Goal: Task Accomplishment & Management: Manage account settings

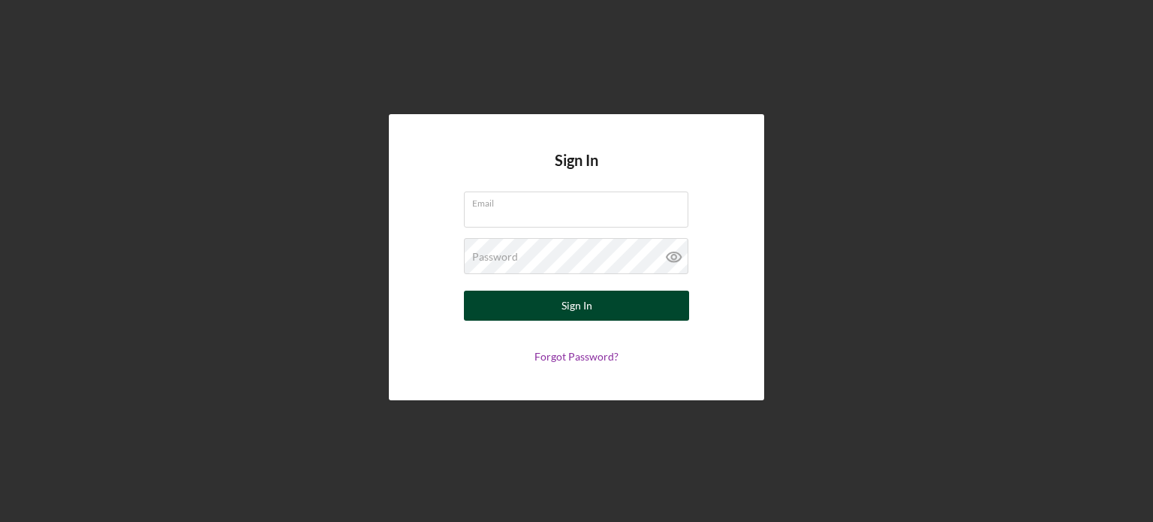
type input "[PERSON_NAME][EMAIL_ADDRESS][DOMAIN_NAME]"
click at [511, 309] on button "Sign In" at bounding box center [576, 305] width 225 height 30
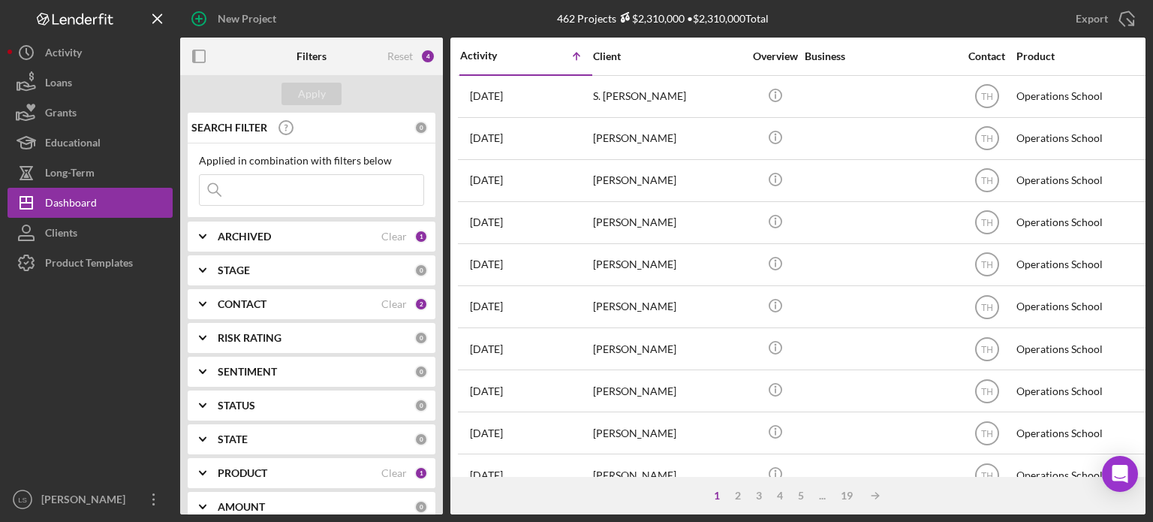
click at [1120, 470] on icon "Open Intercom Messenger" at bounding box center [1120, 474] width 16 height 18
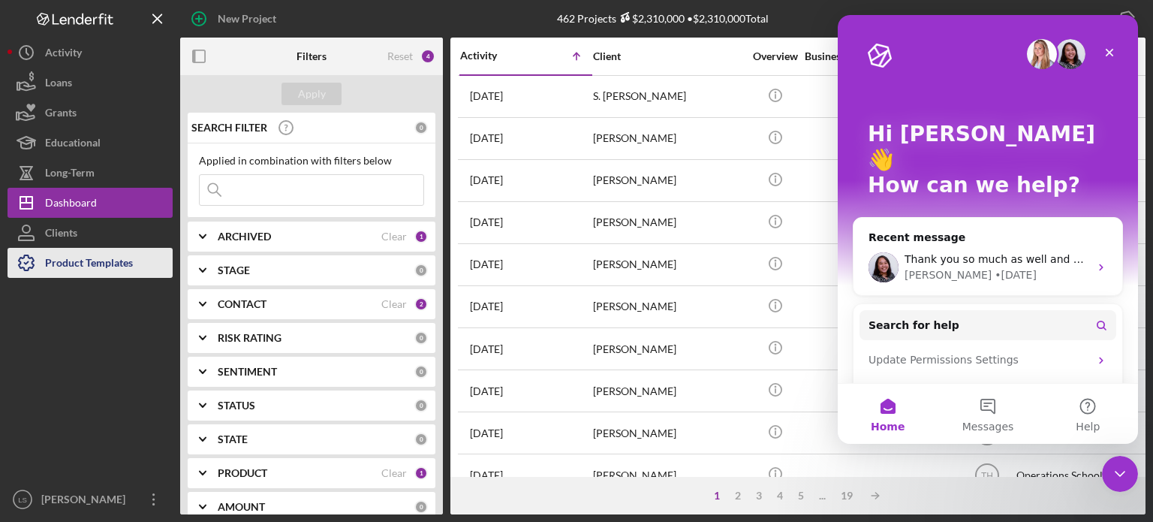
click at [64, 257] on div "Product Templates" at bounding box center [89, 265] width 88 height 34
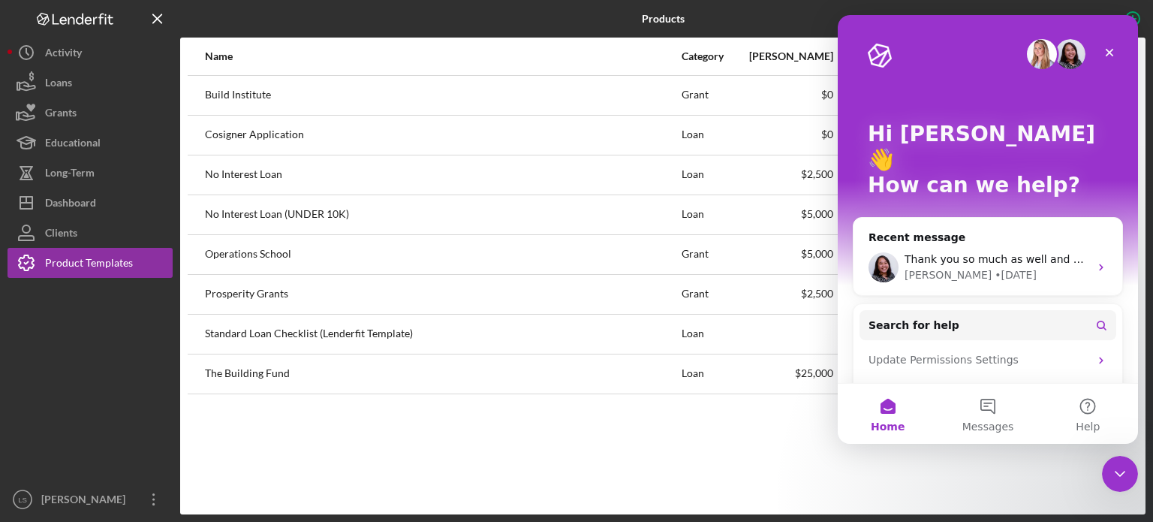
click at [428, 453] on div "Name Category Min Amount Max Amount Checklist Items Your Link Build Institute G…" at bounding box center [662, 276] width 965 height 477
click at [1107, 50] on icon "Close" at bounding box center [1109, 53] width 8 height 8
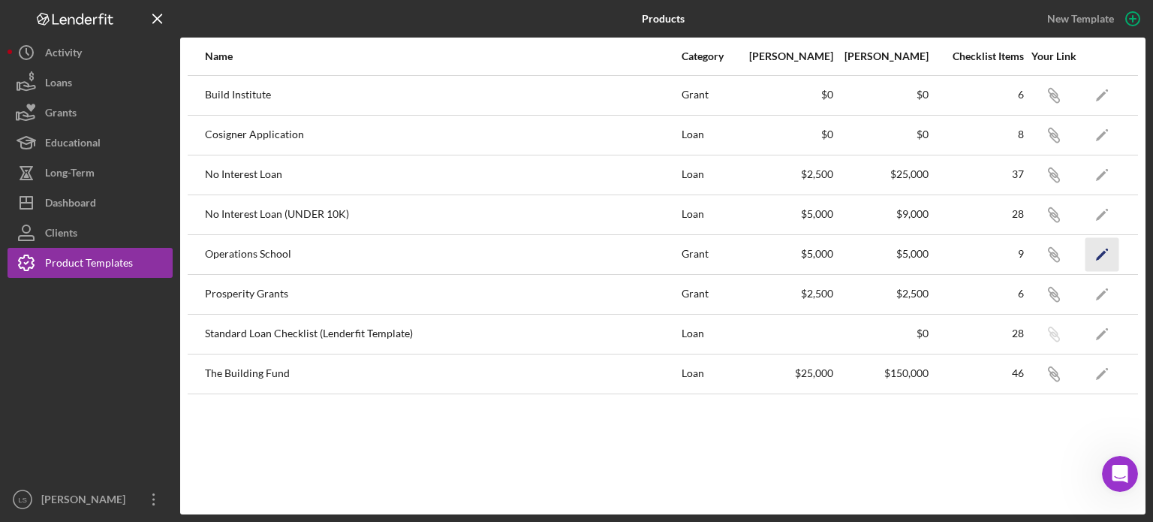
click at [1090, 254] on icon "Icon/Edit" at bounding box center [1102, 254] width 34 height 34
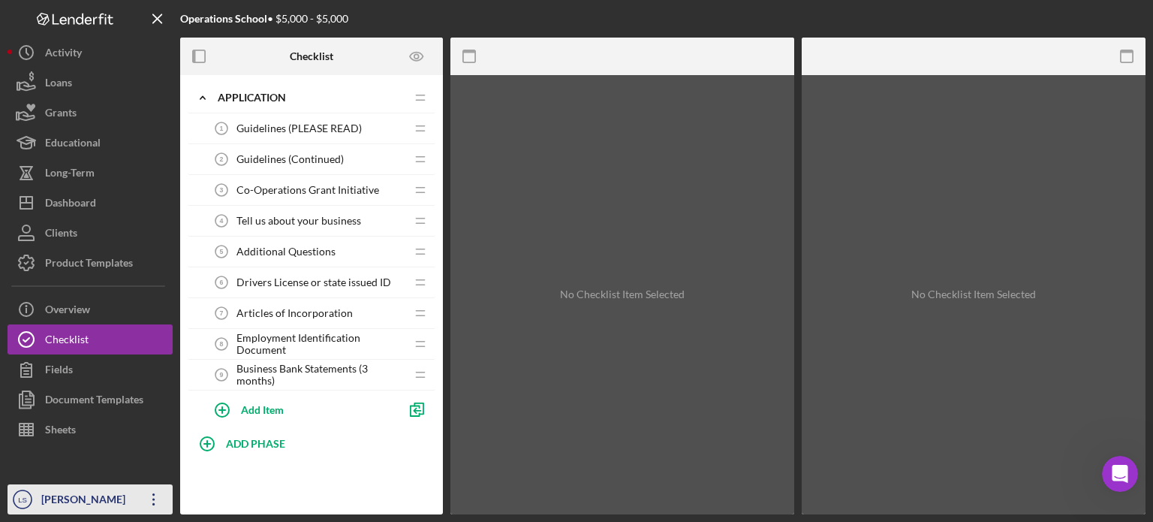
click at [154, 499] on icon "button" at bounding box center [153, 499] width 2 height 12
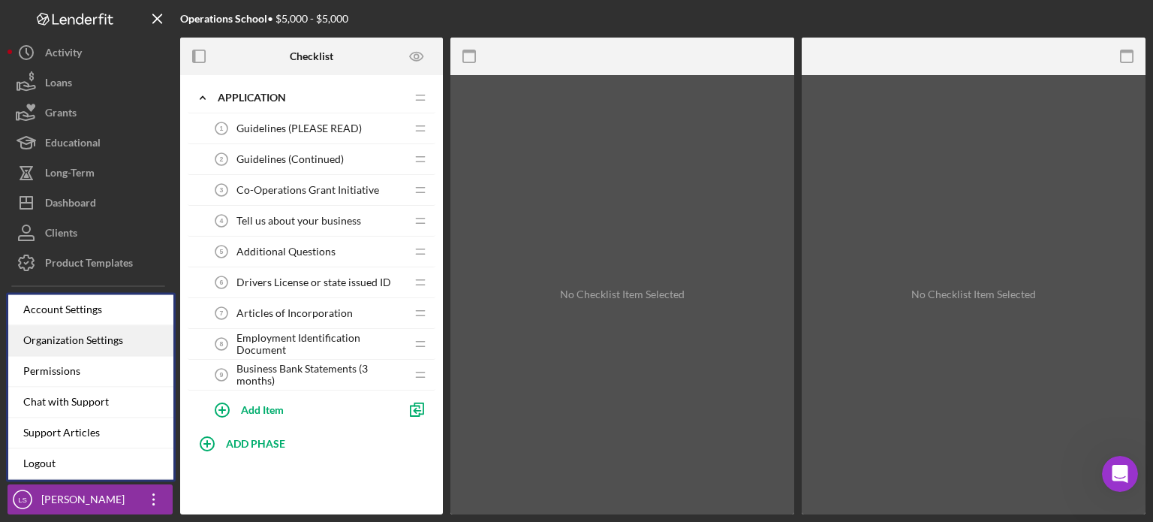
click at [82, 335] on div "Organization Settings" at bounding box center [90, 340] width 165 height 31
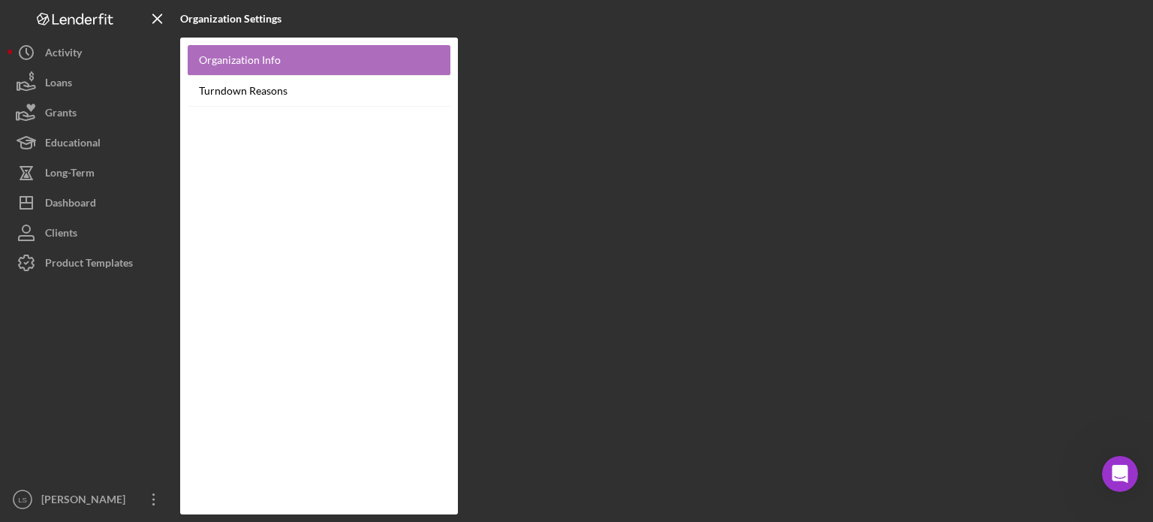
click at [252, 72] on link "Organization Info" at bounding box center [319, 60] width 263 height 31
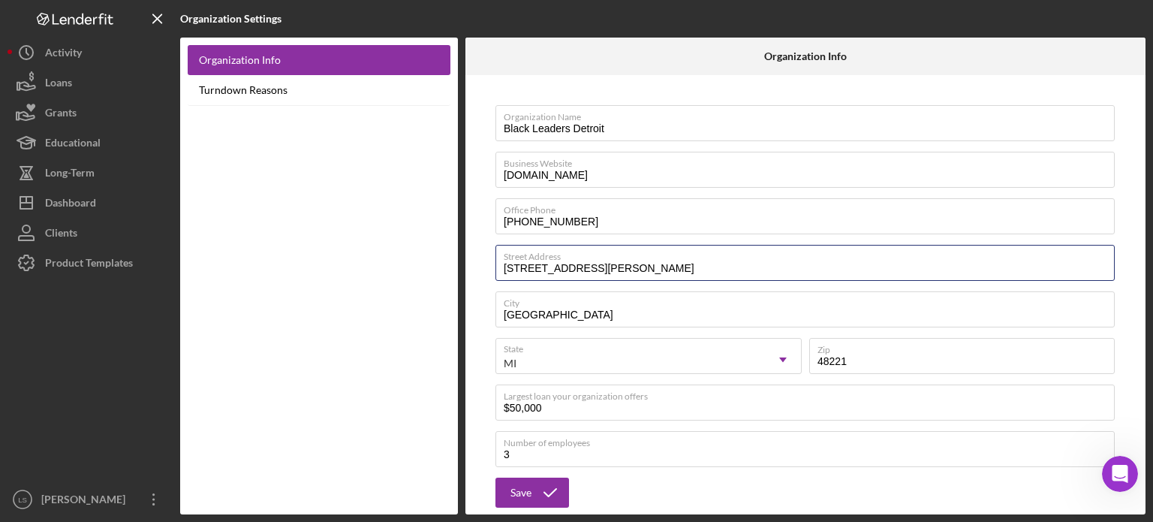
drag, startPoint x: 645, startPoint y: 269, endPoint x: 308, endPoint y: 254, distance: 337.3
click at [416, 266] on div "Organization Info Turndown Reasons Organization Info Organization Name Black Le…" at bounding box center [662, 276] width 965 height 477
type input "[STREET_ADDRESS]"
click at [865, 359] on input "48221" at bounding box center [961, 356] width 305 height 36
type input "48216"
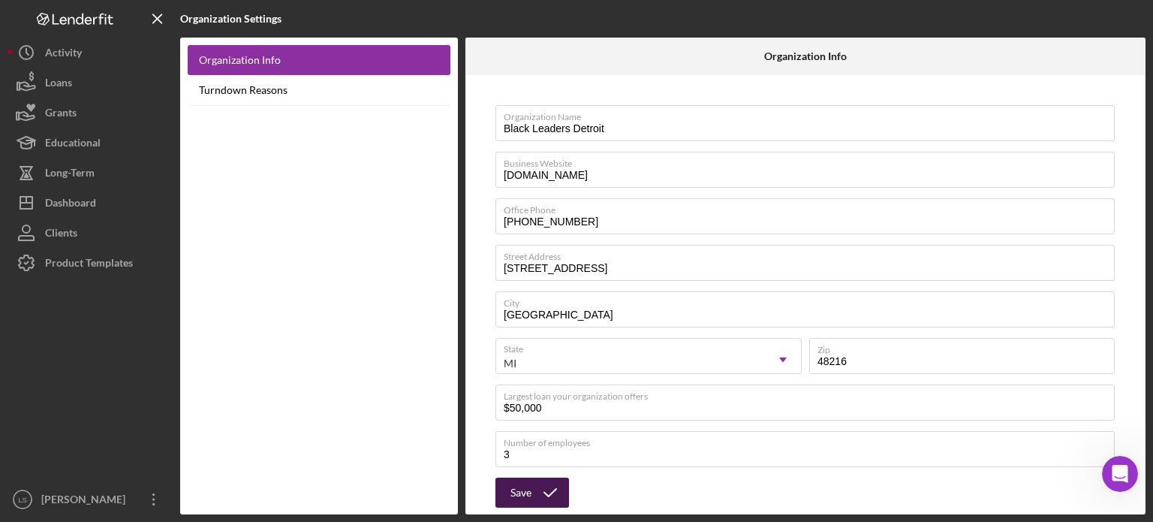
click at [556, 492] on icon "submit" at bounding box center [550, 493] width 38 height 38
click at [510, 404] on input "$50,000" at bounding box center [804, 402] width 619 height 36
type input "$150,000"
click at [533, 498] on icon "submit" at bounding box center [550, 493] width 38 height 38
click at [156, 498] on icon "Icon/Overflow" at bounding box center [154, 499] width 38 height 38
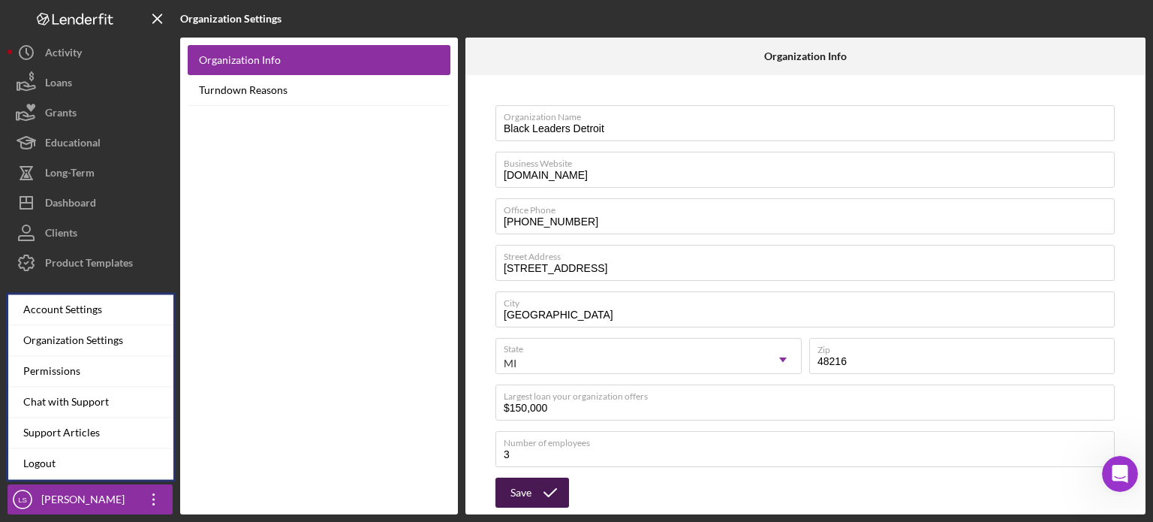
click at [74, 375] on div "Permissions" at bounding box center [90, 371] width 165 height 31
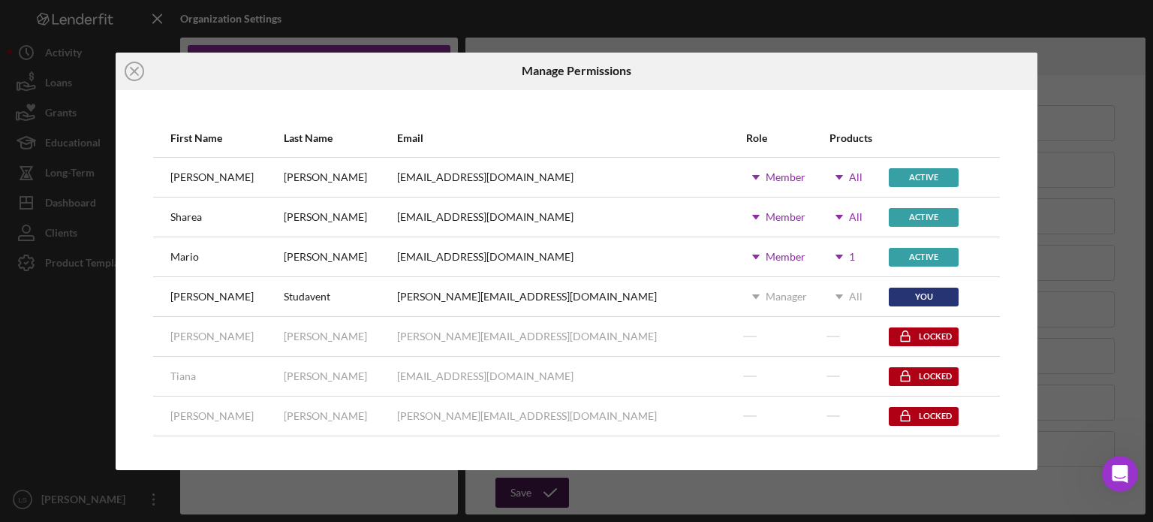
drag, startPoint x: 712, startPoint y: 338, endPoint x: 693, endPoint y: 344, distance: 19.7
click at [746, 344] on div at bounding box center [787, 336] width 82 height 38
click at [132, 69] on line at bounding box center [135, 72] width 8 height 8
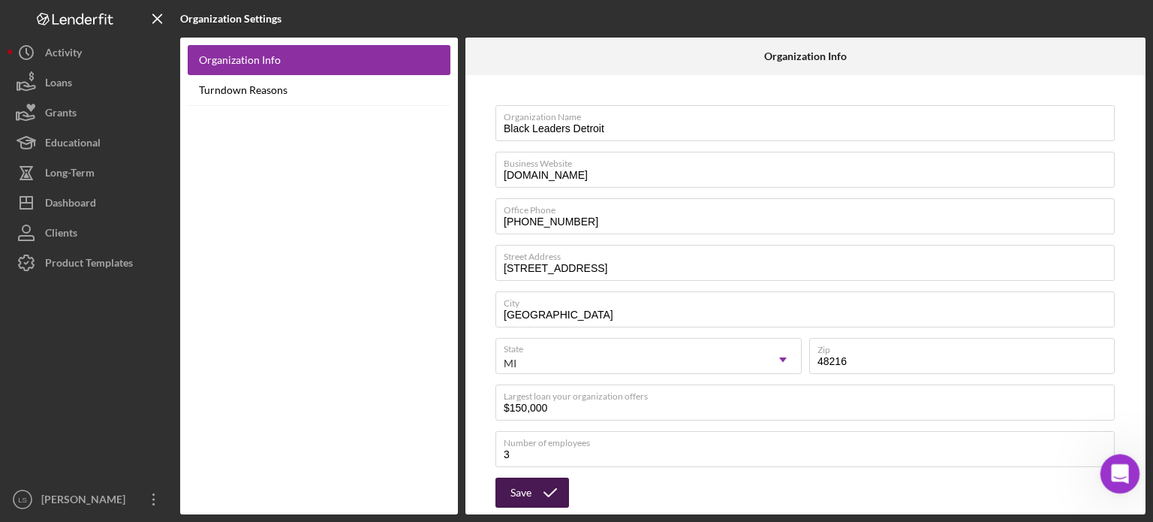
click at [1113, 471] on icon "Open Intercom Messenger" at bounding box center [1117, 471] width 25 height 25
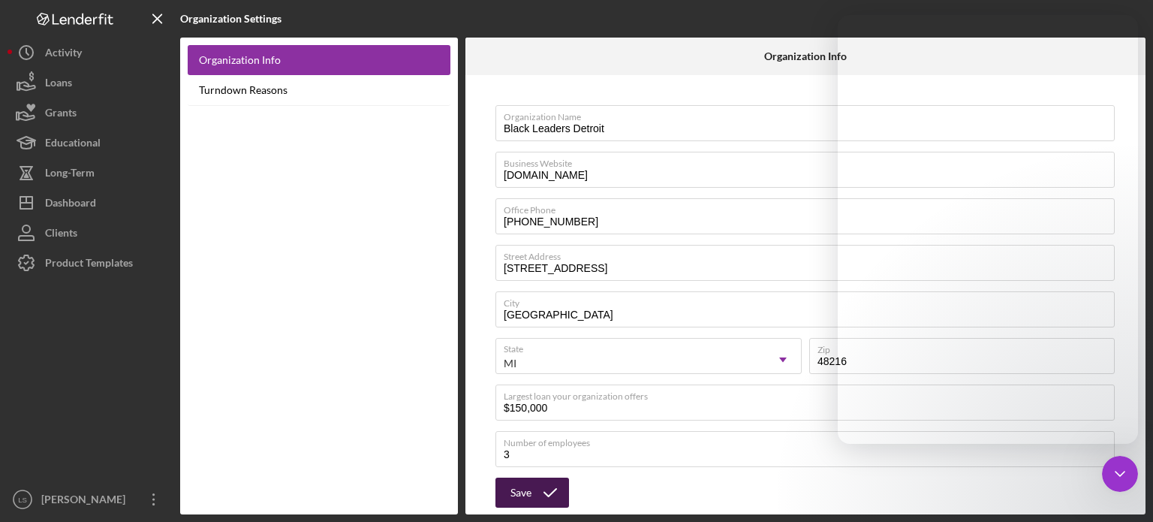
scroll to position [126, 0]
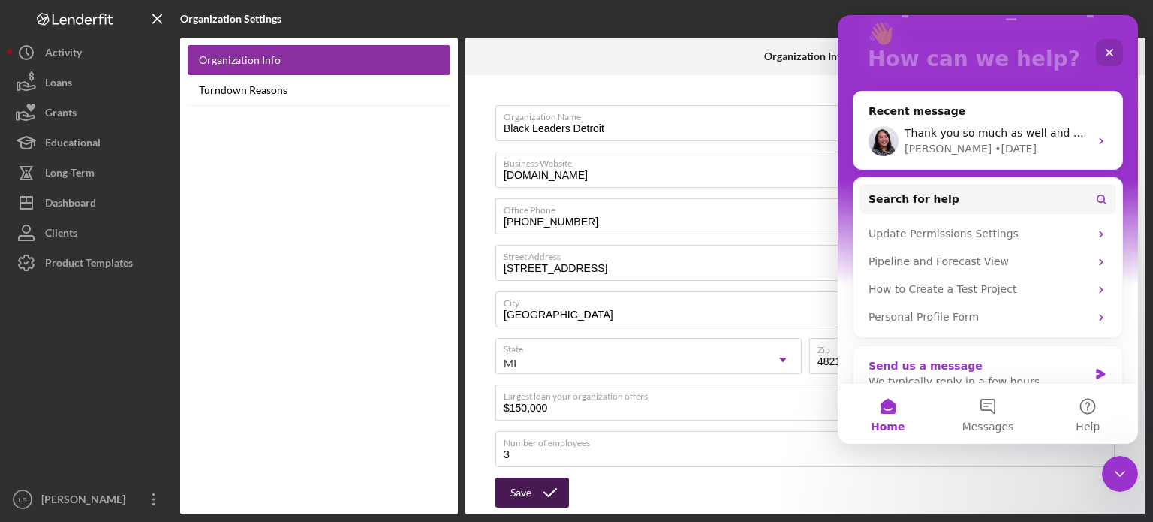
click at [940, 372] on div "Send us a message We typically reply in a few hours" at bounding box center [987, 374] width 269 height 56
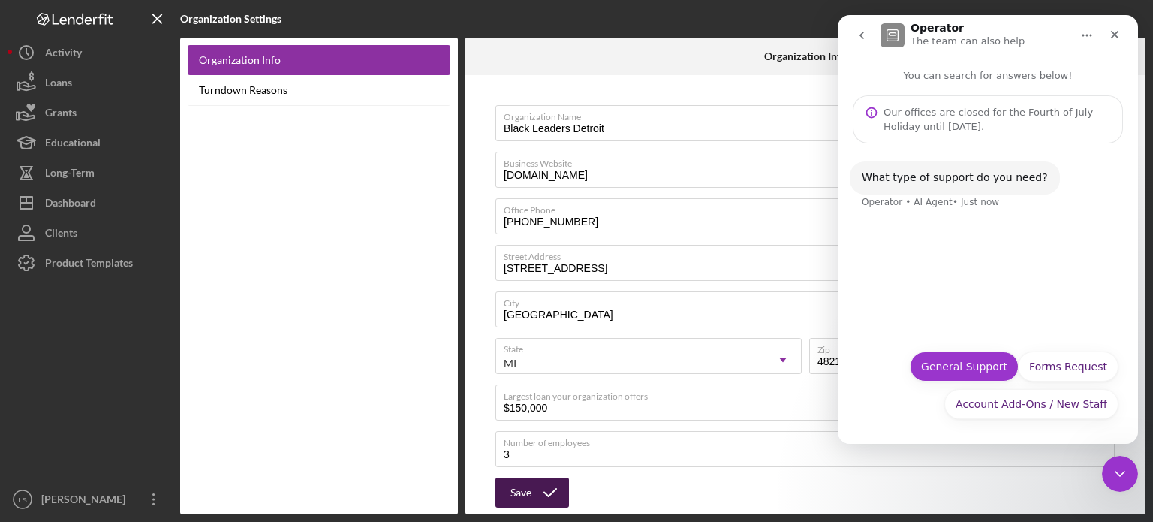
click at [988, 354] on button "General Support" at bounding box center [964, 366] width 109 height 30
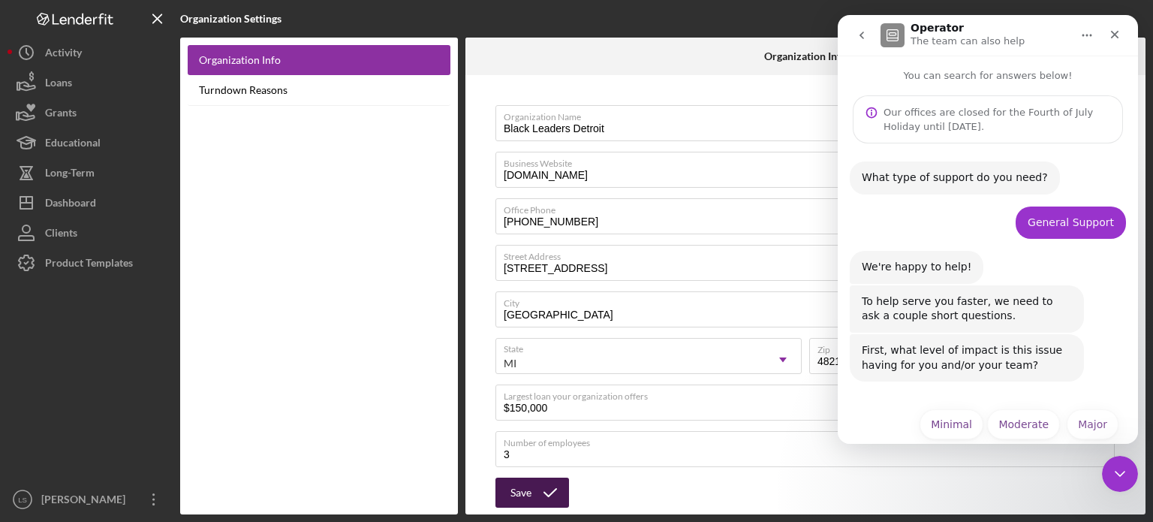
scroll to position [21, 0]
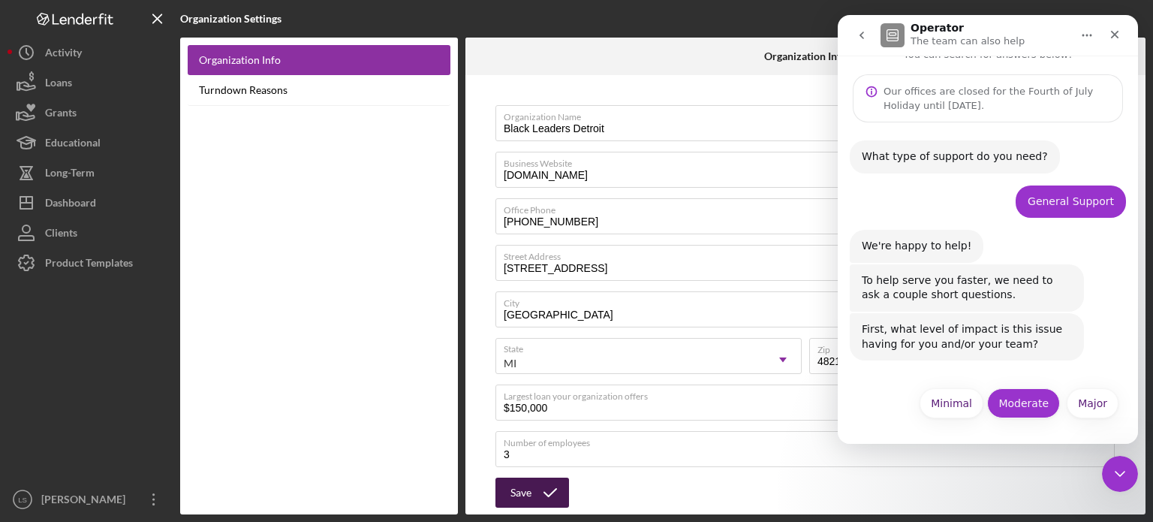
click at [1005, 404] on button "Moderate" at bounding box center [1023, 403] width 73 height 30
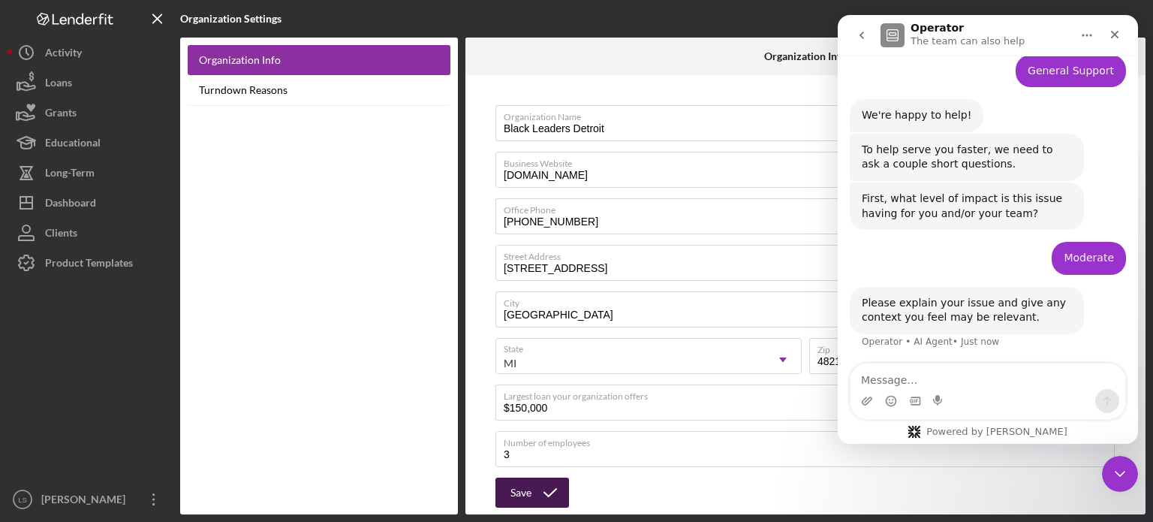
scroll to position [153, 0]
click at [984, 377] on textarea "Message…" at bounding box center [987, 376] width 275 height 26
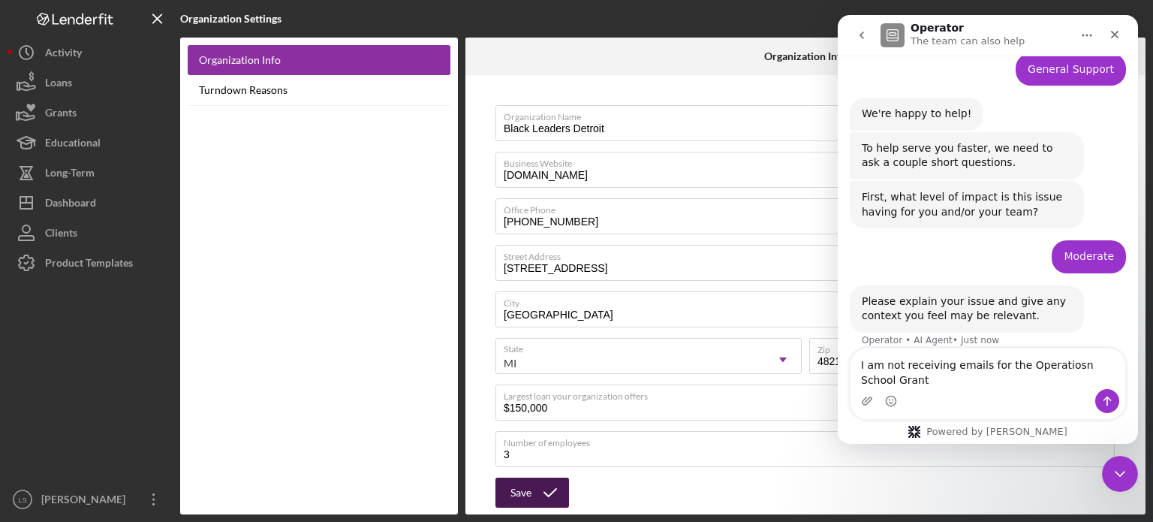
scroll to position [168, 0]
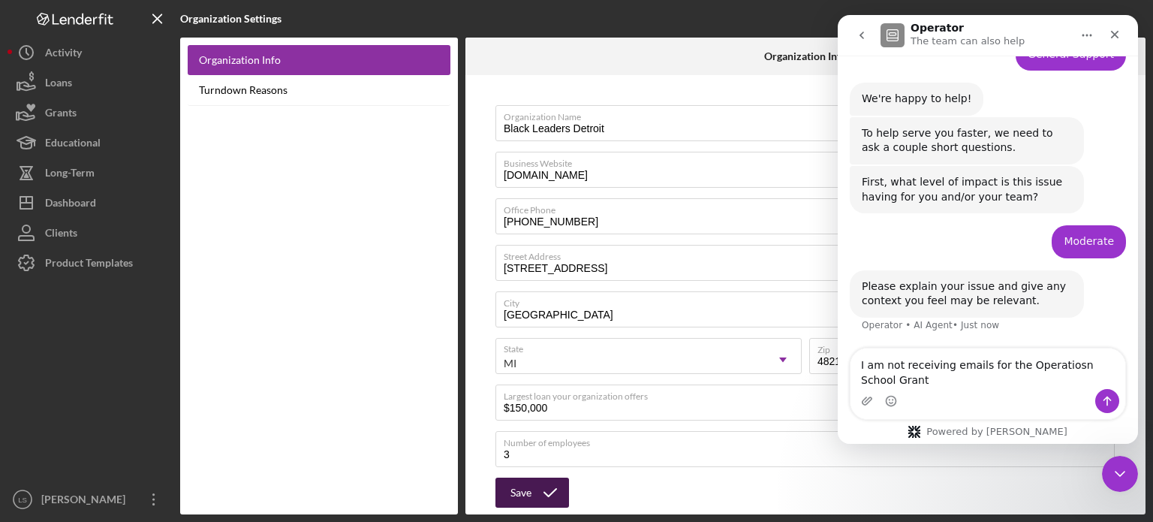
click at [1039, 376] on textarea "I am not receiving emails for the Operatiosn School Grant" at bounding box center [987, 368] width 275 height 41
click at [1036, 365] on textarea "I am not receiving emails for the Operatiosn School Grant" at bounding box center [987, 368] width 275 height 41
type textarea "I am not receiving emails for the Operations School Grant"
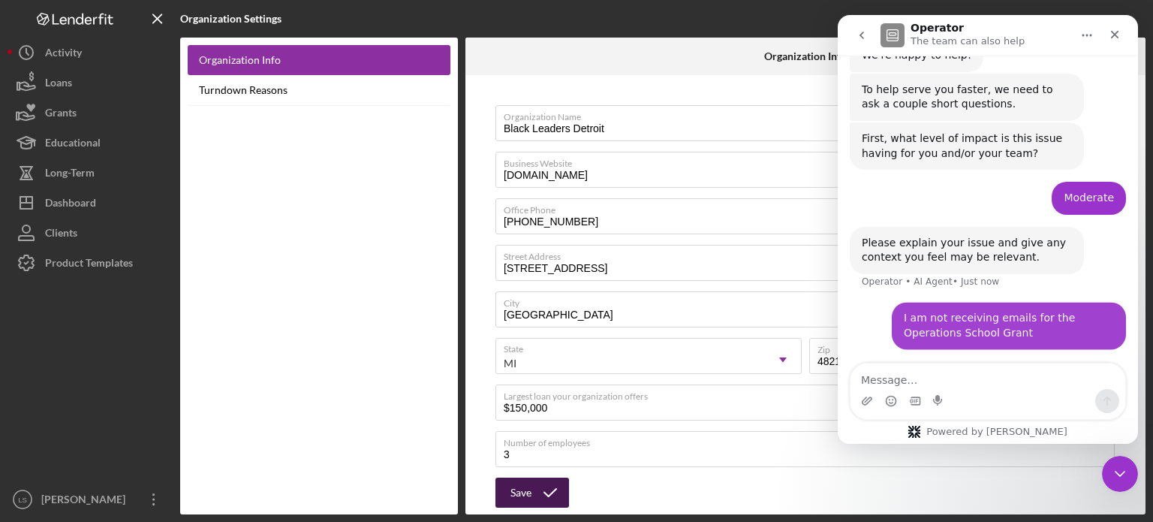
scroll to position [212, 0]
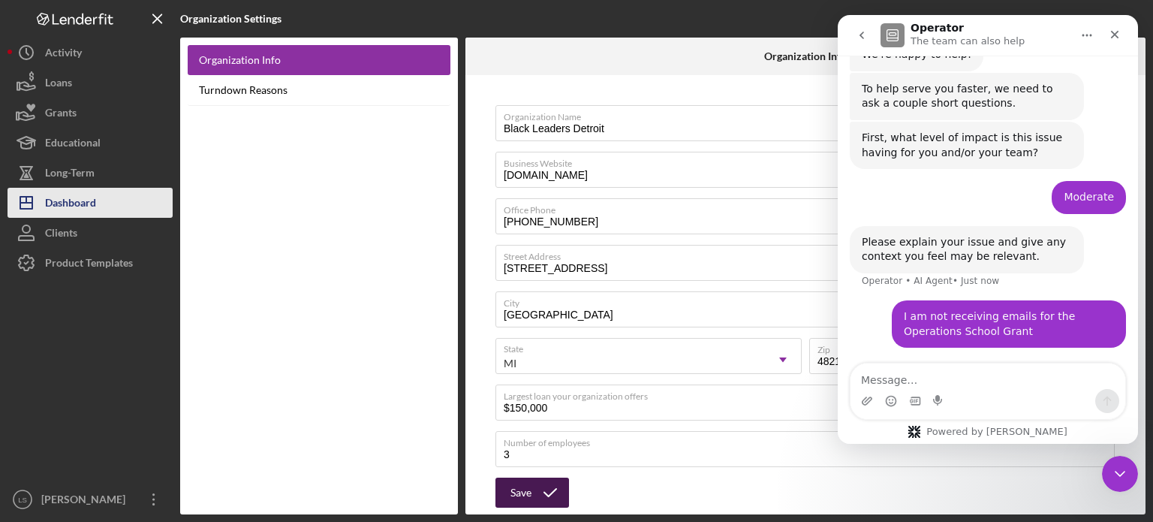
click at [106, 200] on button "Icon/Dashboard Dashboard" at bounding box center [90, 203] width 165 height 30
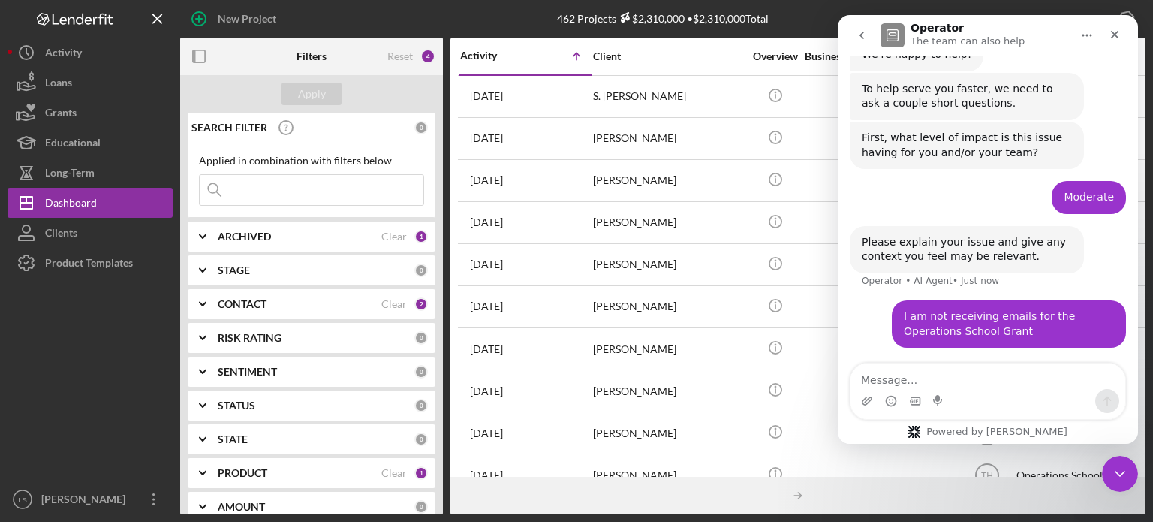
click at [373, 232] on div "ARCHIVED" at bounding box center [300, 236] width 164 height 12
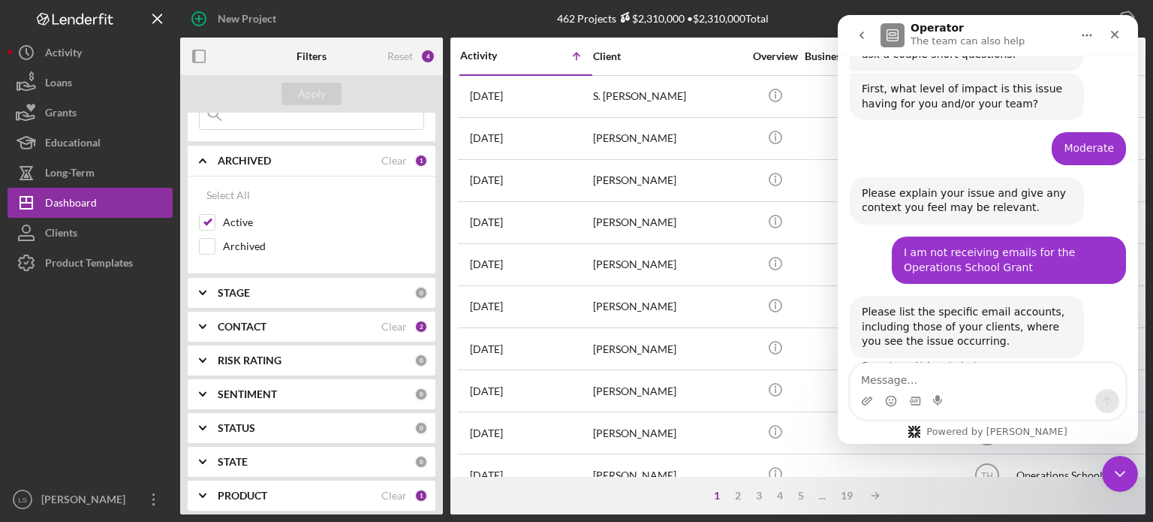
scroll to position [287, 0]
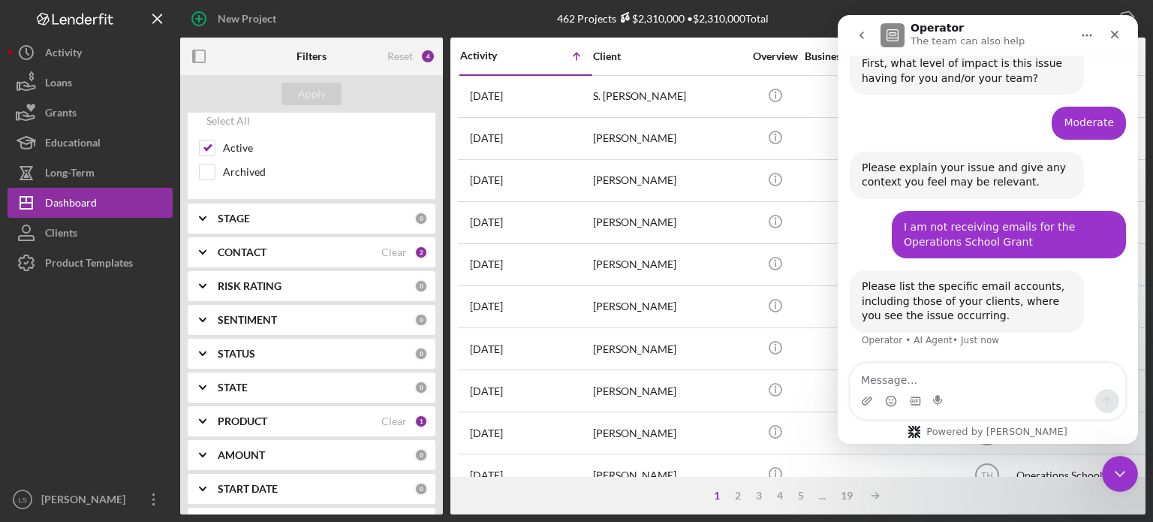
click at [363, 412] on div "PRODUCT Clear 1" at bounding box center [323, 421] width 210 height 30
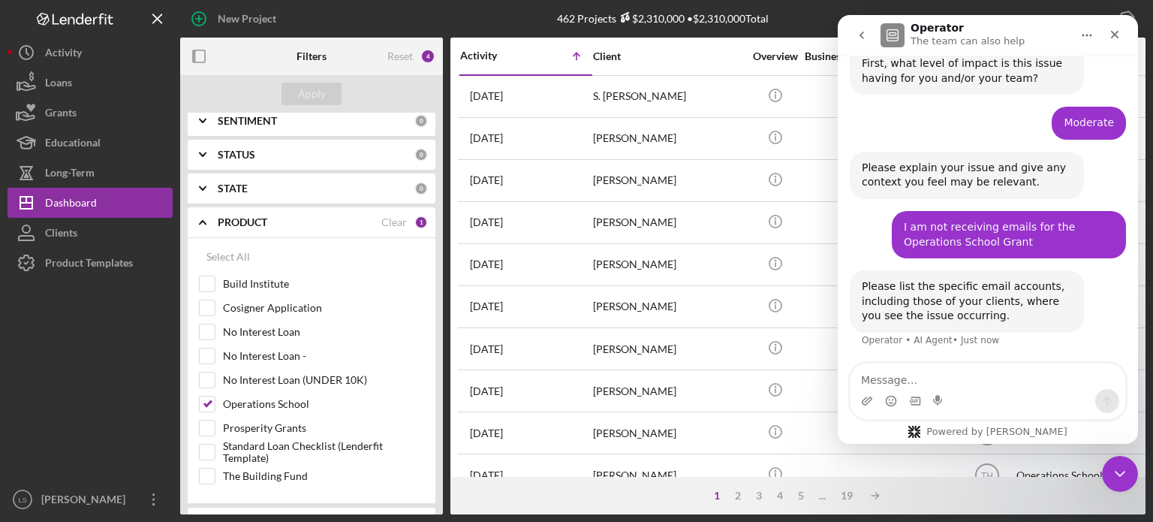
scroll to position [375, 0]
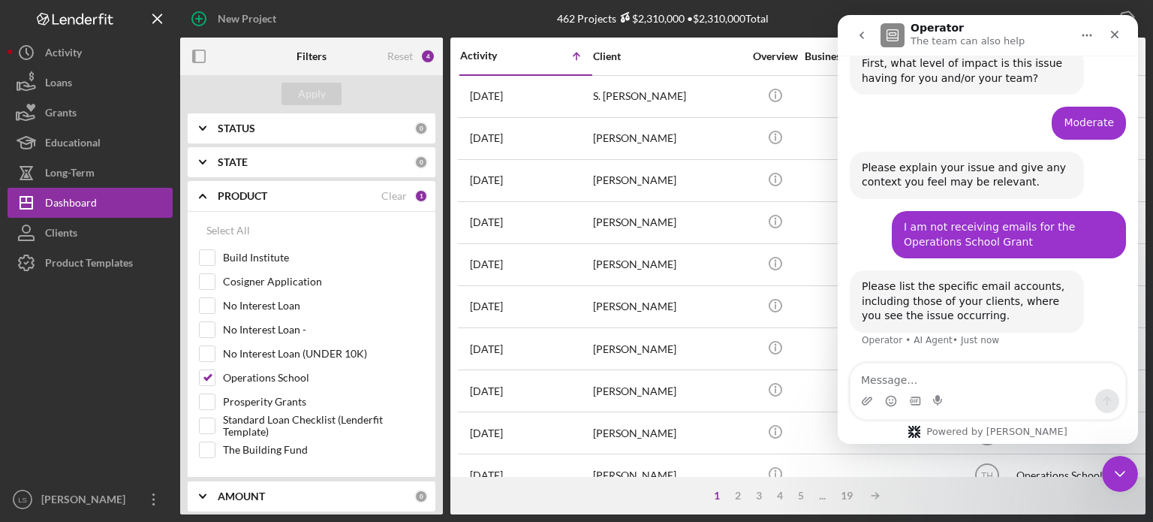
click at [475, 64] on div "Activity Icon/Table Sort Arrow" at bounding box center [525, 55] width 131 height 35
click at [486, 56] on div "Activity" at bounding box center [493, 56] width 66 height 12
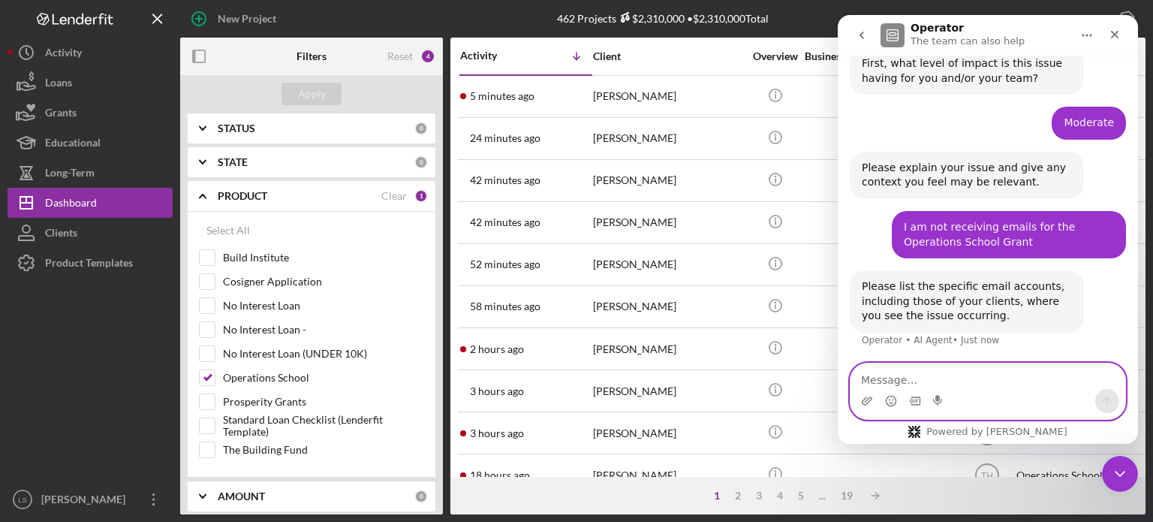
click at [922, 374] on textarea "Message…" at bounding box center [987, 376] width 275 height 26
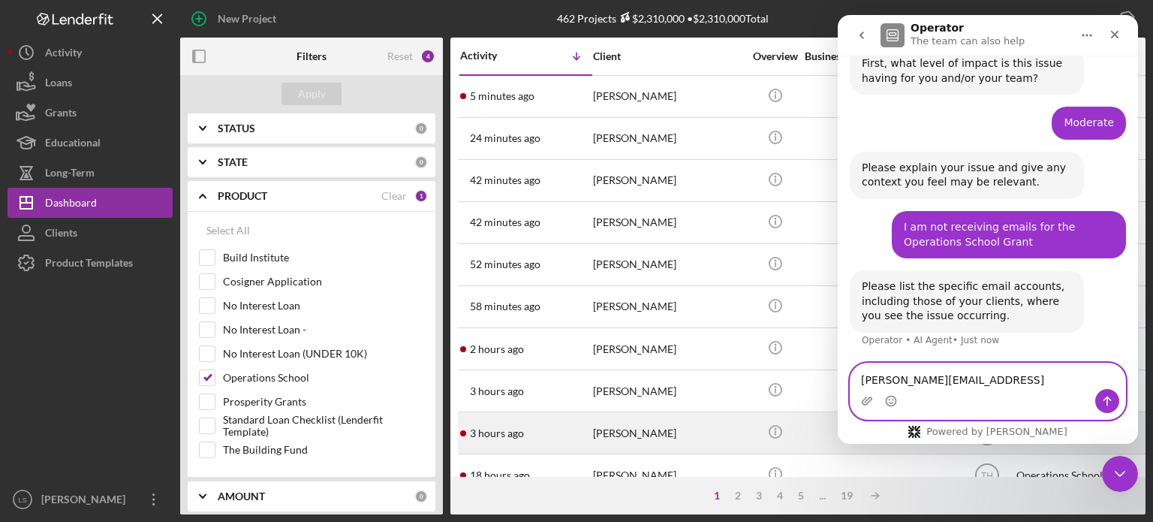
type textarea "[PERSON_NAME][EMAIL_ADDRESS][DOMAIN_NAME]"
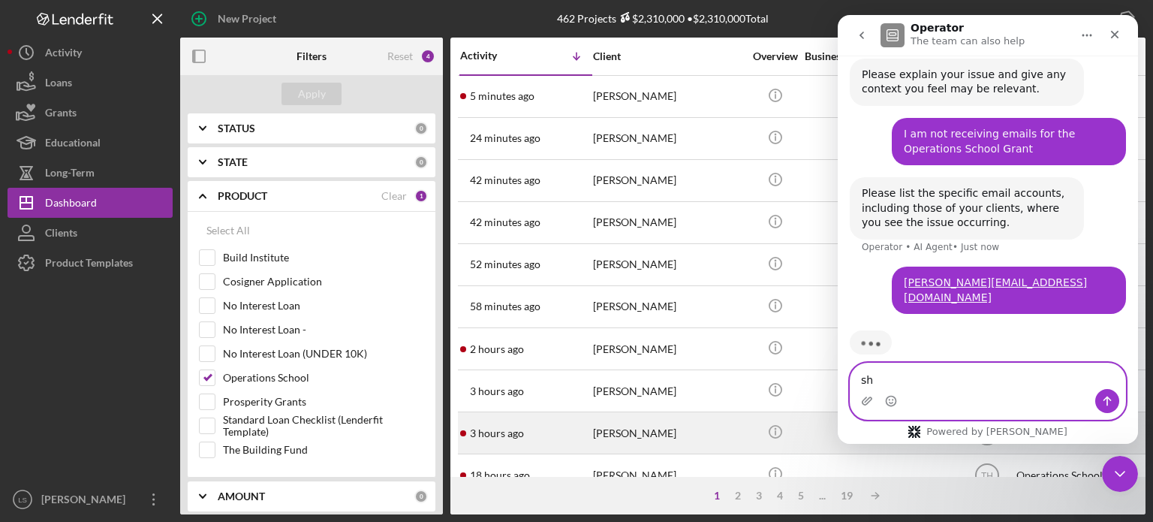
type textarea "s"
type textarea "[EMAIL_ADDRESS][DOMAIN_NAME]"
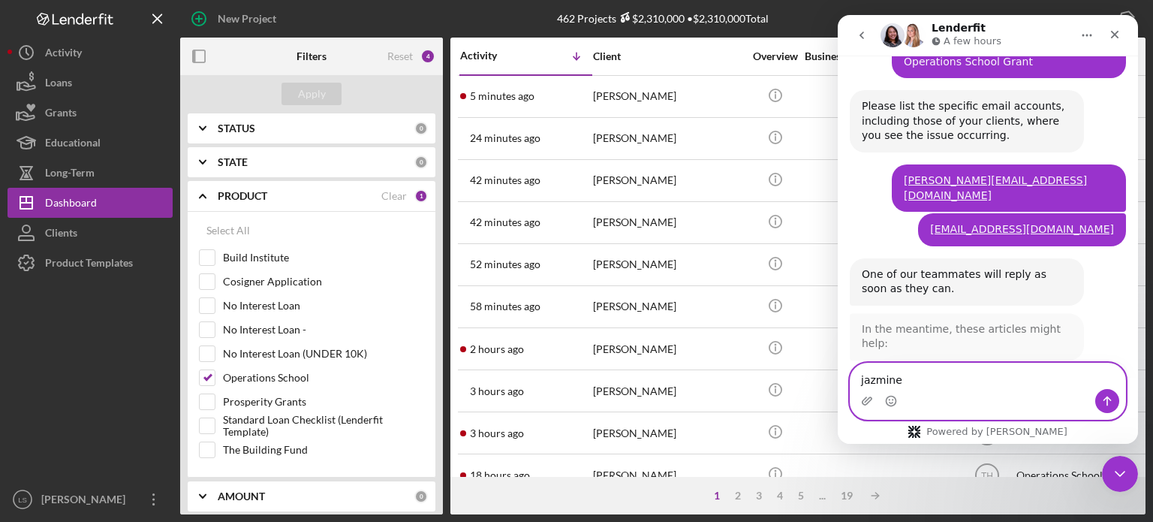
scroll to position [645, 0]
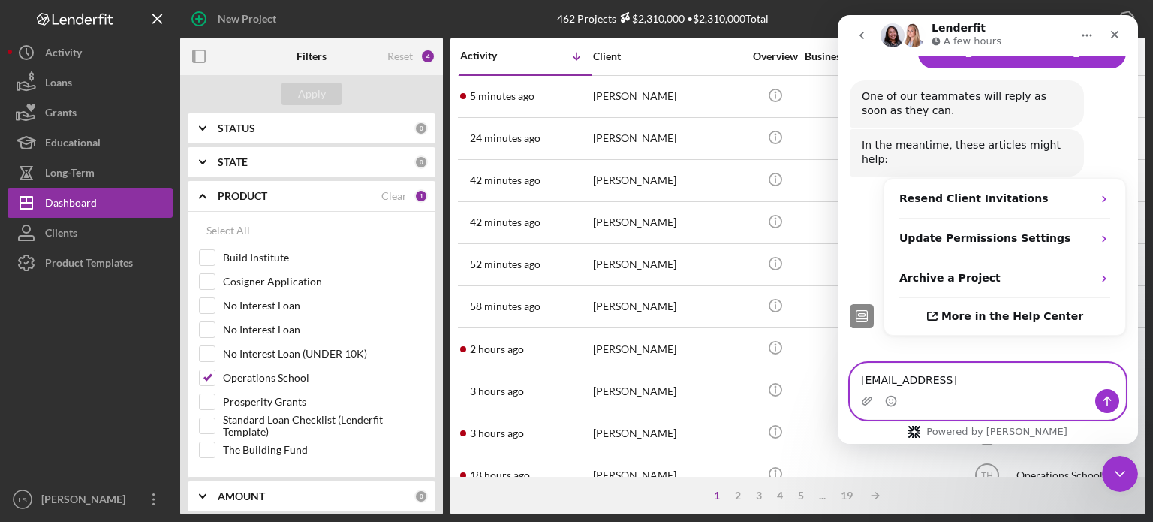
type textarea "[EMAIL_ADDRESS][DOMAIN_NAME]"
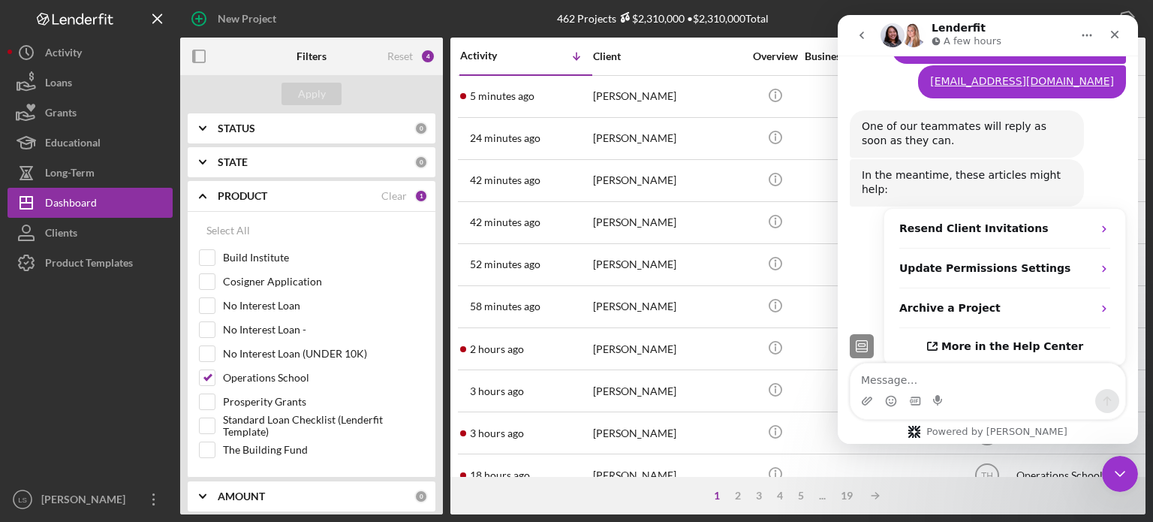
scroll to position [690, 0]
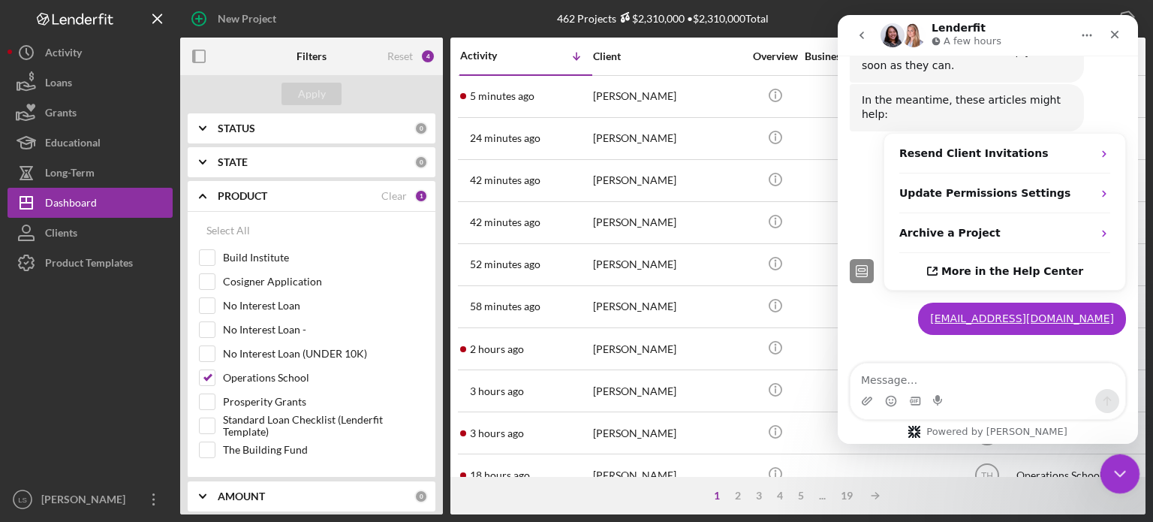
click at [1120, 473] on icon "Close Intercom Messenger" at bounding box center [1117, 471] width 18 height 18
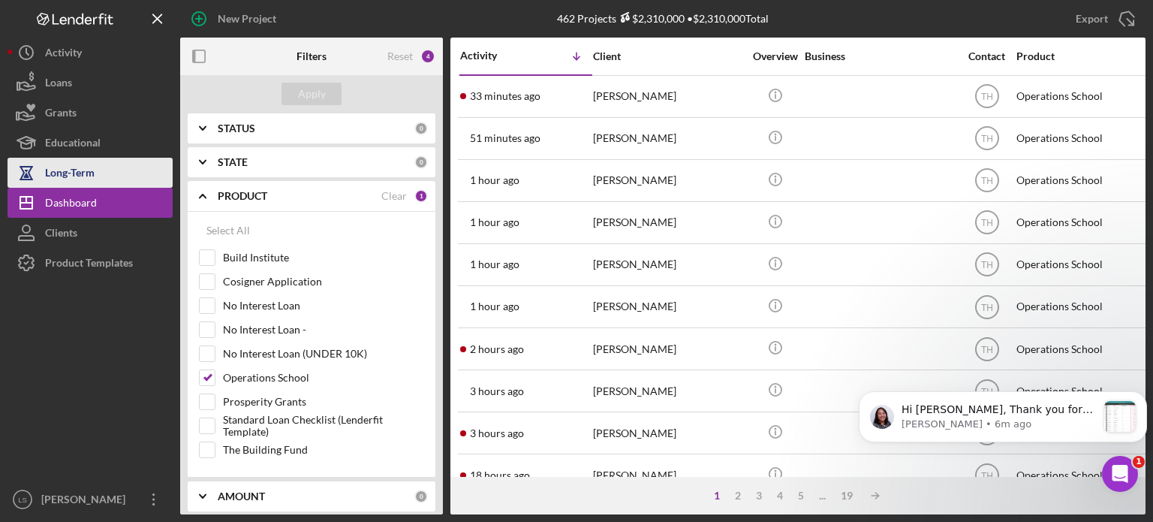
scroll to position [0, 0]
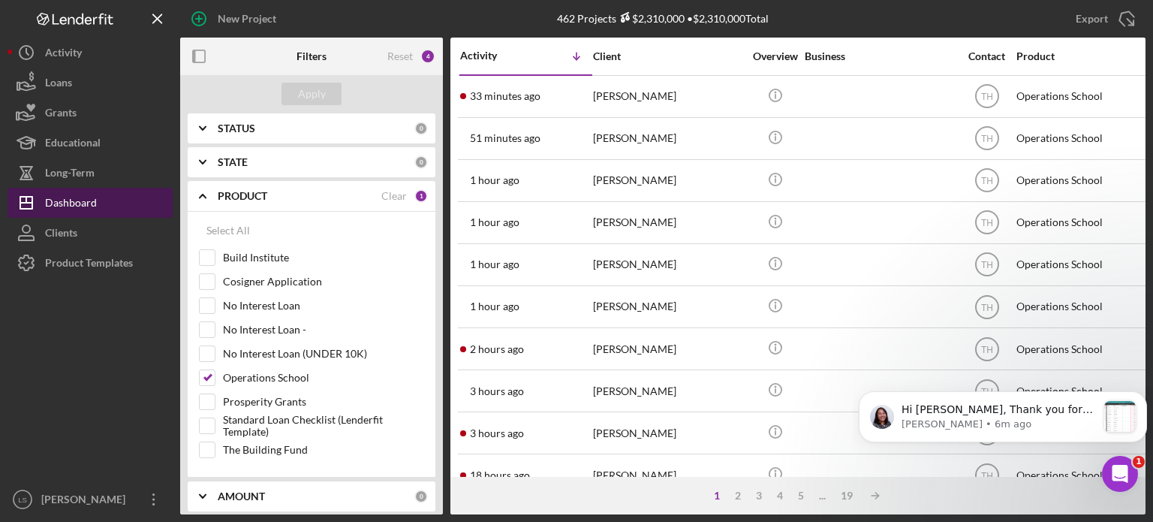
click at [72, 212] on div "Dashboard" at bounding box center [71, 205] width 52 height 34
click at [204, 447] on input "The Building Fund" at bounding box center [207, 449] width 15 height 15
checkbox input "true"
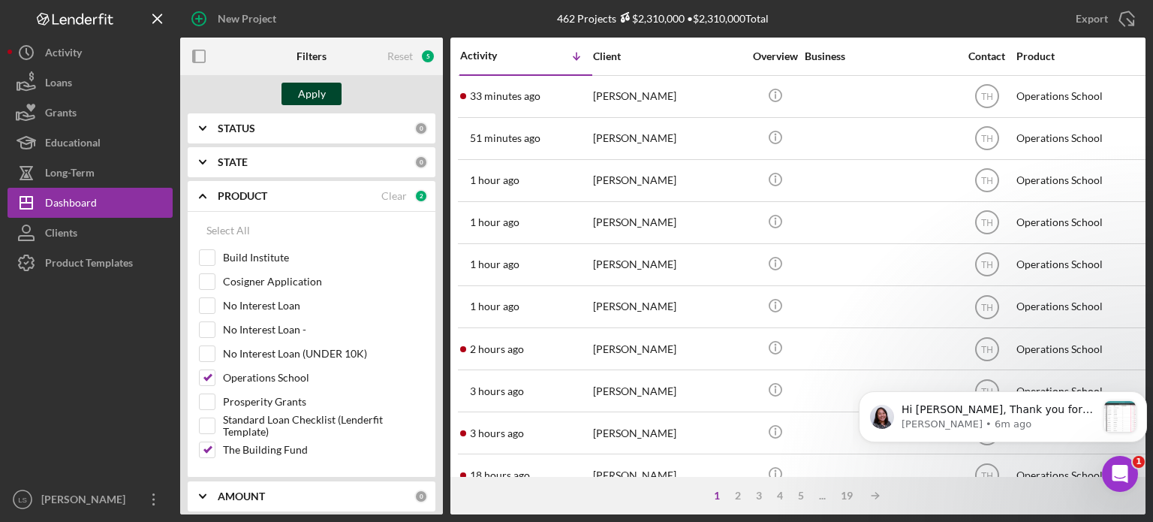
click at [295, 92] on button "Apply" at bounding box center [311, 94] width 60 height 23
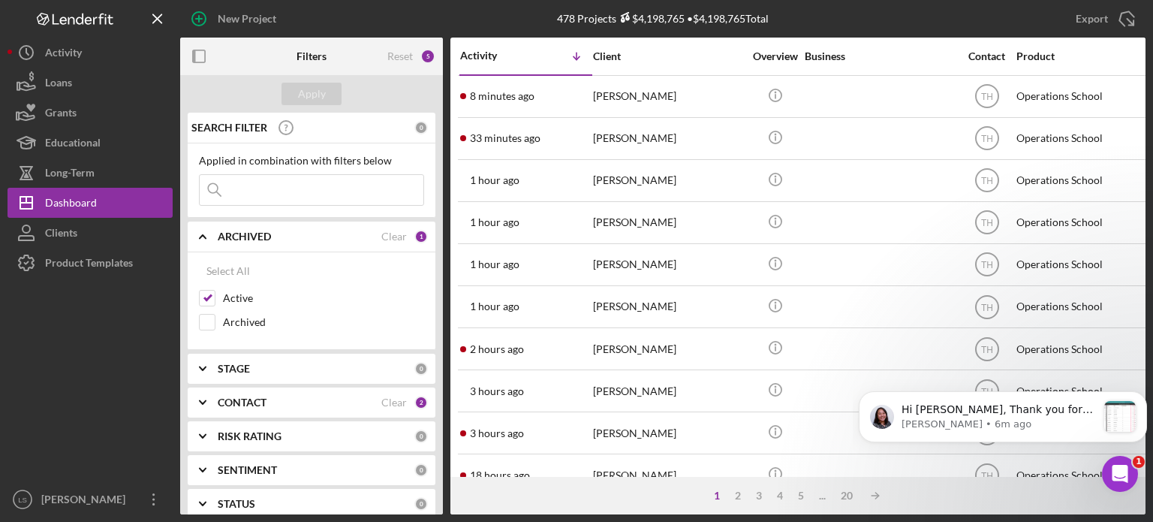
click at [309, 187] on input at bounding box center [312, 190] width 224 height 30
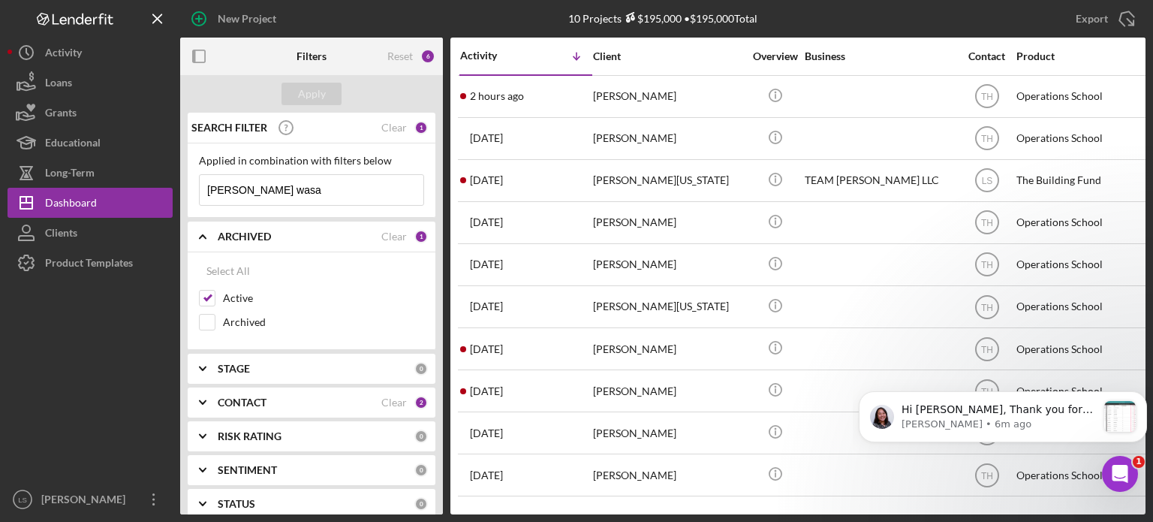
click at [314, 197] on input "[PERSON_NAME] wasa" at bounding box center [312, 190] width 224 height 30
type input "[PERSON_NAME] was"
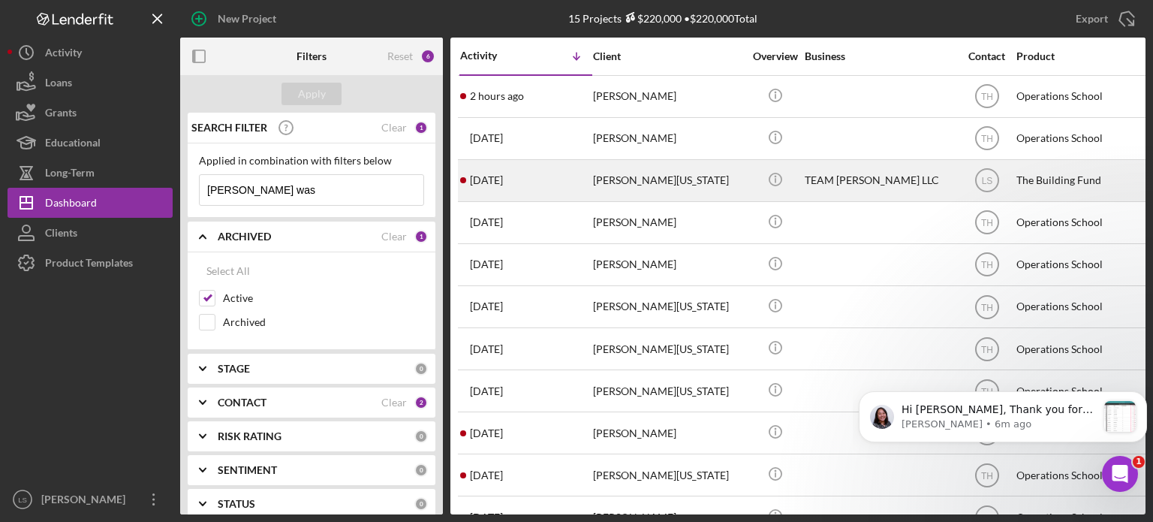
click at [622, 177] on div "[PERSON_NAME][US_STATE]" at bounding box center [668, 181] width 150 height 40
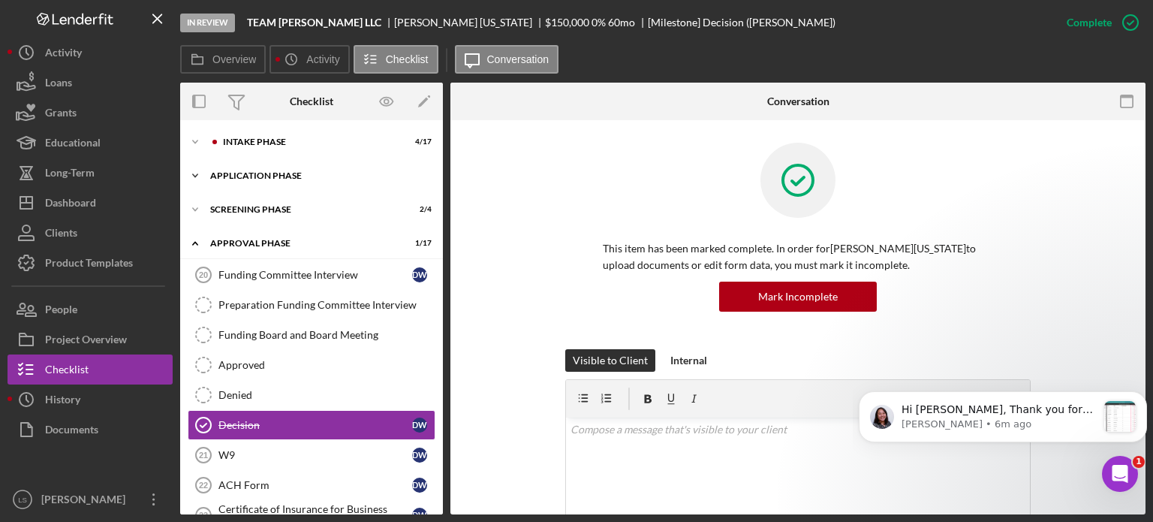
click at [321, 173] on div "Application Phase" at bounding box center [317, 175] width 214 height 9
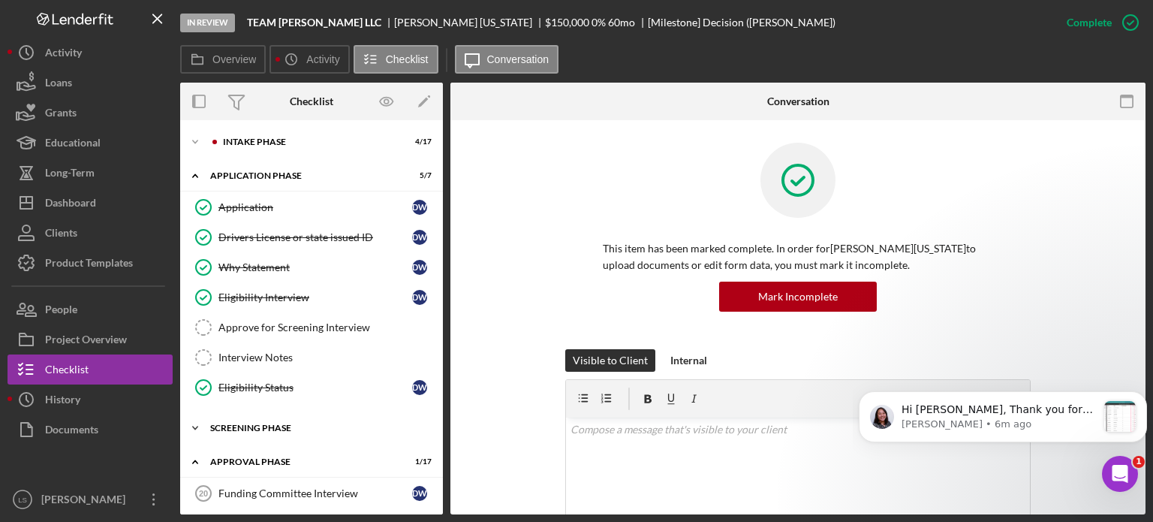
click at [279, 425] on div "Screening Phase" at bounding box center [317, 427] width 214 height 9
click at [344, 135] on div "Icon/Expander Intake Phase 4 / 17" at bounding box center [311, 142] width 263 height 30
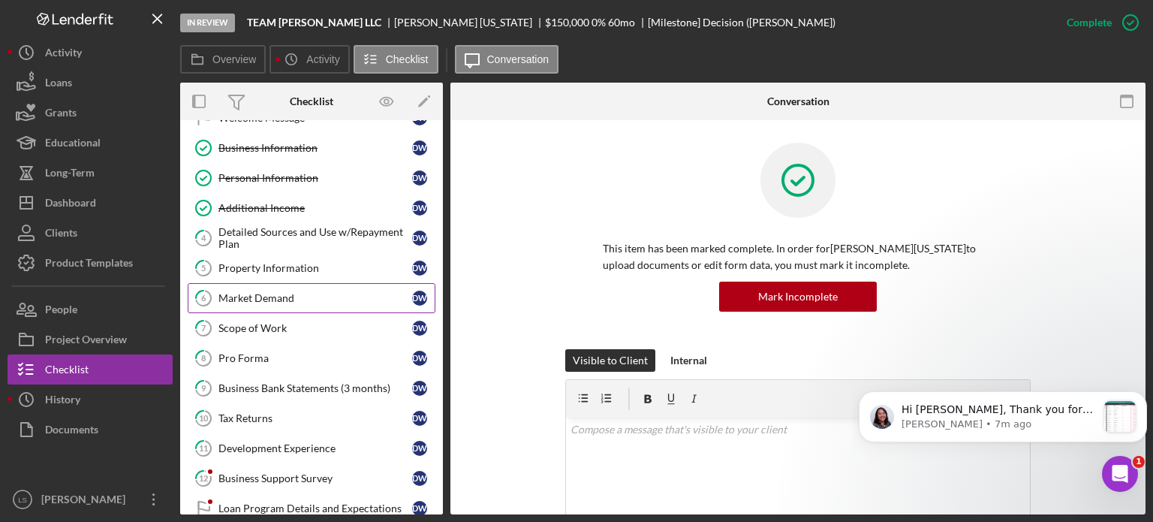
scroll to position [75, 0]
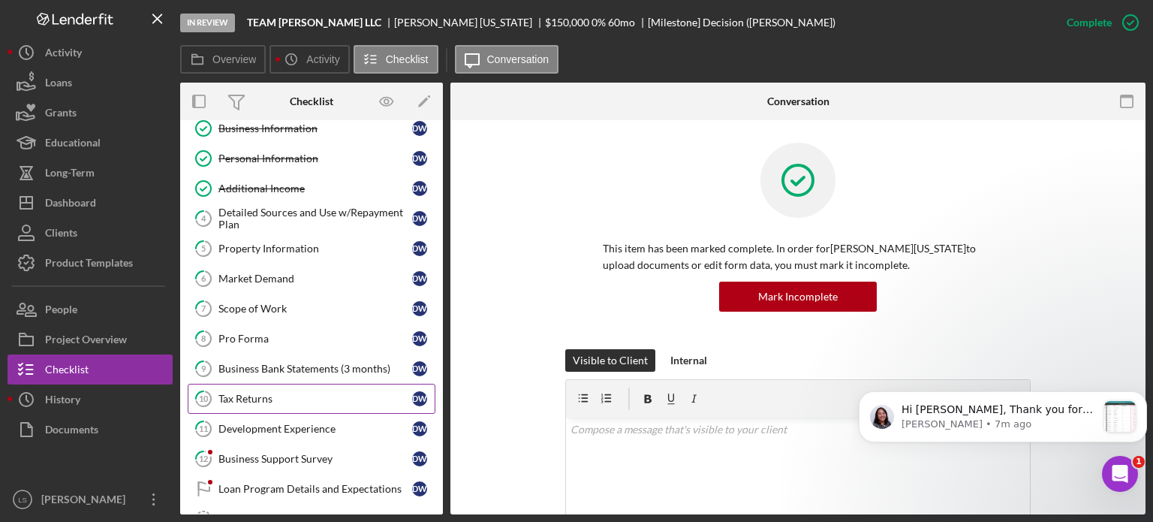
click at [273, 398] on div "Tax Returns" at bounding box center [315, 398] width 194 height 12
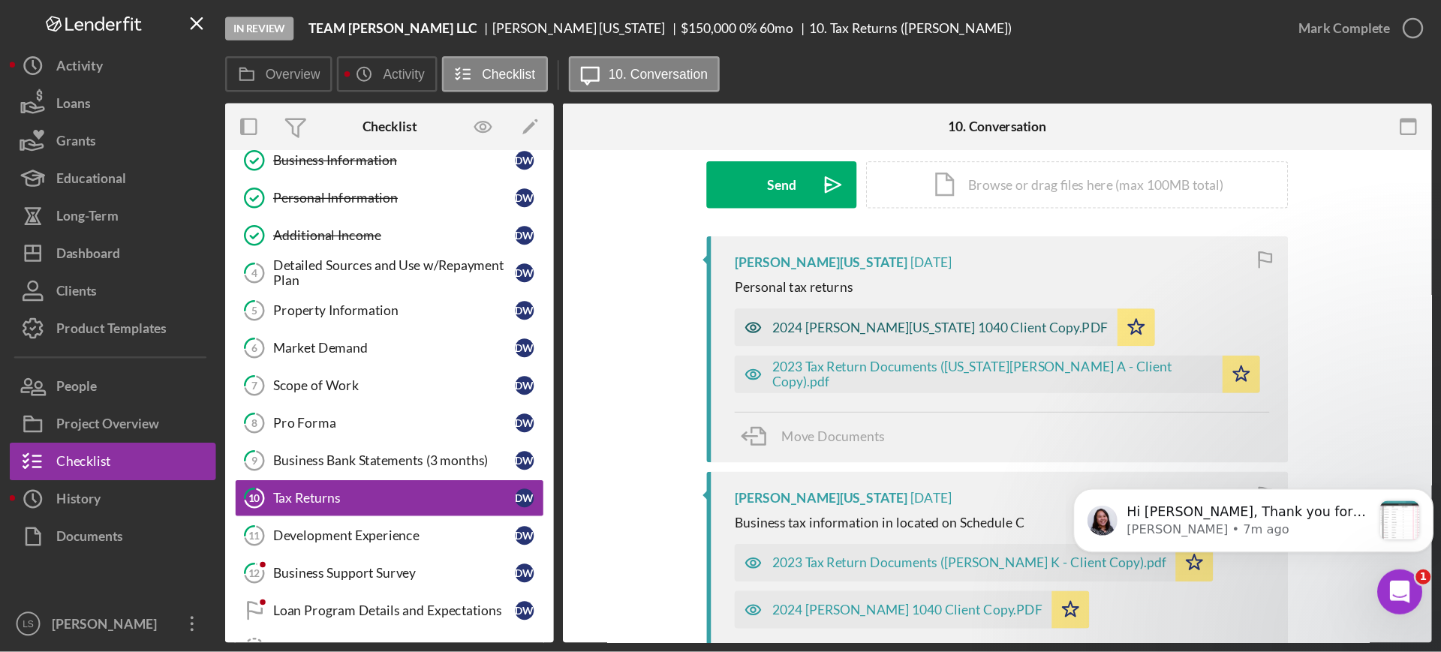
scroll to position [300, 0]
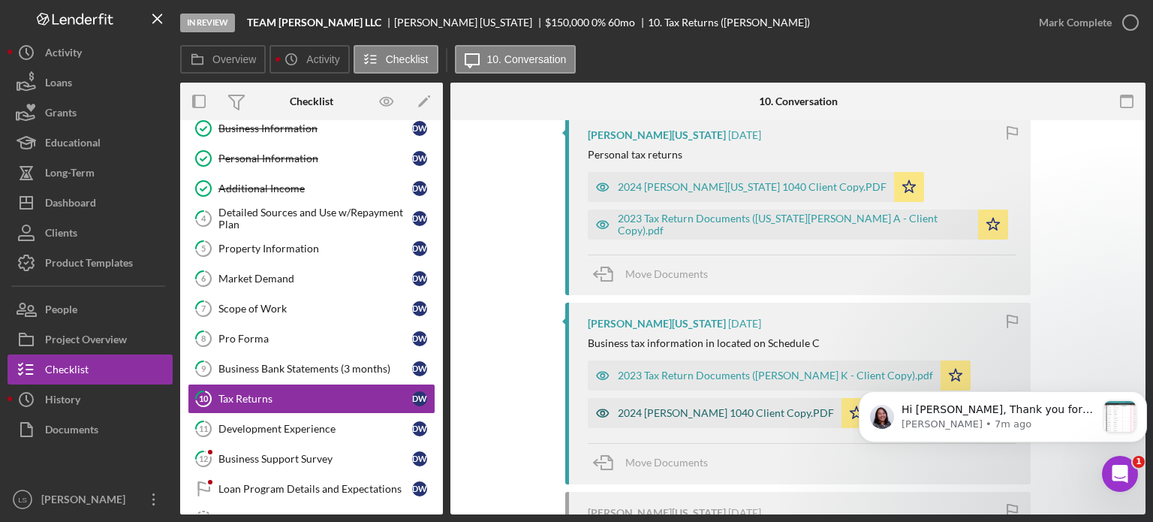
click at [655, 419] on div "2024 [PERSON_NAME] 1040 Client Copy.PDF" at bounding box center [715, 413] width 254 height 30
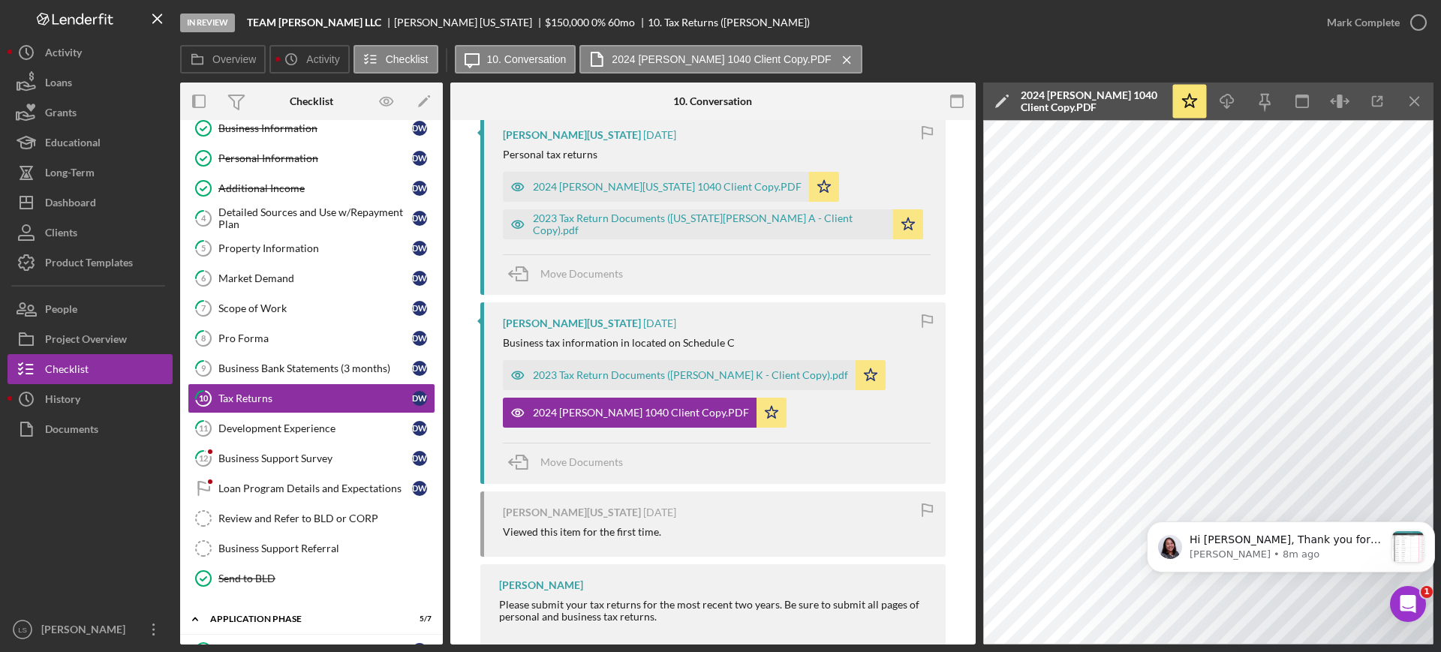
scroll to position [1070, 0]
drag, startPoint x: 698, startPoint y: 187, endPoint x: 681, endPoint y: 191, distance: 17.7
click at [678, 190] on div "2024 [PERSON_NAME][US_STATE] 1040 Client Copy.PDF" at bounding box center [667, 187] width 269 height 12
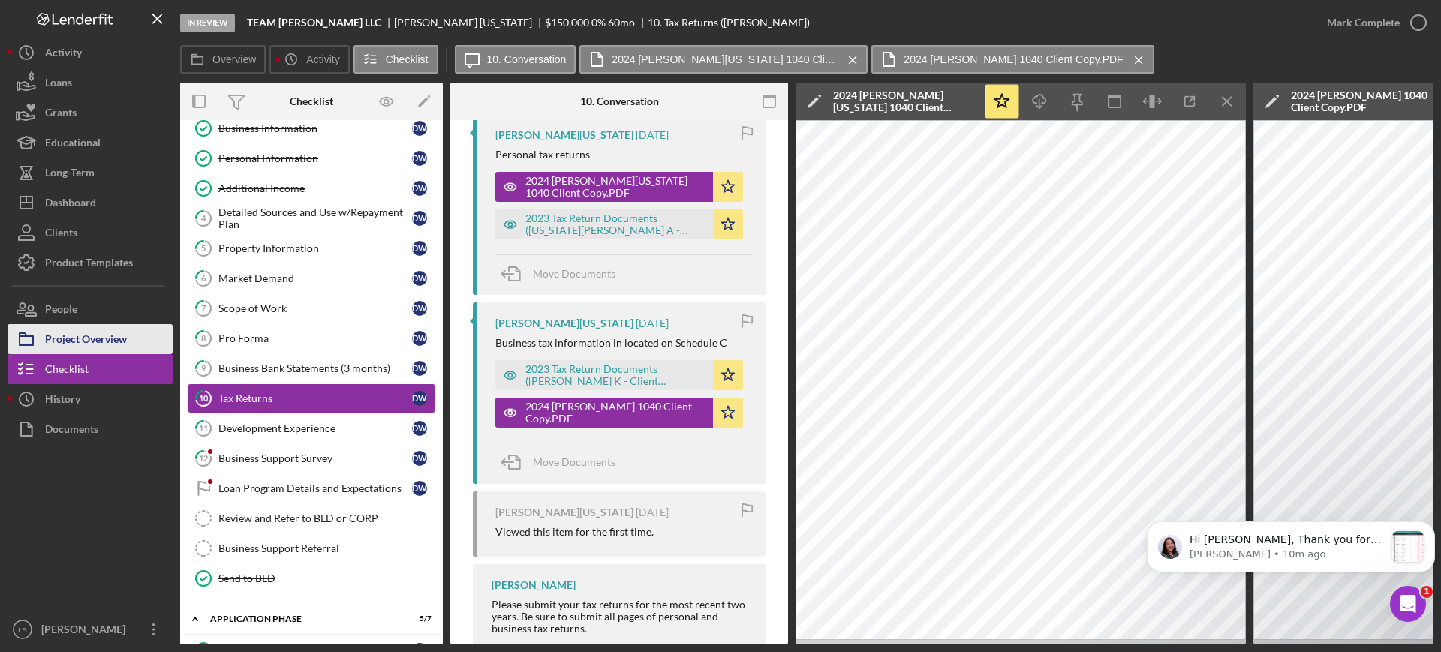
click at [111, 347] on div "Project Overview" at bounding box center [86, 341] width 82 height 34
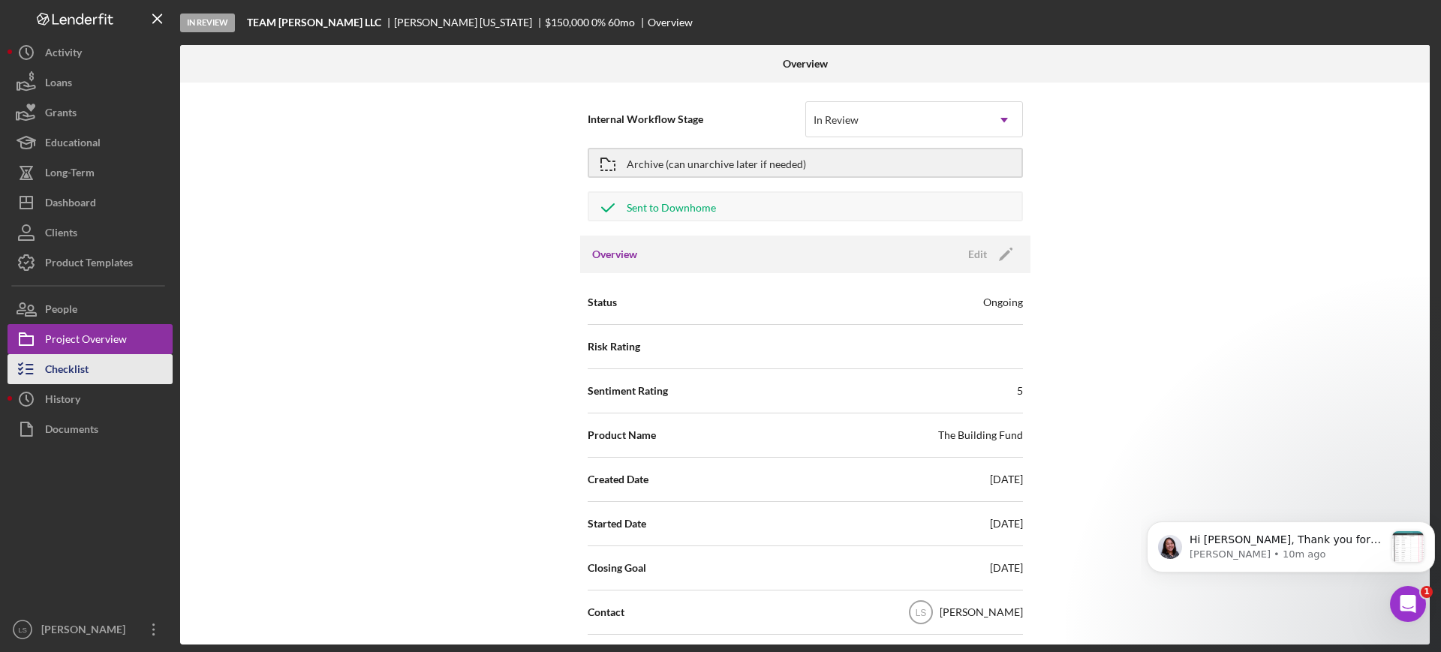
click at [86, 377] on div "Checklist" at bounding box center [67, 371] width 44 height 34
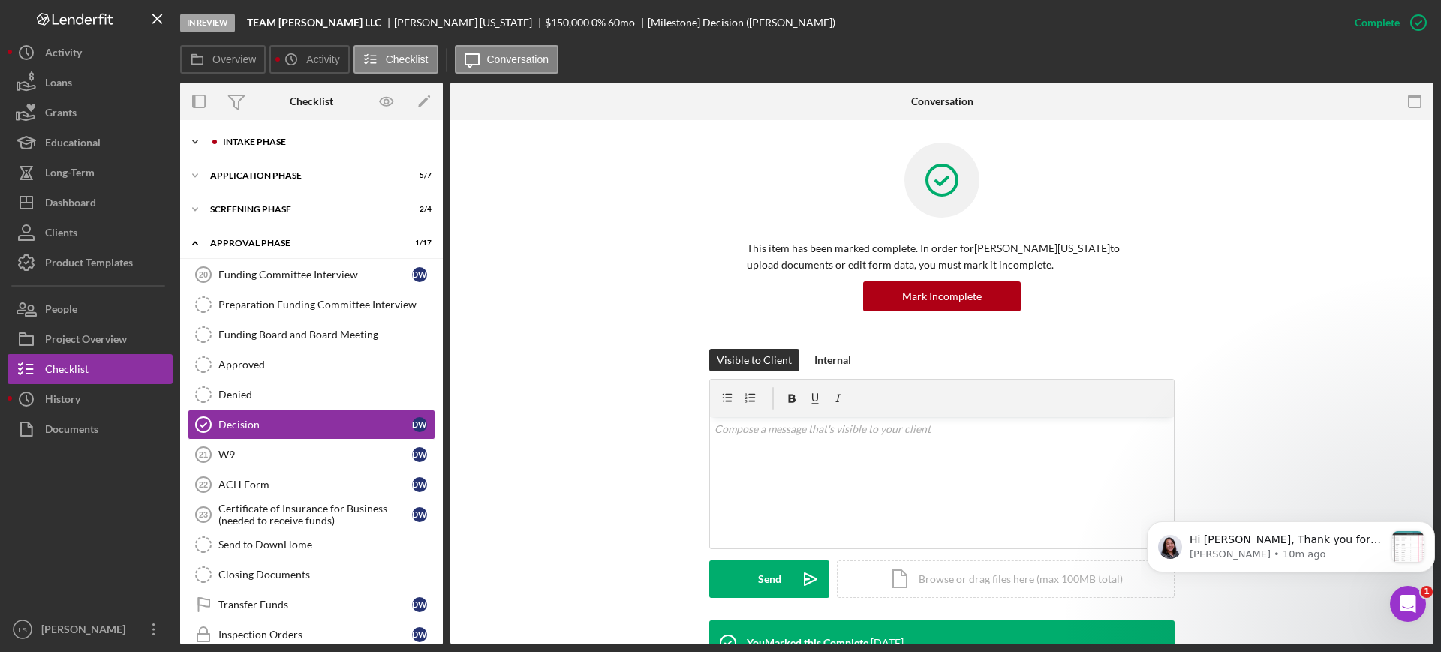
click at [349, 145] on div "Intake Phase" at bounding box center [323, 141] width 201 height 9
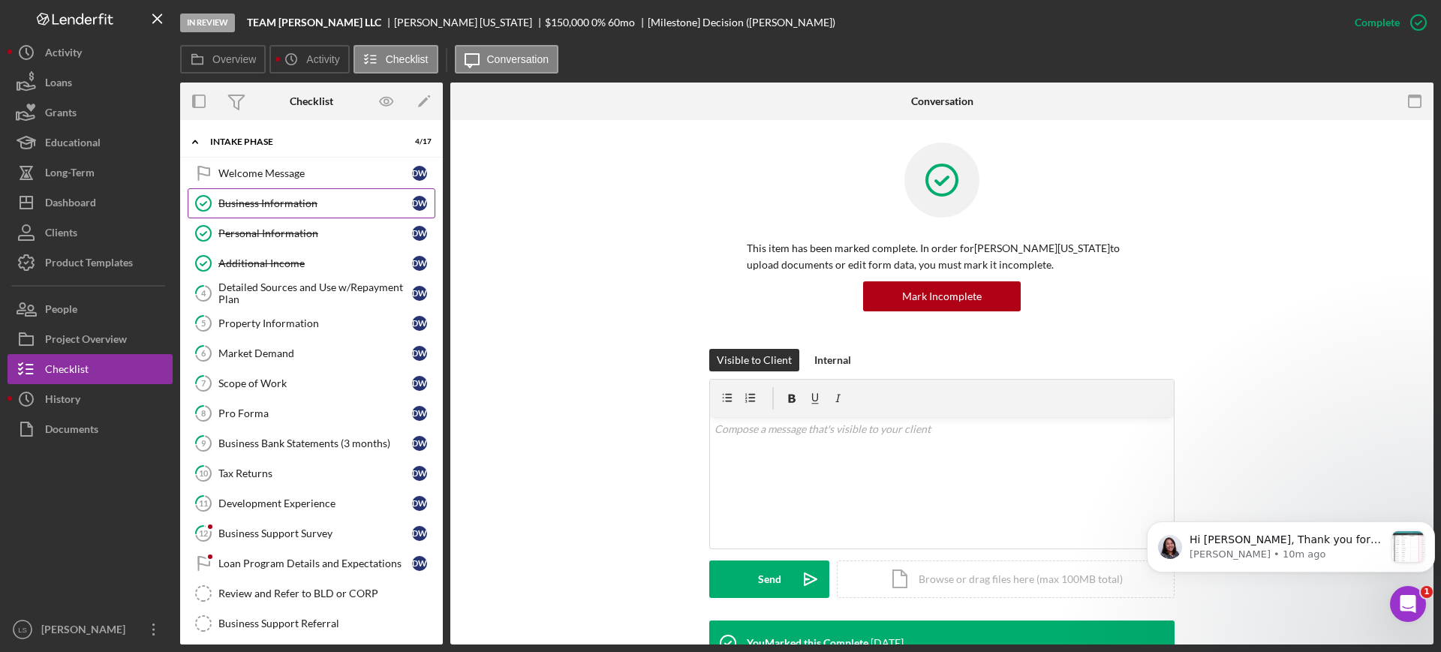
click at [284, 200] on div "Business Information" at bounding box center [315, 203] width 194 height 12
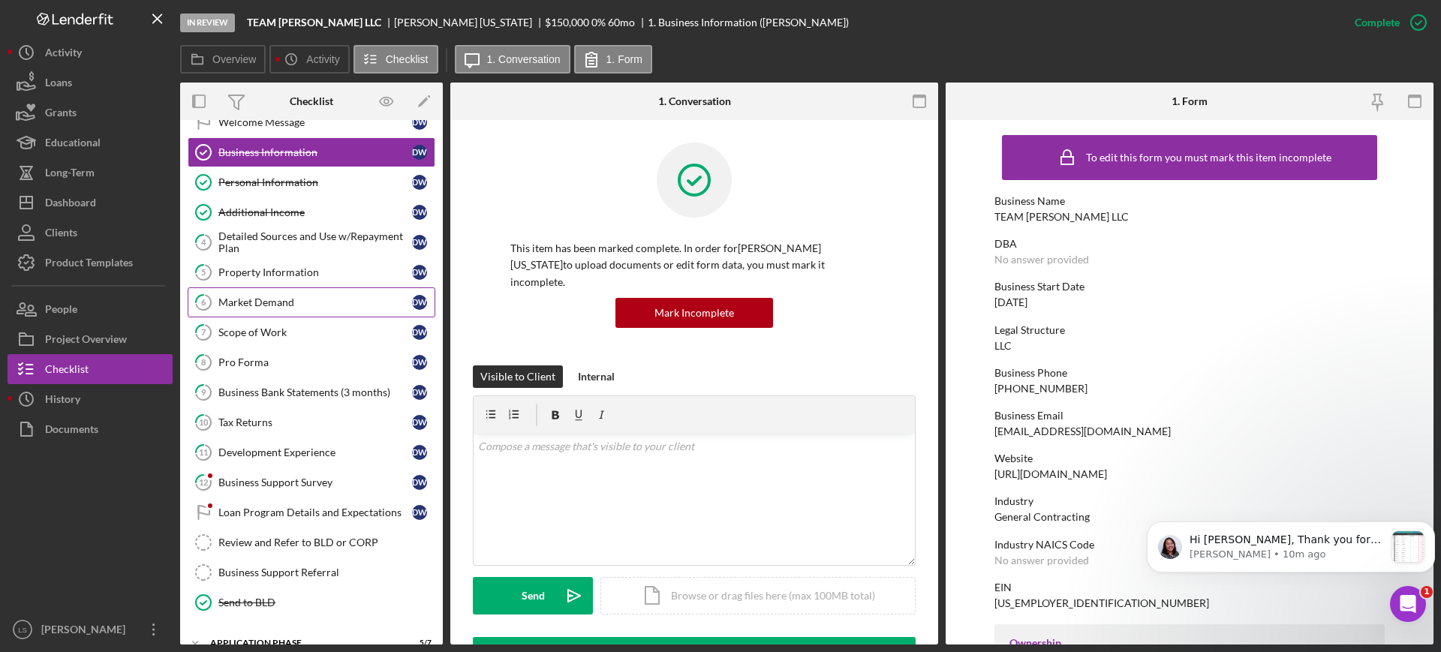
scroll to position [94, 0]
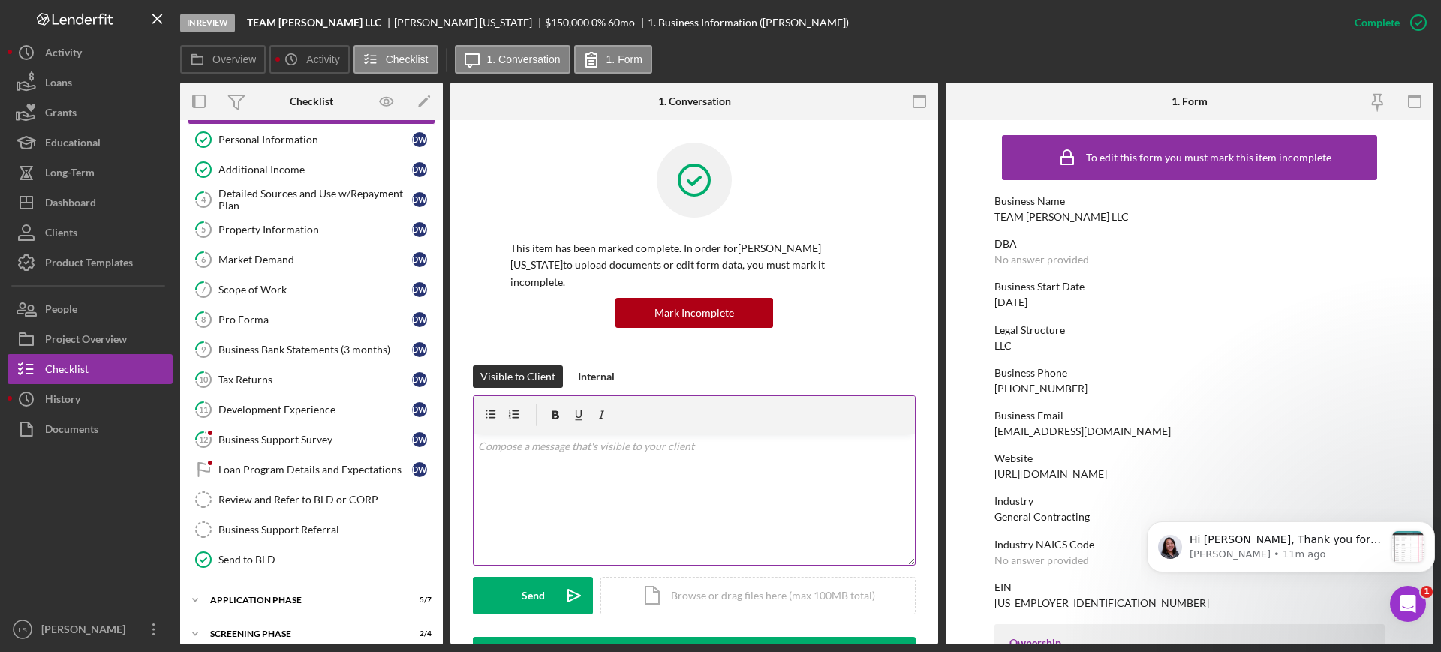
drag, startPoint x: 264, startPoint y: 378, endPoint x: 857, endPoint y: 310, distance: 596.8
click at [264, 377] on div "Tax Returns" at bounding box center [315, 380] width 194 height 12
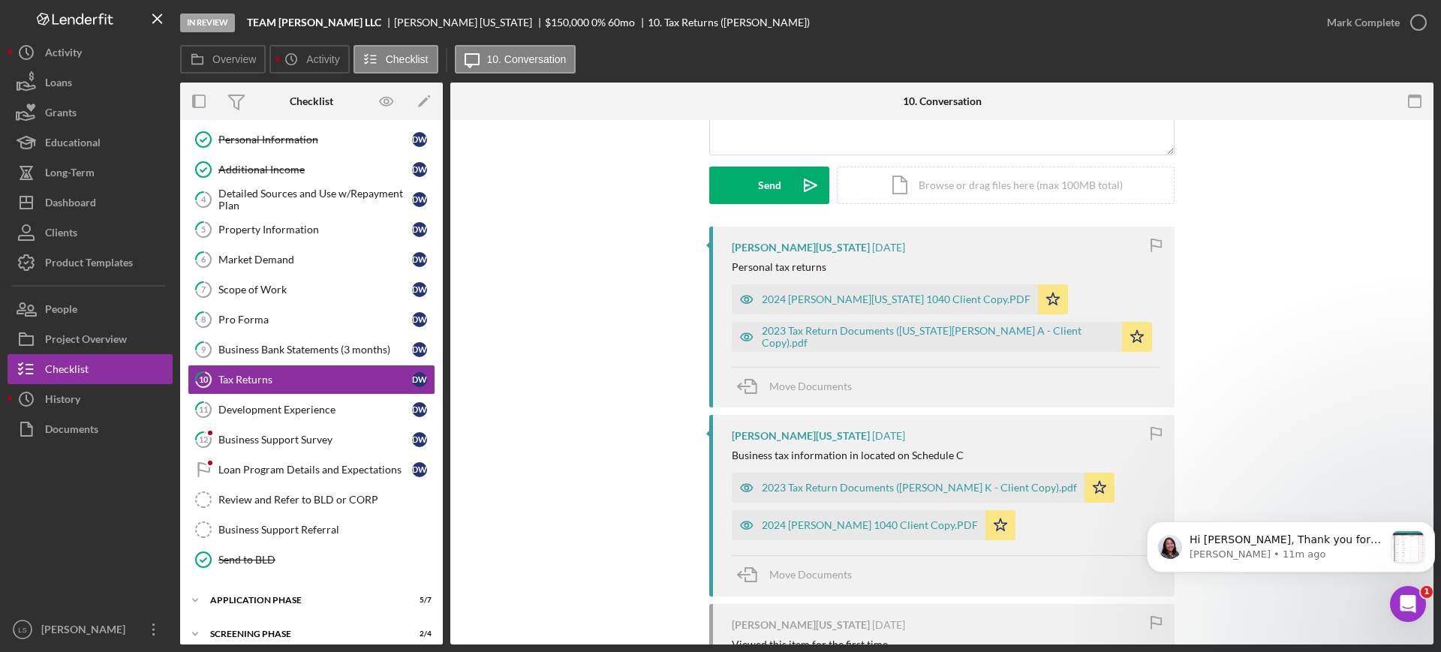
scroll to position [281, 0]
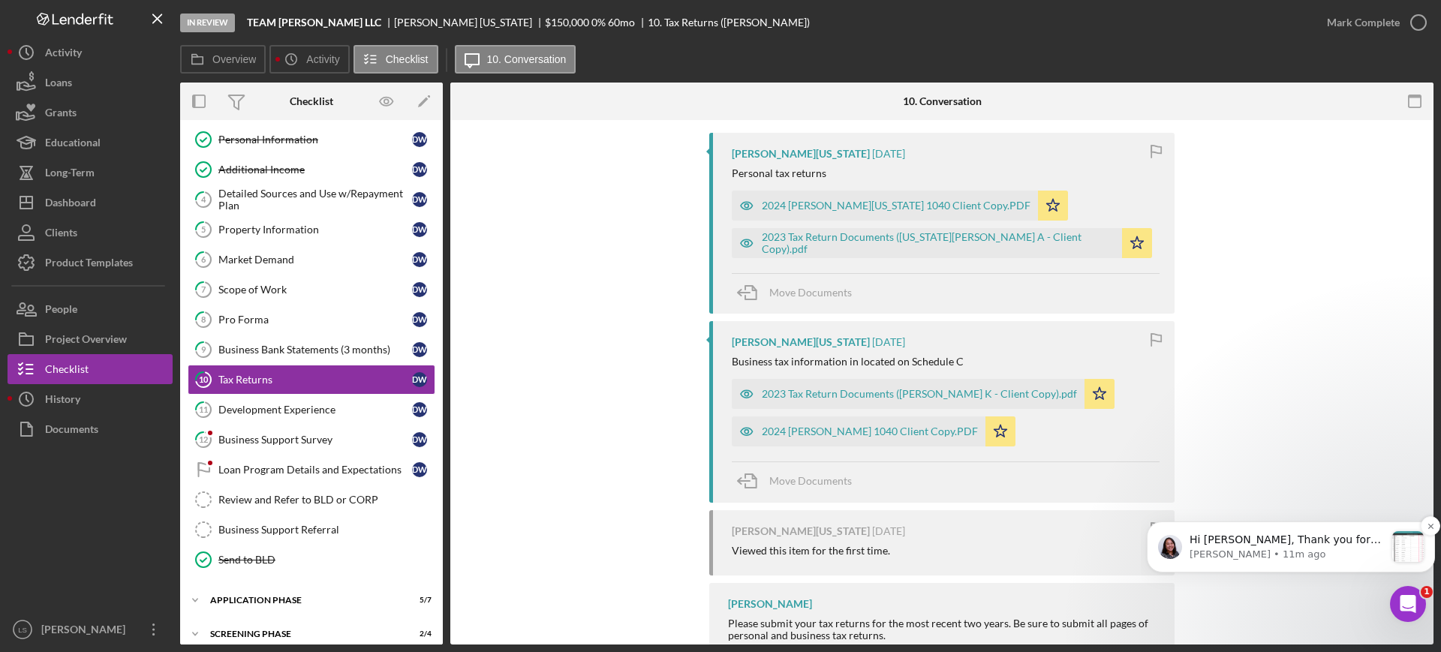
click at [1152, 521] on p "[PERSON_NAME] • 11m ago" at bounding box center [1286, 555] width 195 height 14
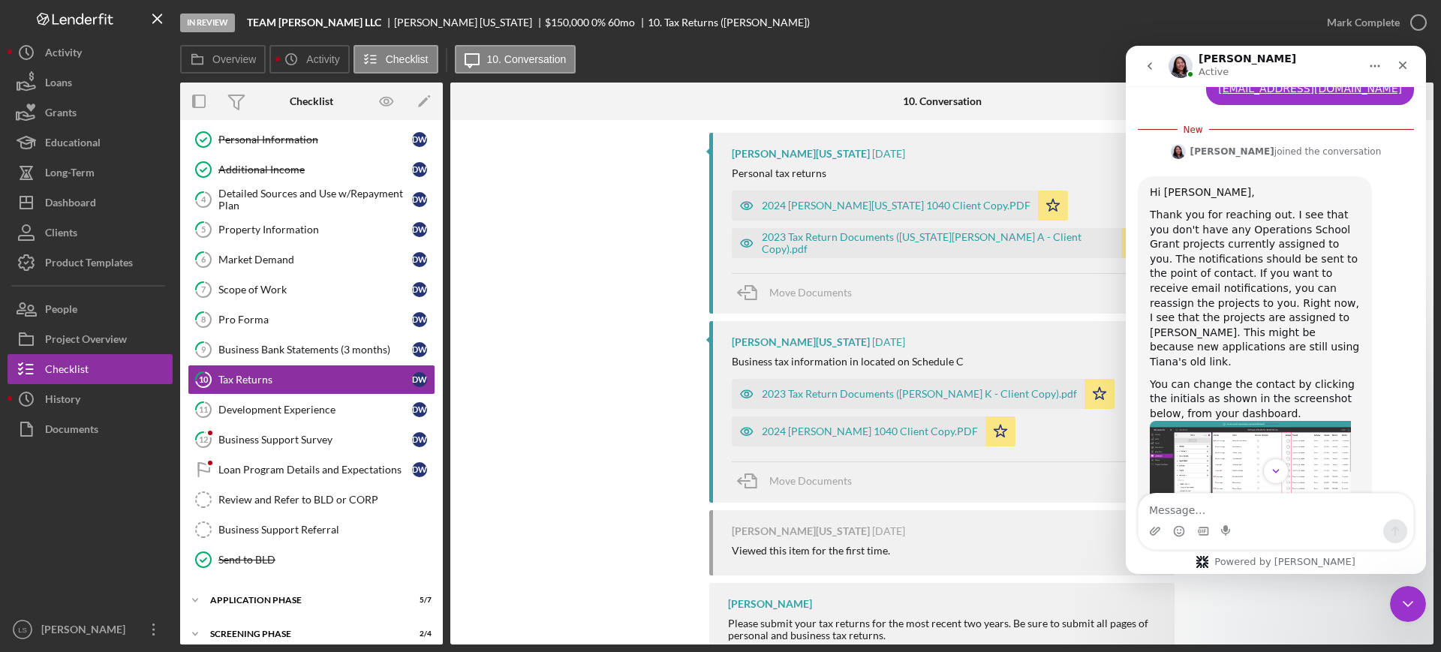
scroll to position [957, 0]
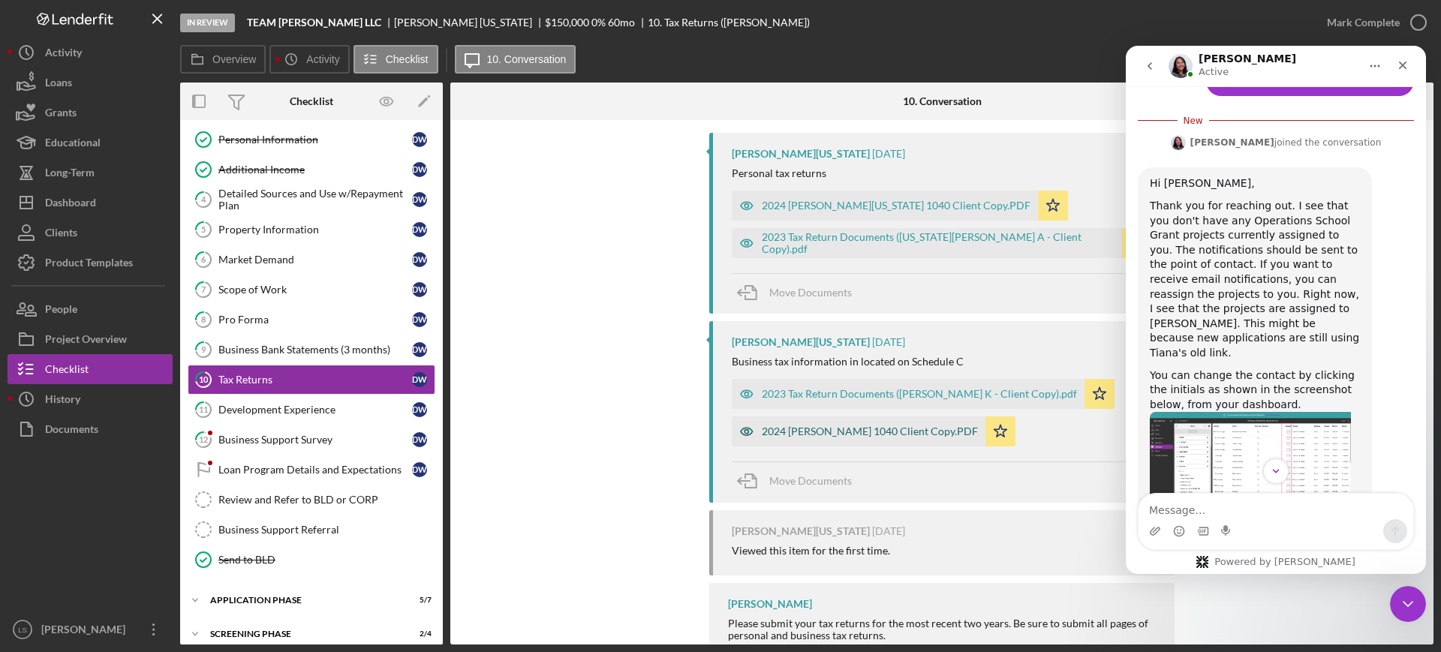
click at [871, 433] on div "2024 [PERSON_NAME] 1040 Client Copy.PDF" at bounding box center [870, 431] width 216 height 12
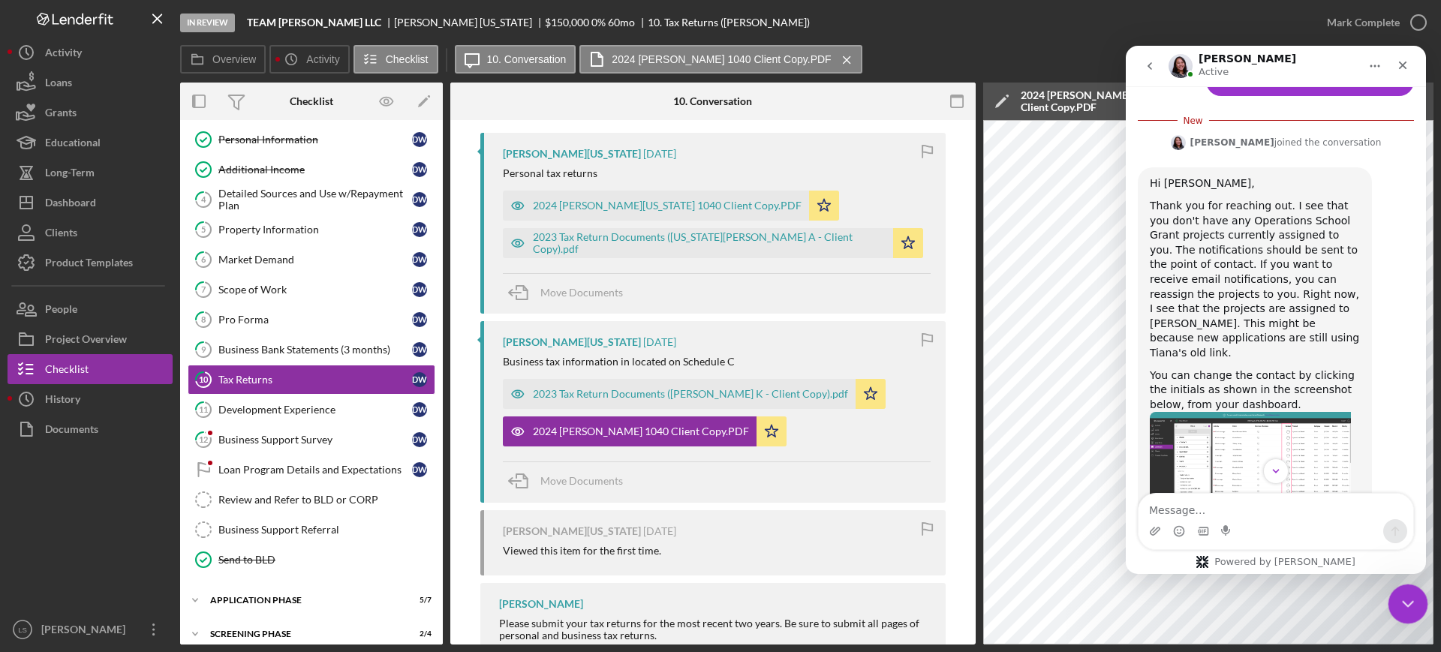
click at [1152, 521] on div "Close Intercom Messenger" at bounding box center [1406, 602] width 36 height 36
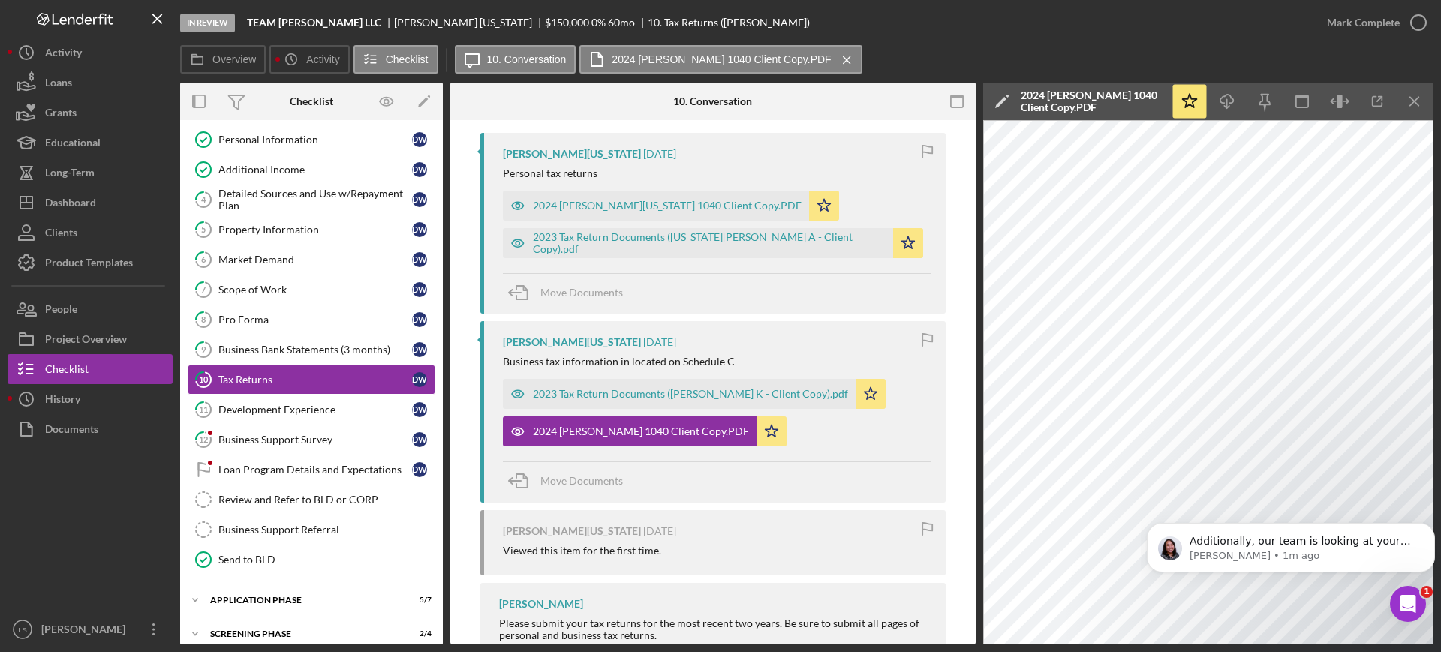
scroll to position [0, 0]
click at [1152, 521] on icon "Open Intercom Messenger" at bounding box center [1406, 602] width 25 height 25
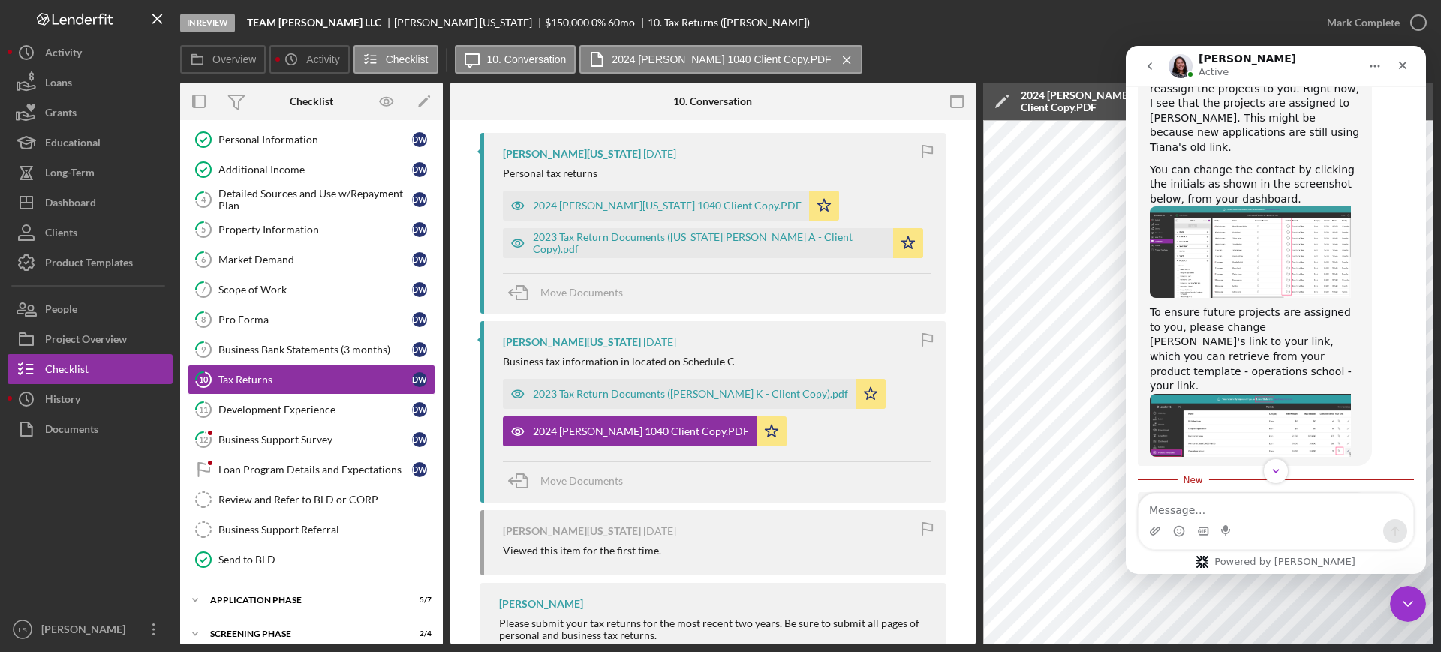
scroll to position [1090, 0]
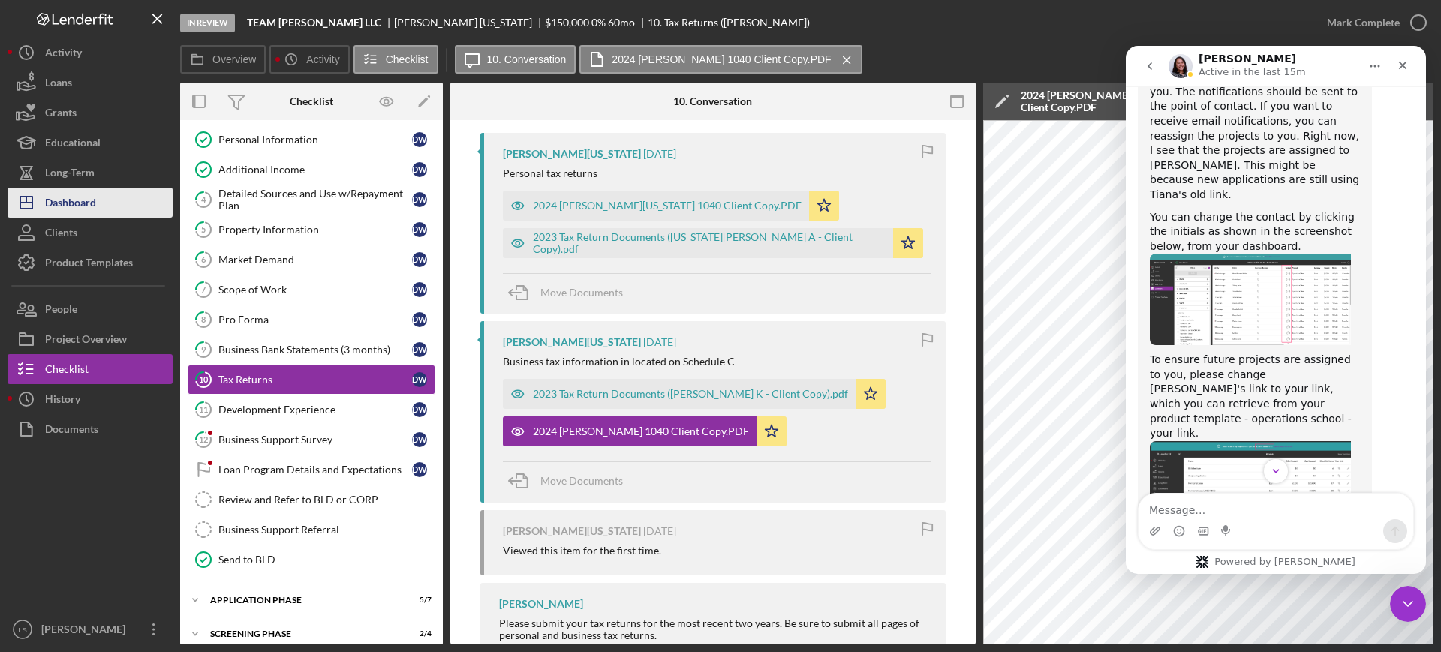
click at [93, 202] on div "Dashboard" at bounding box center [70, 205] width 51 height 34
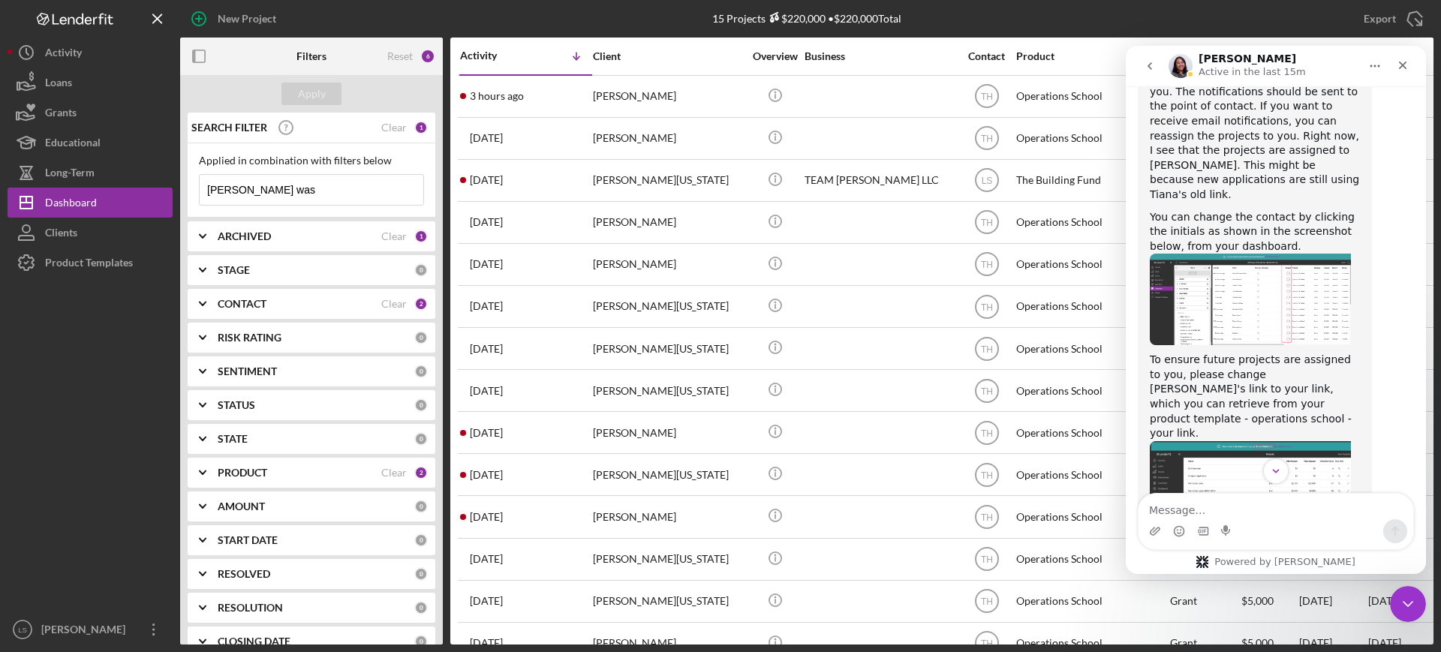
click at [329, 188] on input "[PERSON_NAME] was" at bounding box center [312, 190] width 224 height 30
type input "d"
click at [384, 228] on div "ARCHIVED Clear 1" at bounding box center [323, 236] width 210 height 30
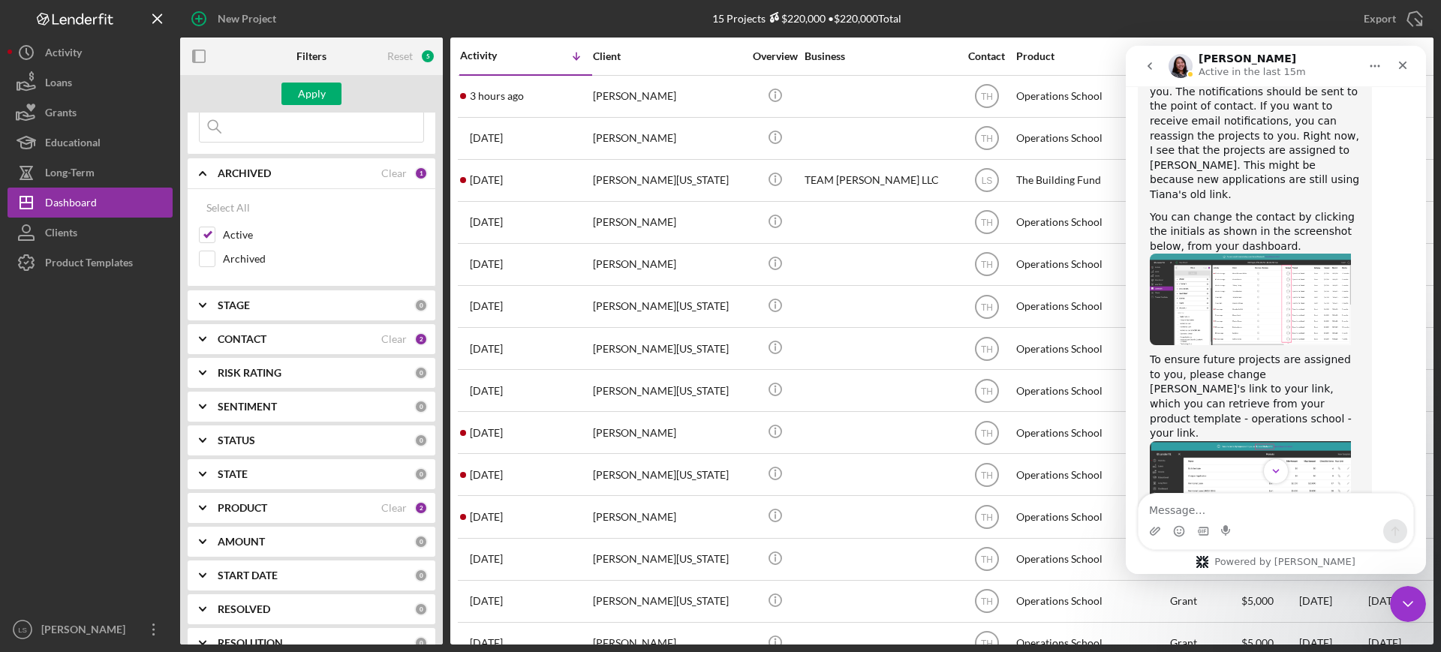
scroll to position [94, 0]
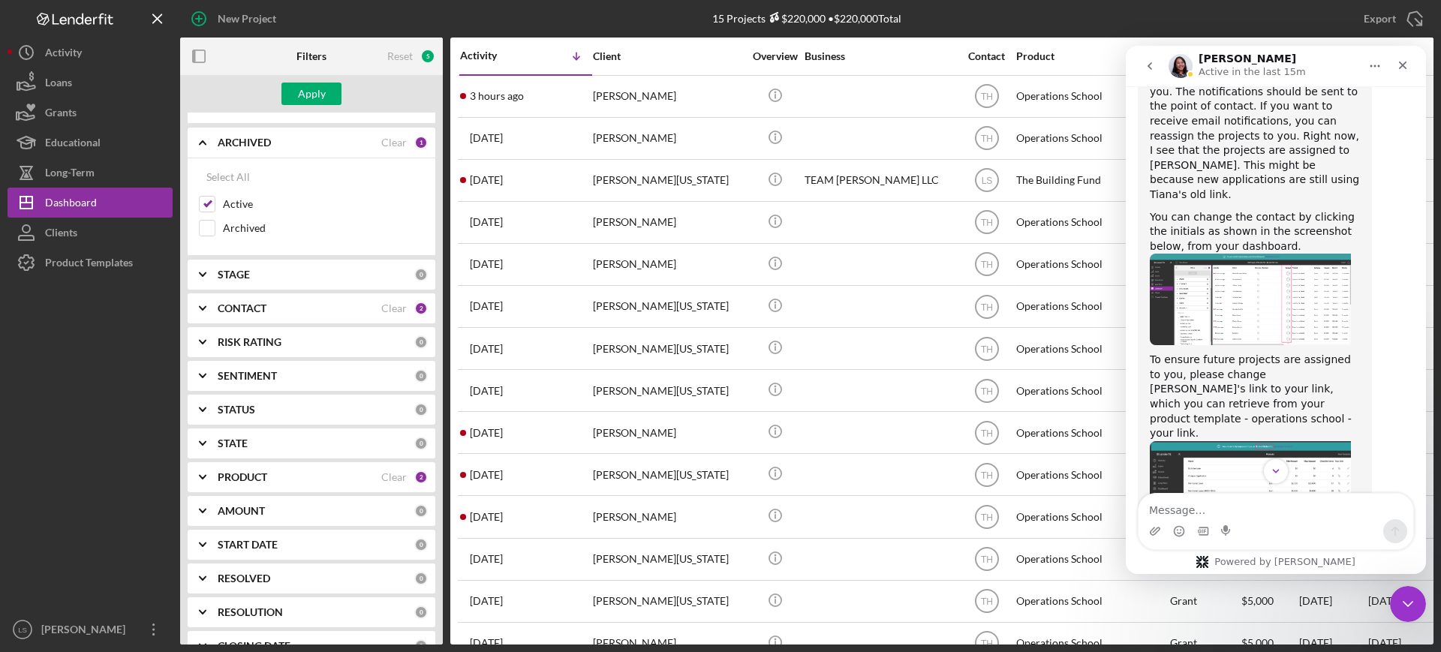
click at [345, 484] on div "PRODUCT Clear 2" at bounding box center [323, 477] width 210 height 30
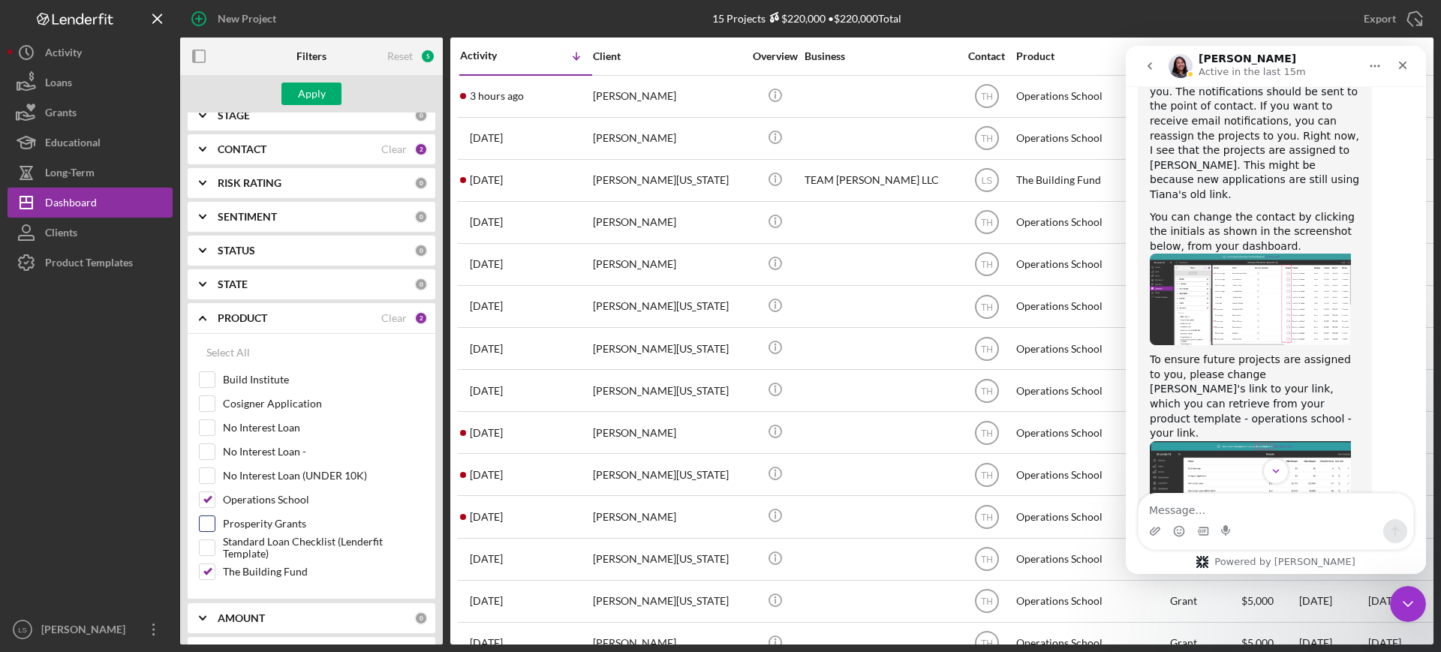
scroll to position [281, 0]
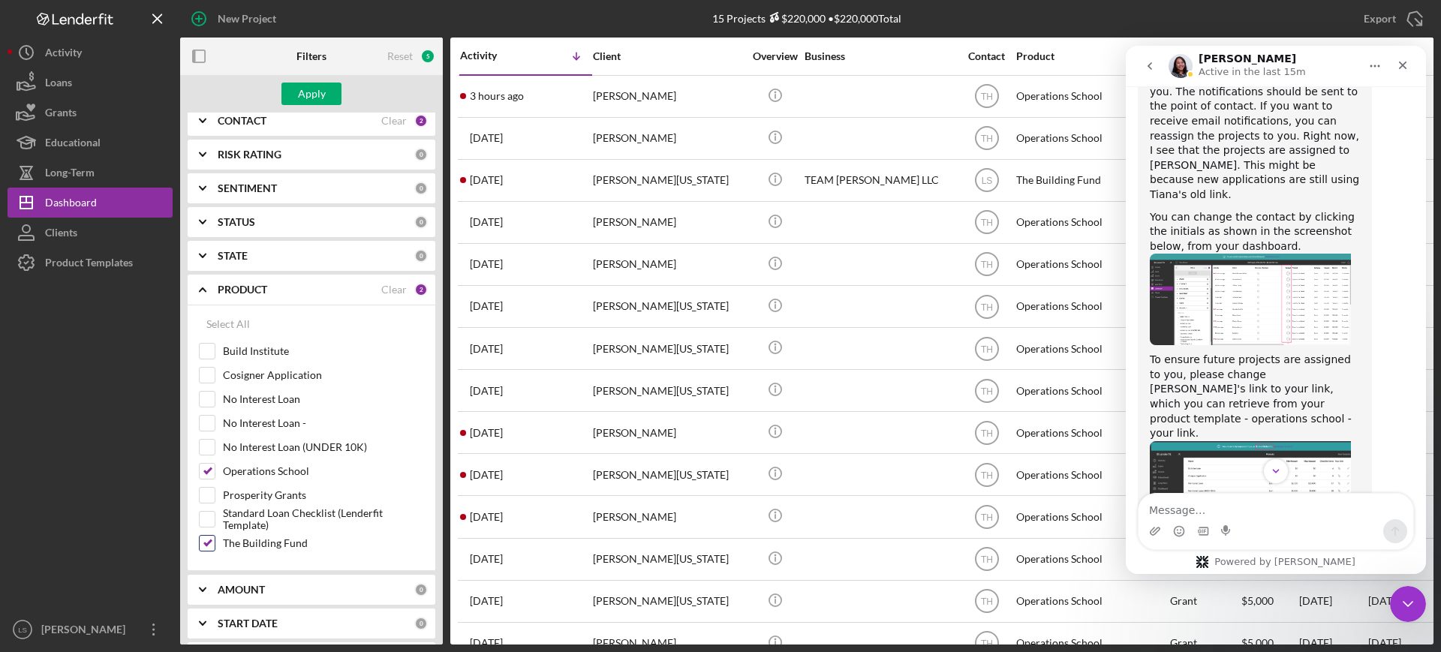
click at [212, 521] on input "The Building Fund" at bounding box center [207, 543] width 15 height 15
checkbox input "false"
click at [289, 101] on button "Apply" at bounding box center [311, 94] width 60 height 23
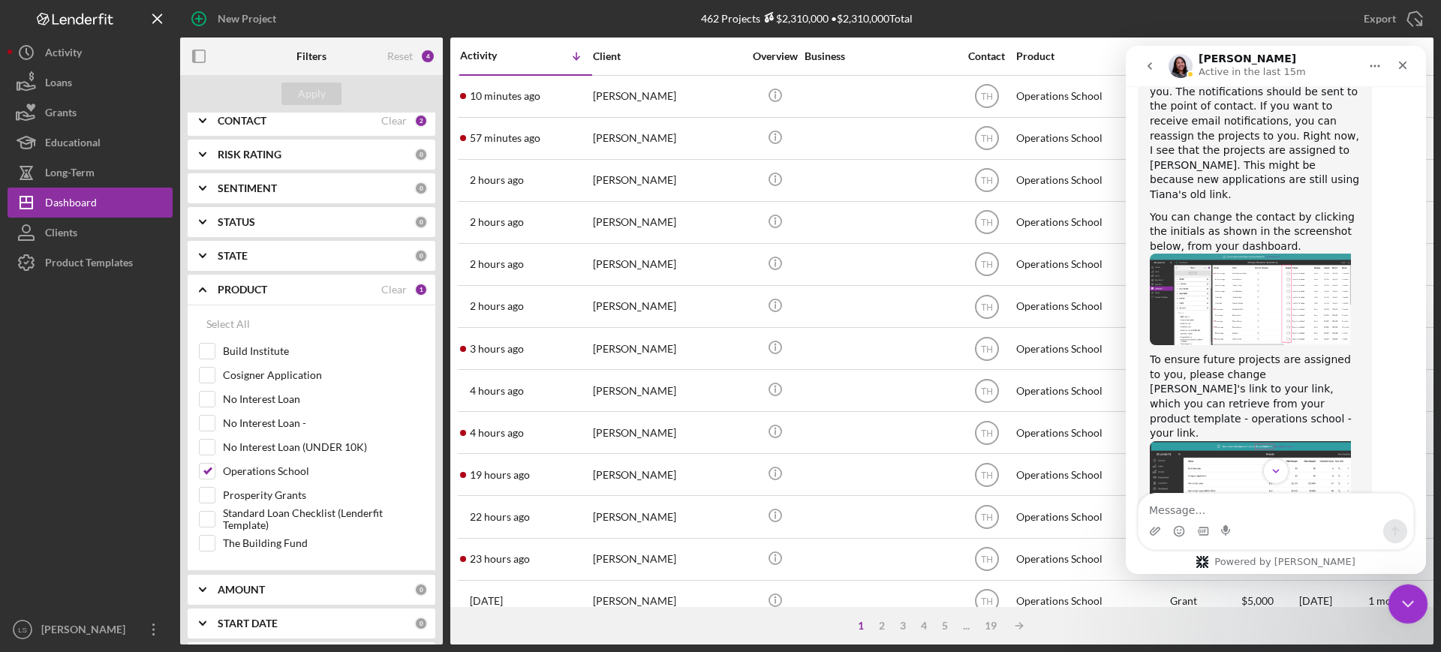
click at [1152, 521] on icon "Close Intercom Messenger" at bounding box center [1406, 602] width 18 height 18
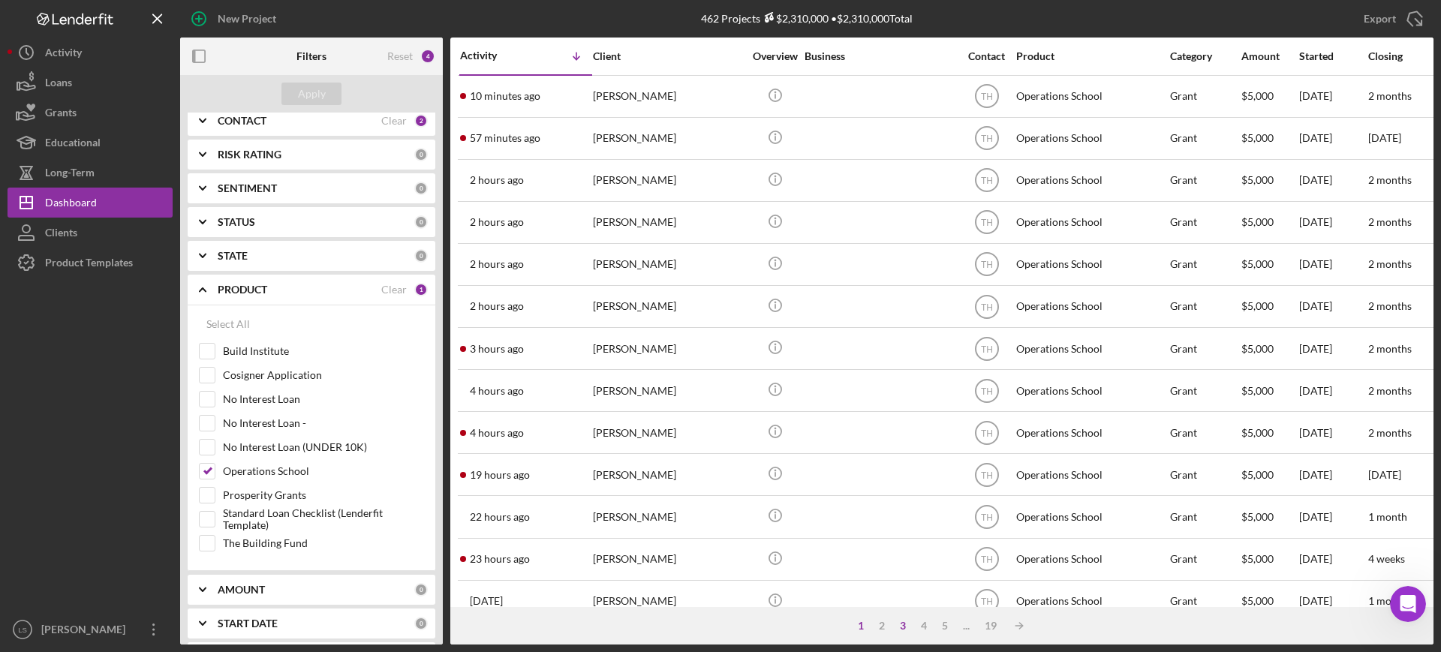
click at [905, 521] on div "3" at bounding box center [902, 626] width 21 height 12
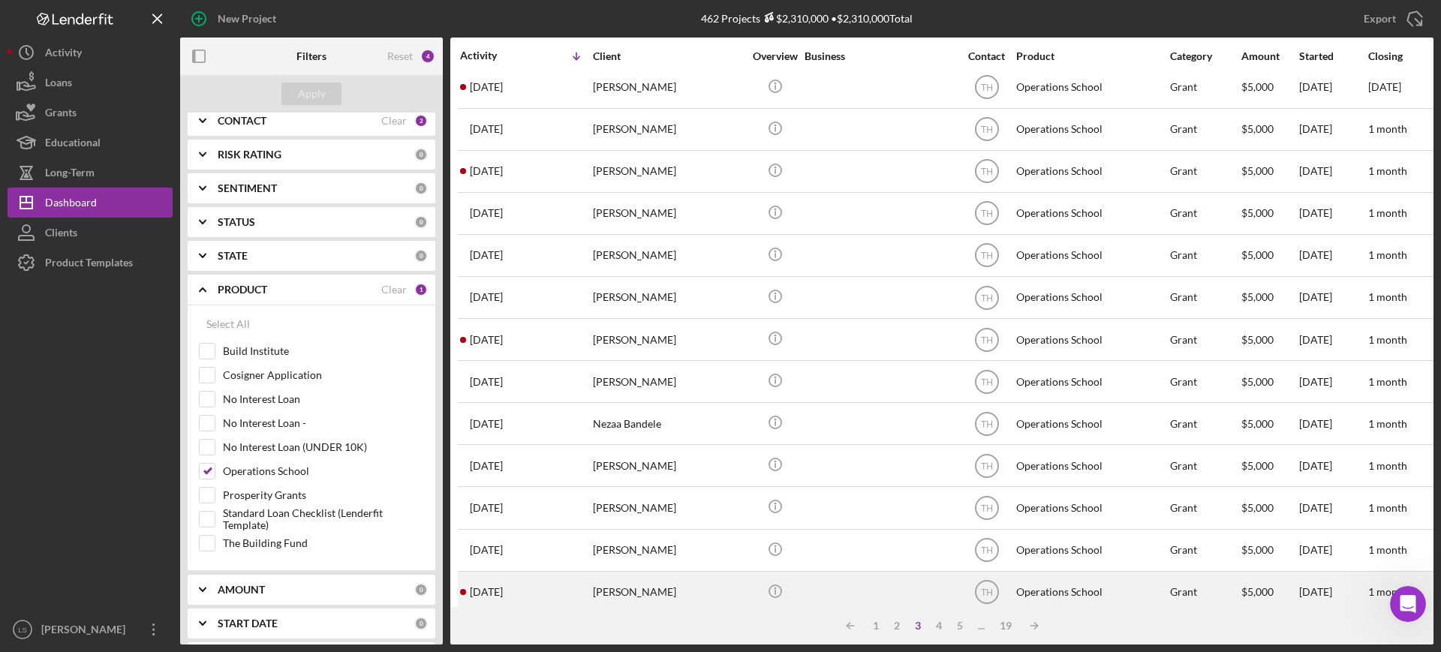
scroll to position [0, 0]
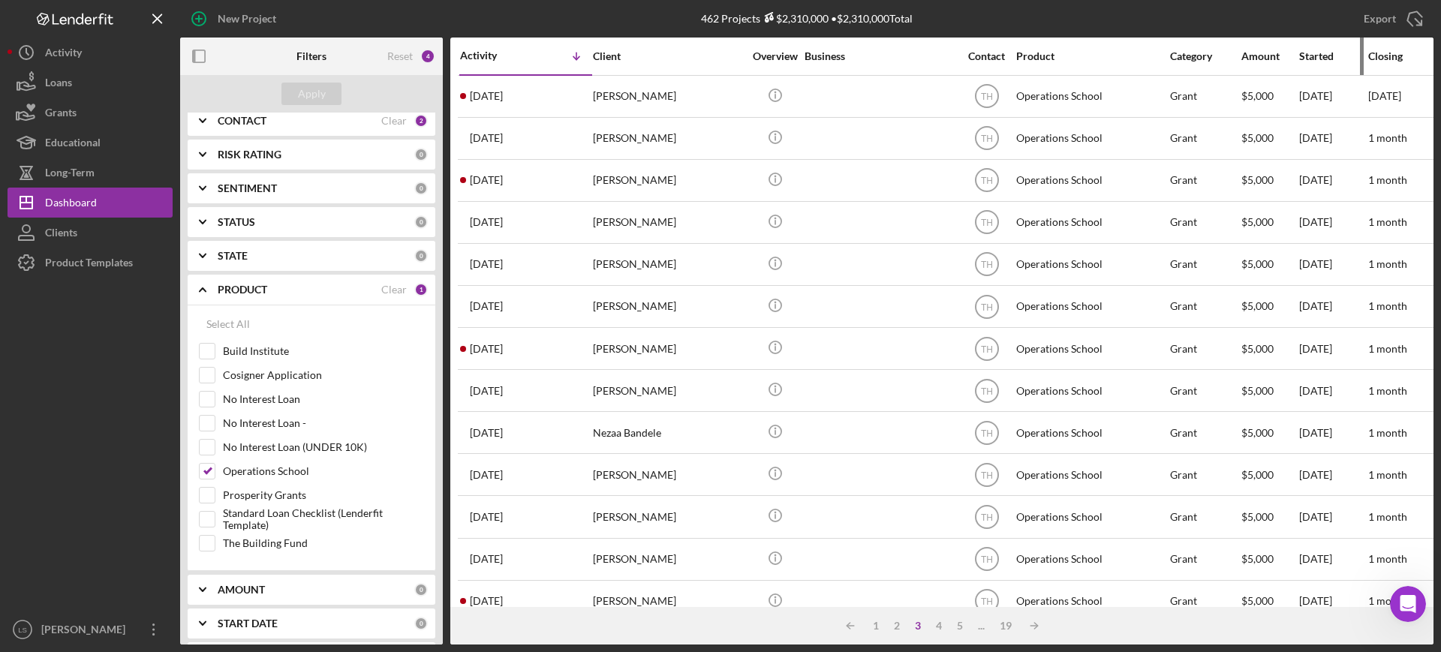
click at [1152, 59] on div "Started" at bounding box center [1333, 56] width 68 height 12
click at [876, 521] on div "1" at bounding box center [875, 626] width 21 height 12
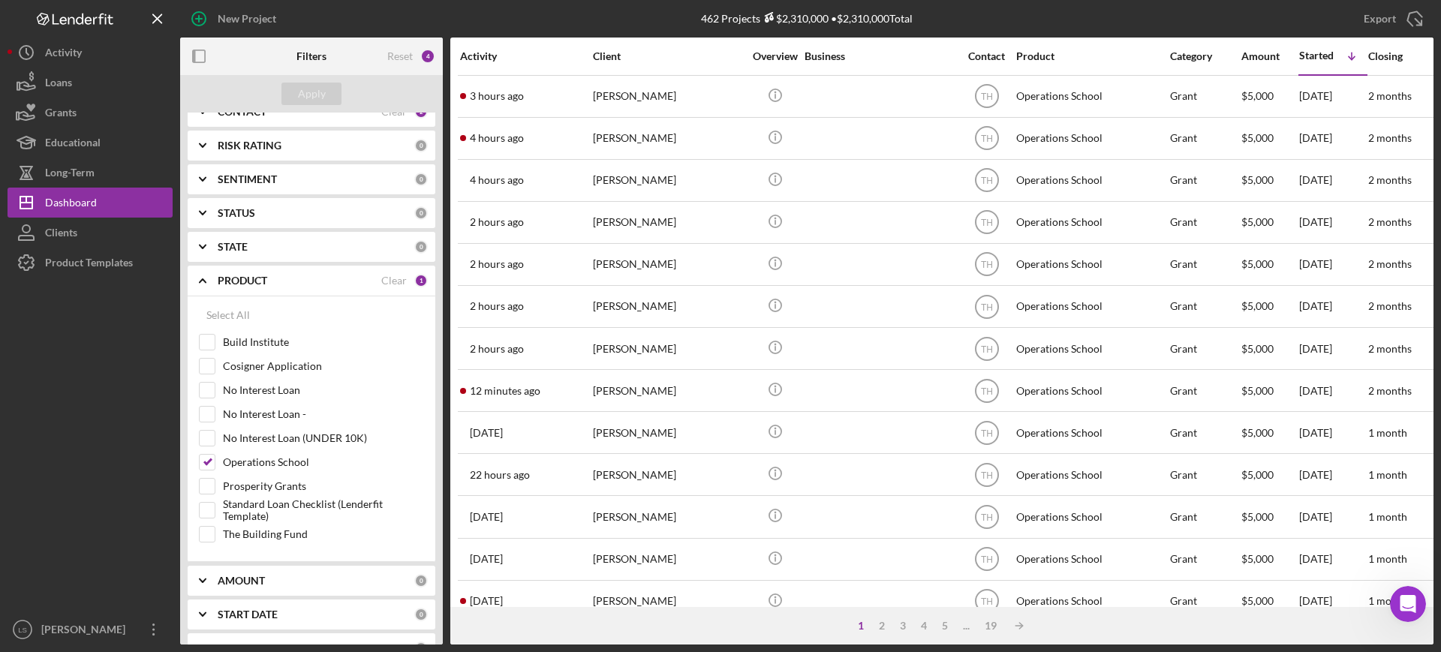
scroll to position [268, 0]
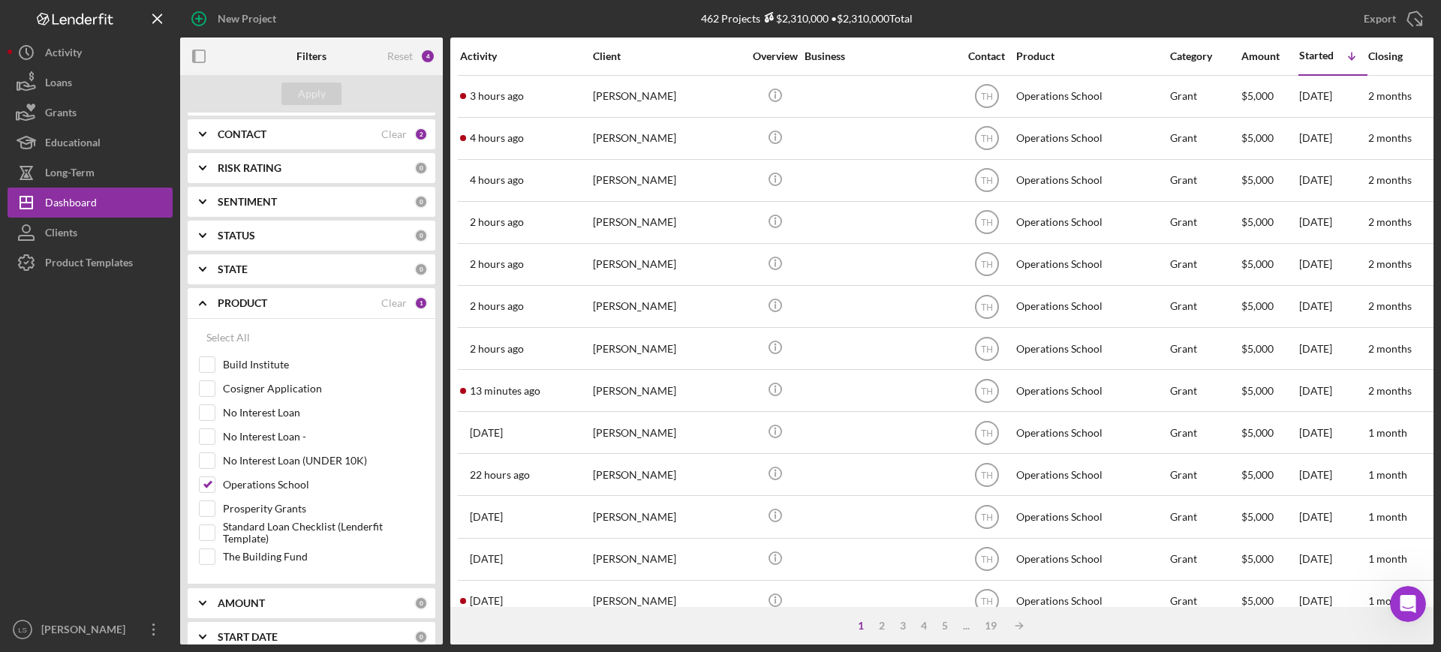
click at [477, 46] on div "Activity" at bounding box center [525, 56] width 131 height 36
click at [483, 62] on div "Activity" at bounding box center [525, 56] width 131 height 12
click at [489, 56] on div "Activity" at bounding box center [493, 56] width 66 height 12
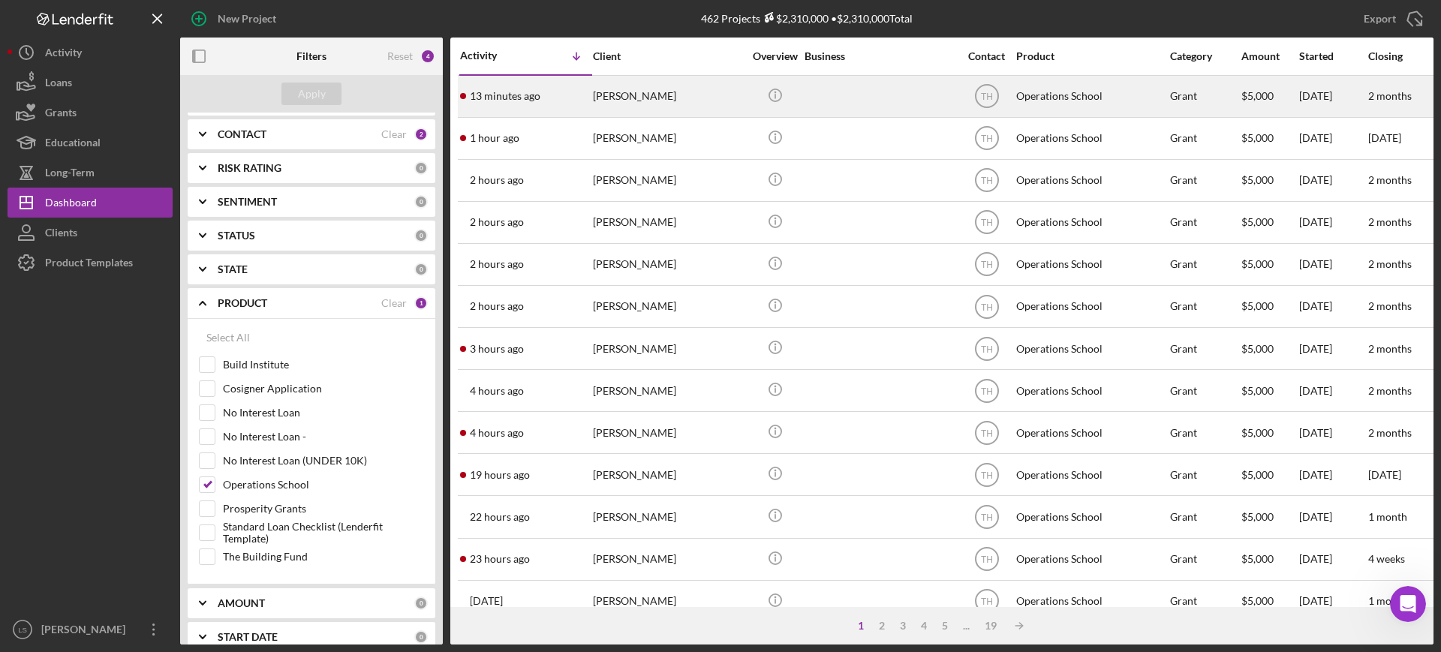
click at [726, 98] on div "[PERSON_NAME]" at bounding box center [668, 97] width 150 height 40
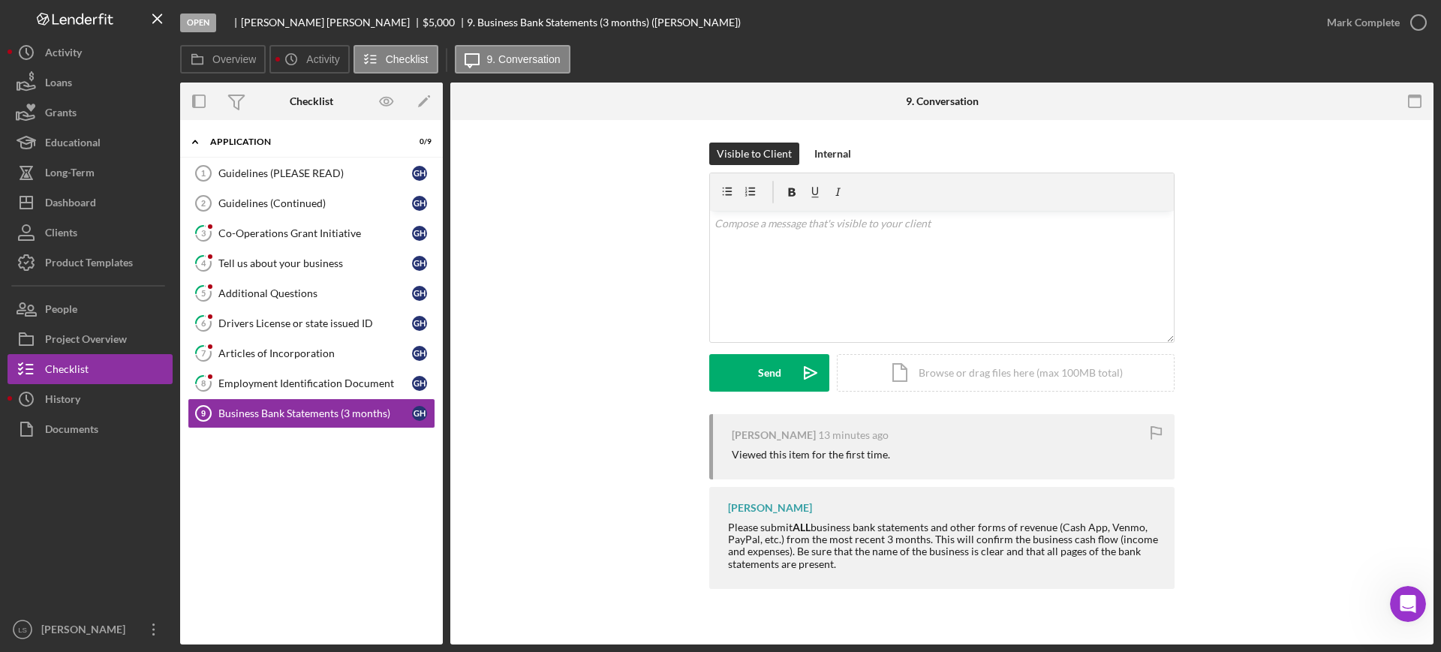
click at [547, 428] on div "[PERSON_NAME] 13 minutes ago Viewed this item for the first time. [PERSON_NAME]…" at bounding box center [942, 505] width 938 height 182
click at [257, 461] on div "Icon/Expander Application 0 / 9 Guidelines (PLEASE READ) 1 Guidelines (PLEASE R…" at bounding box center [311, 383] width 263 height 510
click at [272, 456] on div "Icon/Expander Application 0 / 9 Guidelines (PLEASE READ) 1 Guidelines (PLEASE R…" at bounding box center [311, 383] width 263 height 510
click at [291, 224] on link "3 Co-Operations Grant Initiative G H" at bounding box center [312, 233] width 248 height 30
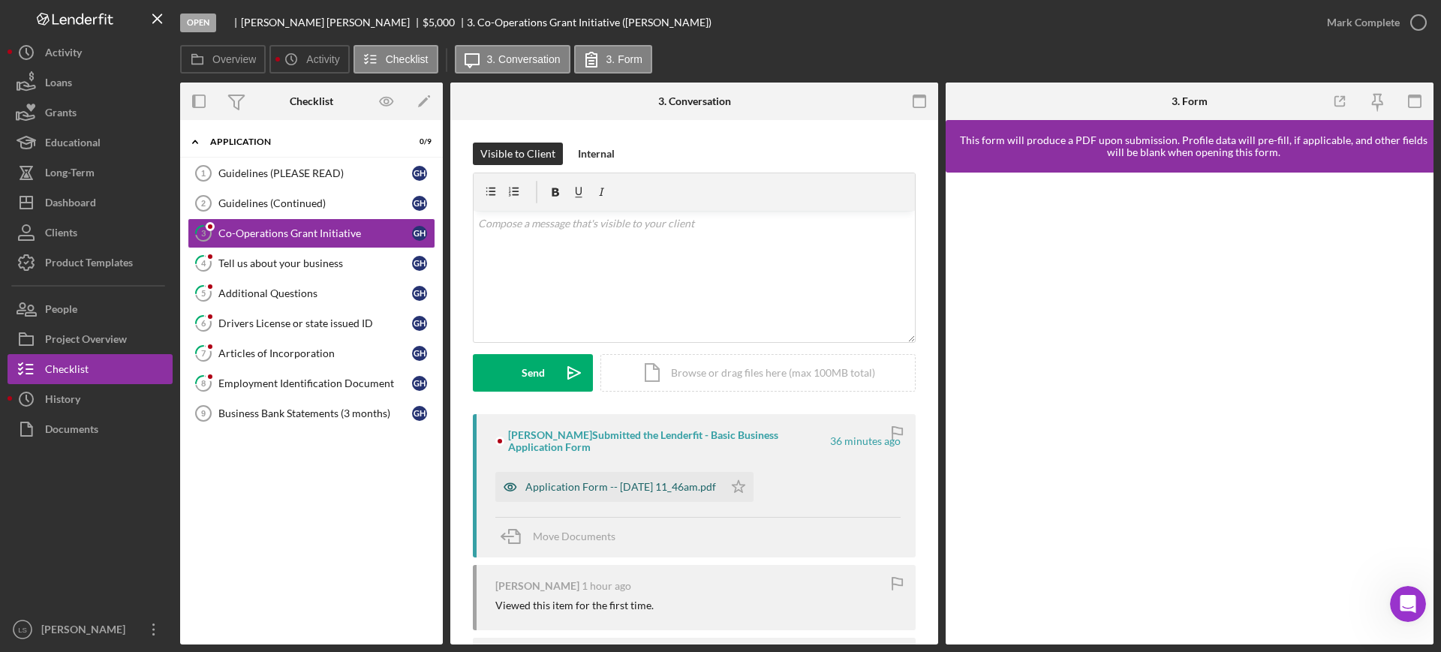
click at [687, 485] on div "Application Form -- [DATE] 11_46am.pdf" at bounding box center [620, 487] width 191 height 12
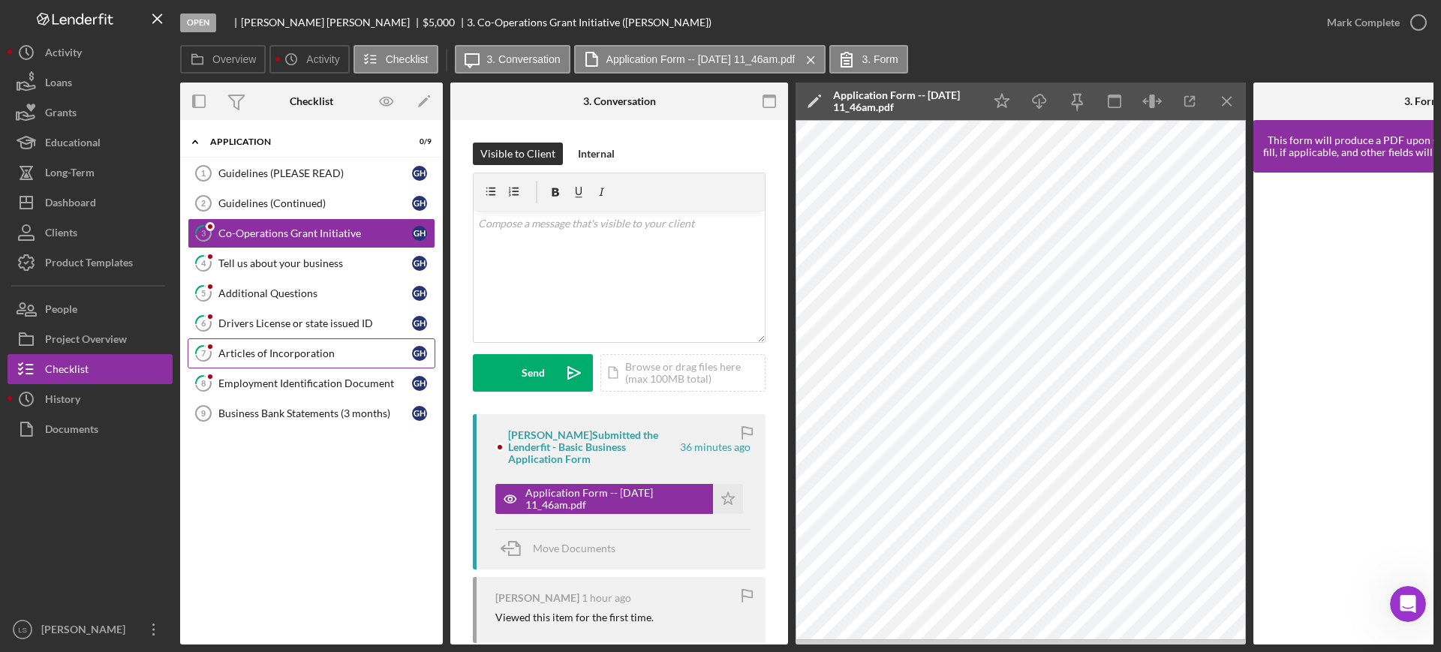
drag, startPoint x: 339, startPoint y: 353, endPoint x: 343, endPoint y: 338, distance: 15.5
click at [339, 355] on div "Articles of Incorporation" at bounding box center [315, 353] width 194 height 12
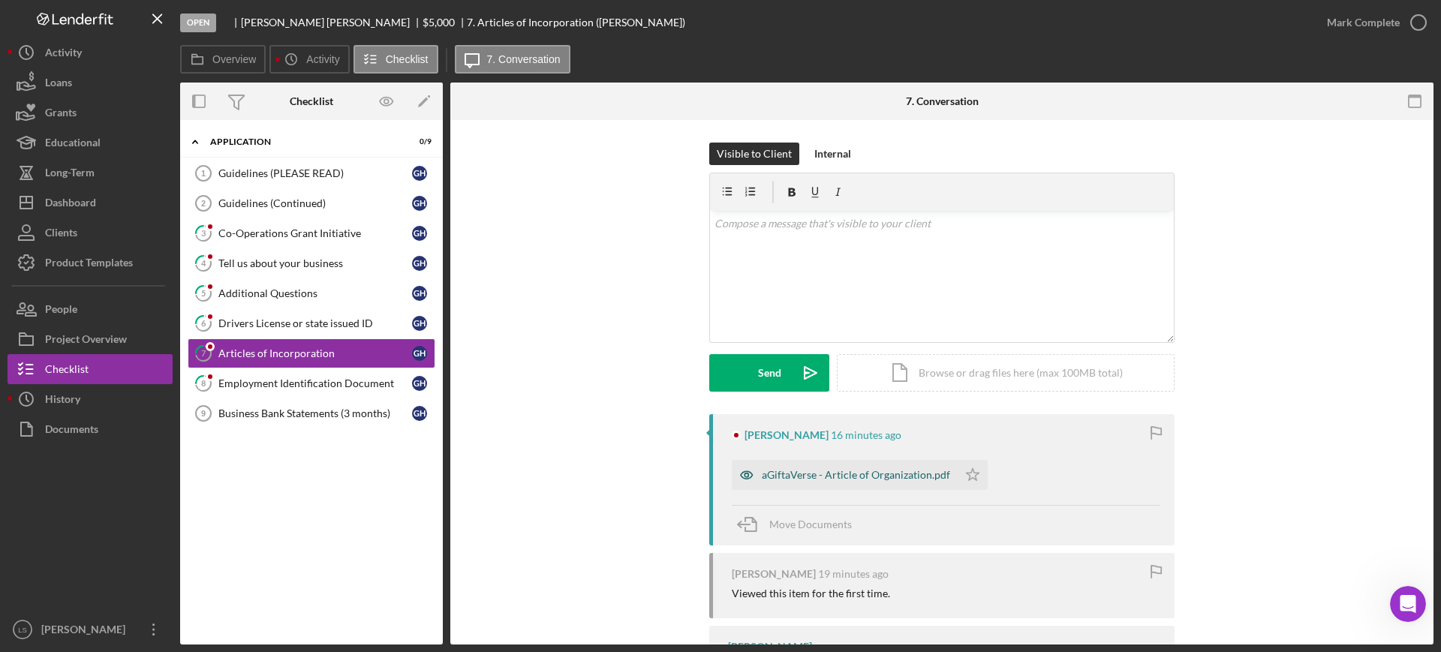
click at [894, 481] on div "aGiftaVerse - Article of Organization.pdf" at bounding box center [845, 475] width 226 height 30
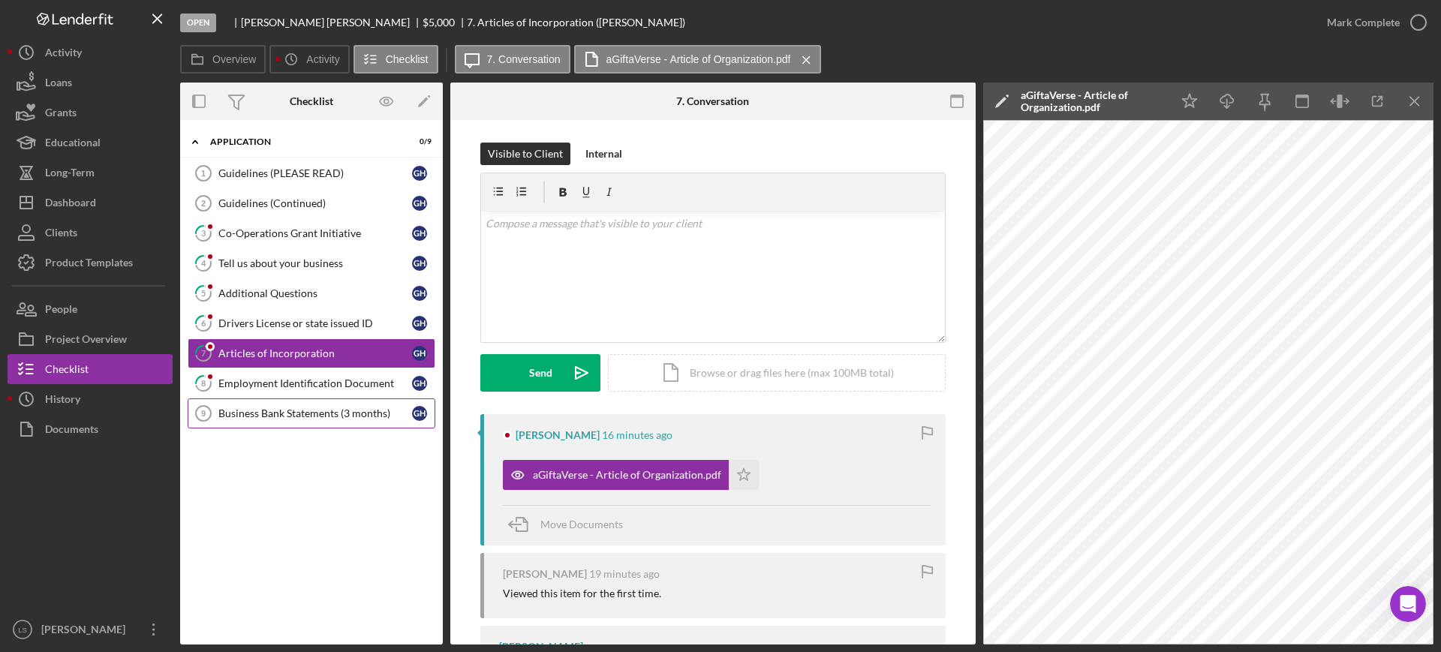
click at [299, 422] on link "Business Bank Statements (3 months) 9 Business Bank Statements (3 months) G H" at bounding box center [312, 413] width 248 height 30
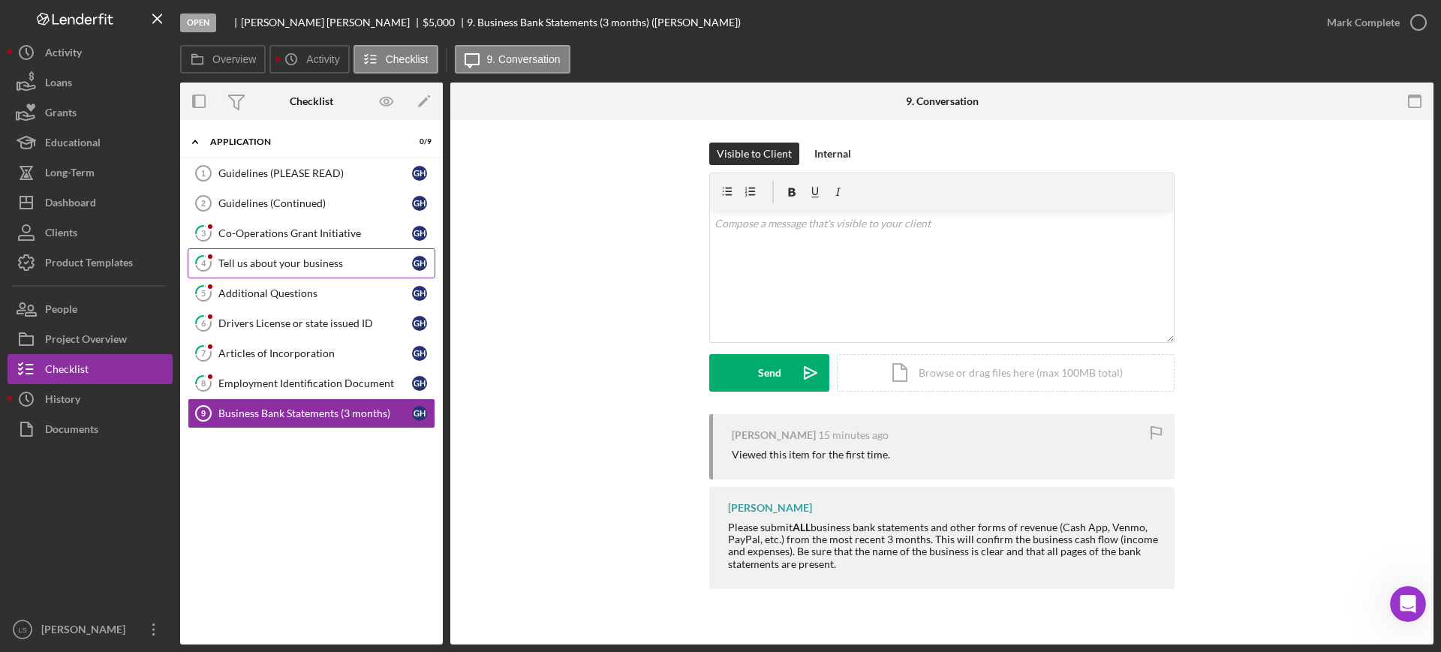
click at [293, 249] on link "4 Tell us about your business G H" at bounding box center [312, 263] width 248 height 30
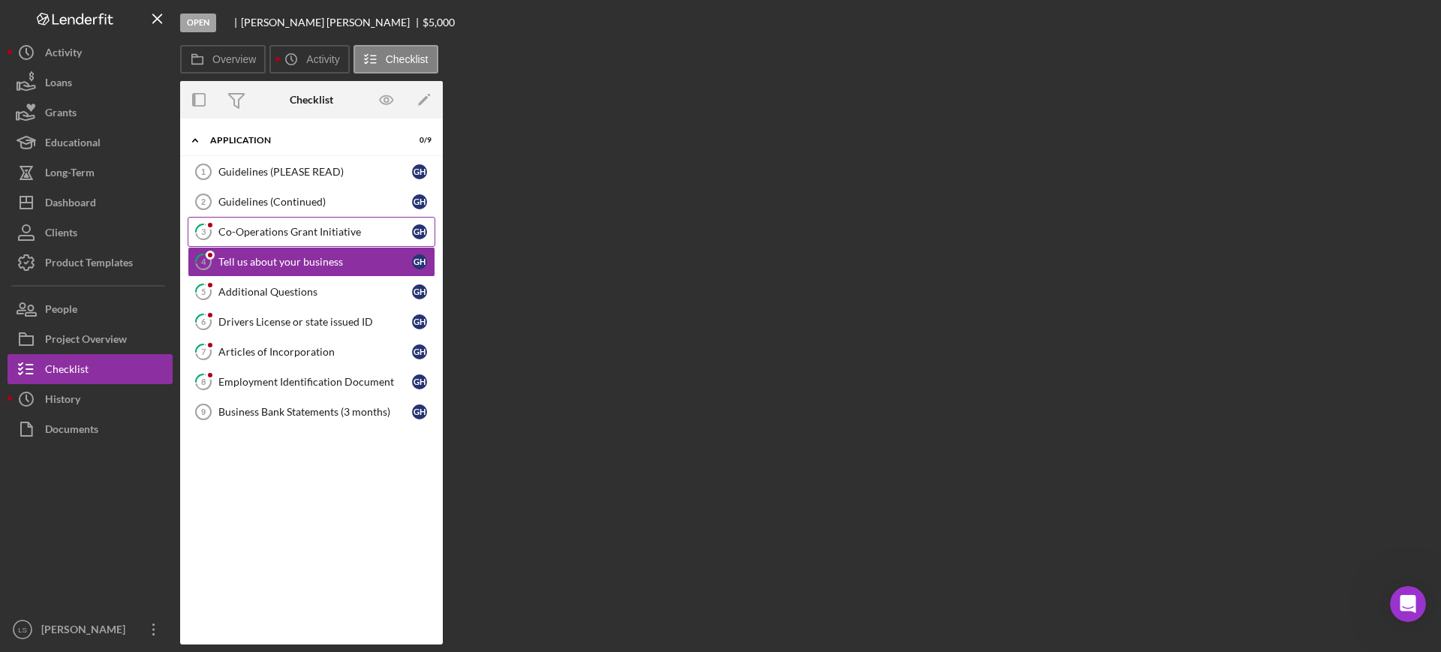
click at [308, 237] on div "Co-Operations Grant Initiative" at bounding box center [315, 232] width 194 height 12
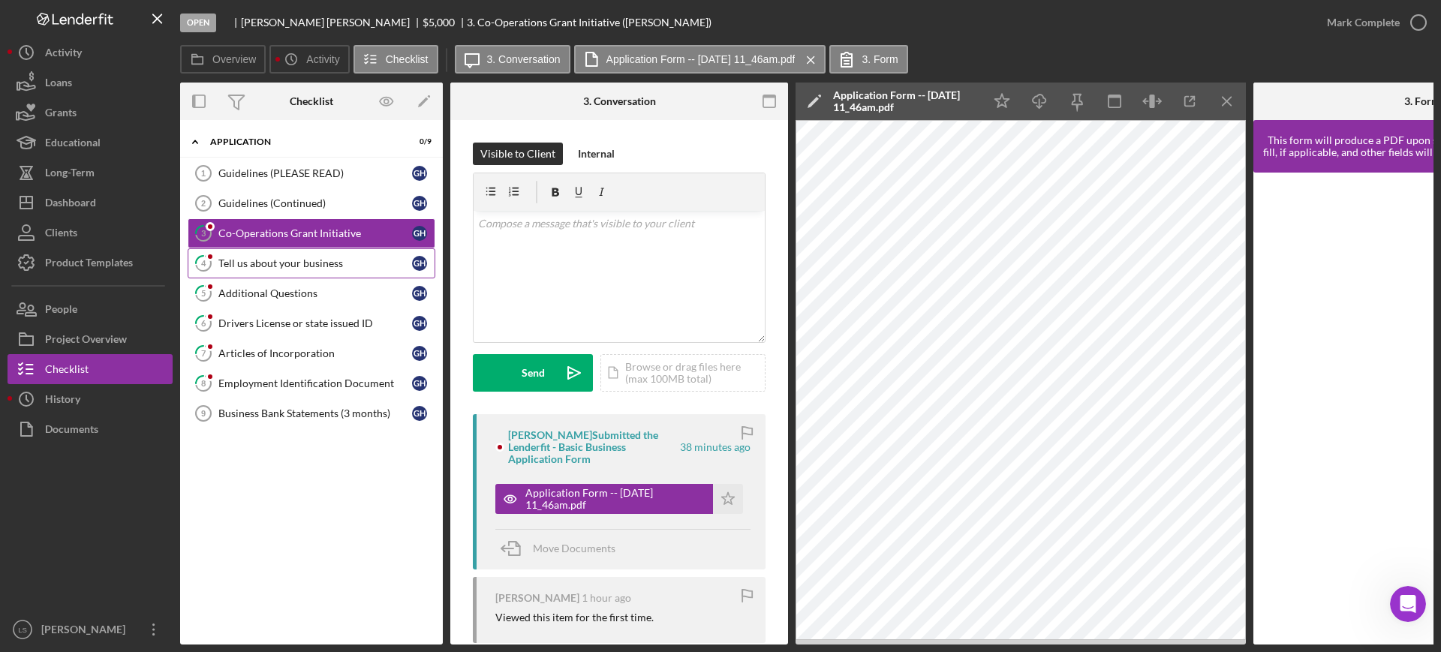
click at [296, 264] on div "Tell us about your business" at bounding box center [315, 263] width 194 height 12
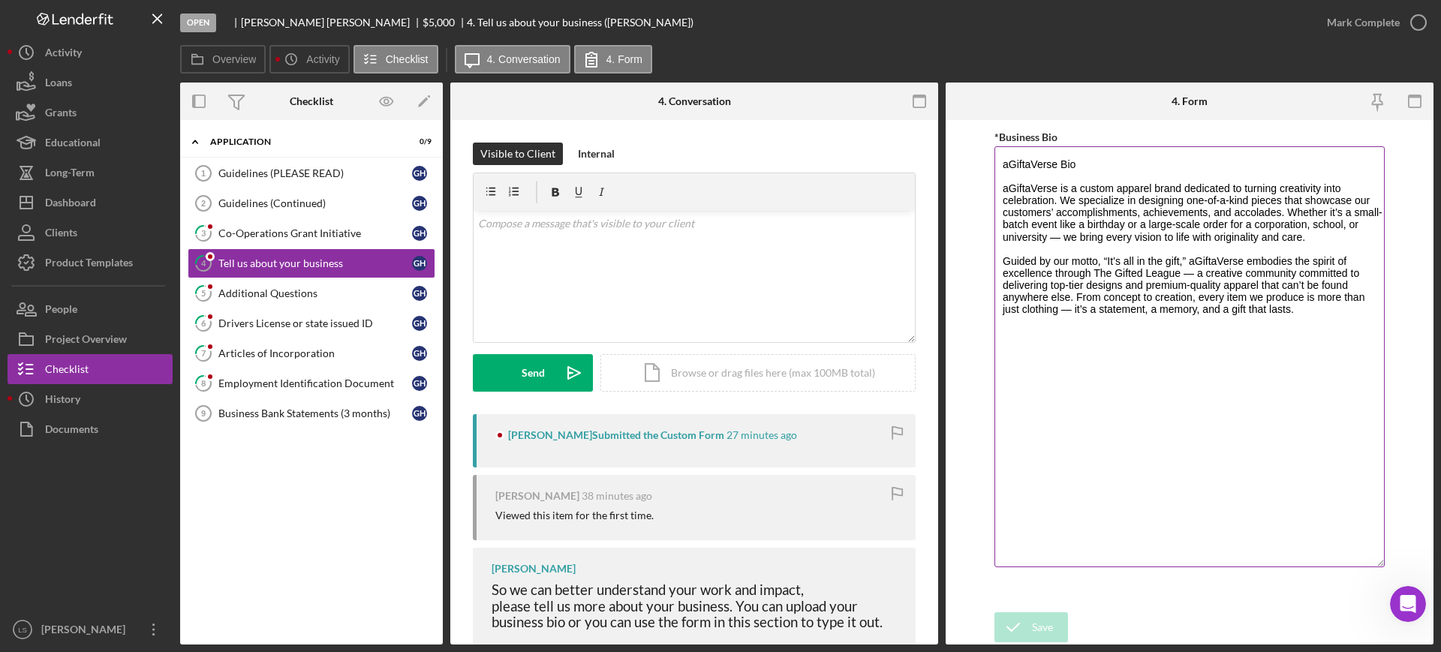
drag, startPoint x: 1378, startPoint y: 211, endPoint x: 1329, endPoint y: 532, distance: 324.9
click at [1152, 521] on textarea "aGiftaVerse Bio aGiftaVerse is a custom apparel brand dedicated to turning crea…" at bounding box center [1189, 356] width 390 height 421
click at [270, 297] on div "Additional Questions" at bounding box center [315, 293] width 194 height 12
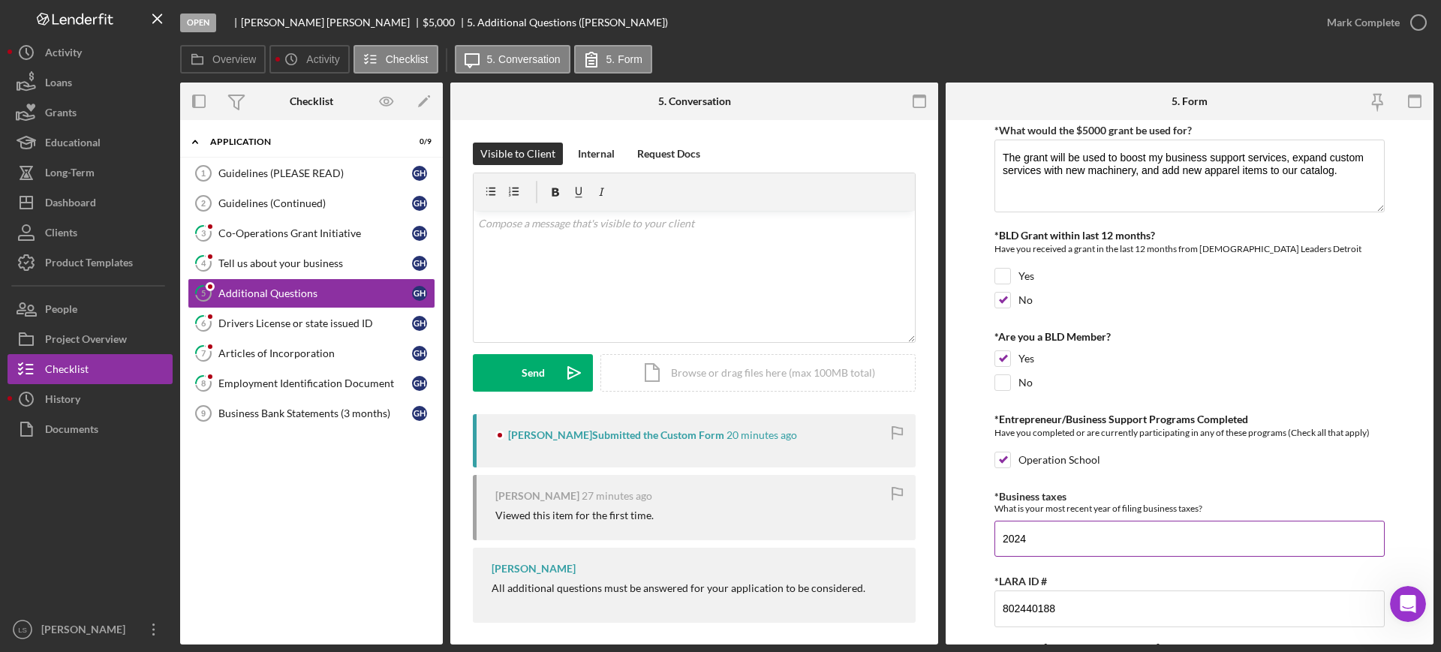
scroll to position [281, 0]
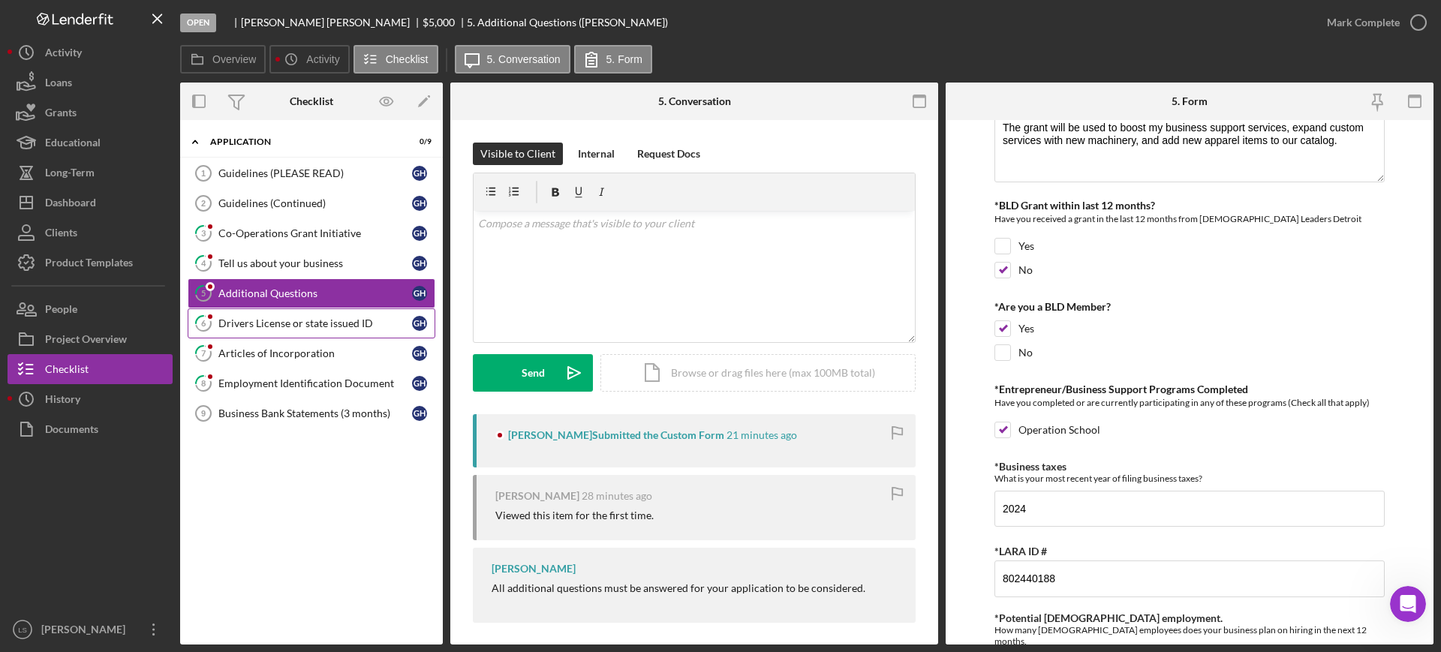
click at [320, 322] on div "Drivers License or state issued ID" at bounding box center [315, 323] width 194 height 12
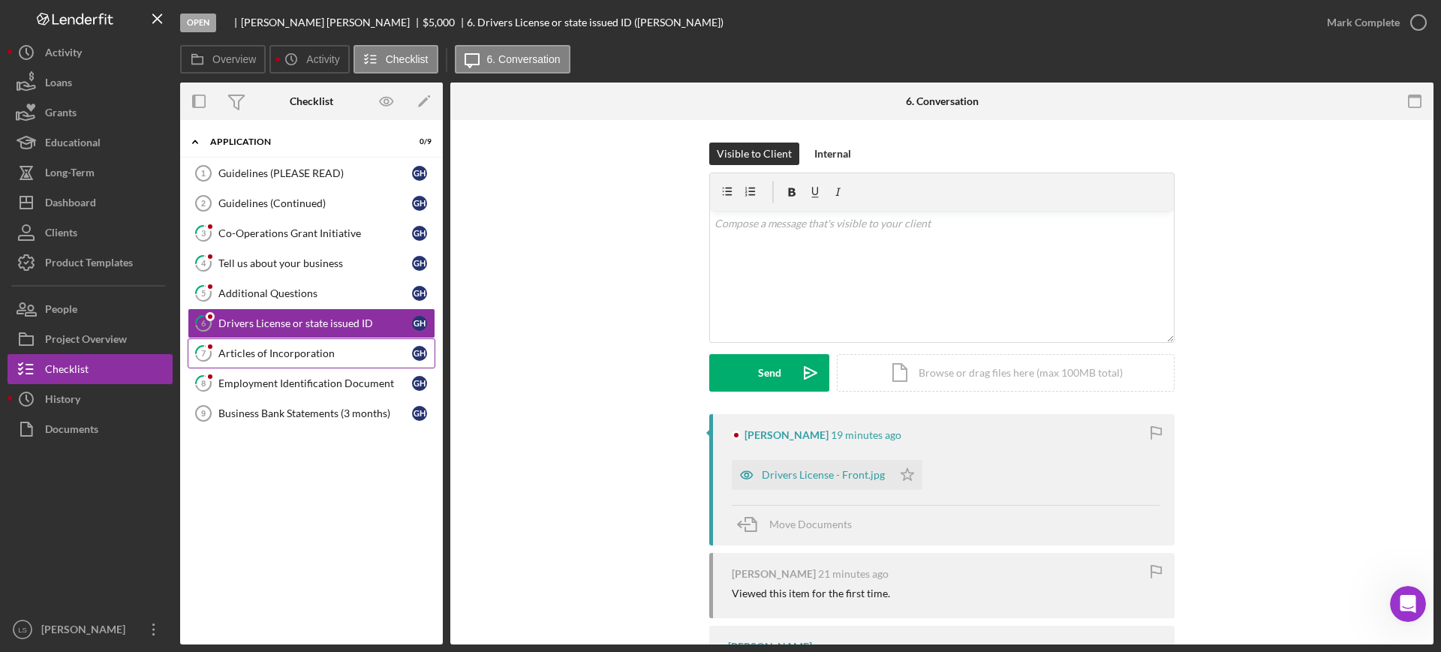
click at [277, 344] on link "7 Articles of Incorporation G H" at bounding box center [312, 353] width 248 height 30
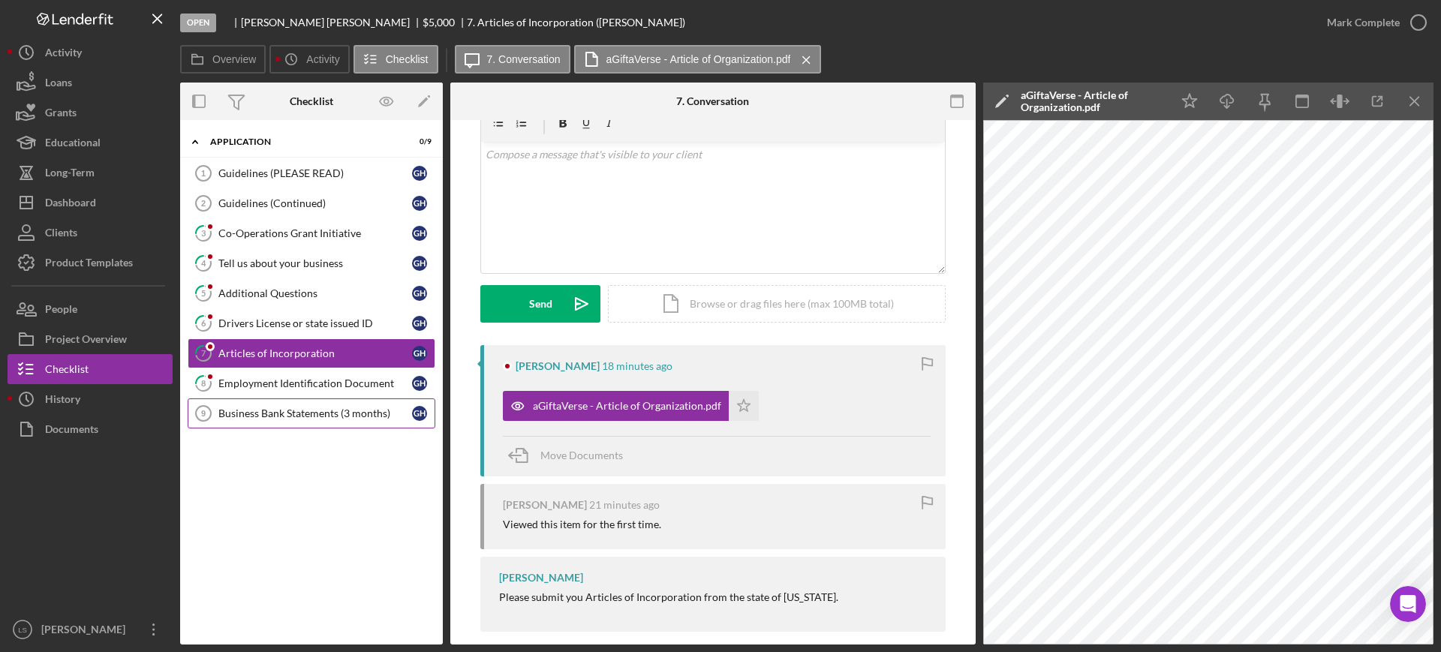
scroll to position [86, 0]
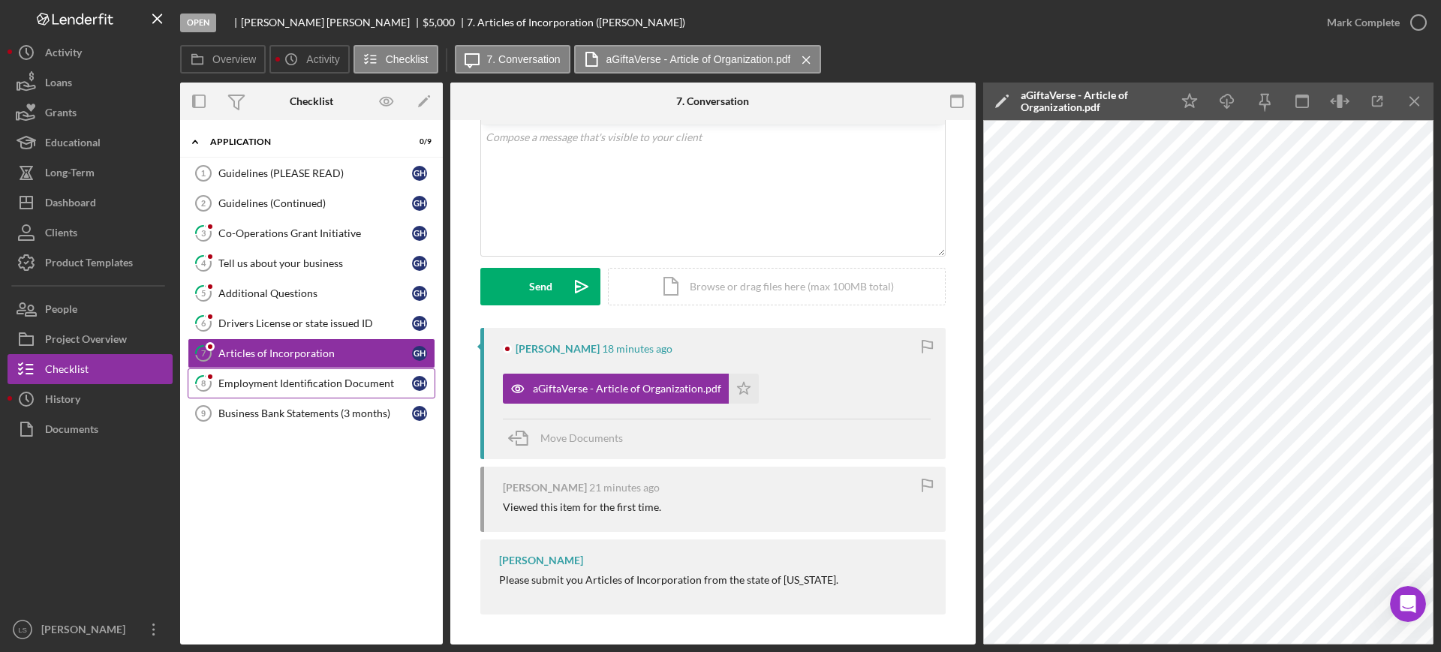
drag, startPoint x: 317, startPoint y: 389, endPoint x: 350, endPoint y: 391, distance: 32.3
click at [317, 388] on div "Employment Identification Document" at bounding box center [315, 383] width 194 height 12
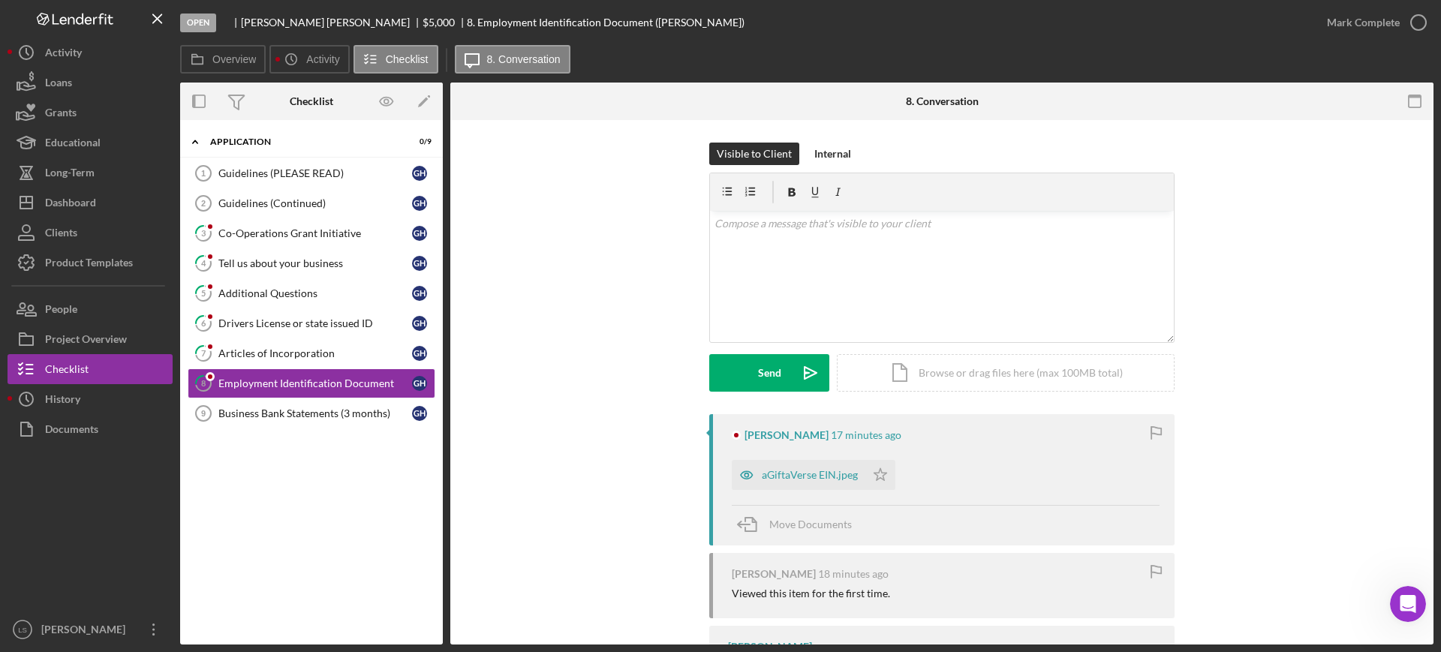
click at [788, 475] on div "aGiftaVerse EIN.jpeg" at bounding box center [810, 475] width 96 height 12
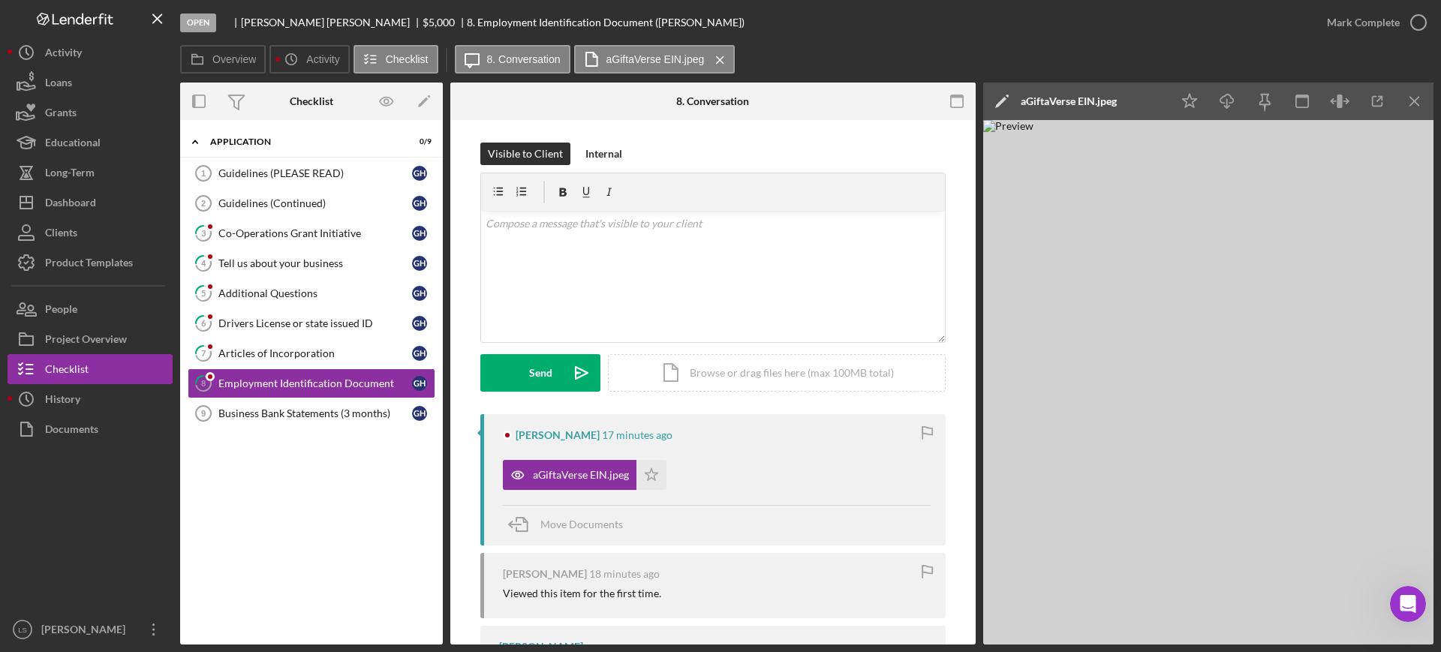
drag, startPoint x: 345, startPoint y: 415, endPoint x: 520, endPoint y: 349, distance: 186.9
click at [345, 415] on div "Business Bank Statements (3 months)" at bounding box center [315, 413] width 194 height 12
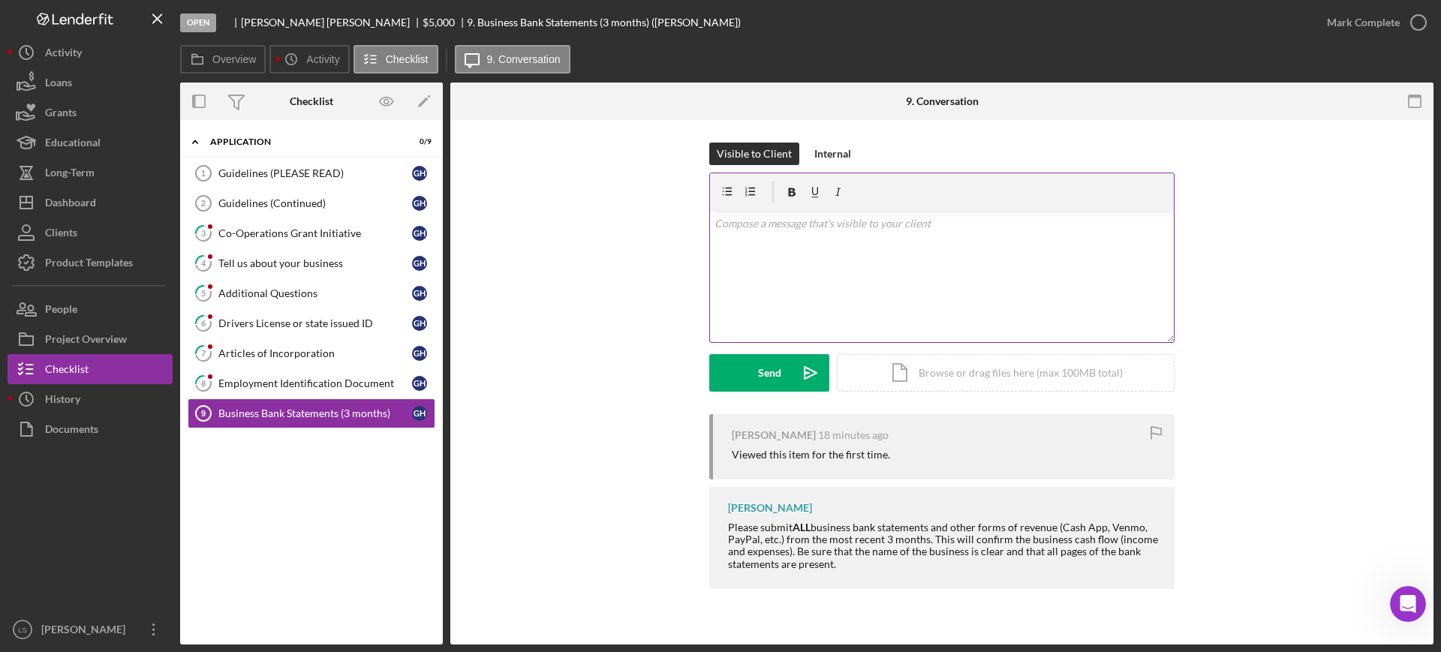
click at [852, 240] on div "v Color teal Color pink Remove color Add row above Add row below Add column bef…" at bounding box center [942, 276] width 464 height 131
drag, startPoint x: 1297, startPoint y: 319, endPoint x: 817, endPoint y: 245, distance: 485.1
click at [1152, 306] on div "Visible to Client Internal v Color teal Color pink Remove color Add row above A…" at bounding box center [942, 279] width 938 height 272
click at [828, 234] on div "v Color teal Color pink Remove color Add row above Add row below Add column bef…" at bounding box center [942, 276] width 464 height 131
click at [759, 266] on p "Thank youf ro applying for the Operatiosn Sh" at bounding box center [942, 265] width 456 height 17
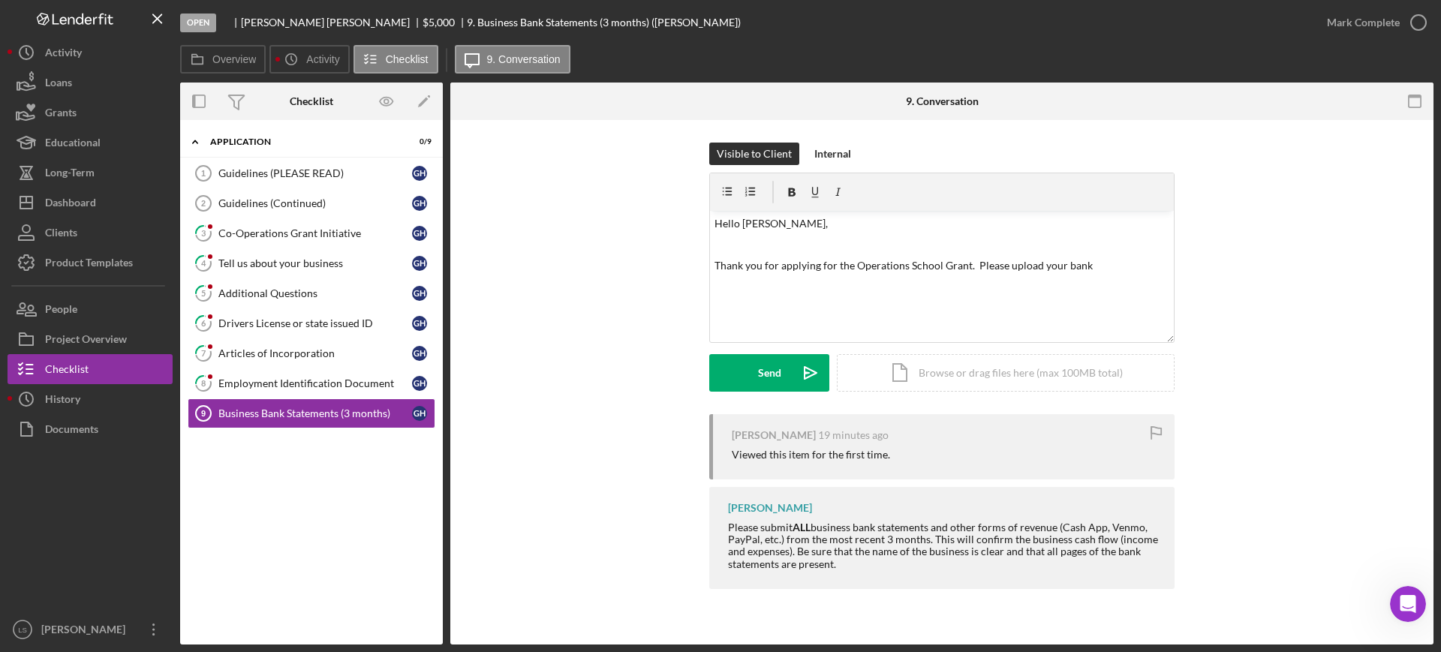
drag, startPoint x: 816, startPoint y: 527, endPoint x: 996, endPoint y: 561, distance: 183.2
click at [994, 521] on div "Please submit ALL business bank statements and other forms of revenue (Cash App…" at bounding box center [943, 546] width 431 height 48
copy div "business bank statements and other forms of revenue (Cash App, Venmo, PayPal, e…"
click at [1113, 266] on p "Thank you for applying for the Operations School Grant. Please upload your bank" at bounding box center [942, 265] width 456 height 17
drag, startPoint x: 1114, startPoint y: 266, endPoint x: 1108, endPoint y: 274, distance: 9.2
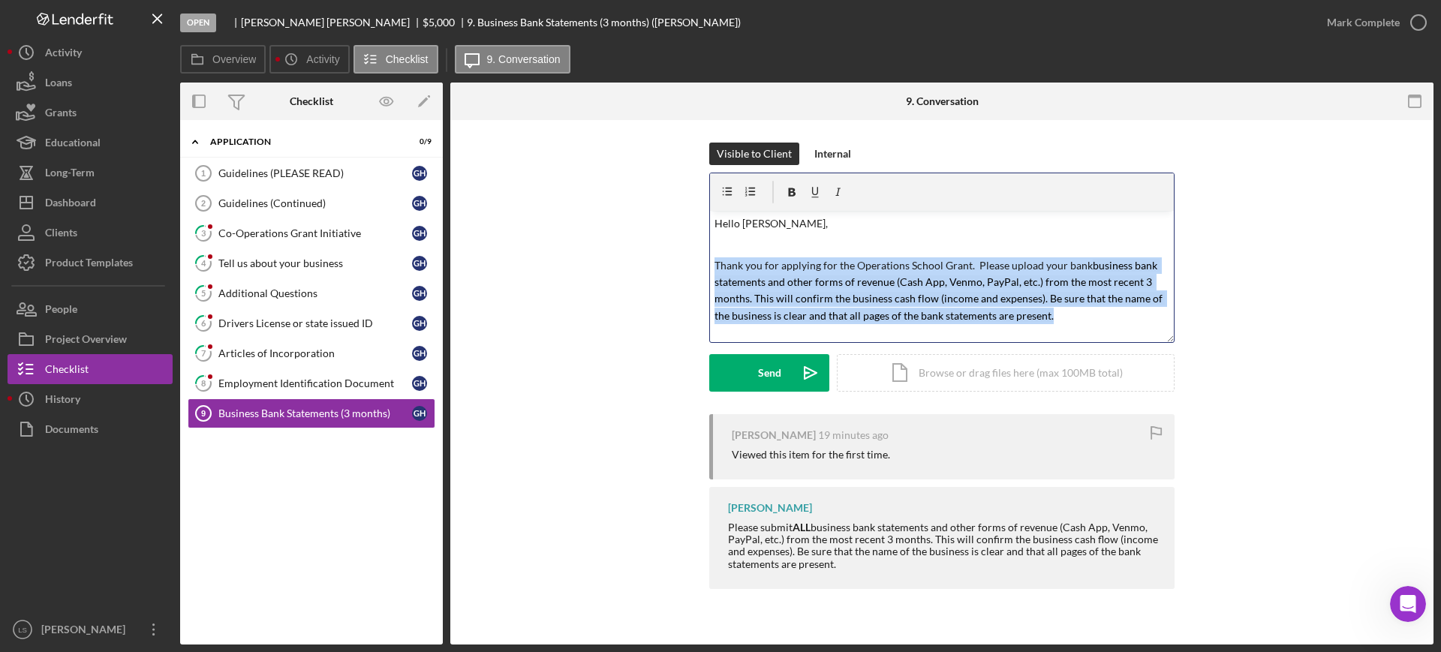
drag, startPoint x: 1057, startPoint y: 320, endPoint x: 704, endPoint y: 266, distance: 356.9
click at [704, 266] on div "Visible to Client Internal v Color teal Color pink Remove color Add row above A…" at bounding box center [942, 279] width 938 height 272
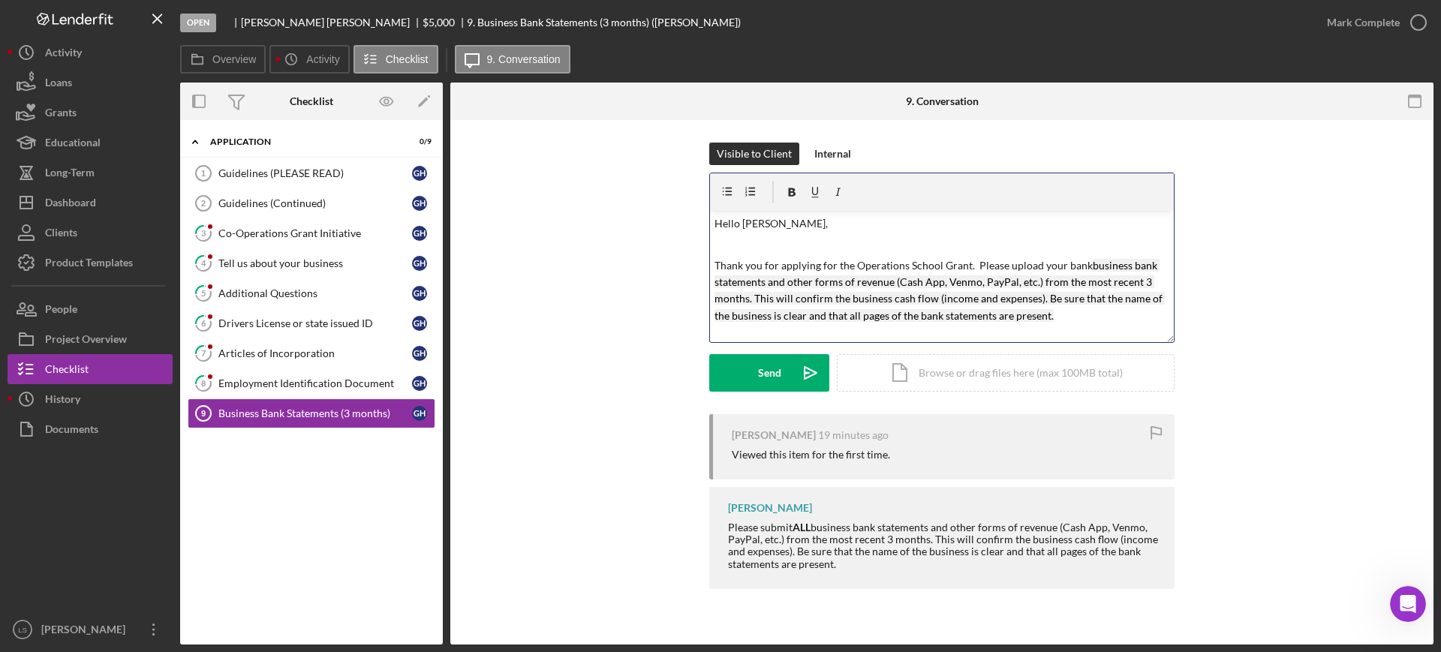
click at [1017, 245] on p at bounding box center [942, 244] width 456 height 17
click at [1072, 318] on p "Thank you for applying for the Operations School Grant. Please upload your bank…" at bounding box center [942, 291] width 456 height 68
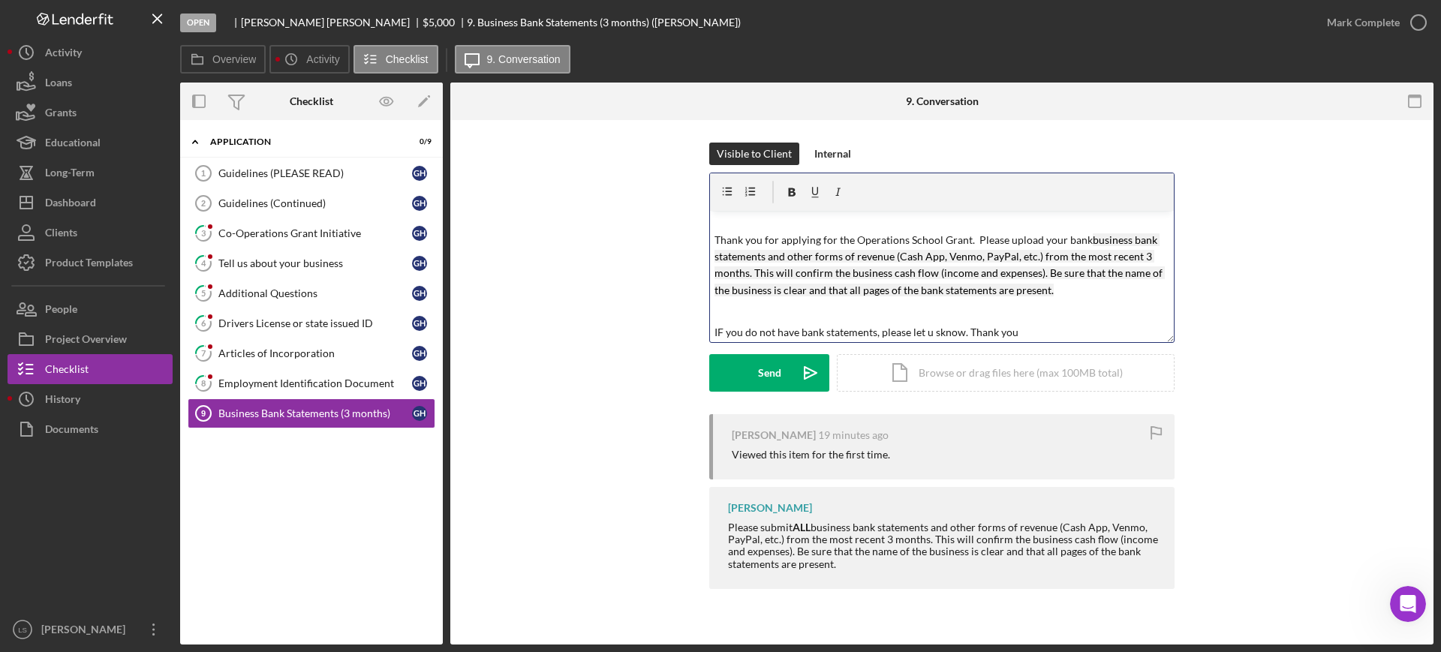
click at [935, 333] on p "IF you do not have bank statements, please let u sknow. Thank you" at bounding box center [942, 332] width 456 height 17
click at [718, 332] on p "IF you do not have bank statements, please let us know. Thank you" at bounding box center [942, 332] width 456 height 17
click at [799, 369] on icon "Icon/icon-invite-send" at bounding box center [811, 373] width 38 height 38
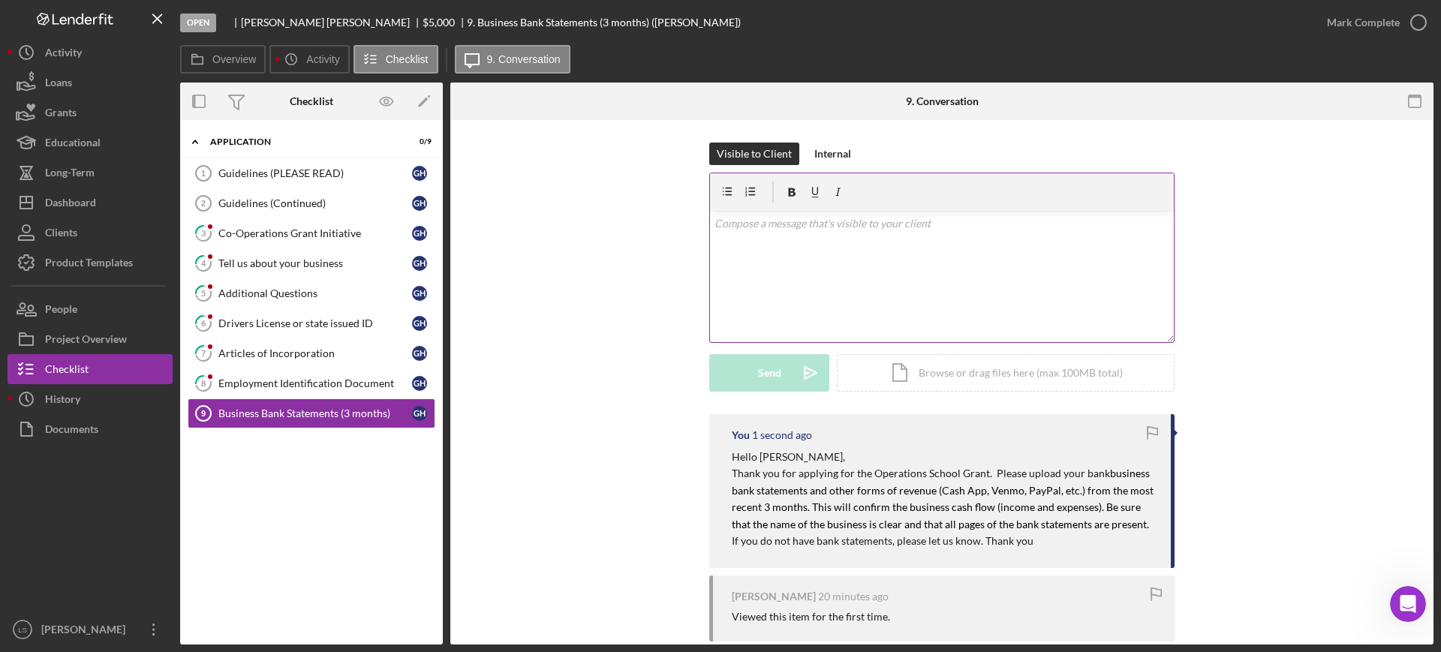
scroll to position [0, 0]
drag, startPoint x: 1048, startPoint y: 543, endPoint x: 703, endPoint y: 456, distance: 356.0
click at [703, 456] on div "You 3 seconds ago Hello [PERSON_NAME], Thank you for applying for the Operation…" at bounding box center [942, 586] width 938 height 344
copy div "Hello [PERSON_NAME], Thank you for applying for the Operations School [PERSON_N…"
drag, startPoint x: 1242, startPoint y: 176, endPoint x: 1211, endPoint y: 182, distance: 31.5
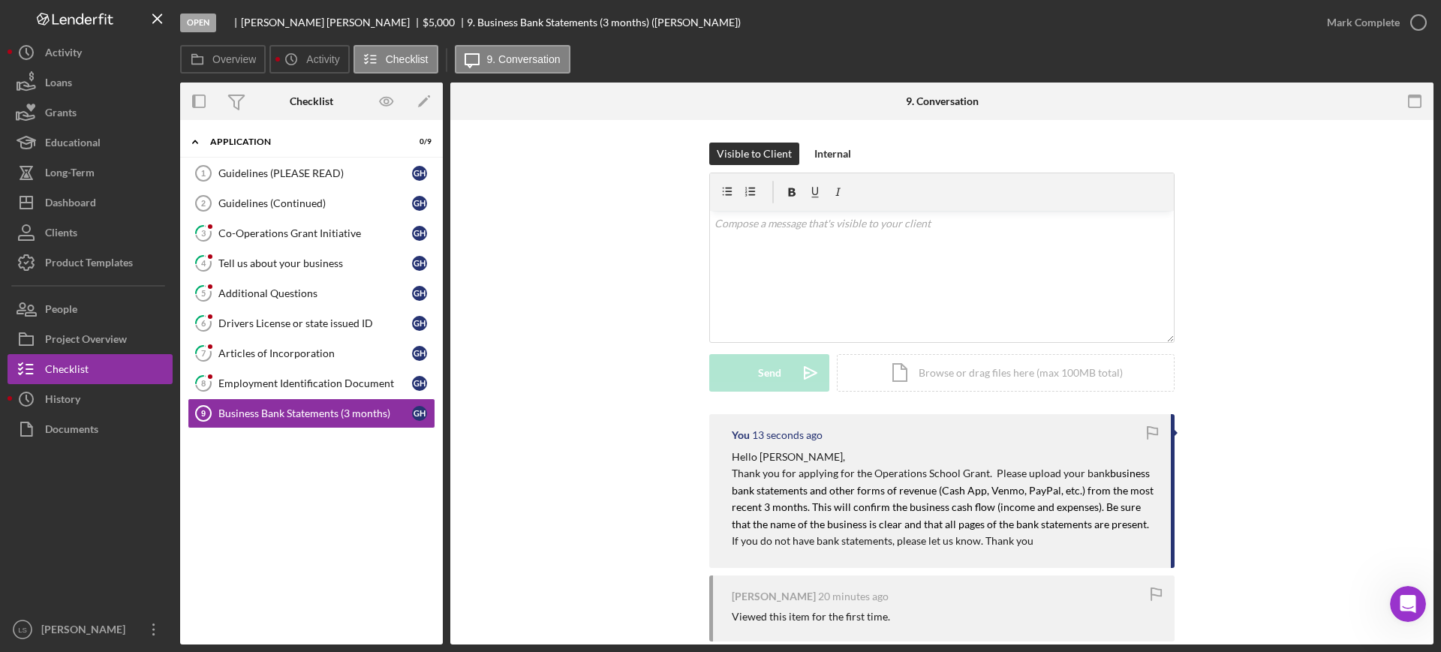
click at [1152, 176] on div "Visible to Client Internal v Color teal Color pink Remove color Add row above A…" at bounding box center [942, 279] width 938 height 272
click at [83, 345] on div "Project Overview" at bounding box center [86, 341] width 82 height 34
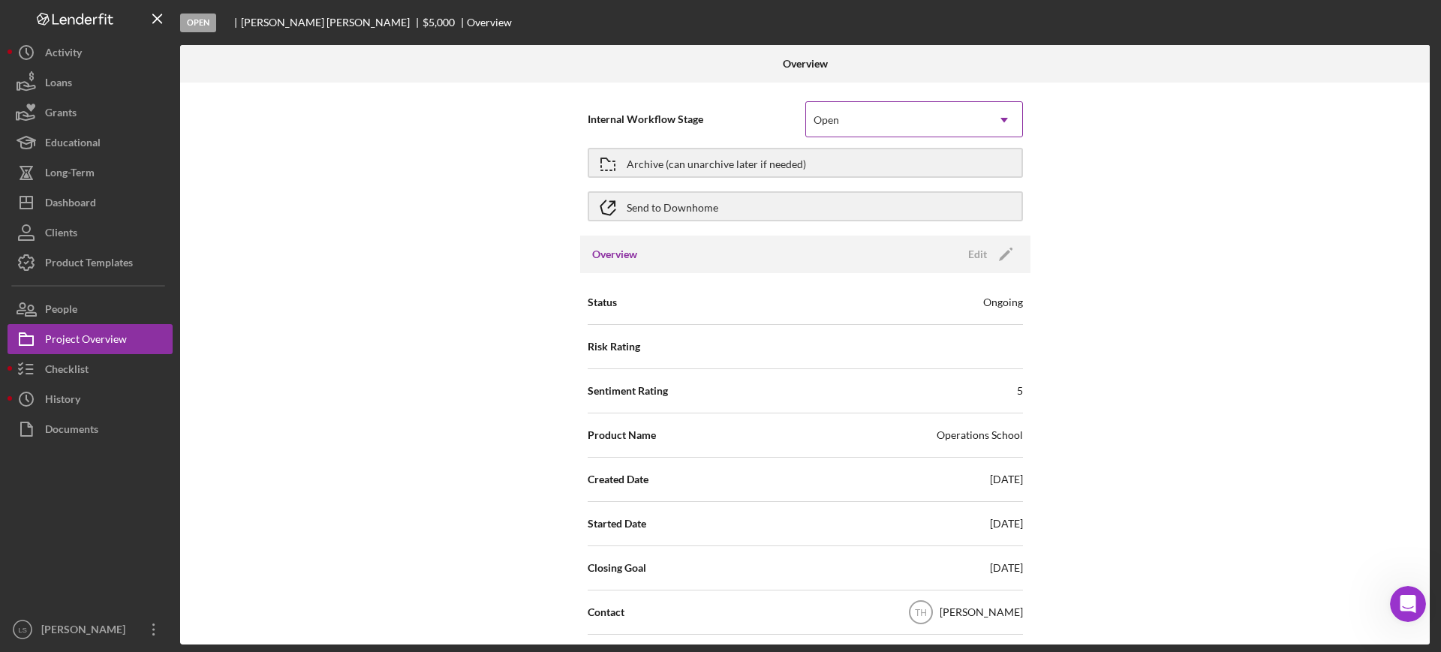
click at [1005, 135] on icon "Icon/Dropdown Arrow" at bounding box center [1004, 120] width 36 height 36
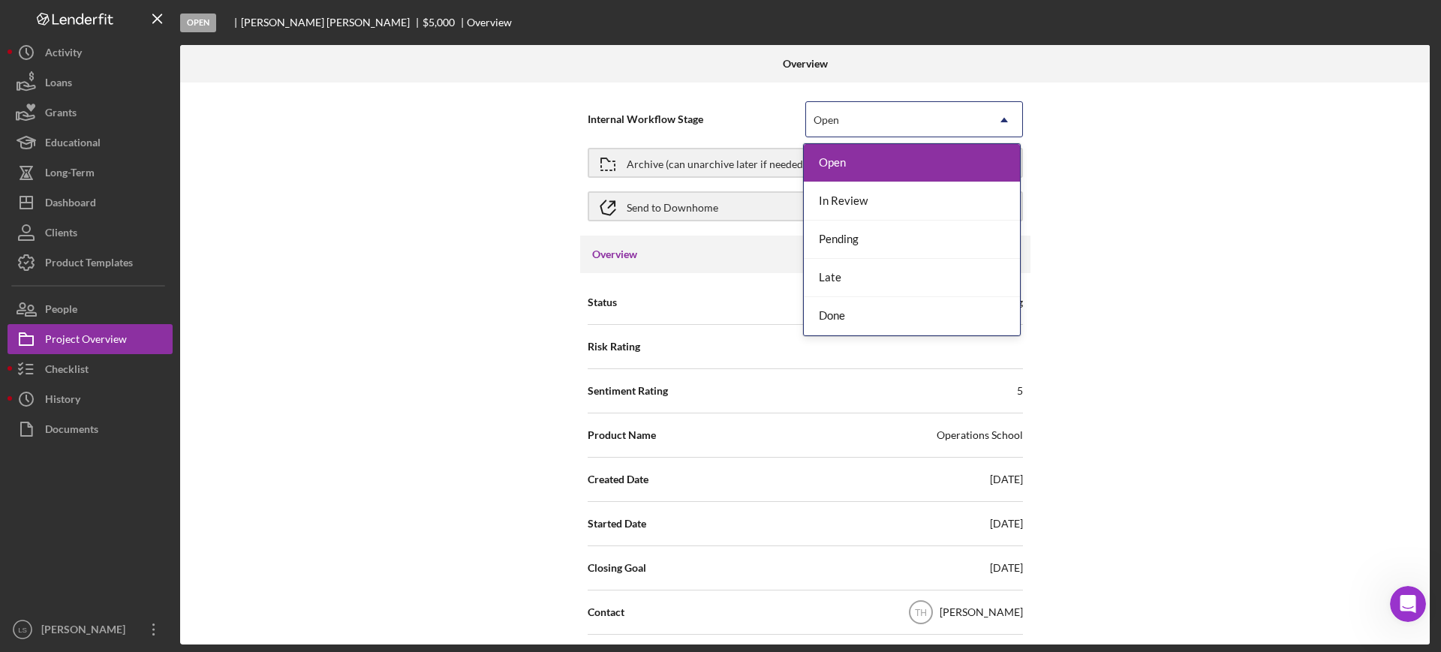
click at [832, 232] on div "Pending" at bounding box center [912, 240] width 216 height 38
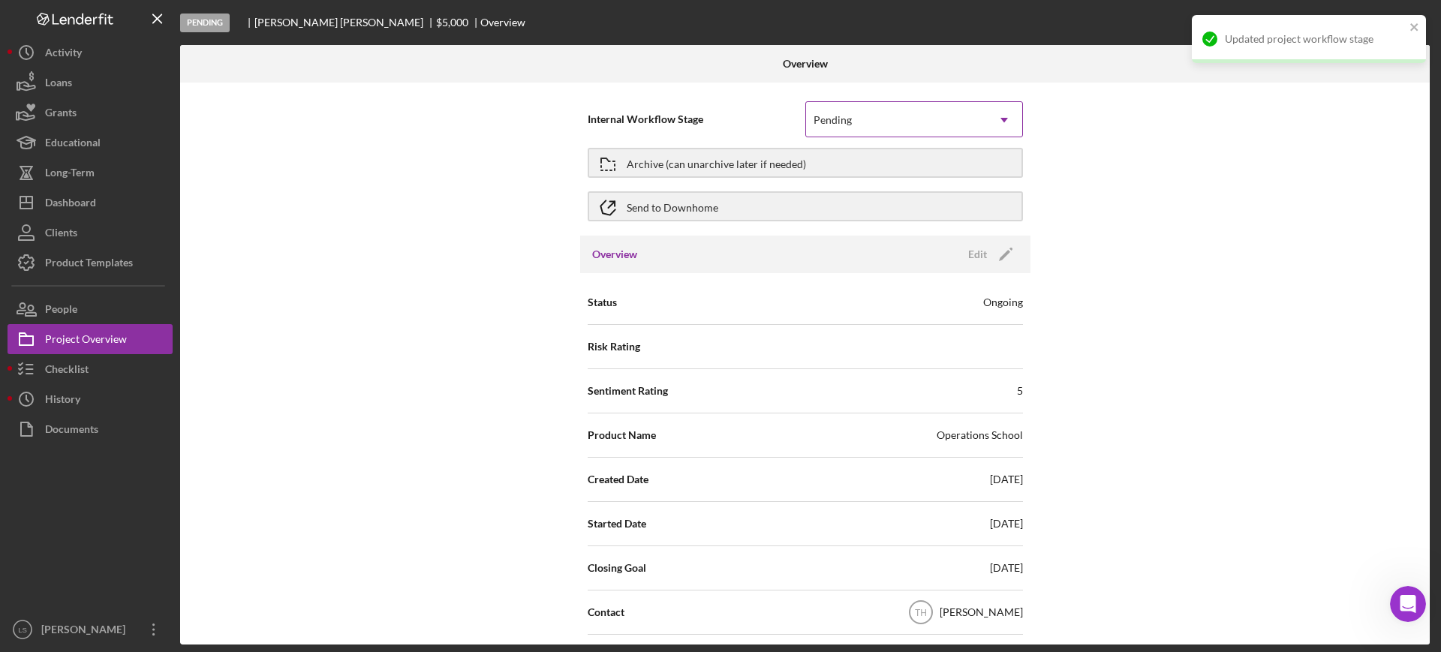
click at [905, 101] on div "Internal Workflow Stage option Pending, selected. Pending Icon/Dropdown Arrow A…" at bounding box center [804, 364] width 1249 height 562
click at [888, 126] on div "Pending" at bounding box center [896, 120] width 180 height 35
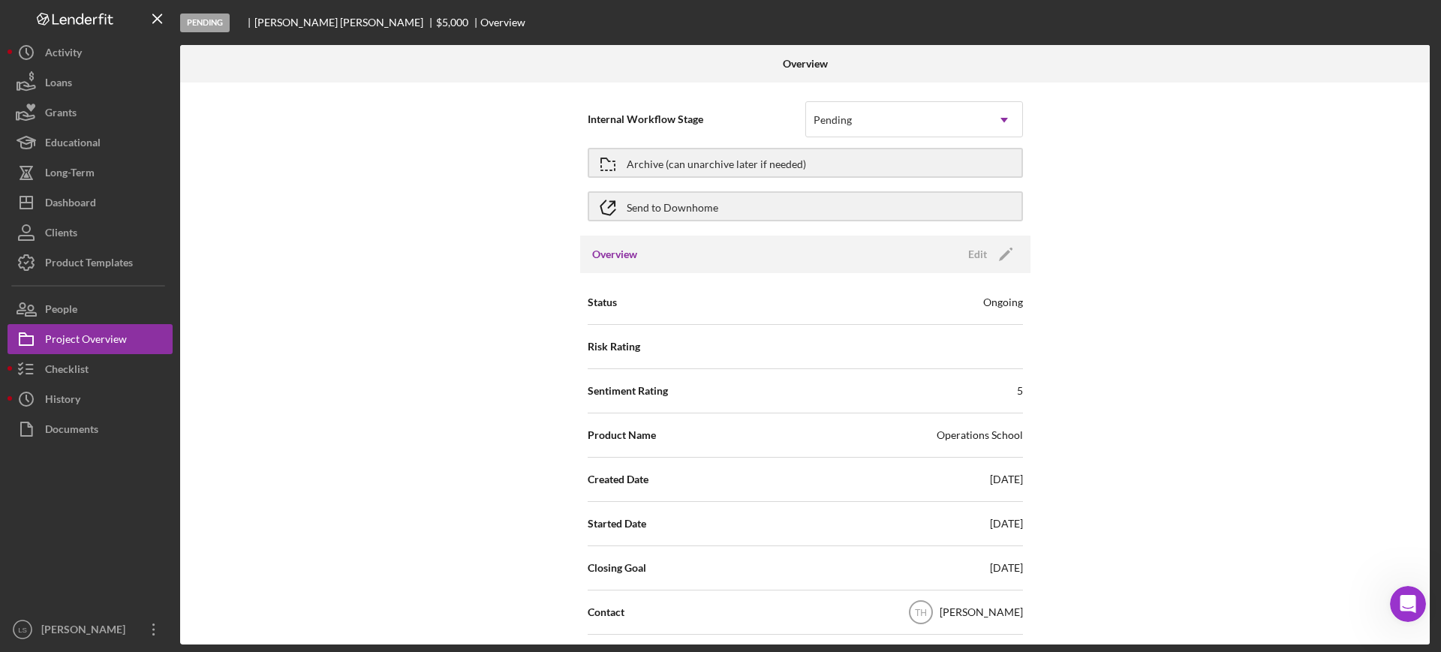
drag, startPoint x: 1195, startPoint y: 146, endPoint x: 1186, endPoint y: 165, distance: 20.5
click at [1152, 163] on div "Internal Workflow Stage Pending Icon/Dropdown Arrow Archive (can unarchive late…" at bounding box center [804, 364] width 1249 height 562
click at [81, 373] on div "Checklist" at bounding box center [67, 371] width 44 height 34
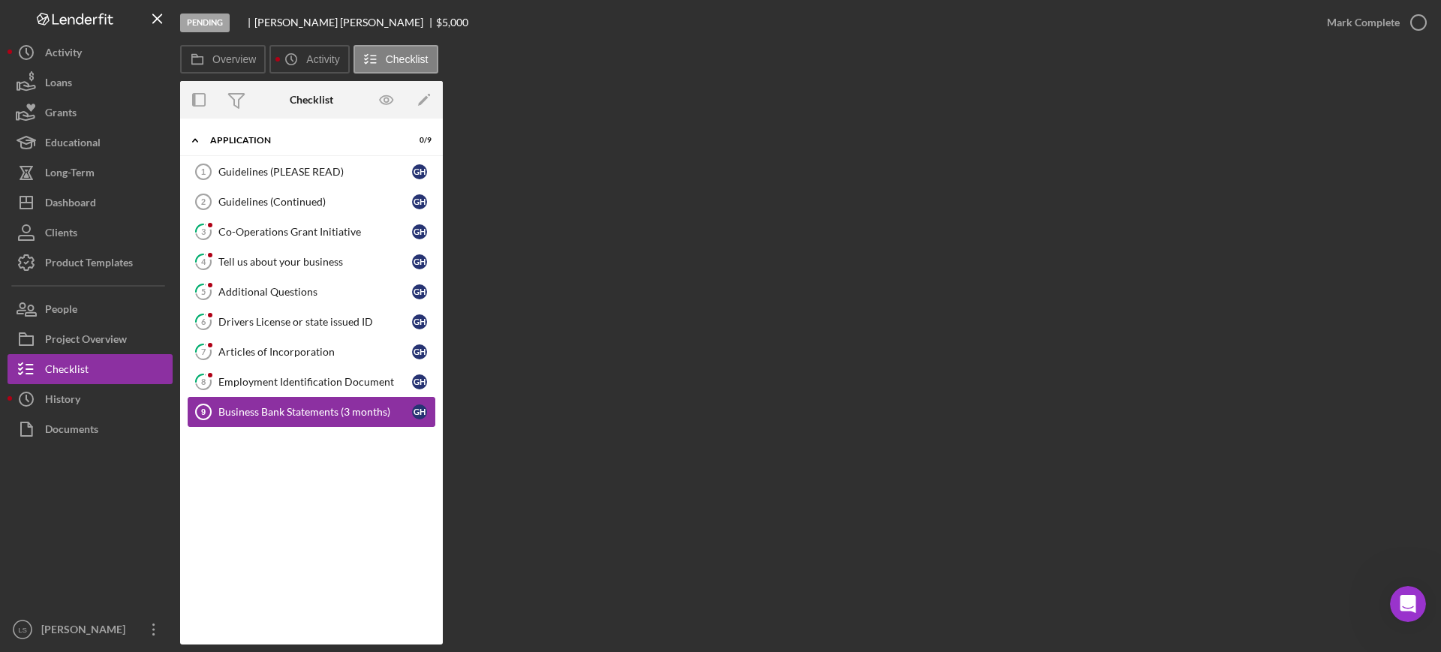
click at [309, 407] on div "Business Bank Statements (3 months)" at bounding box center [315, 412] width 194 height 12
click at [314, 164] on link "Guidelines (PLEASE READ) 1 Guidelines (PLEASE READ) G H" at bounding box center [312, 172] width 248 height 30
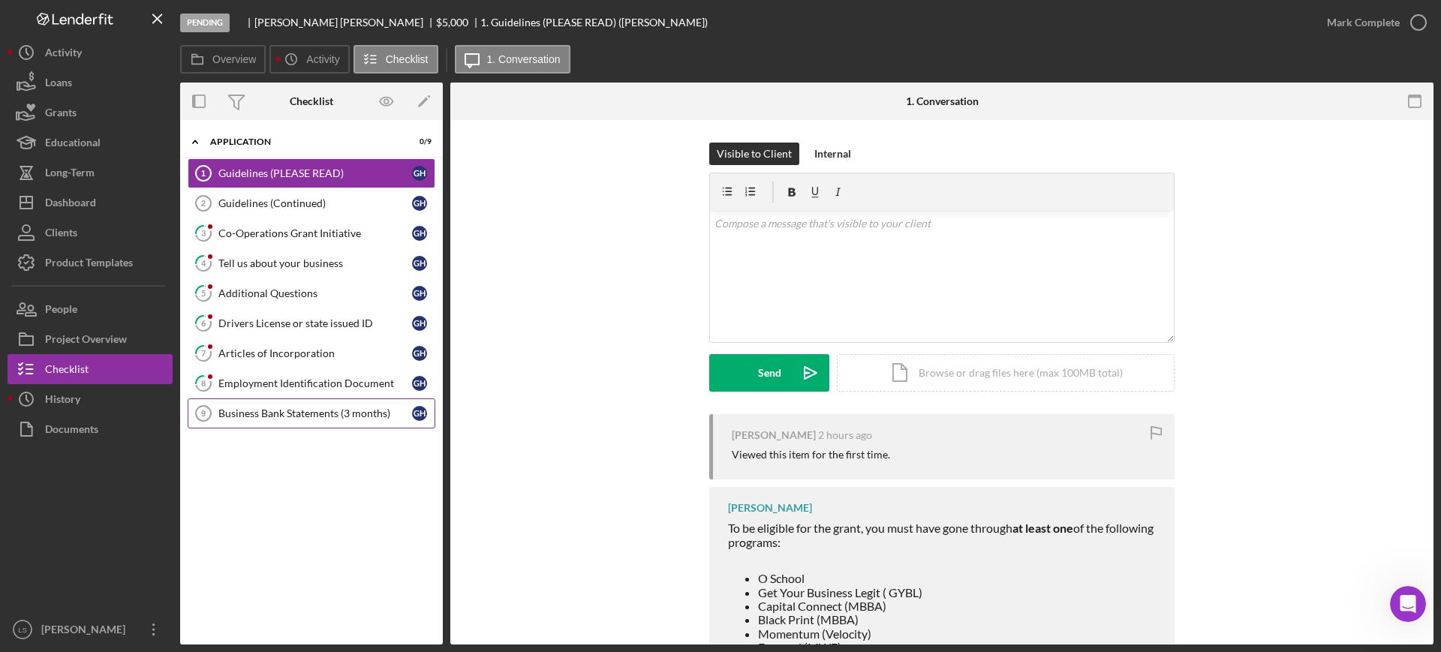
click at [328, 411] on div "Business Bank Statements (3 months)" at bounding box center [315, 413] width 194 height 12
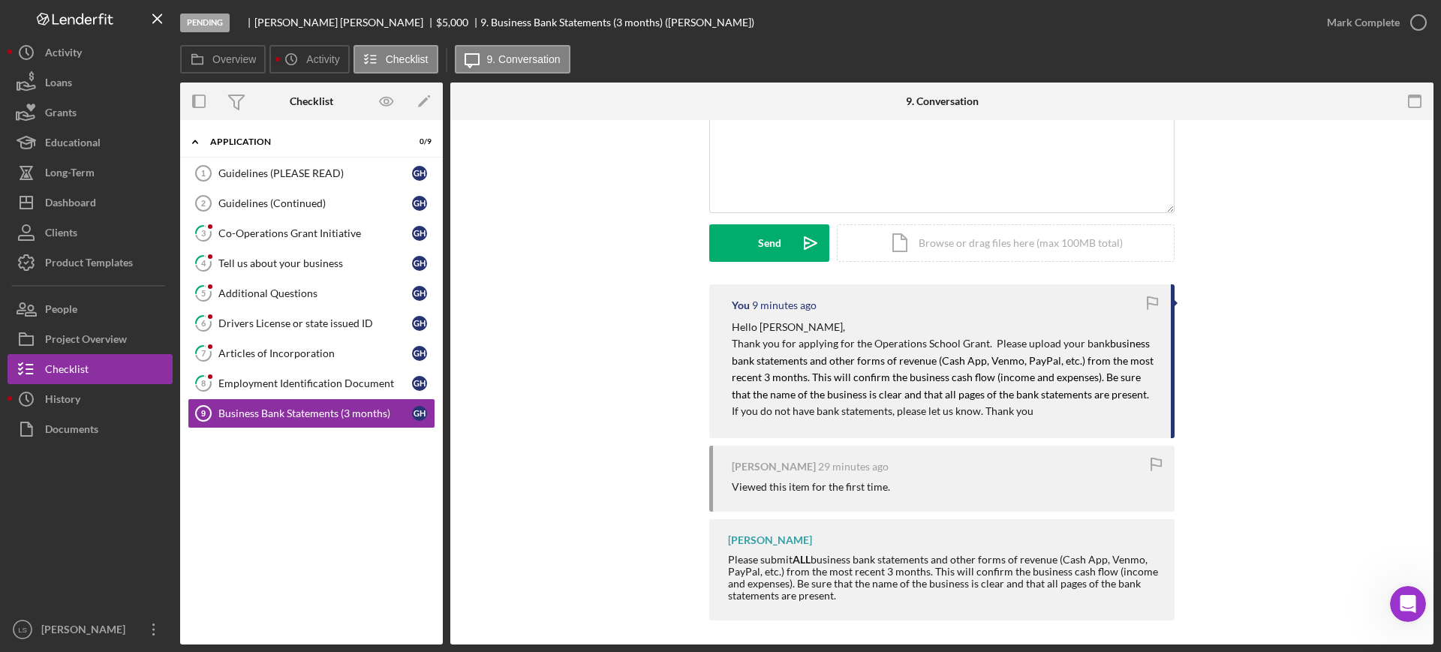
scroll to position [136, 0]
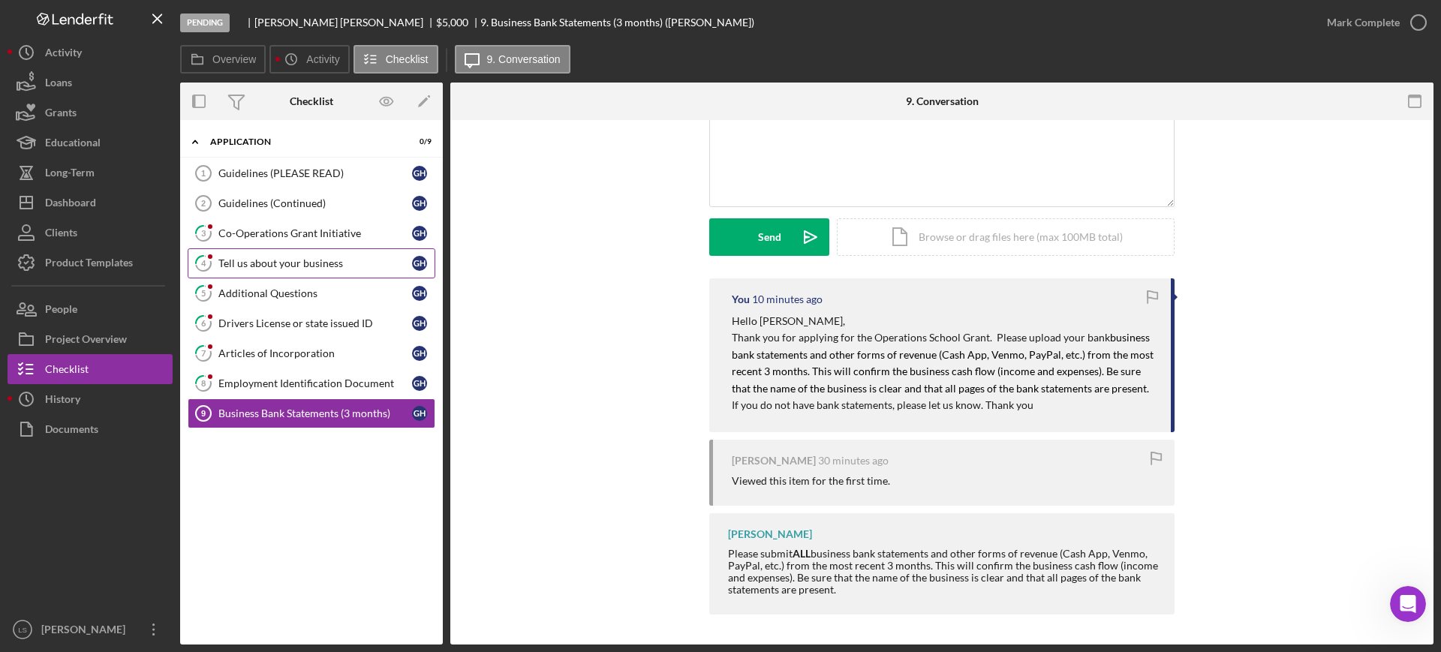
click at [313, 271] on link "4 Tell us about your business G H" at bounding box center [312, 263] width 248 height 30
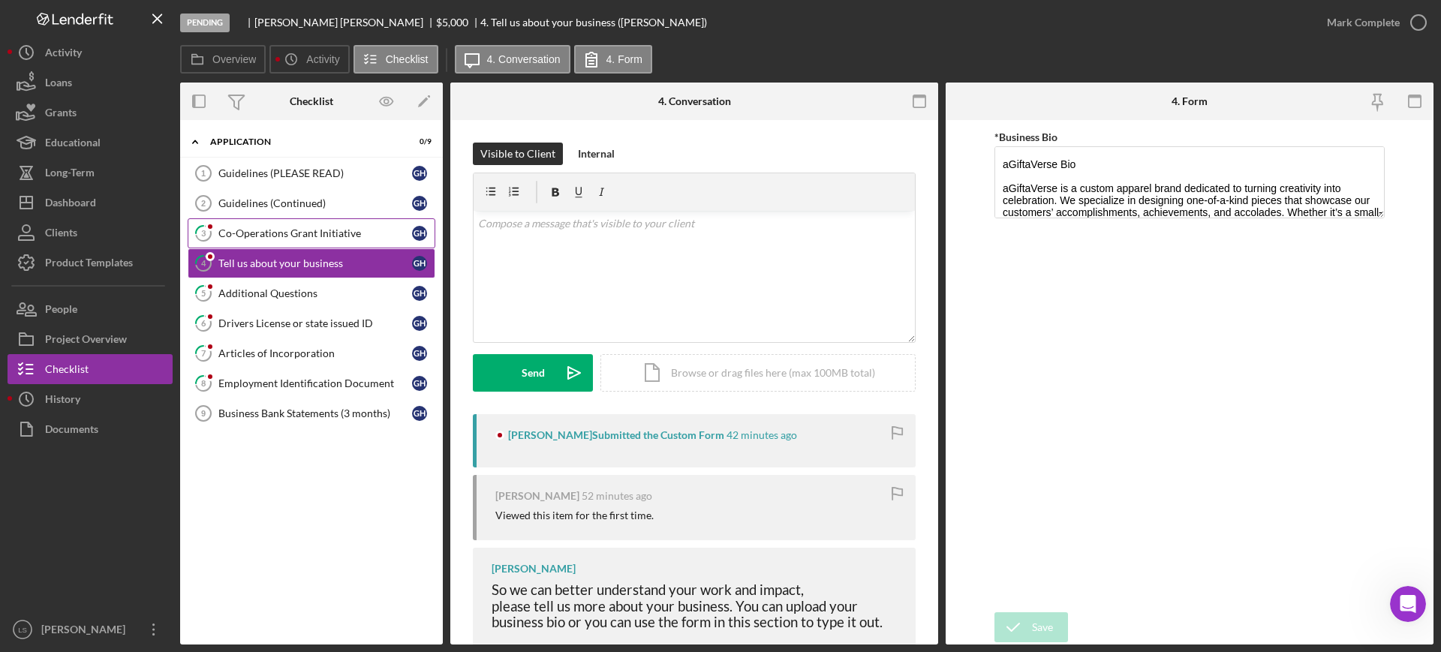
click at [308, 237] on div "Co-Operations Grant Initiative" at bounding box center [315, 233] width 194 height 12
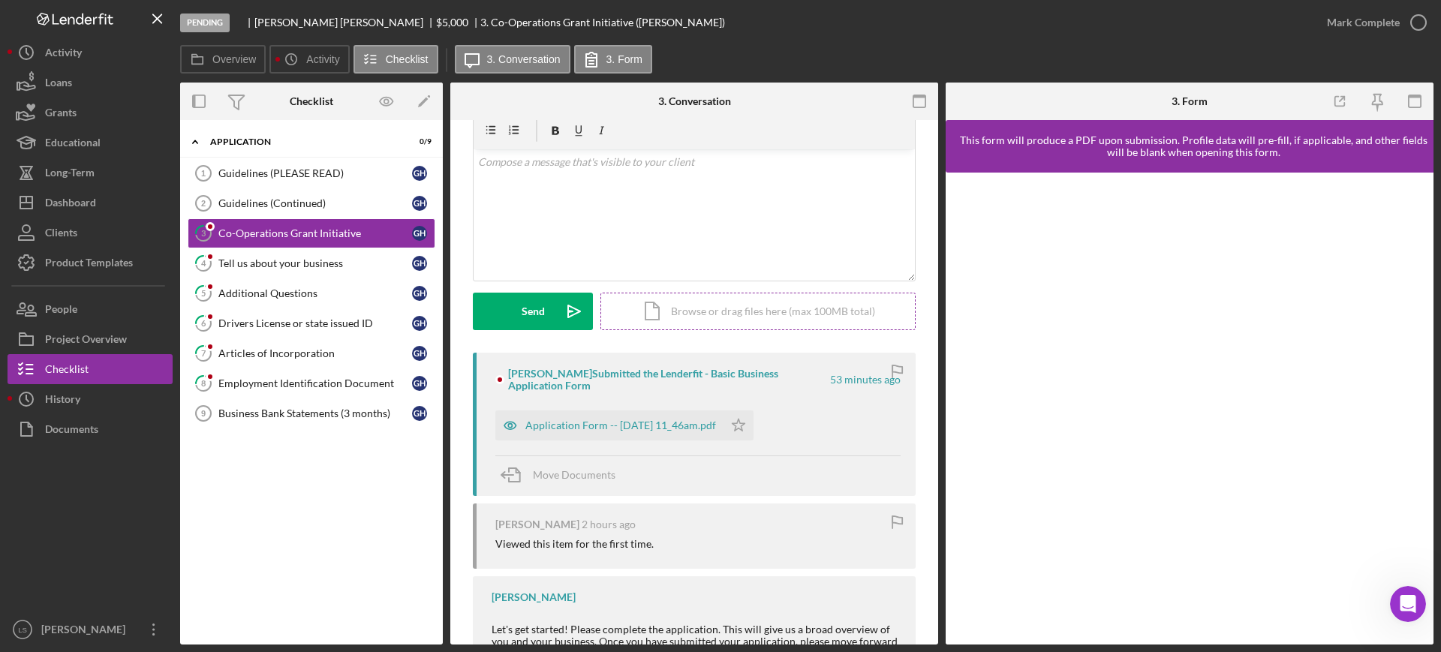
scroll to position [94, 0]
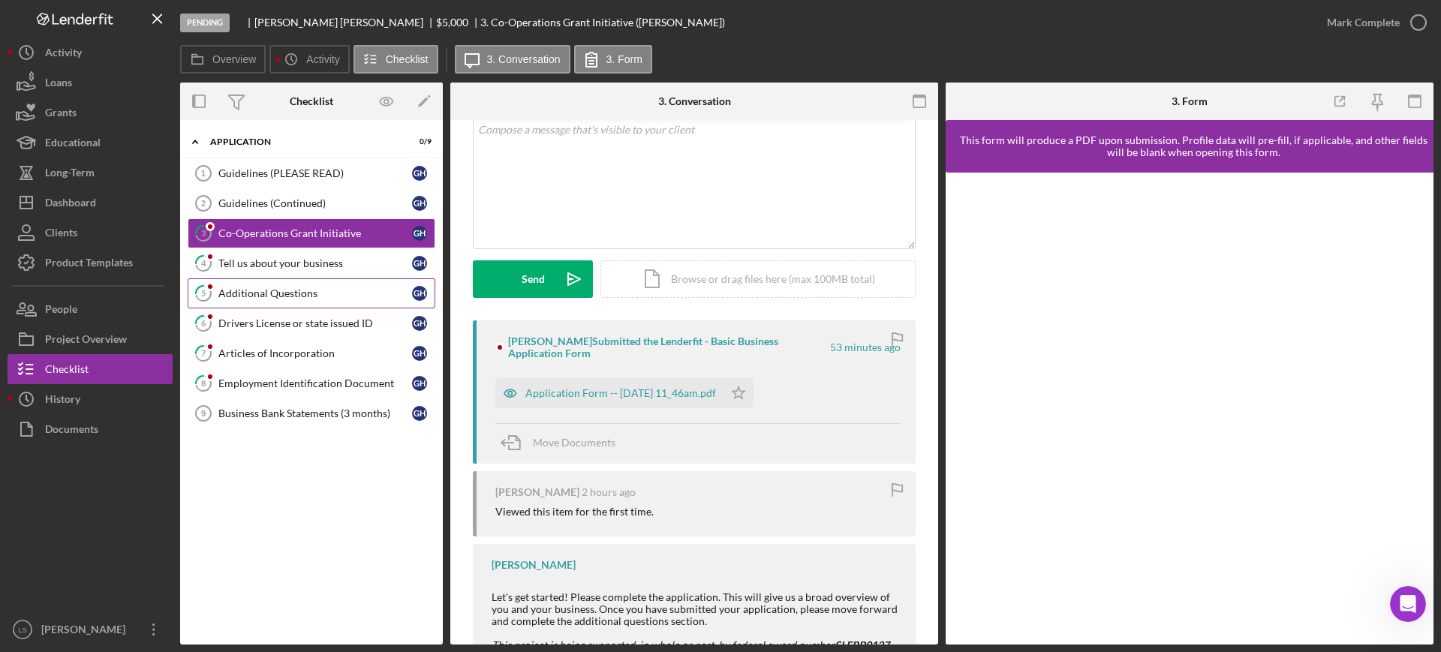
click at [299, 293] on div "Additional Questions" at bounding box center [315, 293] width 194 height 12
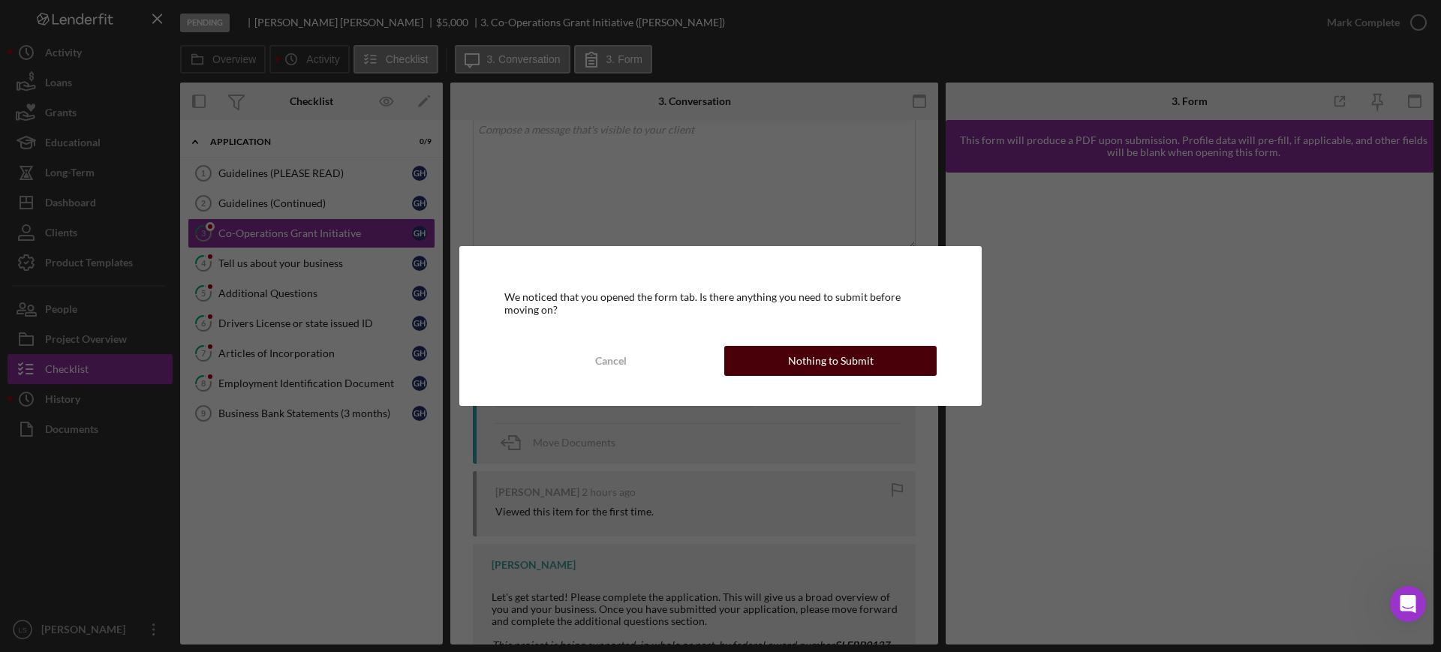
click at [861, 357] on div "Nothing to Submit" at bounding box center [831, 361] width 86 height 30
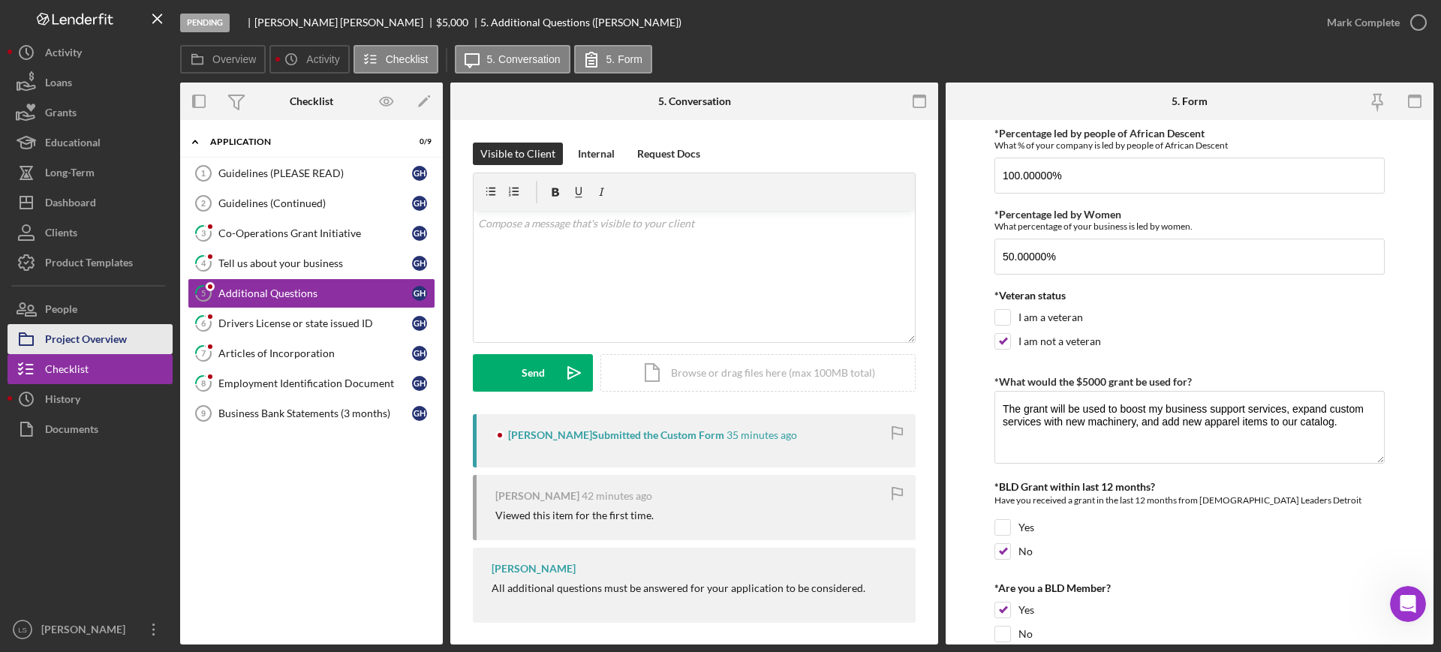
click at [90, 334] on div "Project Overview" at bounding box center [86, 341] width 82 height 34
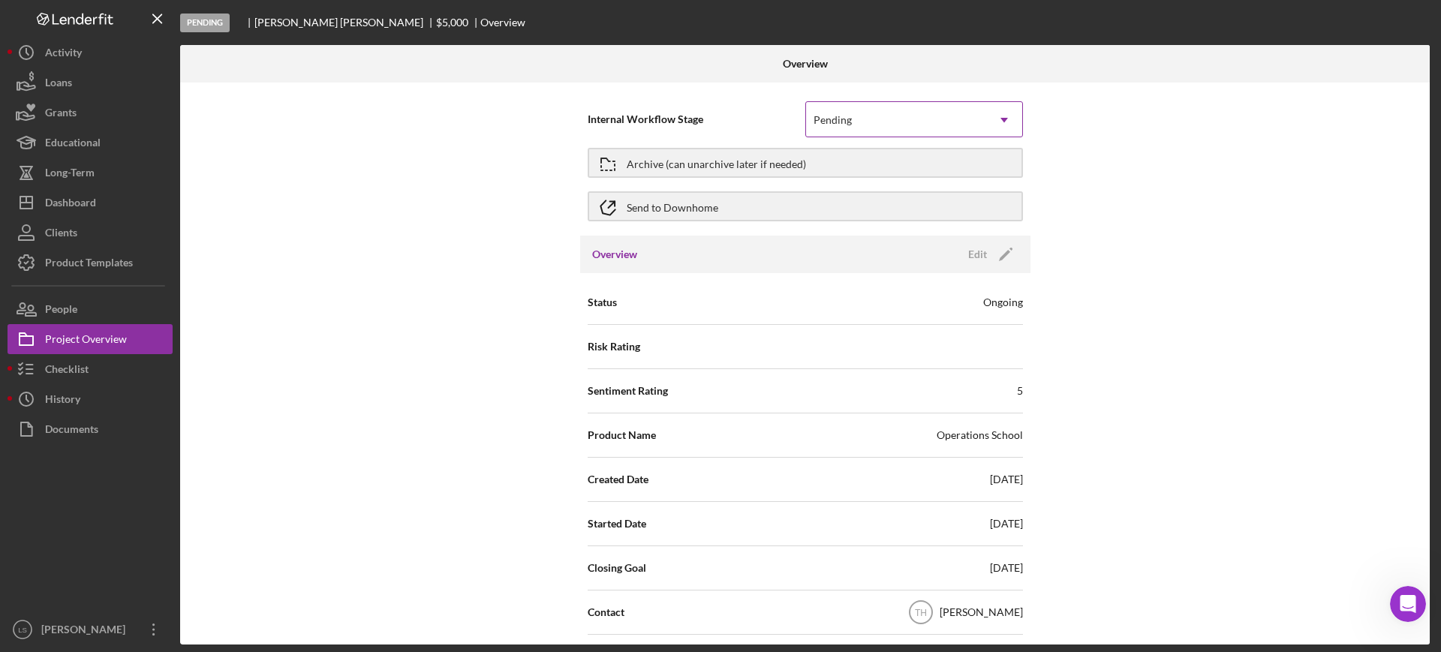
click at [996, 115] on icon "Icon/Dropdown Arrow" at bounding box center [1004, 120] width 36 height 36
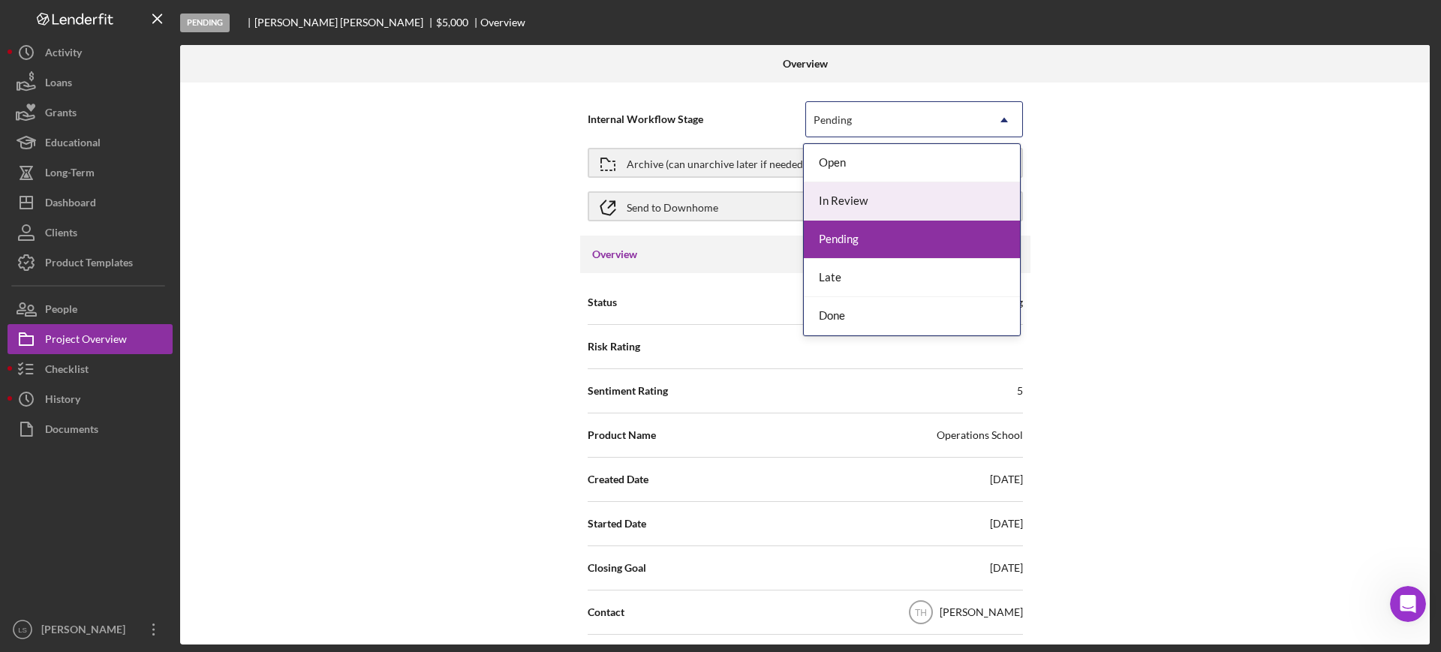
click at [862, 203] on div "In Review" at bounding box center [912, 201] width 216 height 38
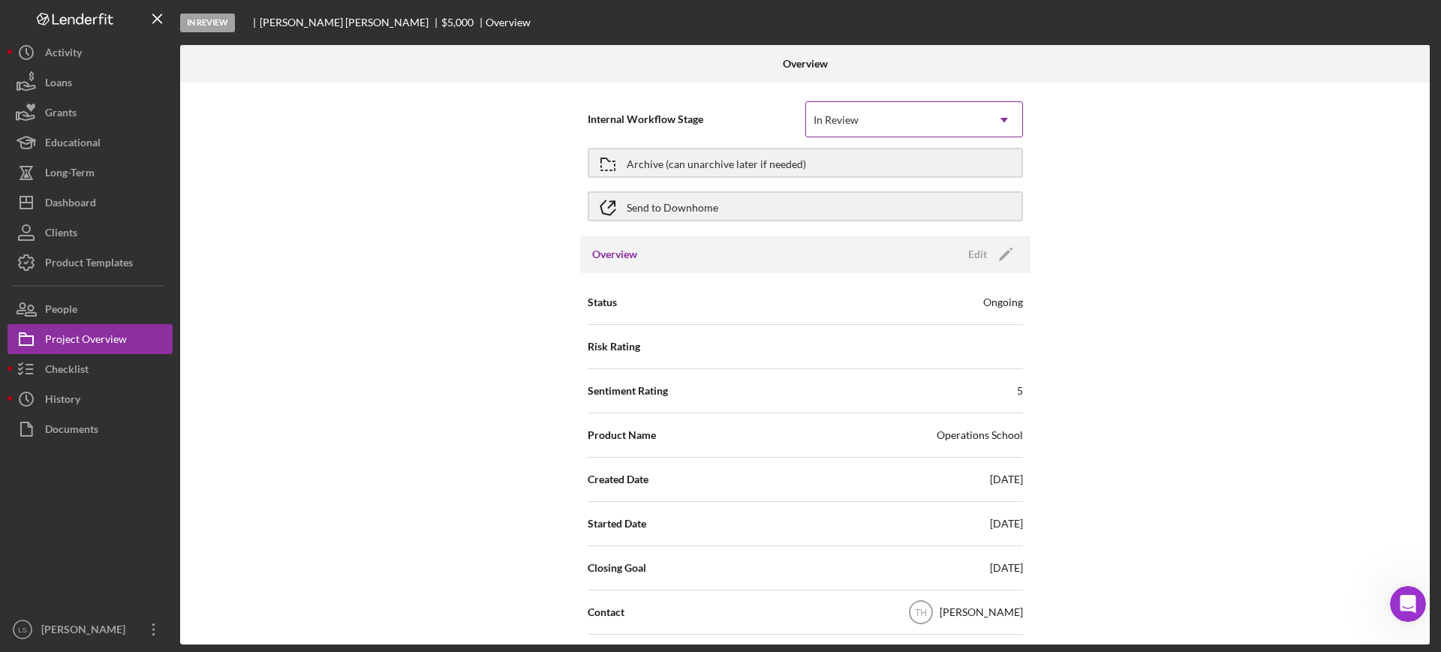
click at [973, 117] on div "In Review" at bounding box center [896, 120] width 180 height 35
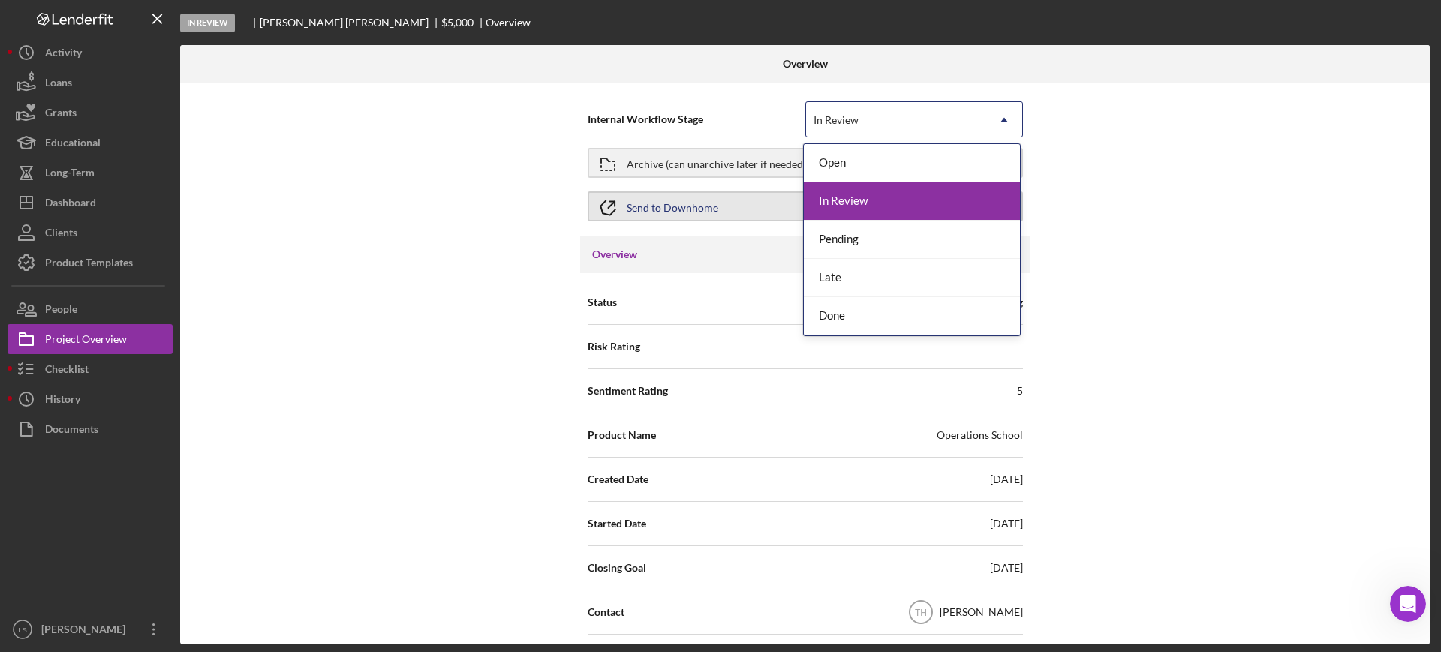
click at [867, 195] on div "In Review" at bounding box center [912, 201] width 216 height 38
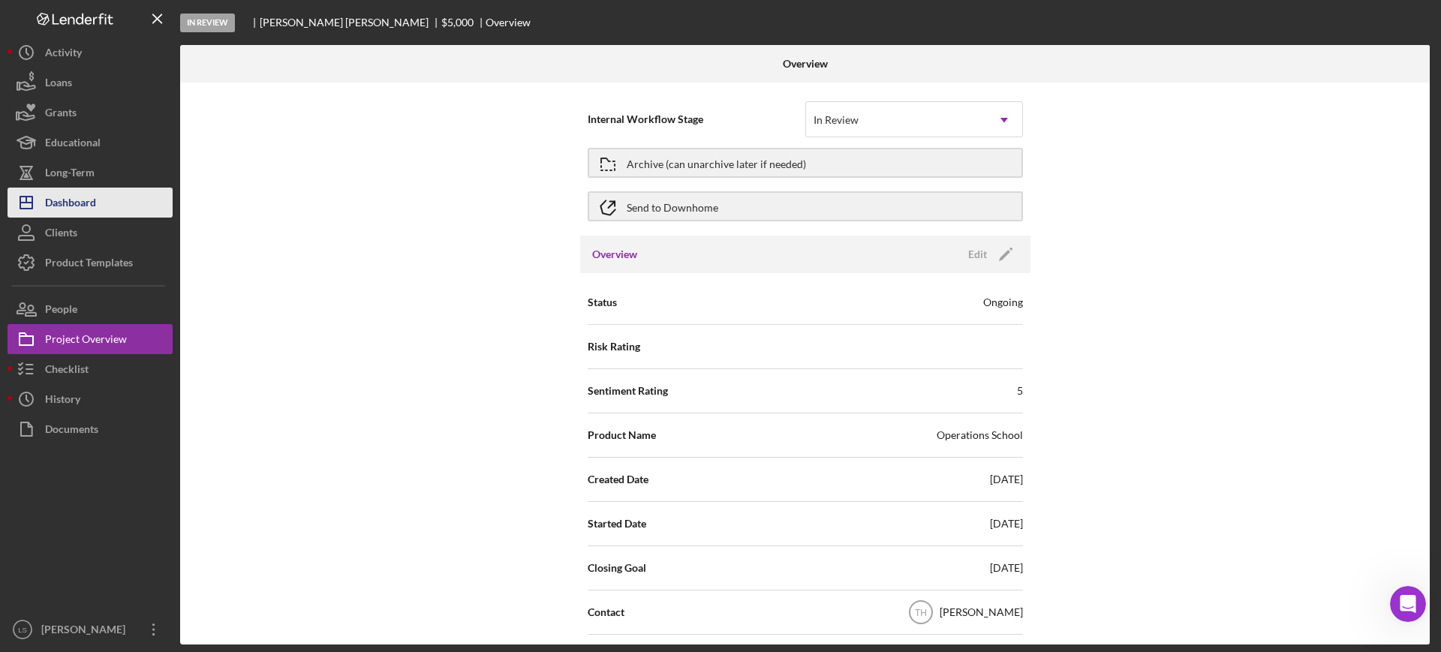
click at [133, 201] on button "Icon/Dashboard Dashboard" at bounding box center [90, 203] width 165 height 30
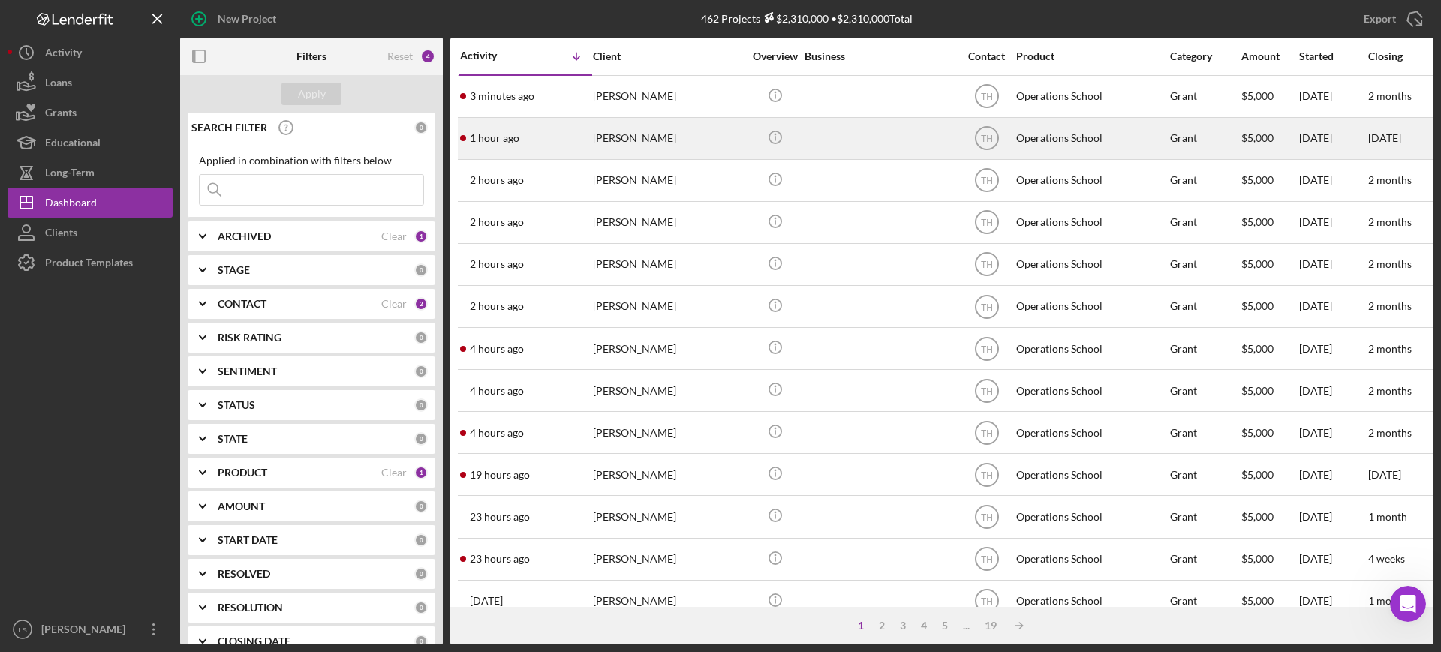
click at [661, 131] on div "[PERSON_NAME]" at bounding box center [668, 139] width 150 height 40
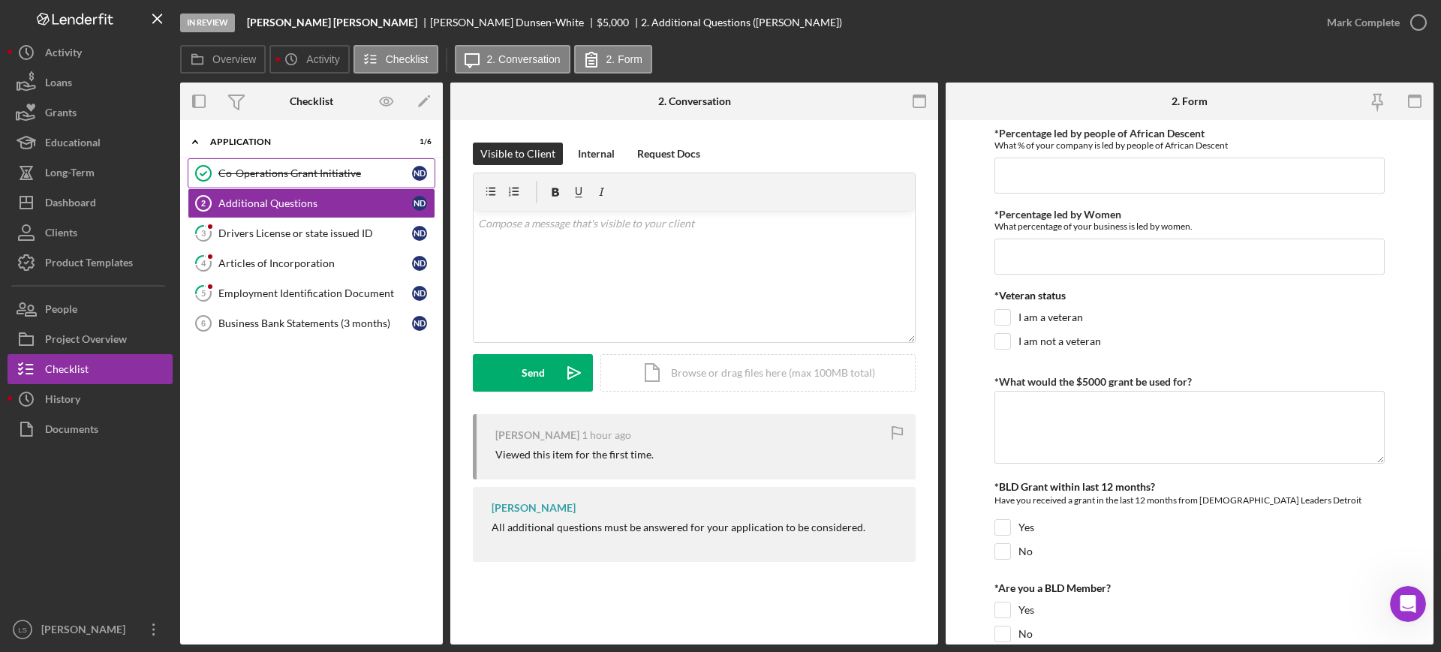
click at [338, 181] on link "Co-Operations Grant Initiative Co-Operations Grant Initiative N D" at bounding box center [312, 173] width 248 height 30
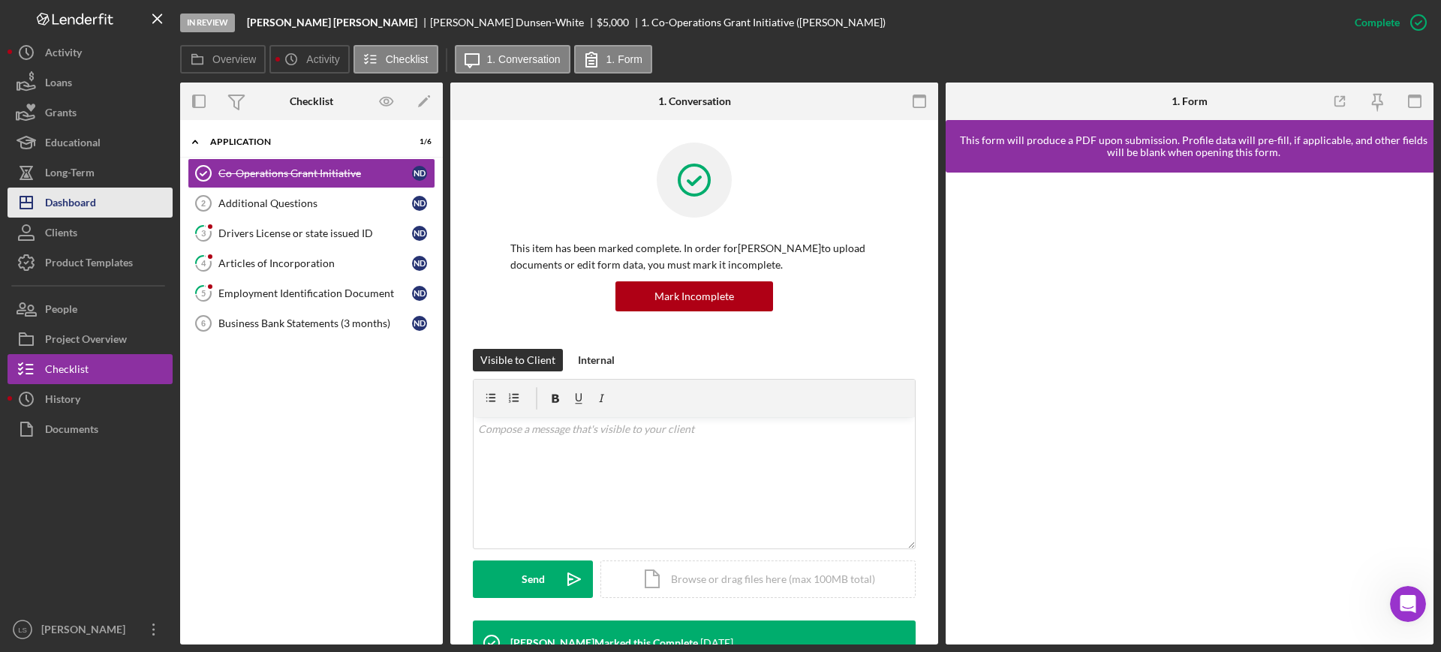
click at [99, 206] on button "Icon/Dashboard Dashboard" at bounding box center [90, 203] width 165 height 30
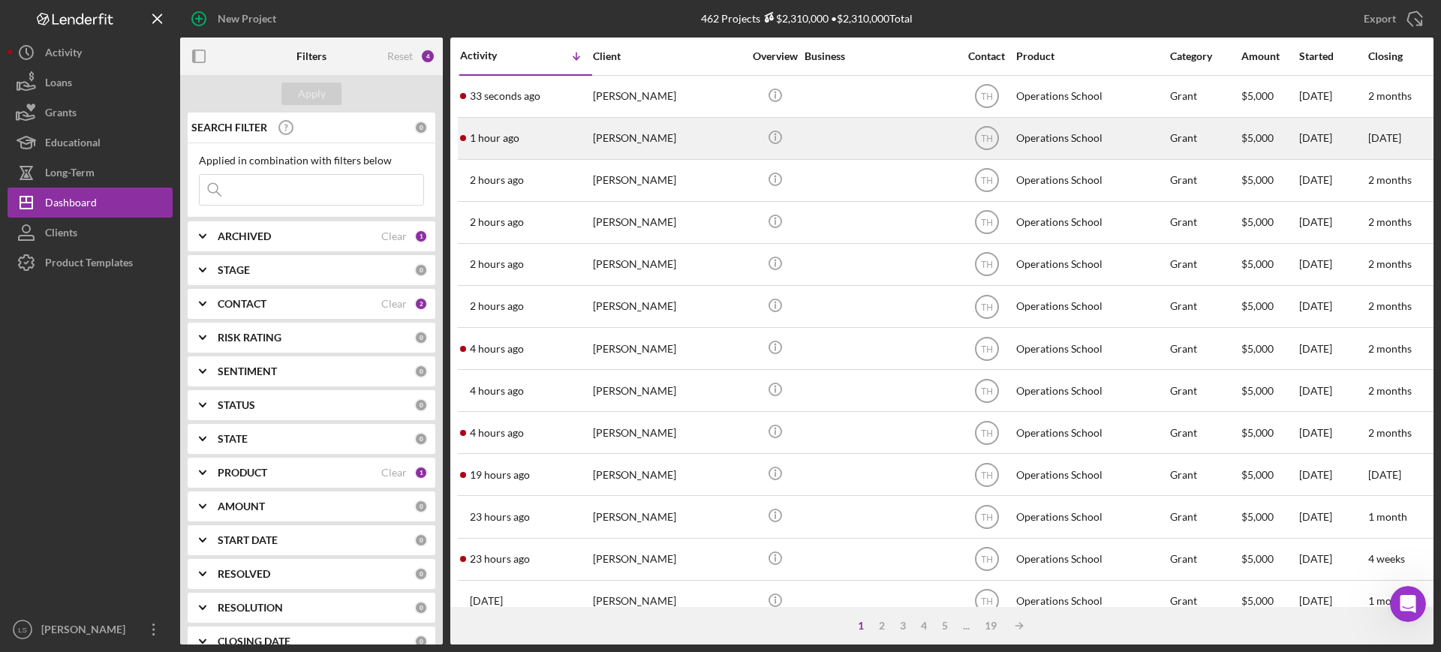
click at [666, 131] on div "[PERSON_NAME]" at bounding box center [668, 139] width 150 height 40
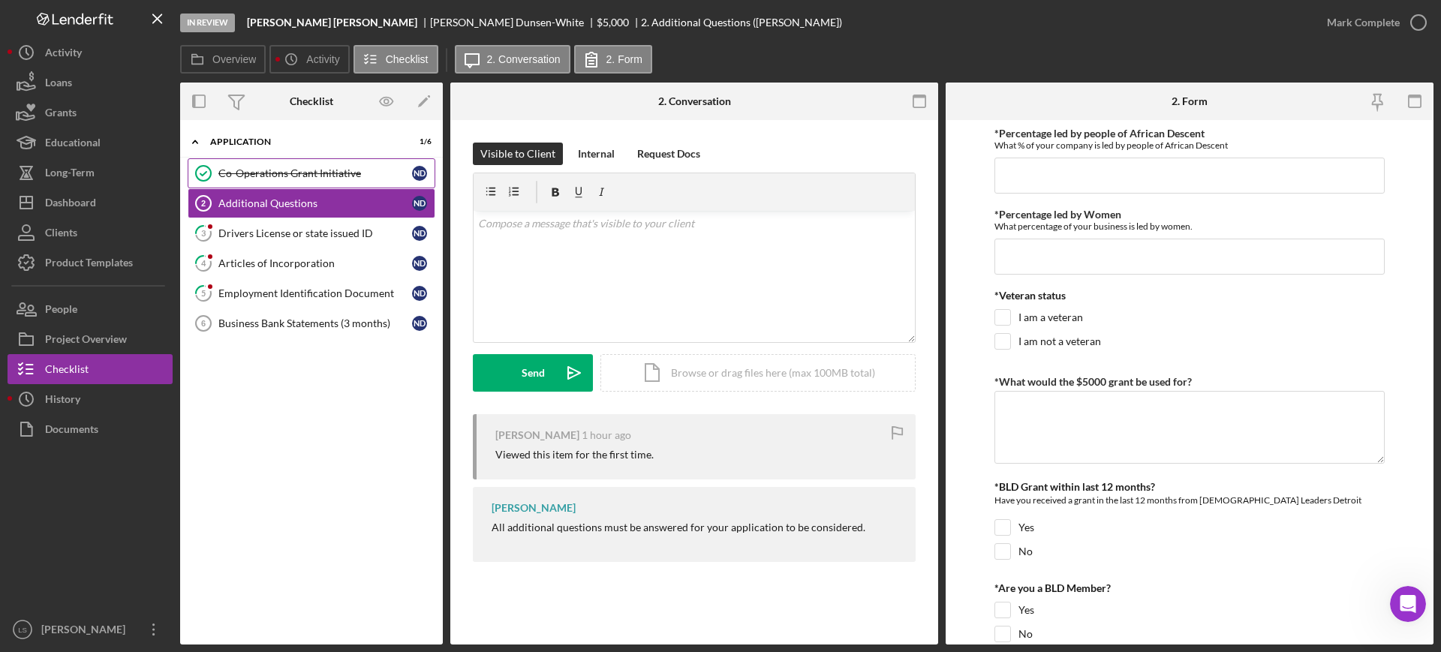
click at [291, 173] on div "Co-Operations Grant Initiative" at bounding box center [315, 173] width 194 height 12
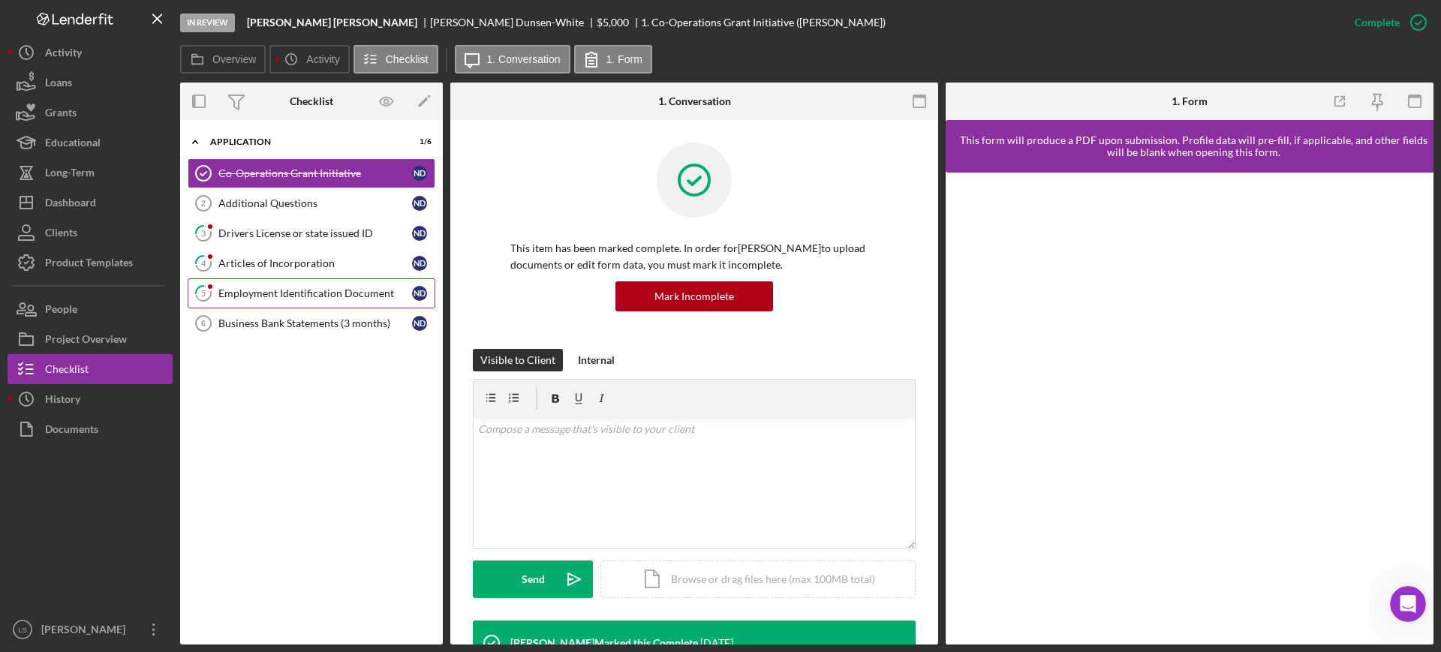
click at [232, 299] on div "Employment Identification Document" at bounding box center [315, 293] width 194 height 12
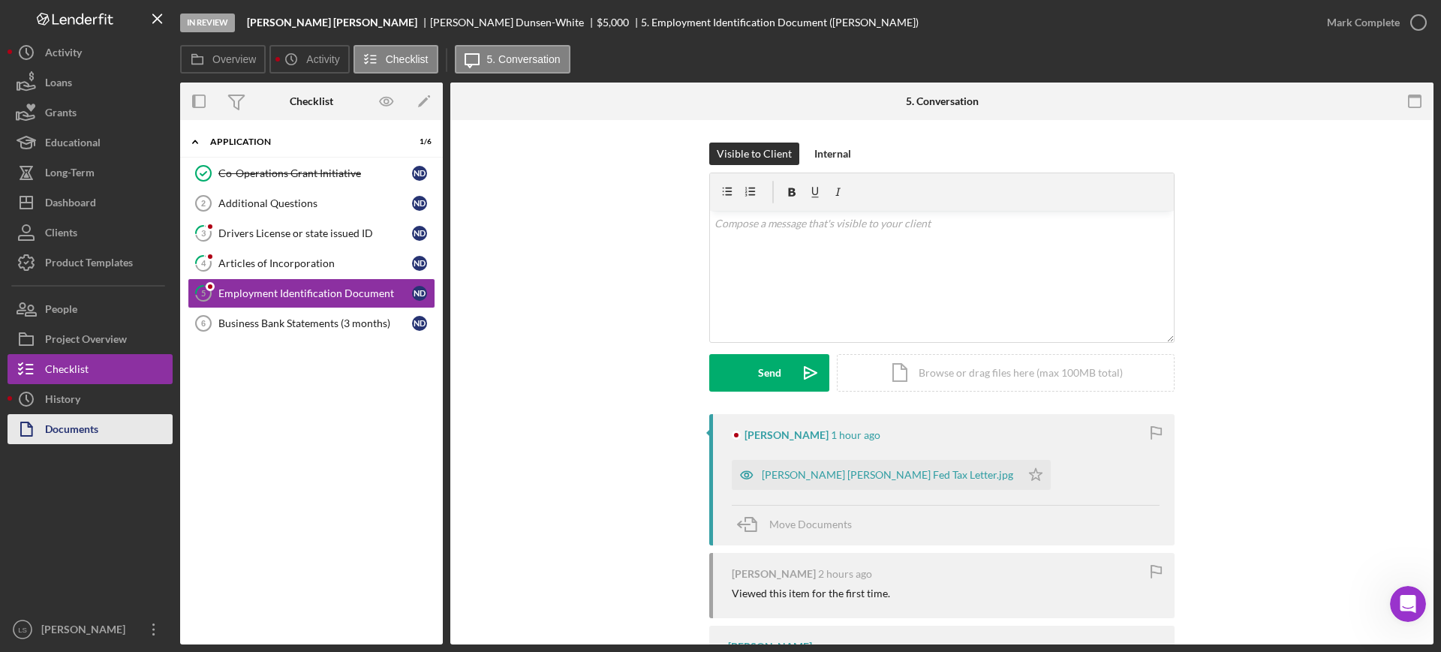
click at [79, 428] on div "Documents" at bounding box center [71, 431] width 53 height 34
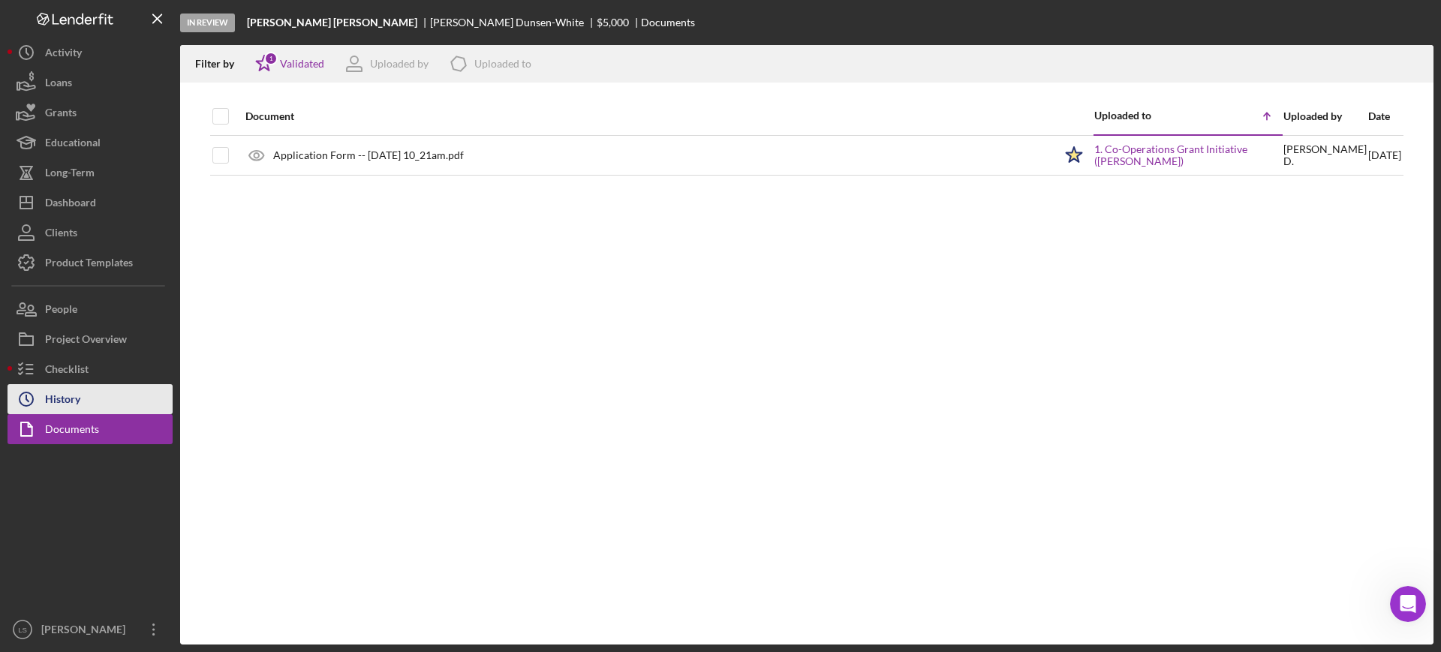
click at [98, 410] on button "Icon/History History" at bounding box center [90, 399] width 165 height 30
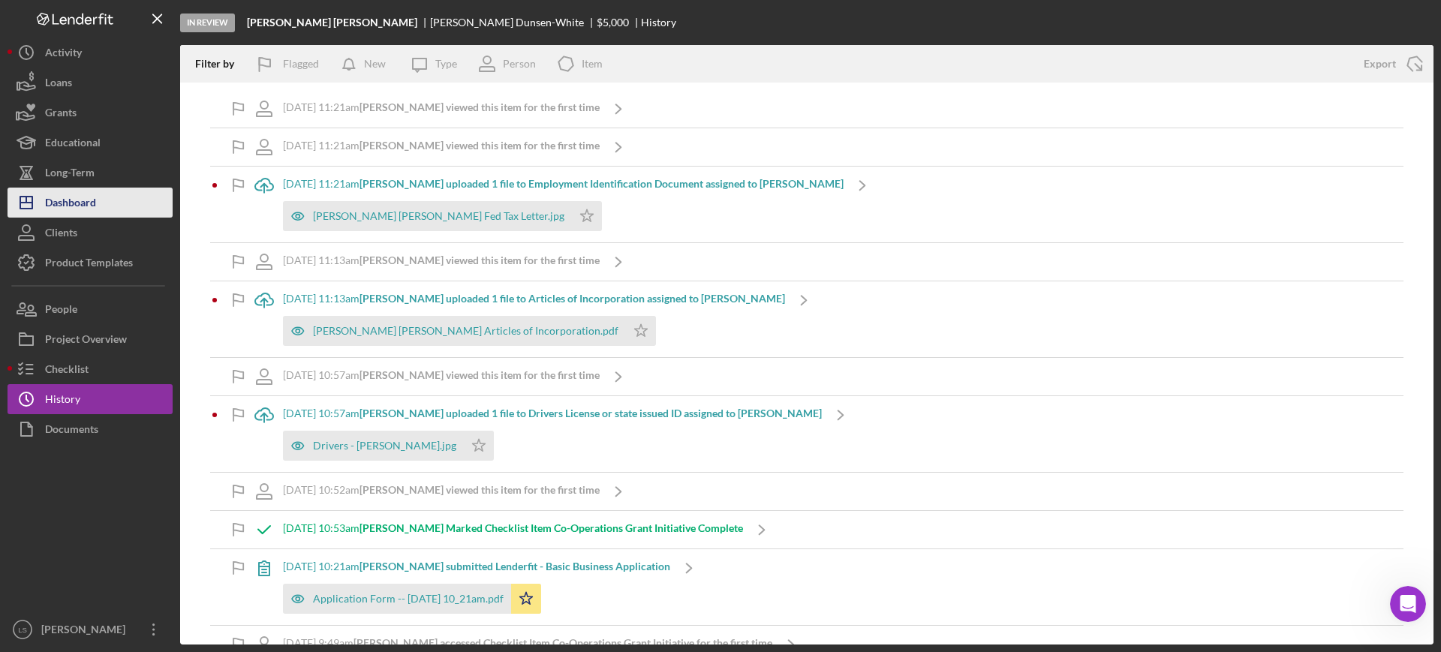
click at [104, 200] on button "Icon/Dashboard Dashboard" at bounding box center [90, 203] width 165 height 30
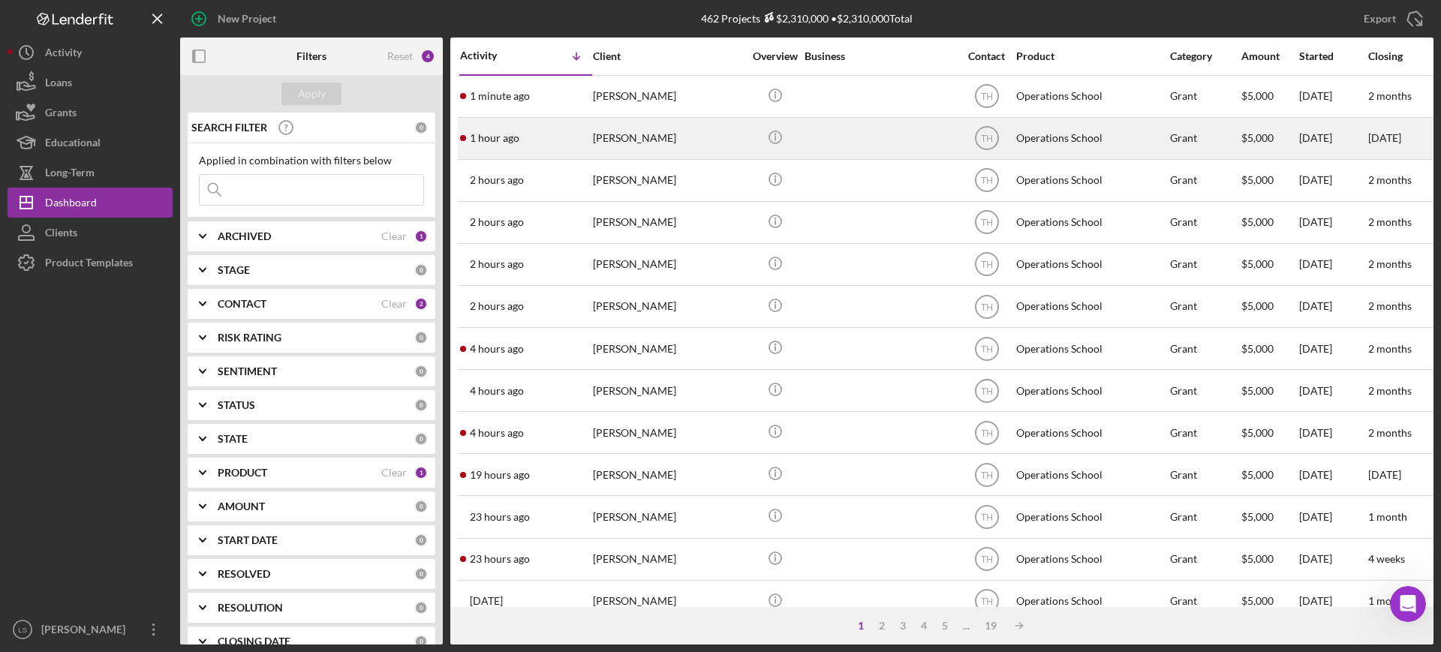
click at [579, 148] on div "1 hour ago [PERSON_NAME]" at bounding box center [525, 139] width 131 height 40
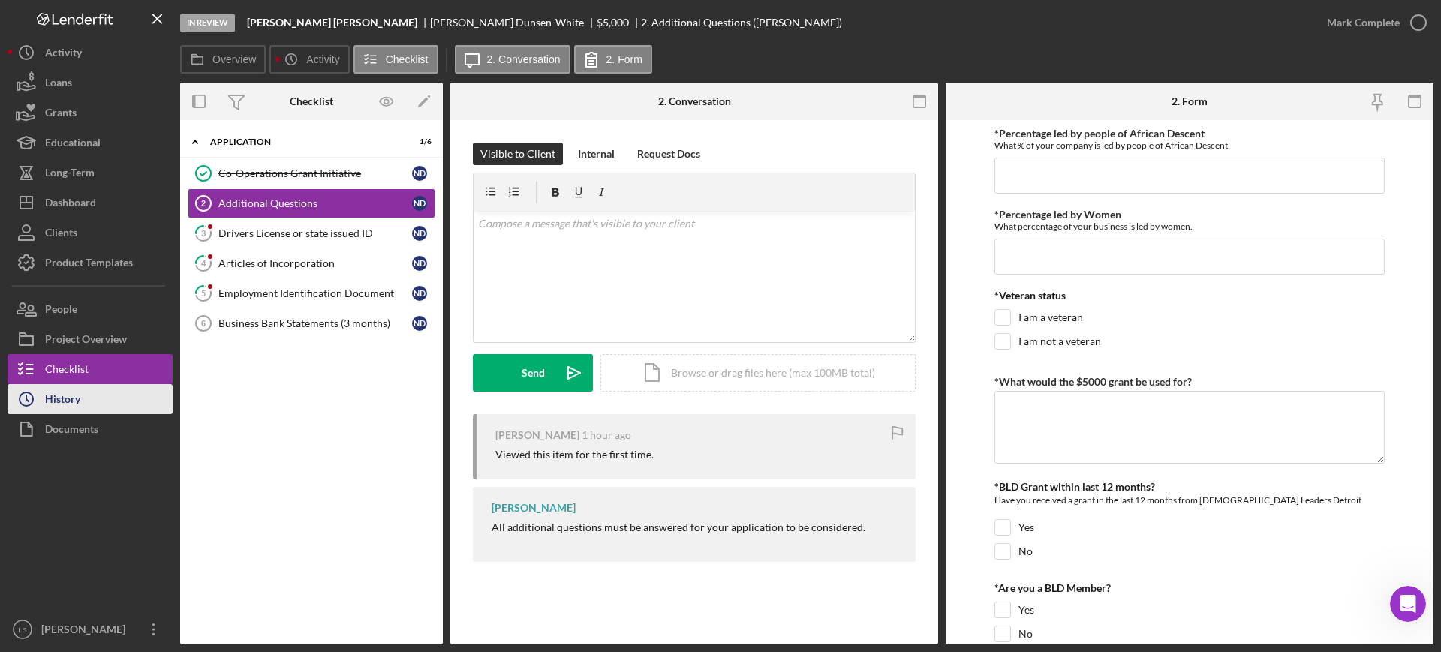
click at [100, 397] on button "Icon/History History" at bounding box center [90, 399] width 165 height 30
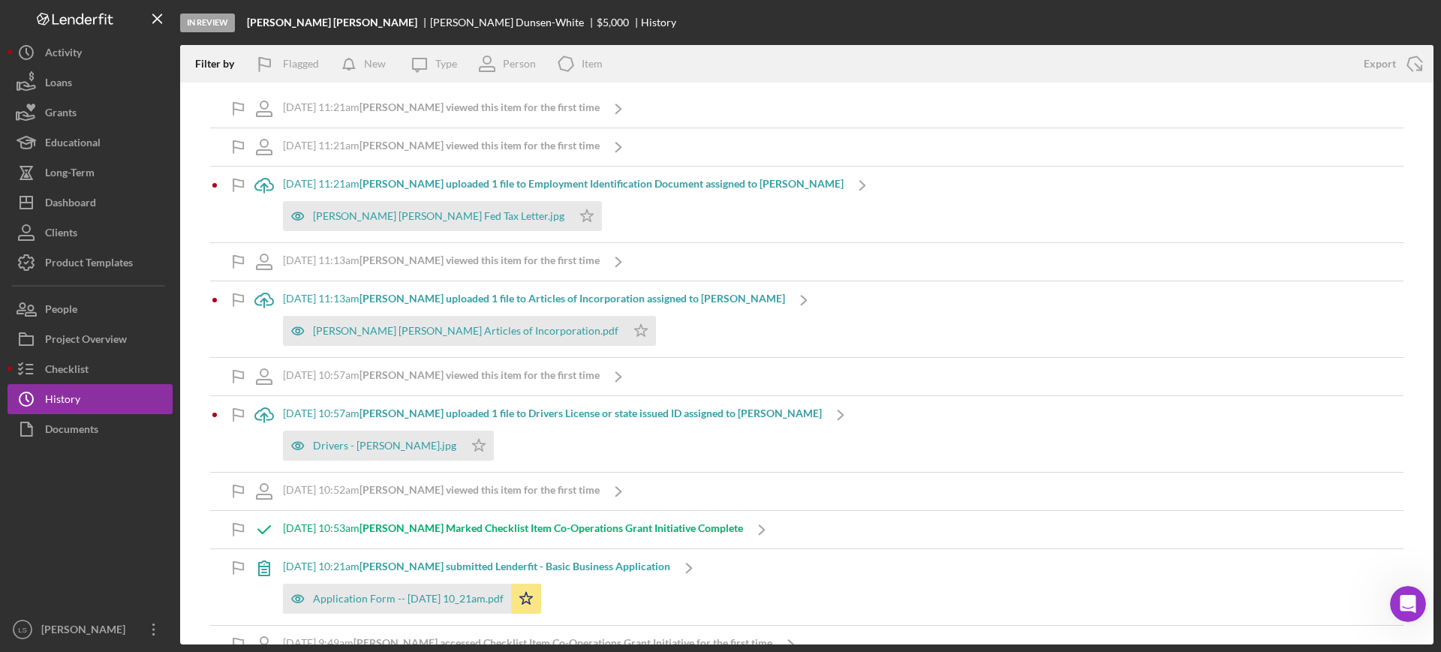
scroll to position [26, 0]
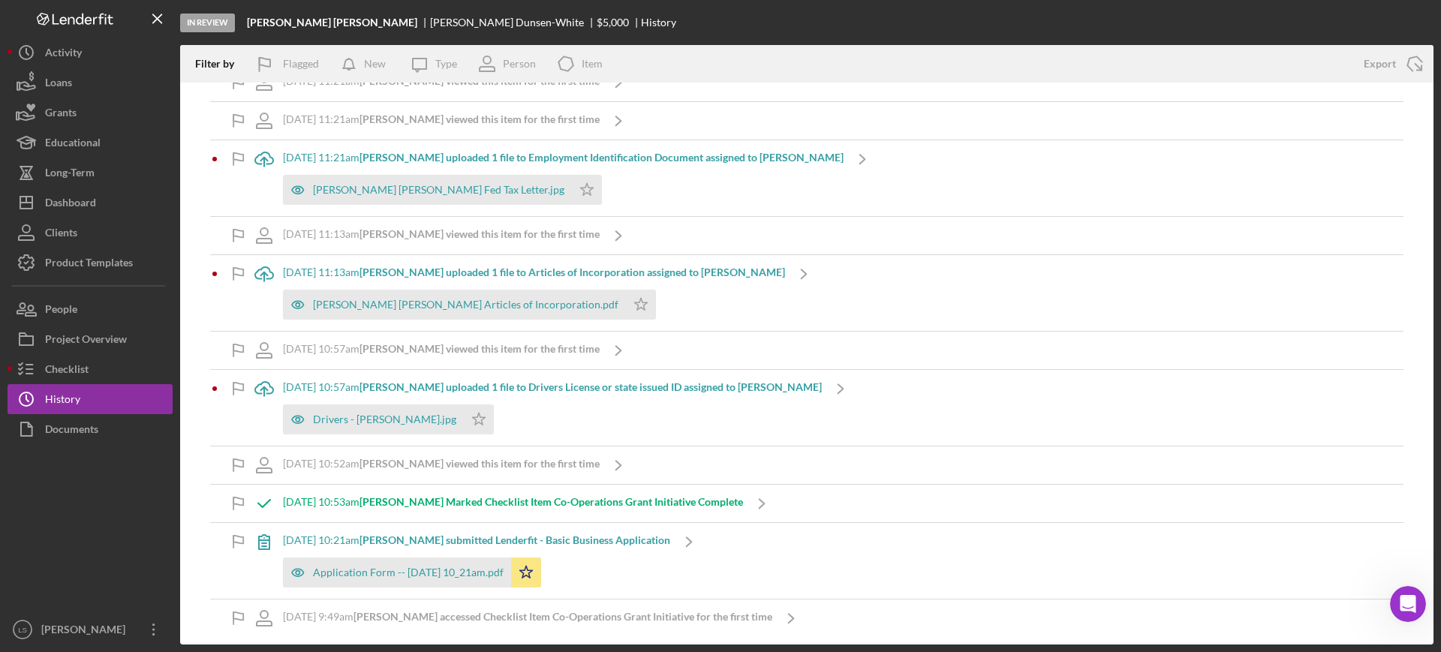
click at [273, 521] on icon at bounding box center [264, 542] width 38 height 38
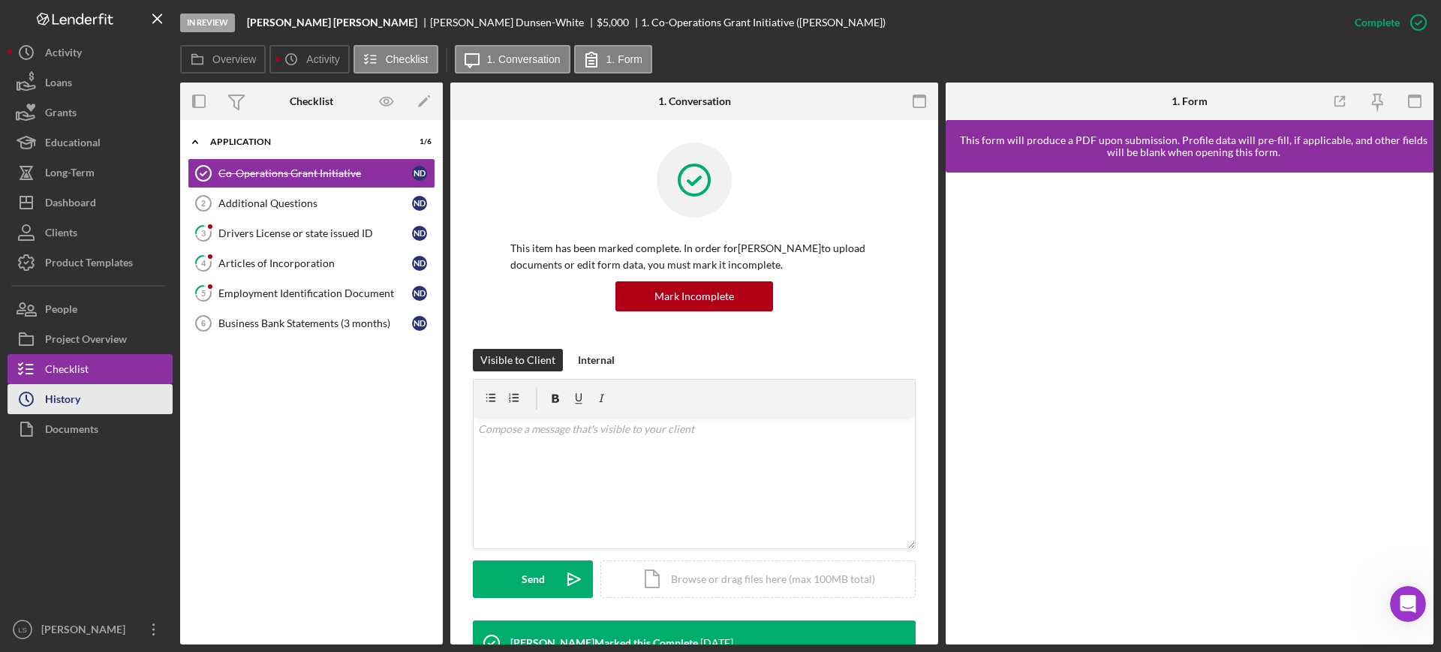
click at [86, 394] on button "Icon/History History" at bounding box center [90, 399] width 165 height 30
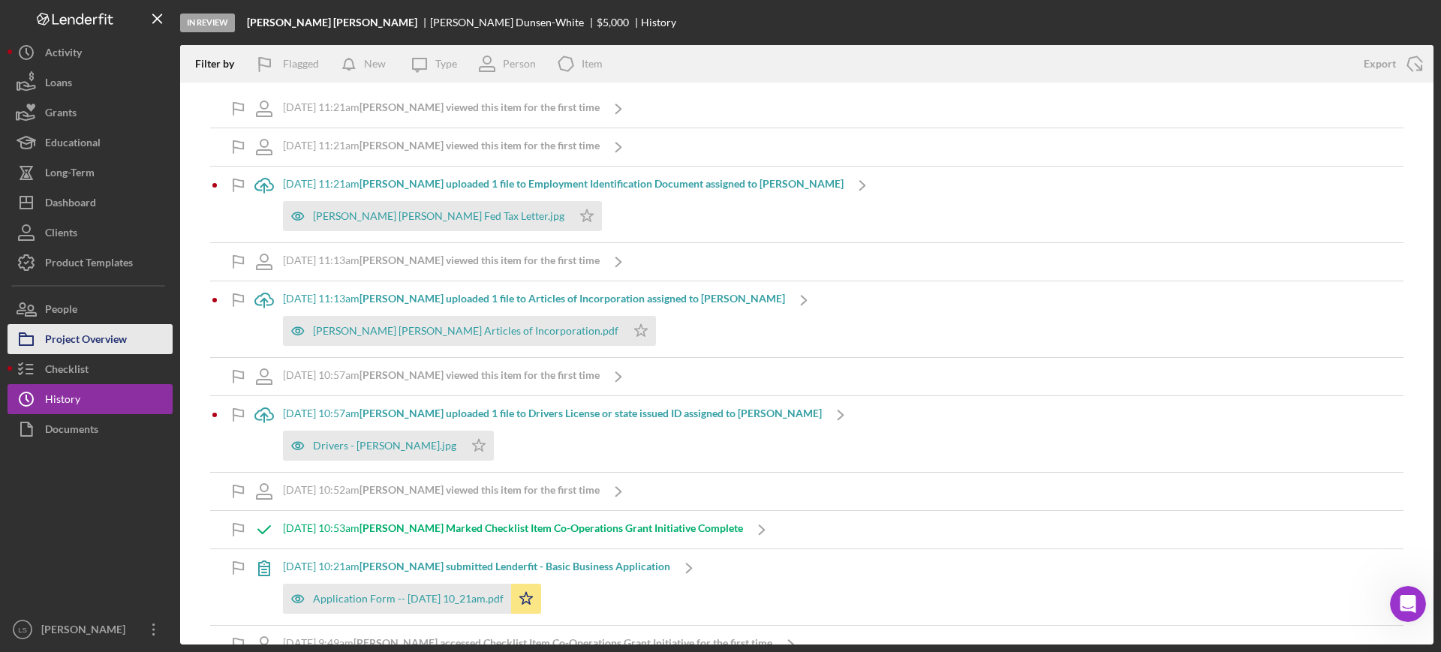
click at [87, 344] on div "Project Overview" at bounding box center [86, 341] width 82 height 34
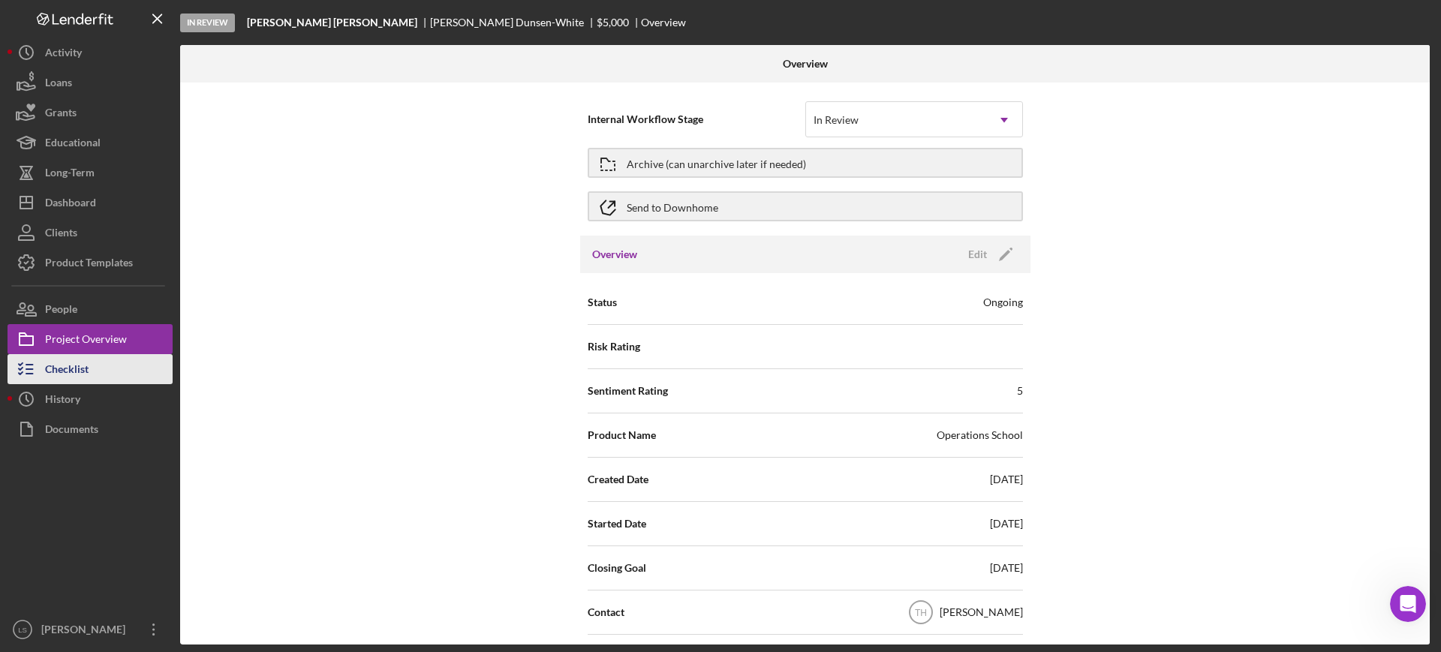
click at [86, 368] on div "Checklist" at bounding box center [67, 371] width 44 height 34
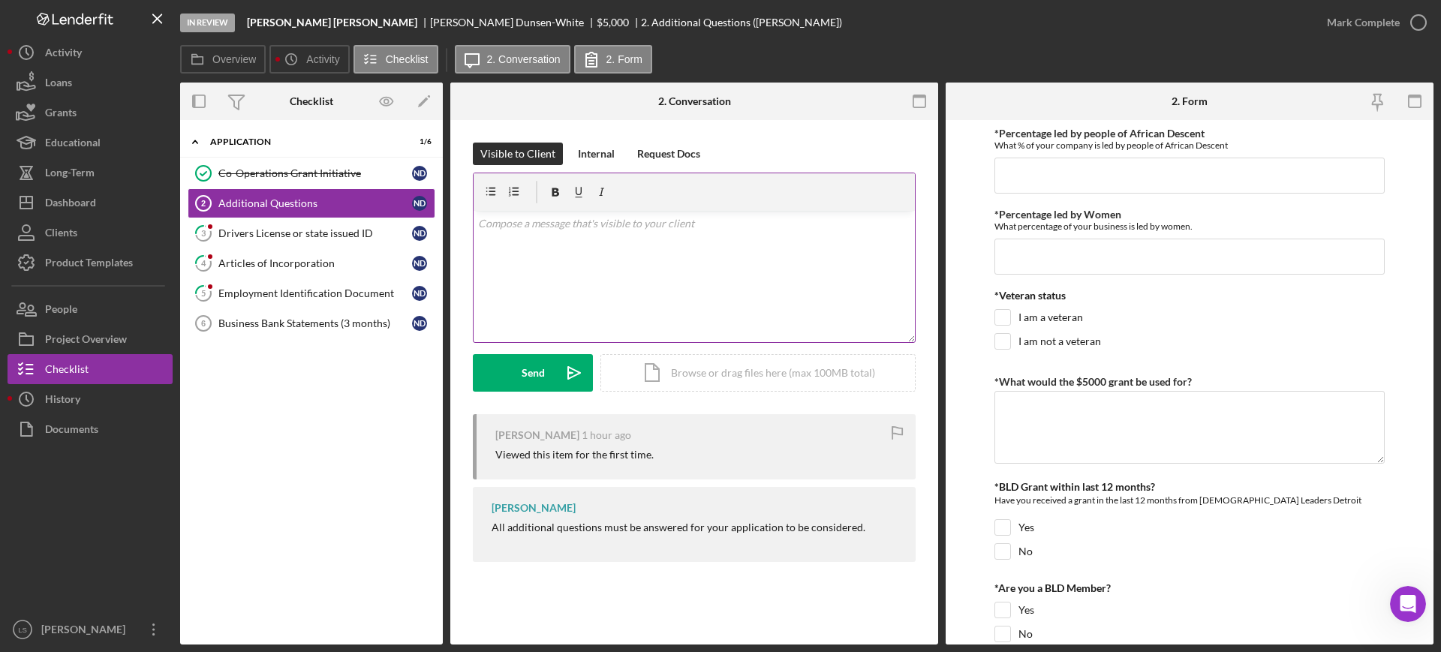
click at [653, 259] on div "v Color teal Color pink Remove color Add row above Add row below Add column bef…" at bounding box center [694, 276] width 441 height 131
click at [592, 158] on div "Internal" at bounding box center [596, 154] width 37 height 23
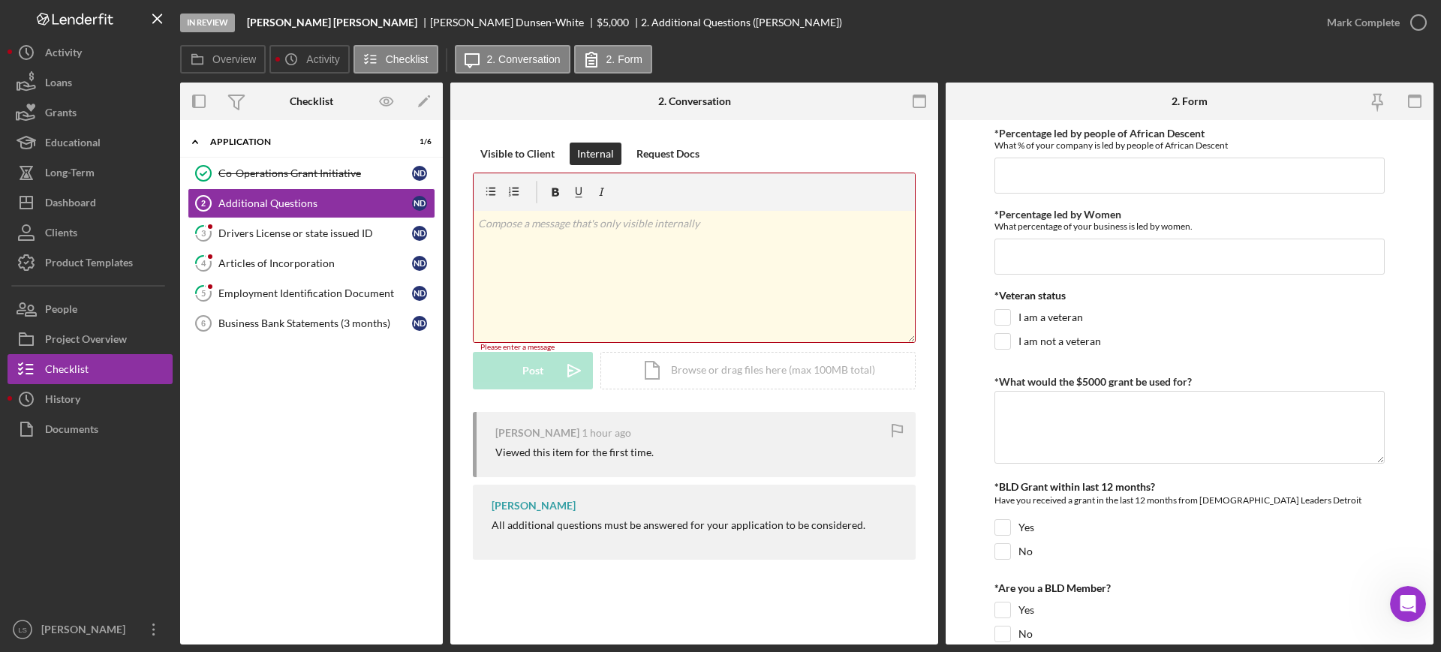
click at [615, 260] on div "v Color teal Color pink Remove color Add row above Add row below Add column bef…" at bounding box center [694, 276] width 441 height 131
click at [556, 368] on button "Post Icon/icon-invite-send" at bounding box center [533, 373] width 120 height 38
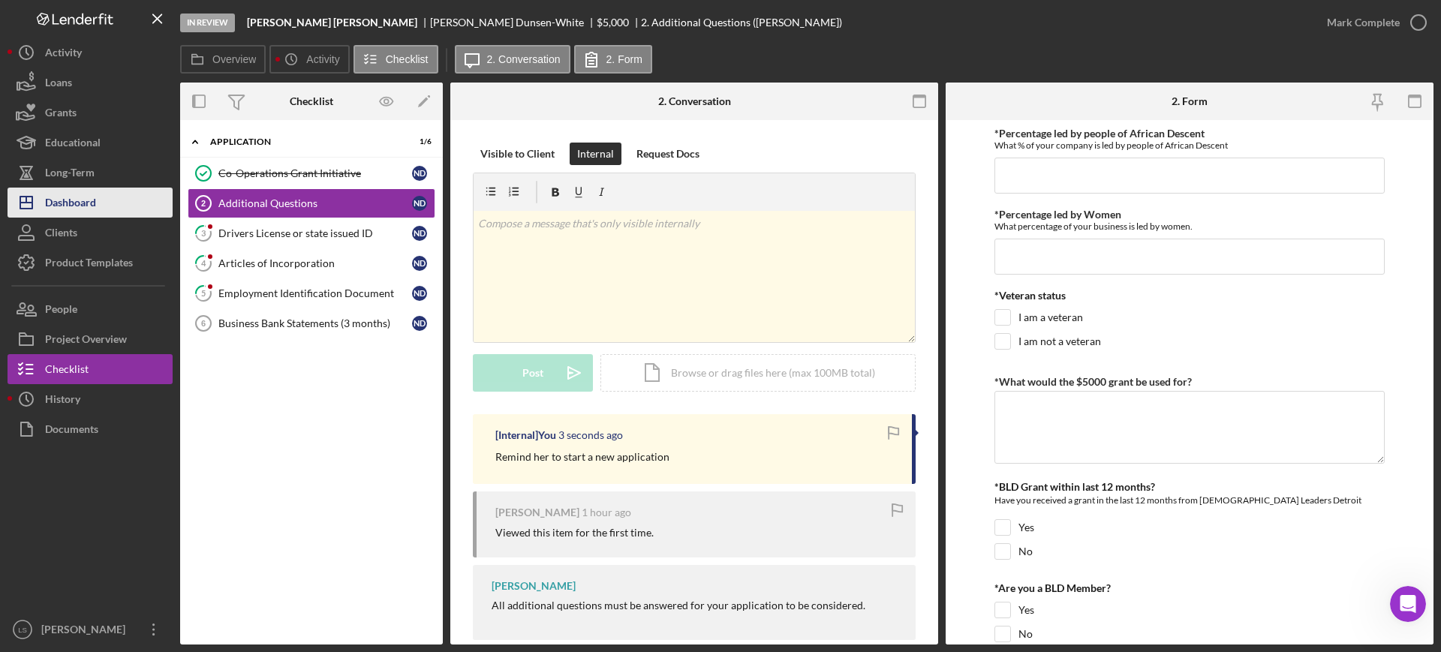
drag, startPoint x: 114, startPoint y: 218, endPoint x: 103, endPoint y: 206, distance: 16.5
click at [113, 218] on button "Clients" at bounding box center [90, 233] width 165 height 30
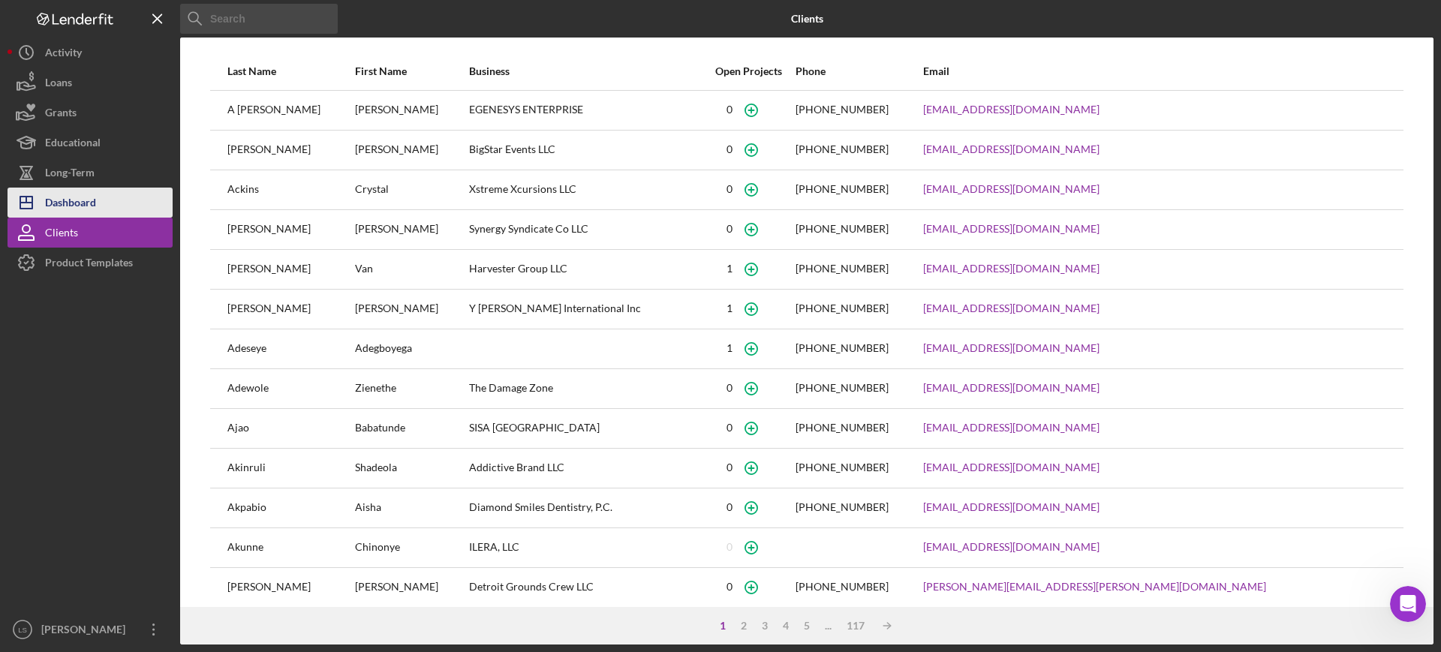
click at [89, 202] on div "Dashboard" at bounding box center [70, 205] width 51 height 34
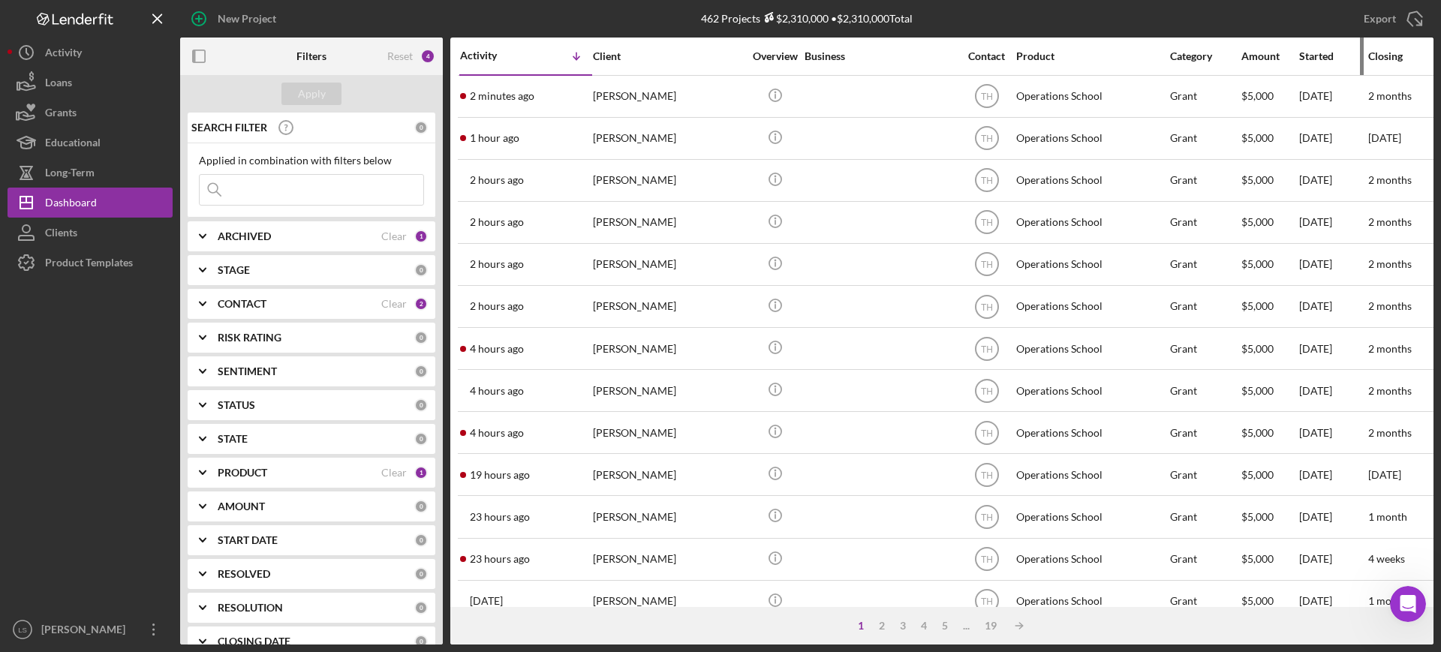
click at [1152, 56] on div "Started" at bounding box center [1333, 56] width 68 height 12
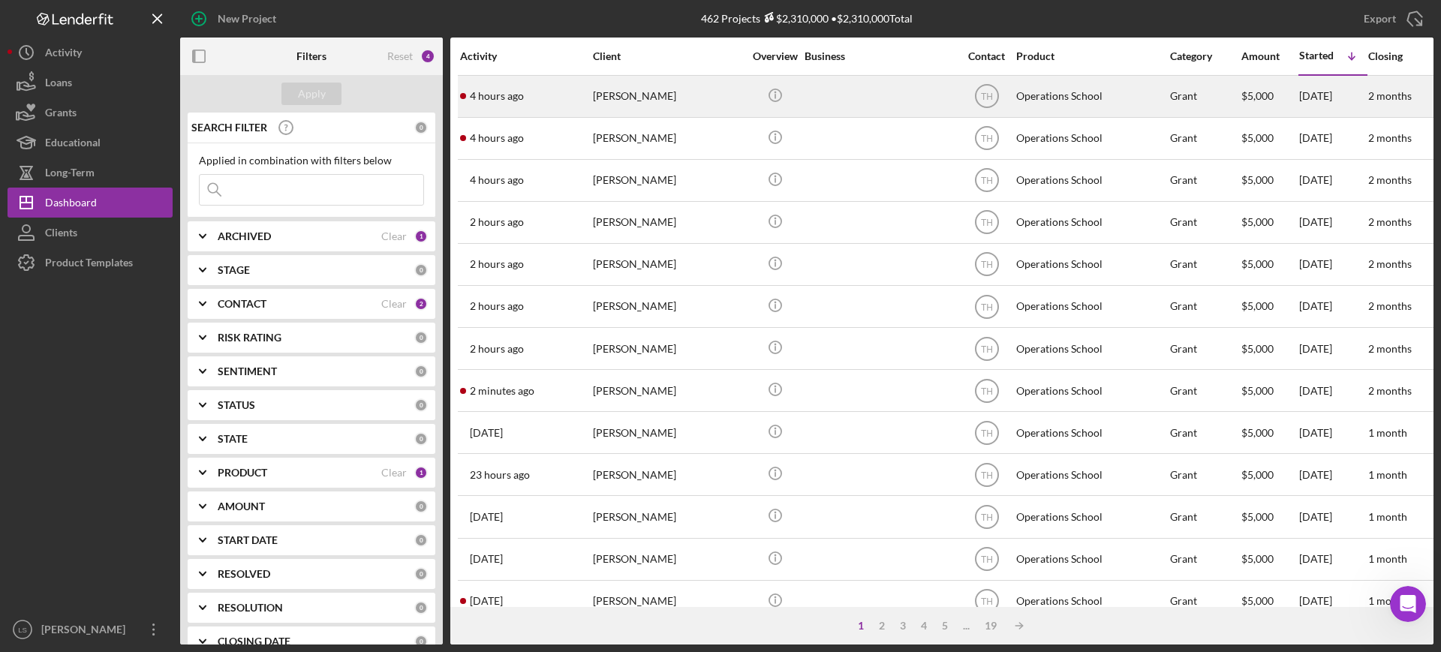
click at [639, 106] on div "[PERSON_NAME]" at bounding box center [668, 97] width 150 height 40
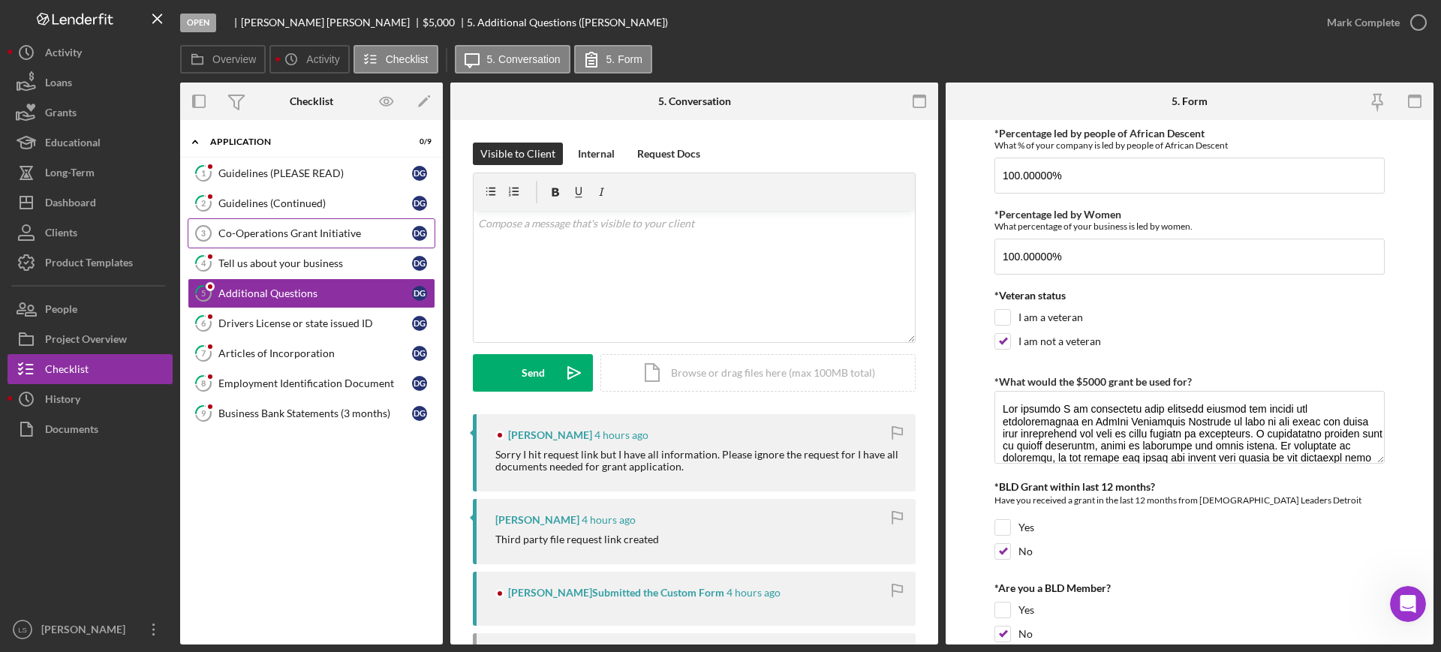
click at [345, 229] on div "Co-Operations Grant Initiative" at bounding box center [315, 233] width 194 height 12
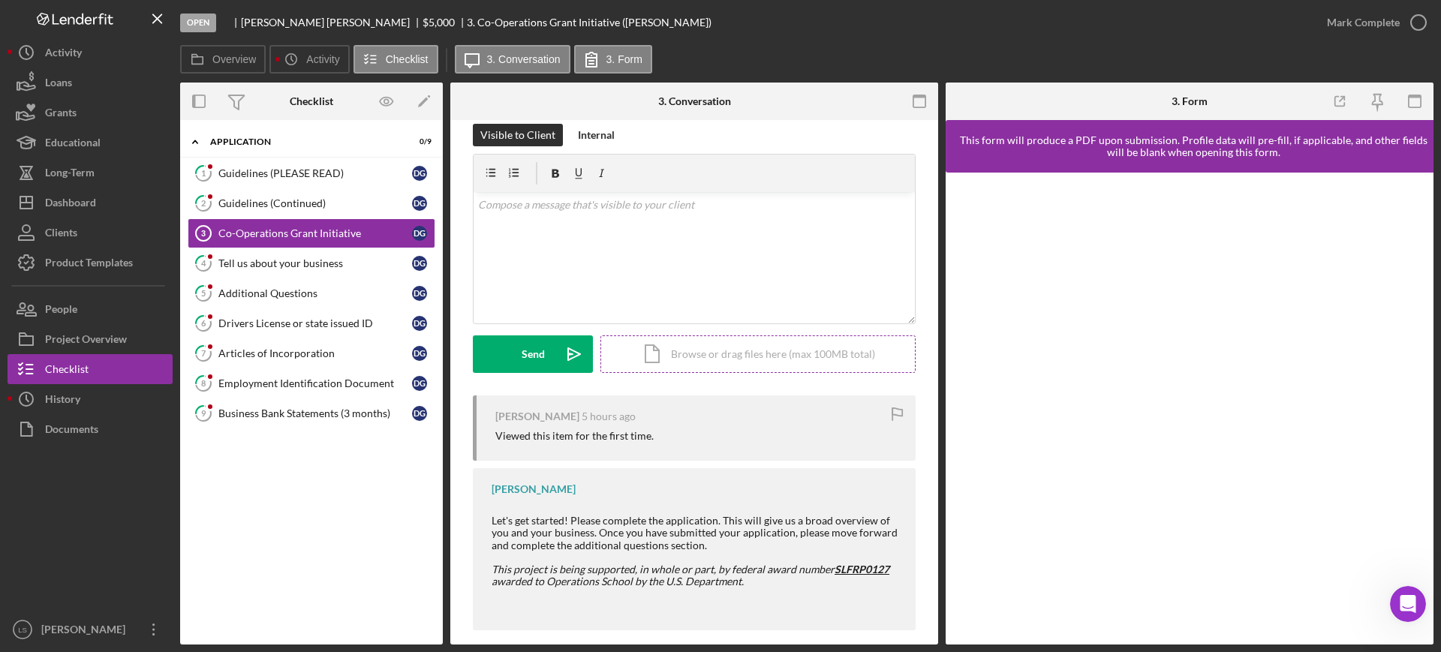
scroll to position [35, 0]
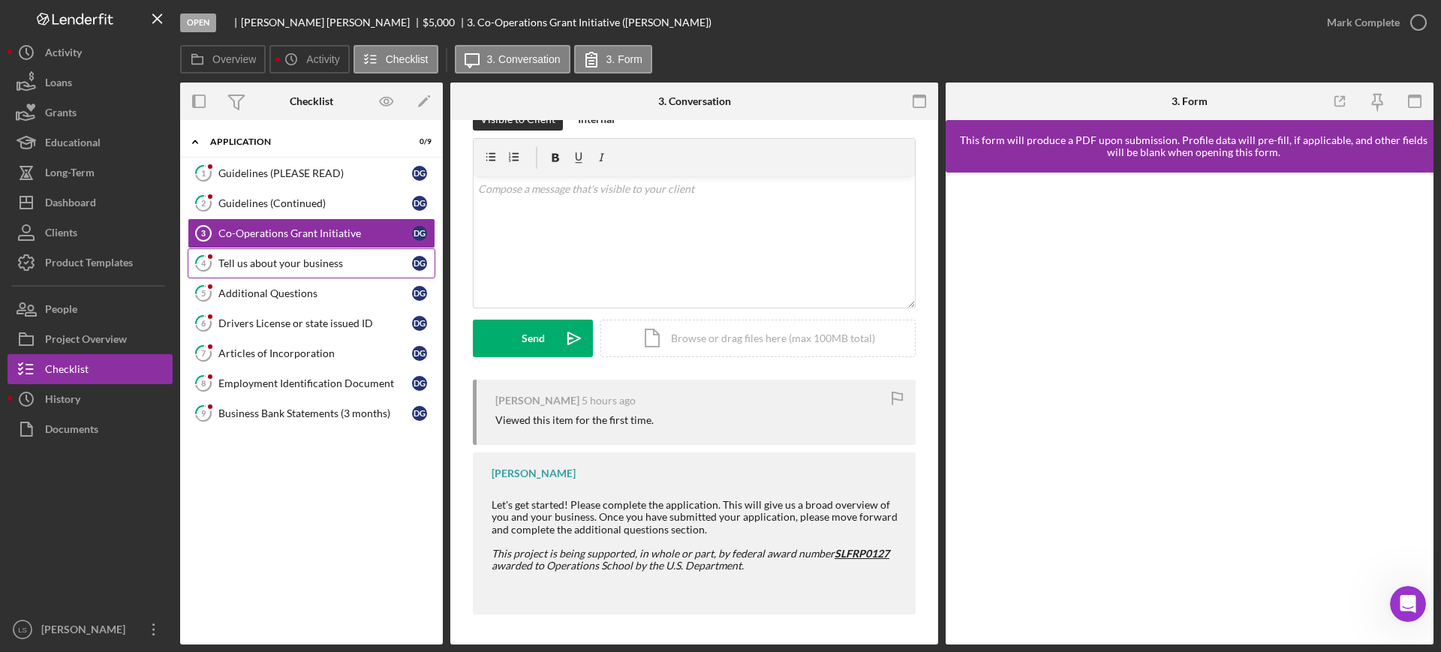
click at [242, 265] on div "Tell us about your business" at bounding box center [315, 263] width 194 height 12
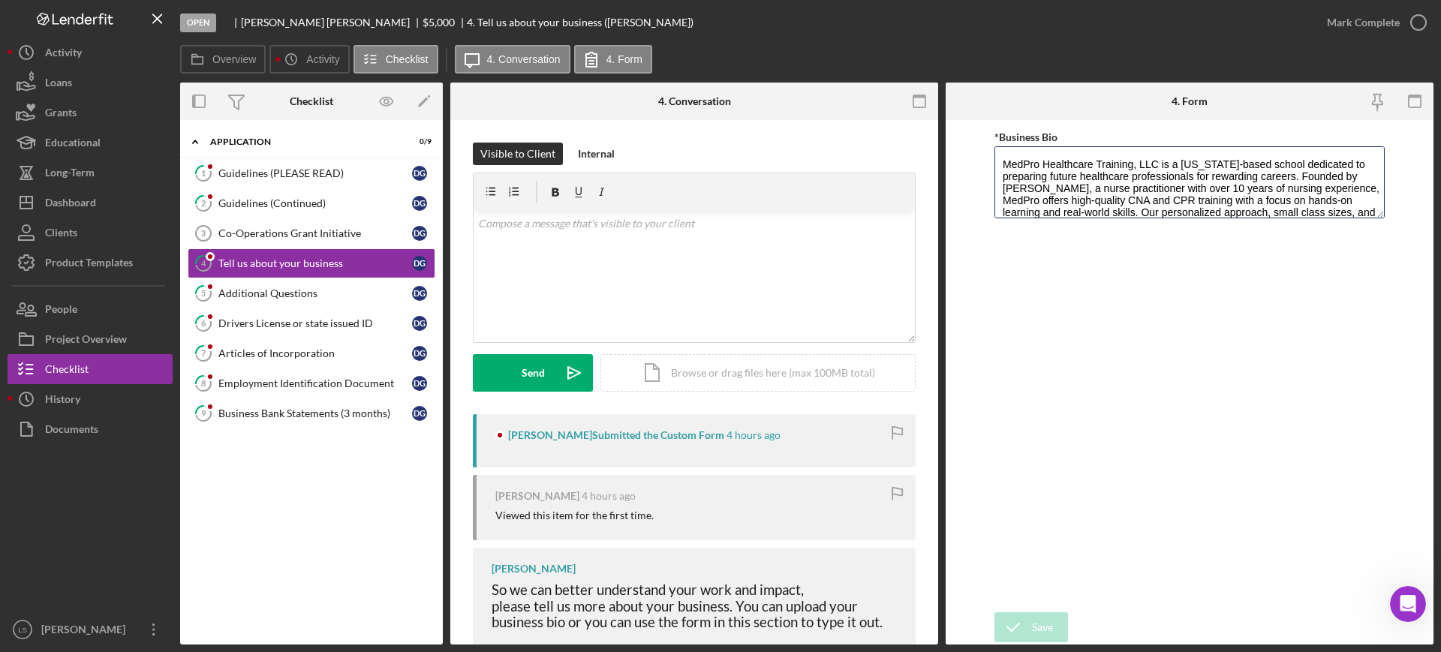
drag, startPoint x: 1384, startPoint y: 210, endPoint x: 1380, endPoint y: 281, distance: 70.6
click at [1152, 289] on div "*Business Bio MedPro Healthcare Training, LLC is a [US_STATE]-based school dedi…" at bounding box center [1189, 366] width 390 height 477
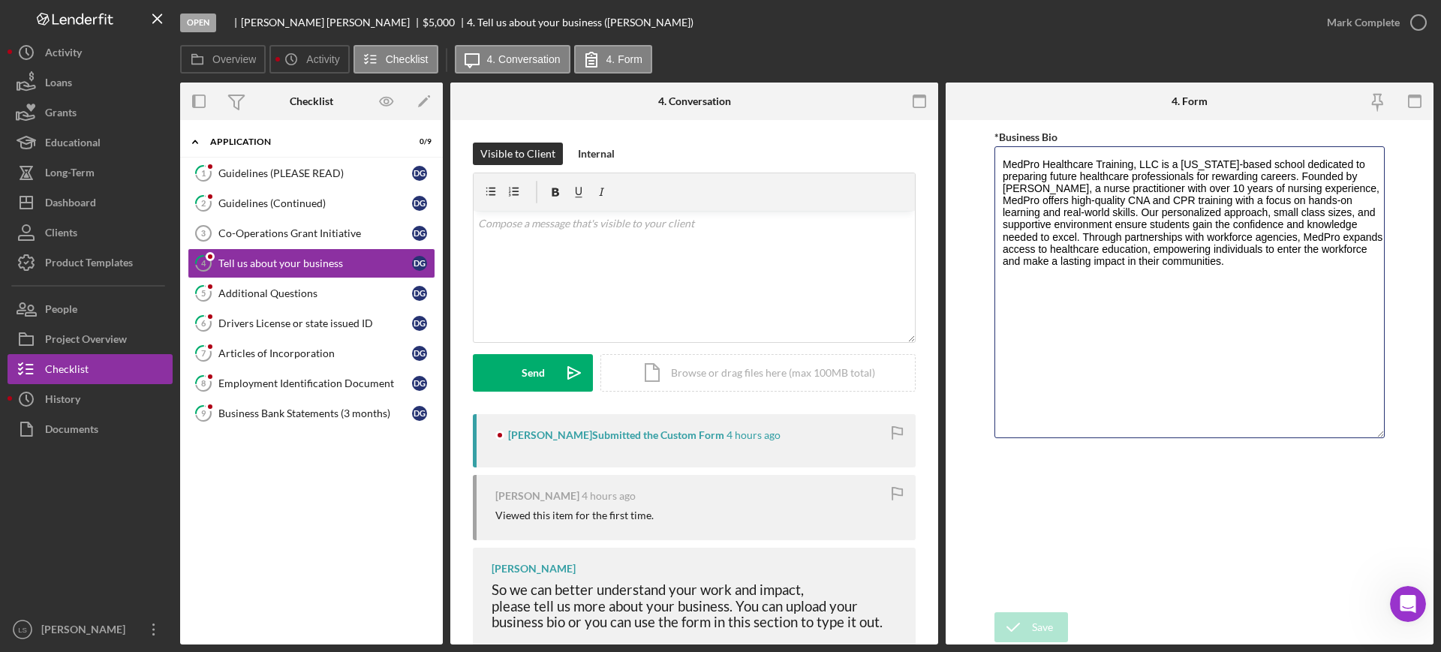
drag, startPoint x: 1377, startPoint y: 214, endPoint x: 1400, endPoint y: 433, distance: 220.4
click at [1152, 433] on form "*Business Bio MedPro Healthcare Training, LLC is a [US_STATE]-based school dedi…" at bounding box center [1190, 382] width 488 height 525
drag, startPoint x: 332, startPoint y: 288, endPoint x: 333, endPoint y: 296, distance: 8.3
click at [332, 298] on div "Additional Questions" at bounding box center [315, 293] width 194 height 12
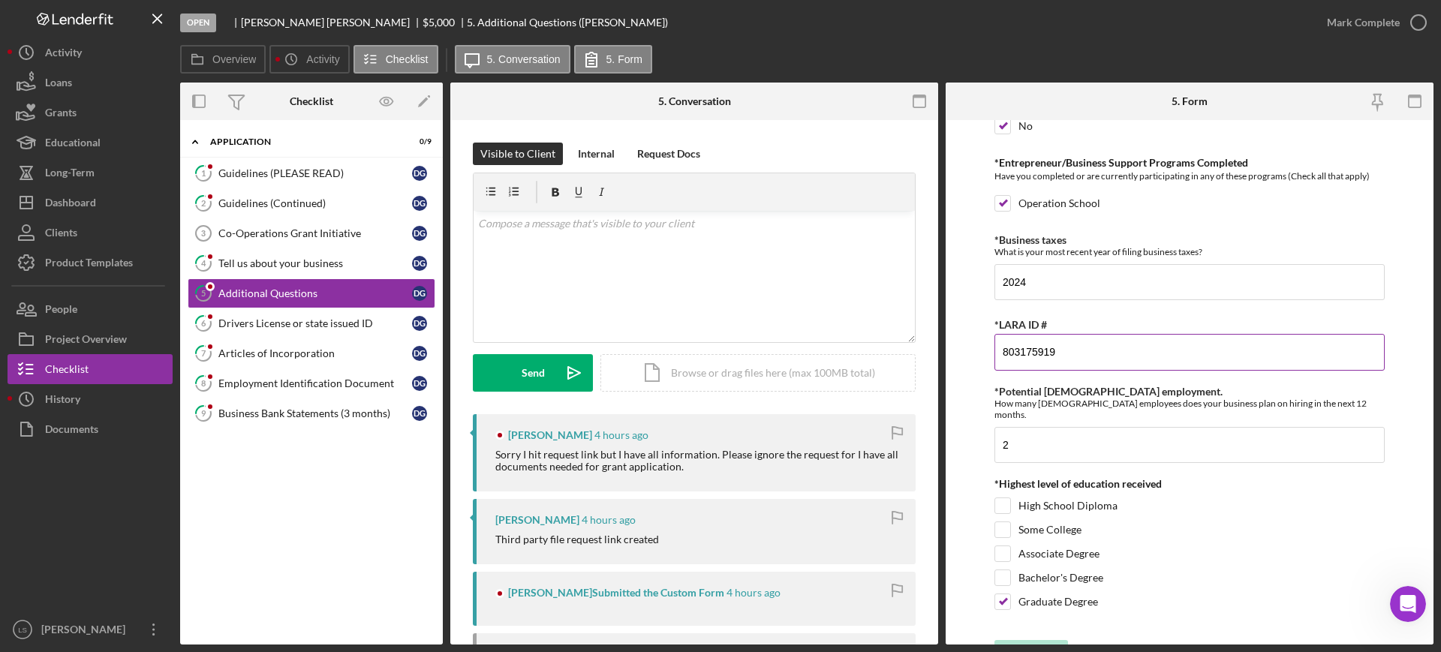
scroll to position [525, 0]
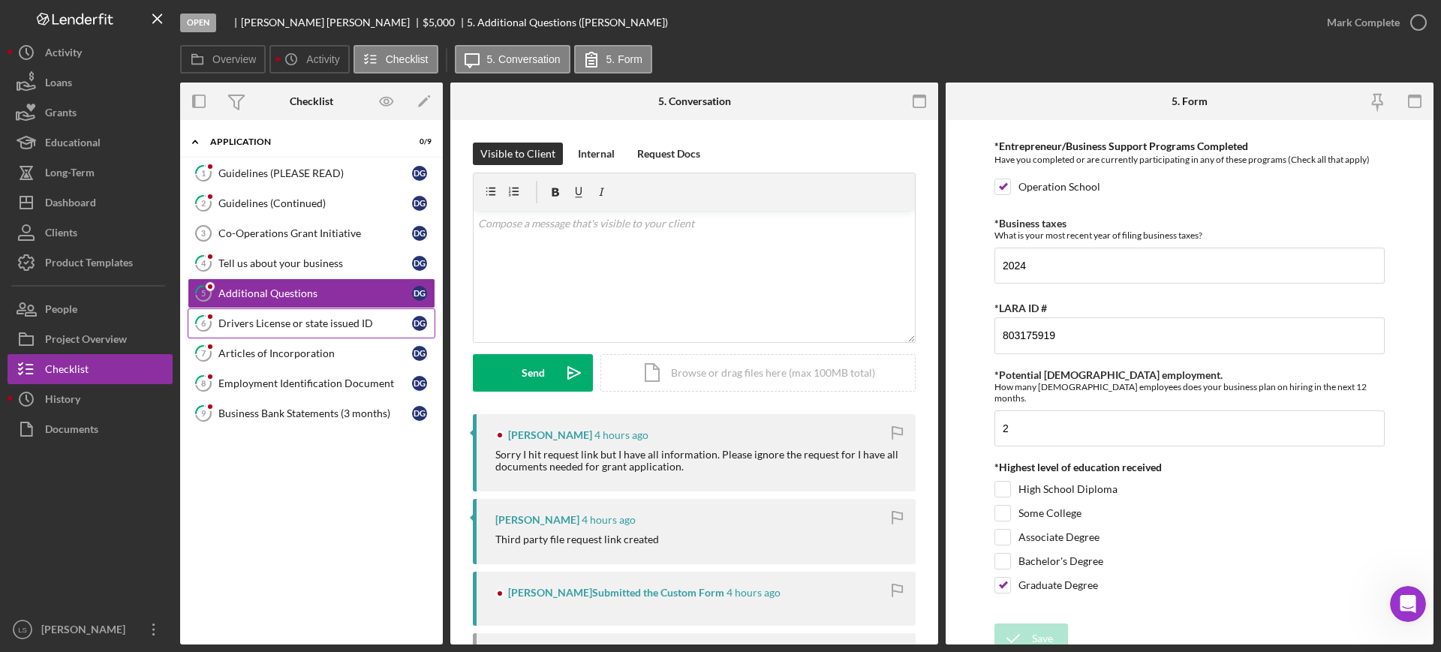
click at [296, 317] on div "Drivers License or state issued ID" at bounding box center [315, 323] width 194 height 12
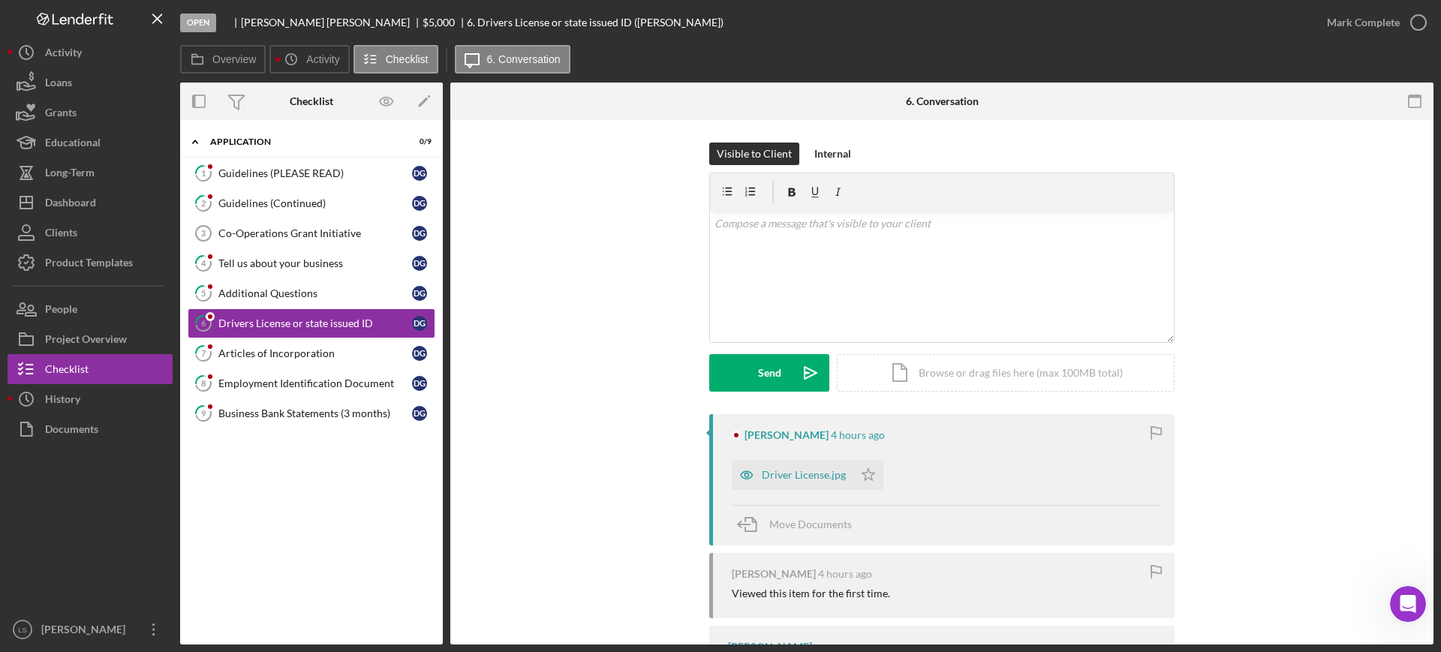
click at [768, 477] on div "Driver License.jpg" at bounding box center [804, 475] width 84 height 12
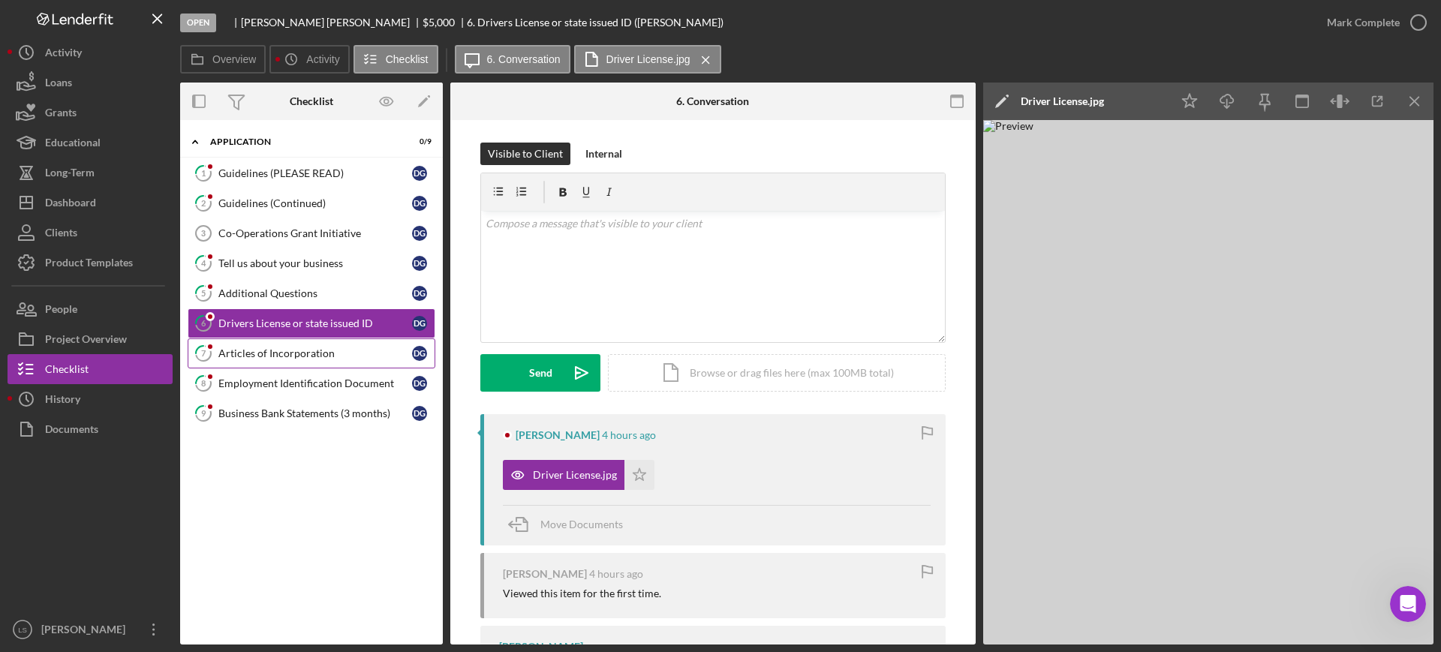
click at [312, 358] on div "Articles of Incorporation" at bounding box center [315, 353] width 194 height 12
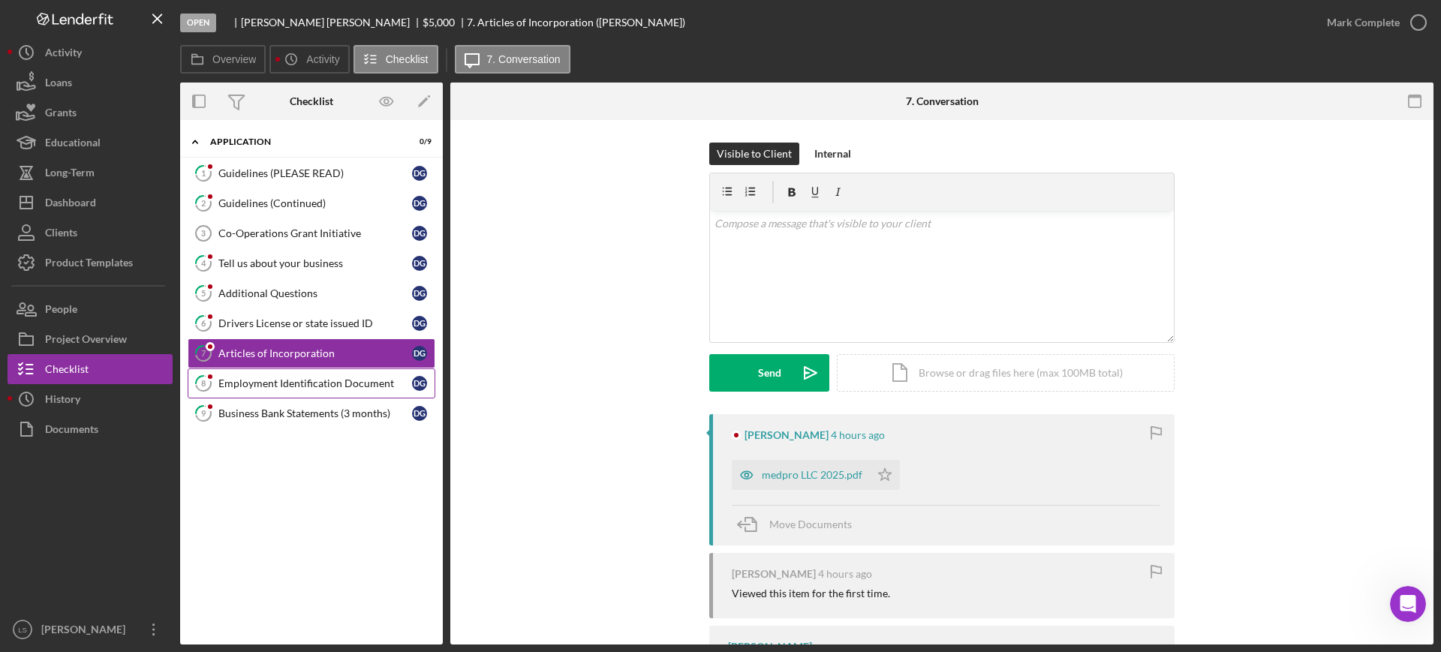
click at [327, 377] on div "Employment Identification Document" at bounding box center [315, 383] width 194 height 12
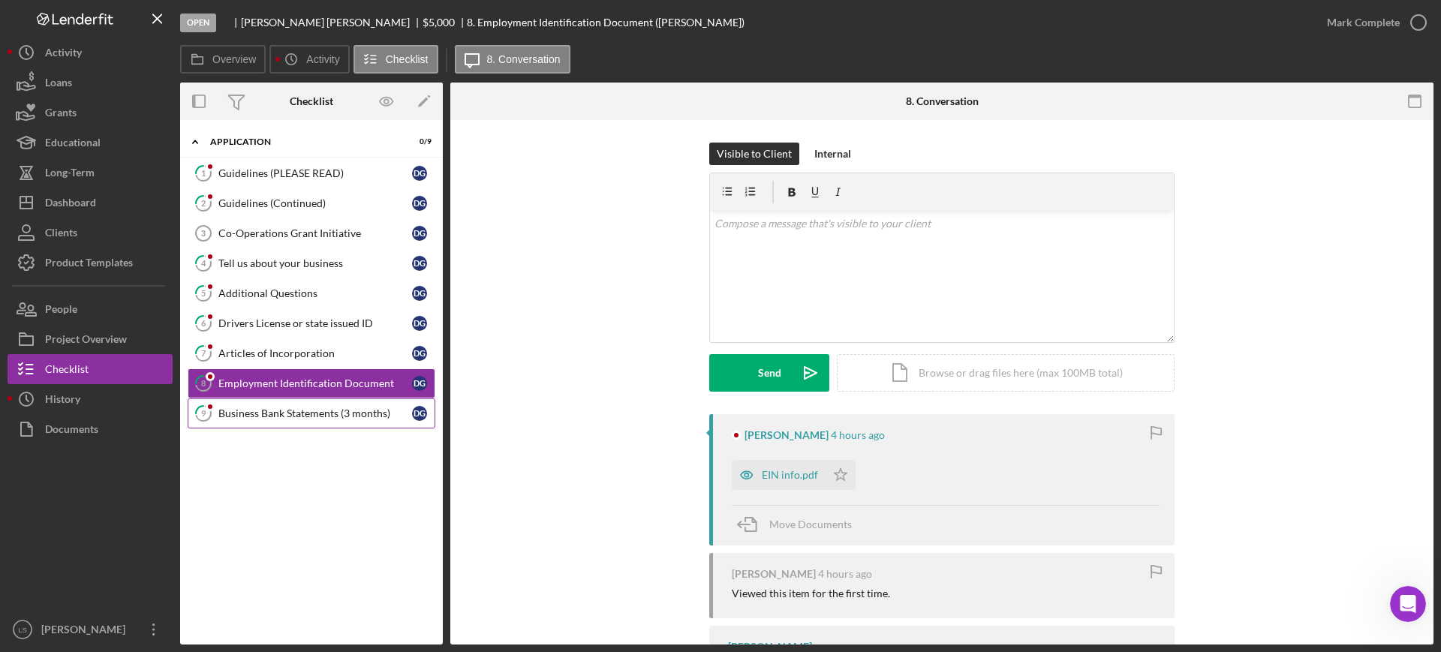
click at [248, 410] on div "Business Bank Statements (3 months)" at bounding box center [315, 413] width 194 height 12
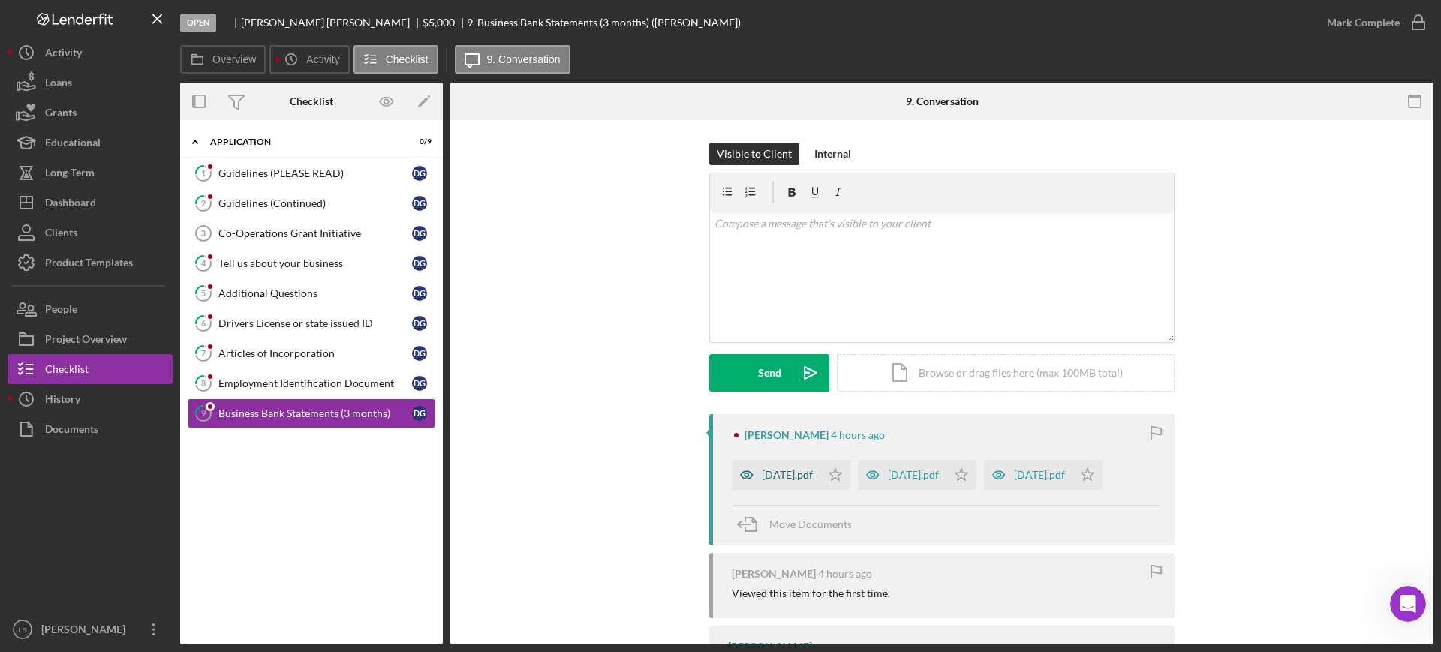
click at [770, 480] on div "[DATE].pdf" at bounding box center [787, 475] width 51 height 12
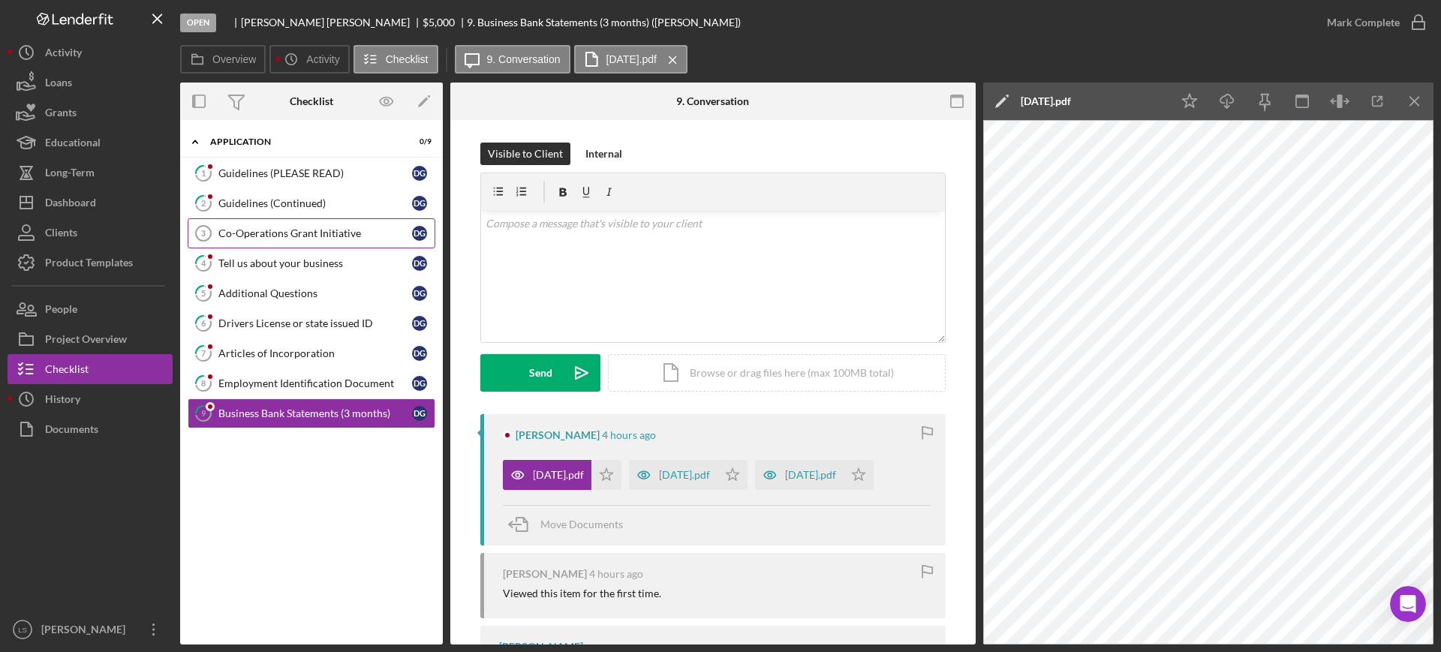
click at [344, 239] on link "Co-Operations Grant Initiative 3 Co-Operations Grant Initiative D G" at bounding box center [312, 233] width 248 height 30
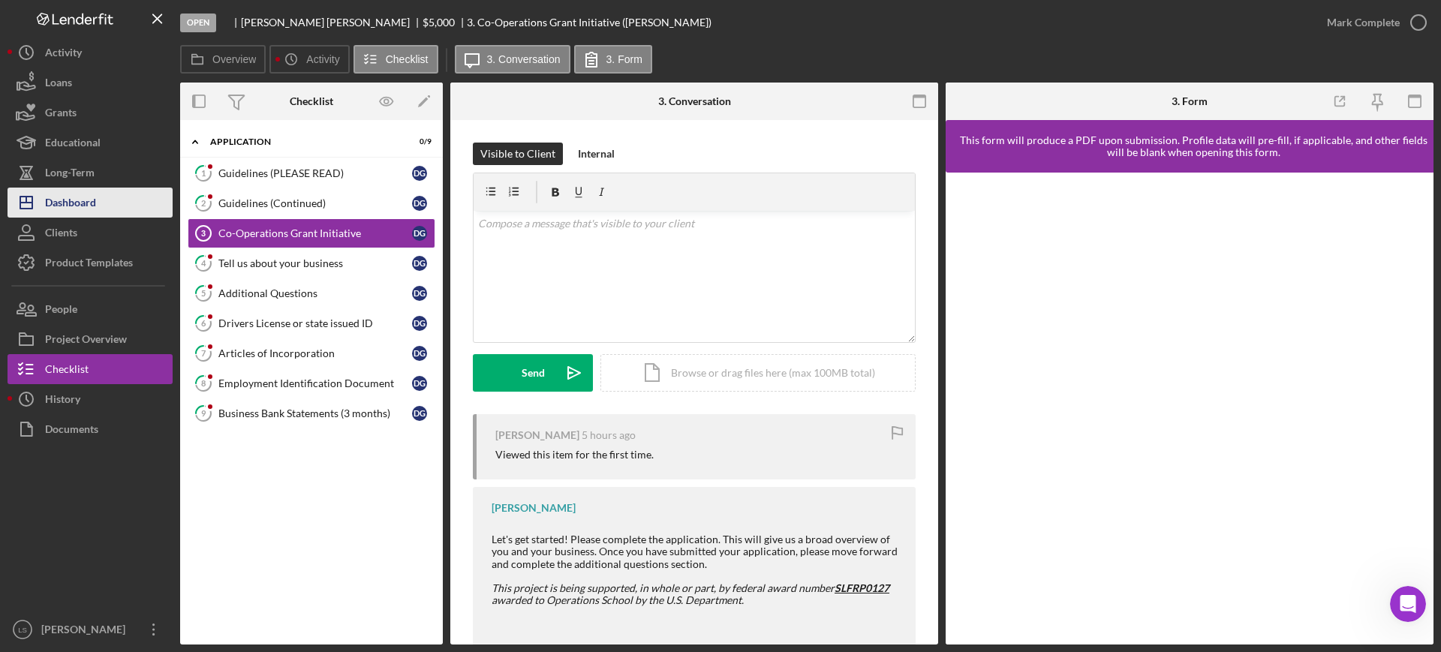
click at [71, 200] on div "Dashboard" at bounding box center [70, 205] width 51 height 34
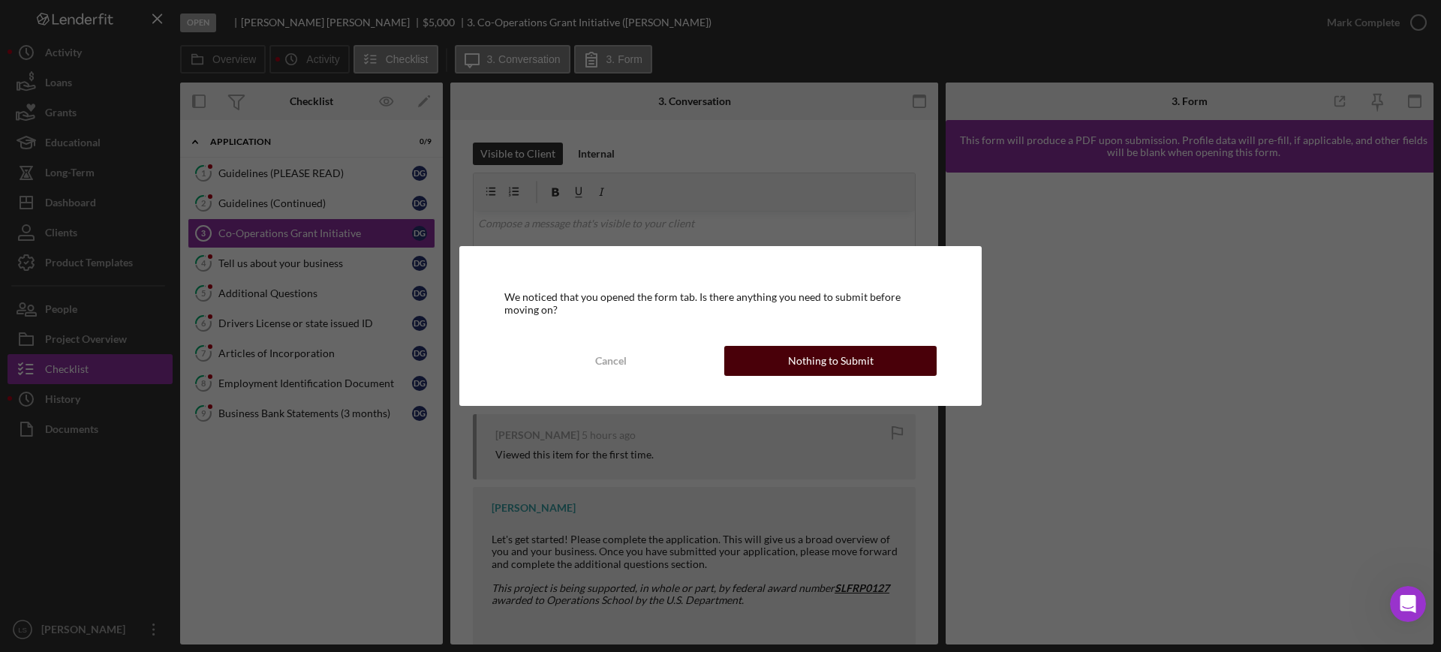
click at [838, 353] on div "Nothing to Submit" at bounding box center [831, 361] width 86 height 30
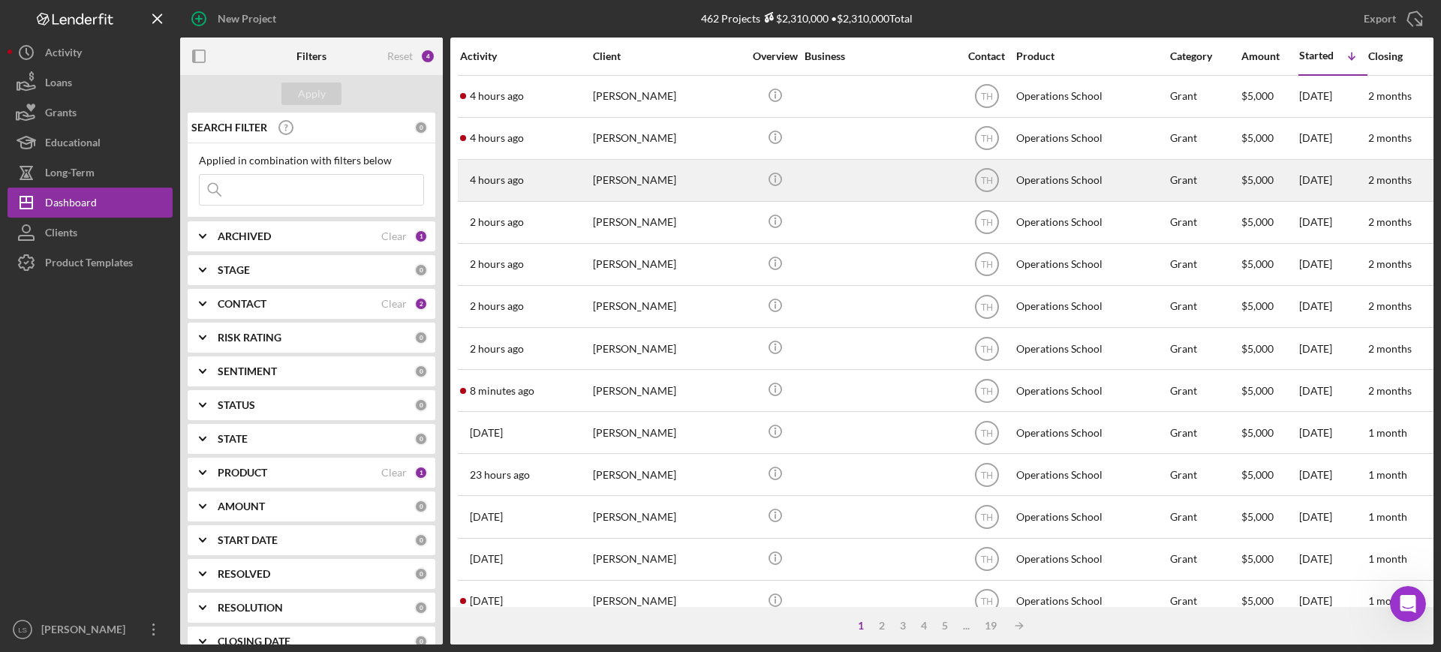
click at [585, 179] on div "4 hours ago [PERSON_NAME]" at bounding box center [525, 181] width 131 height 40
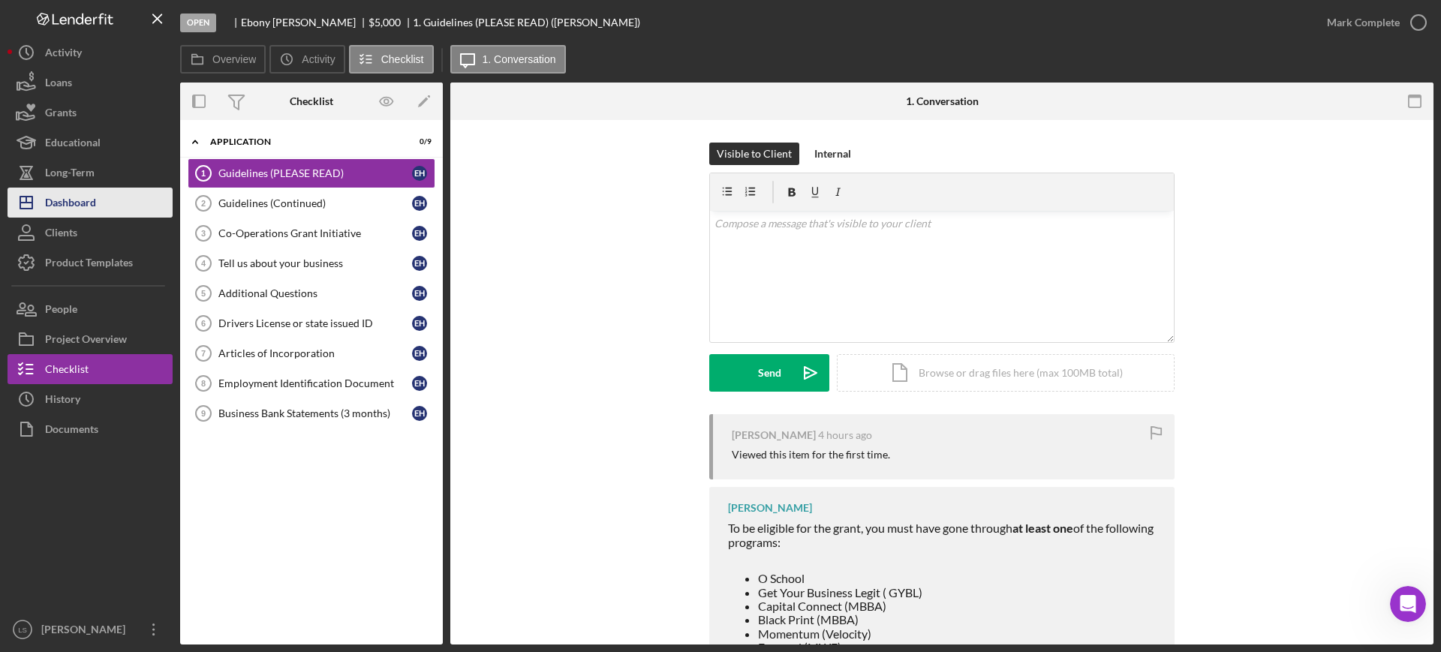
click at [114, 211] on button "Icon/Dashboard Dashboard" at bounding box center [90, 203] width 165 height 30
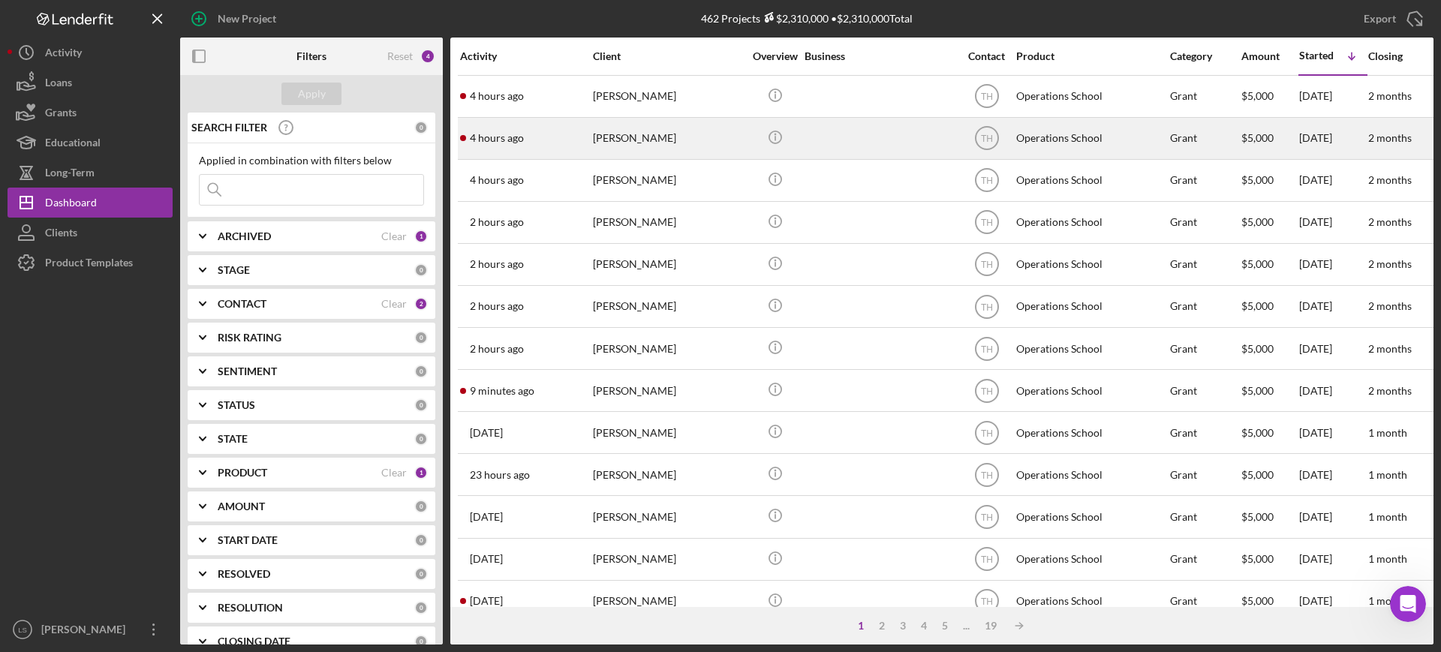
click at [651, 134] on div "[PERSON_NAME]" at bounding box center [668, 139] width 150 height 40
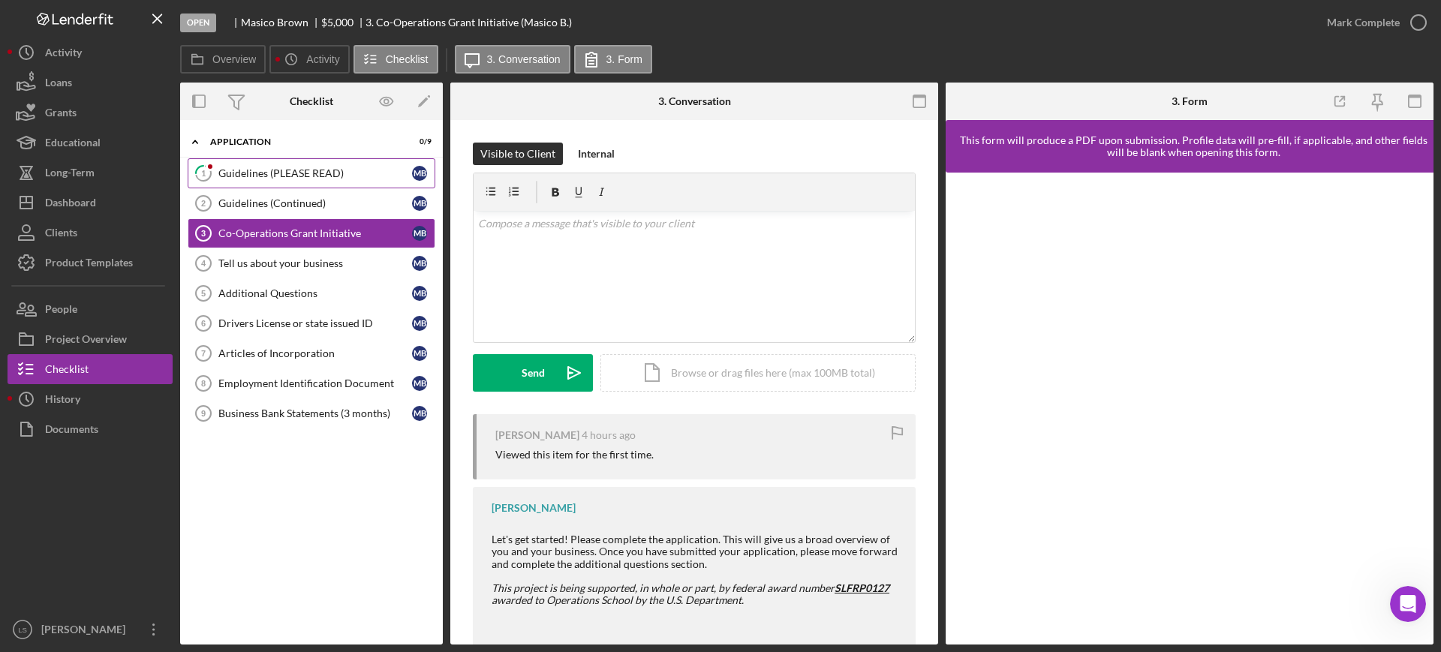
drag, startPoint x: 351, startPoint y: 172, endPoint x: 353, endPoint y: 161, distance: 10.6
click at [351, 172] on div "Guidelines (PLEASE READ)" at bounding box center [315, 173] width 194 height 12
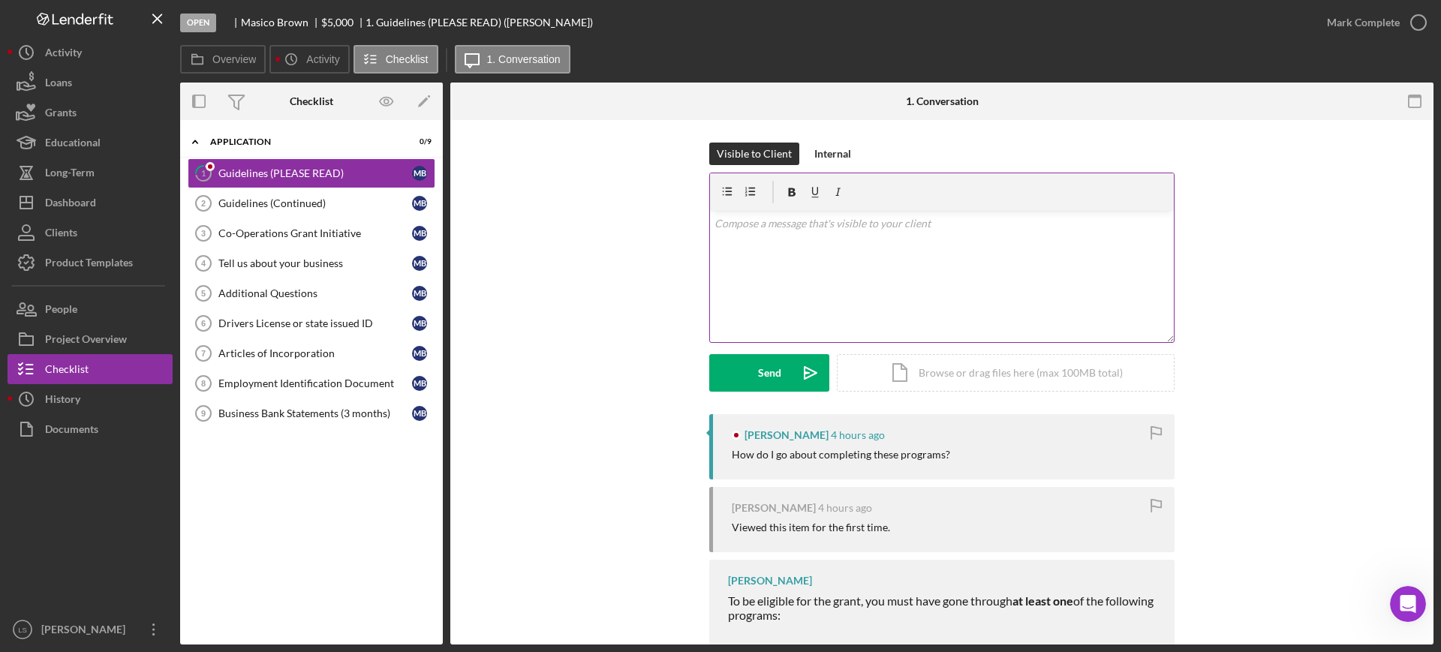
click at [849, 227] on p at bounding box center [942, 223] width 456 height 17
click at [728, 224] on p "Hey Msico," at bounding box center [942, 223] width 456 height 17
click at [736, 290] on p "Than yu for applying." at bounding box center [942, 286] width 456 height 17
click at [869, 272] on p at bounding box center [942, 265] width 456 height 17
click at [863, 290] on p "Thank you for applying." at bounding box center [942, 286] width 456 height 17
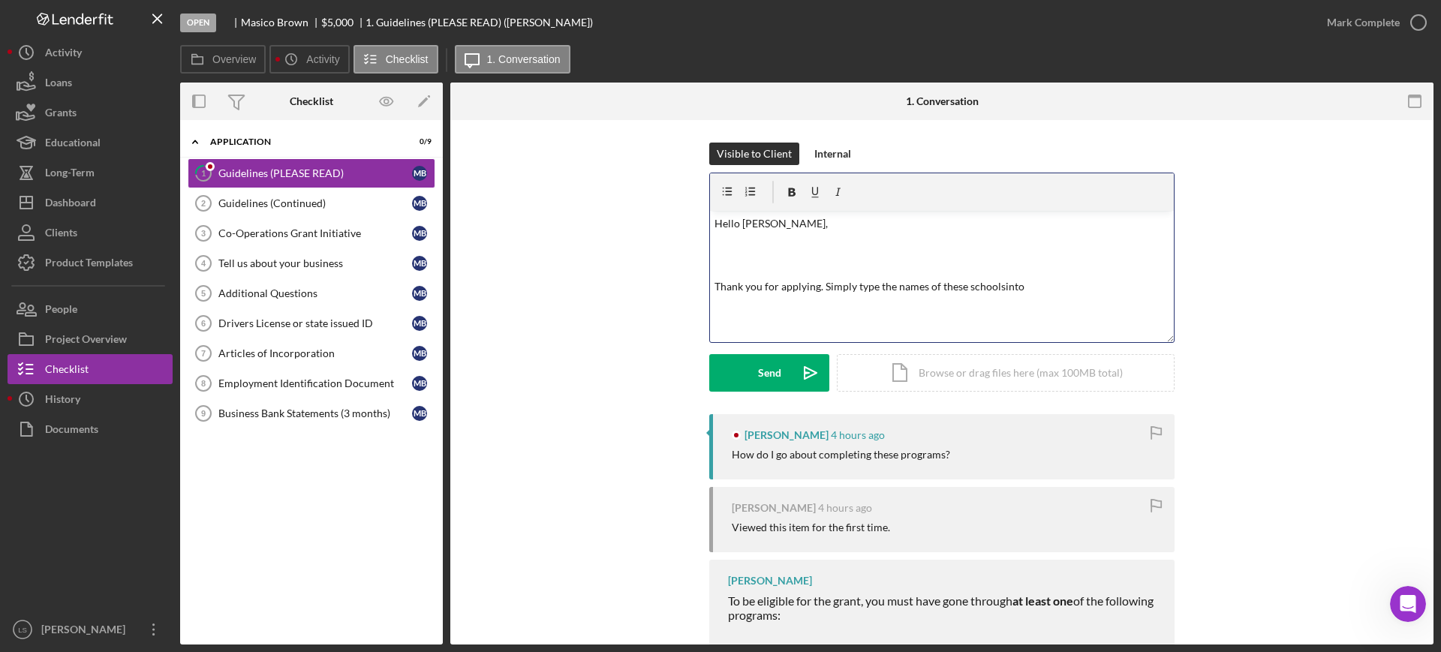
click at [1000, 284] on p "Thank you for applying. Simply type the names of these schoolsinto" at bounding box center [942, 286] width 456 height 17
click at [1057, 288] on p "Thank you for applying. Simply type the names of these schools into" at bounding box center [942, 286] width 456 height 17
click at [739, 307] on p "Thank you for applying. Simply type the names of these schools into google, and…" at bounding box center [942, 295] width 456 height 34
drag, startPoint x: 772, startPoint y: 374, endPoint x: 780, endPoint y: 328, distance: 46.4
click at [786, 345] on form "v Color teal Color pink Remove color Add row above Add row below Add column bef…" at bounding box center [941, 282] width 465 height 219
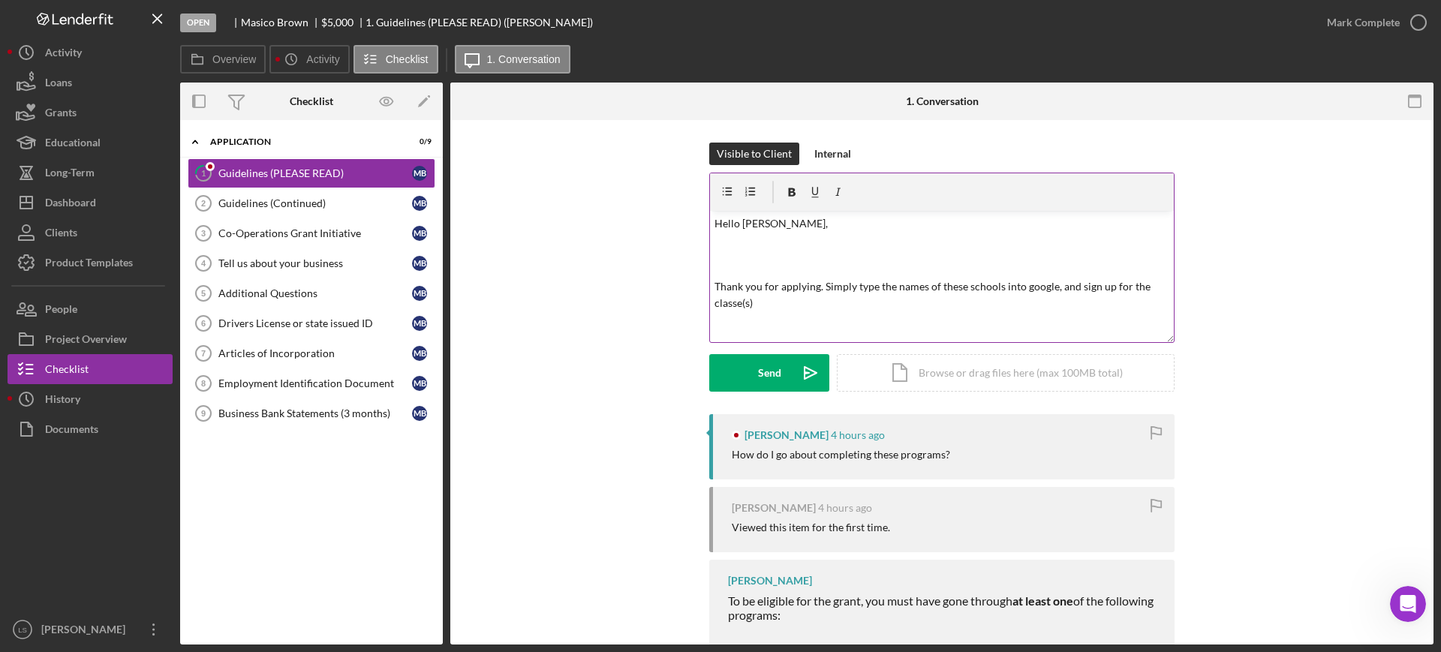
click at [765, 302] on p "Thank you for applying. Simply type the names of these schools into google, and…" at bounding box center [942, 295] width 456 height 34
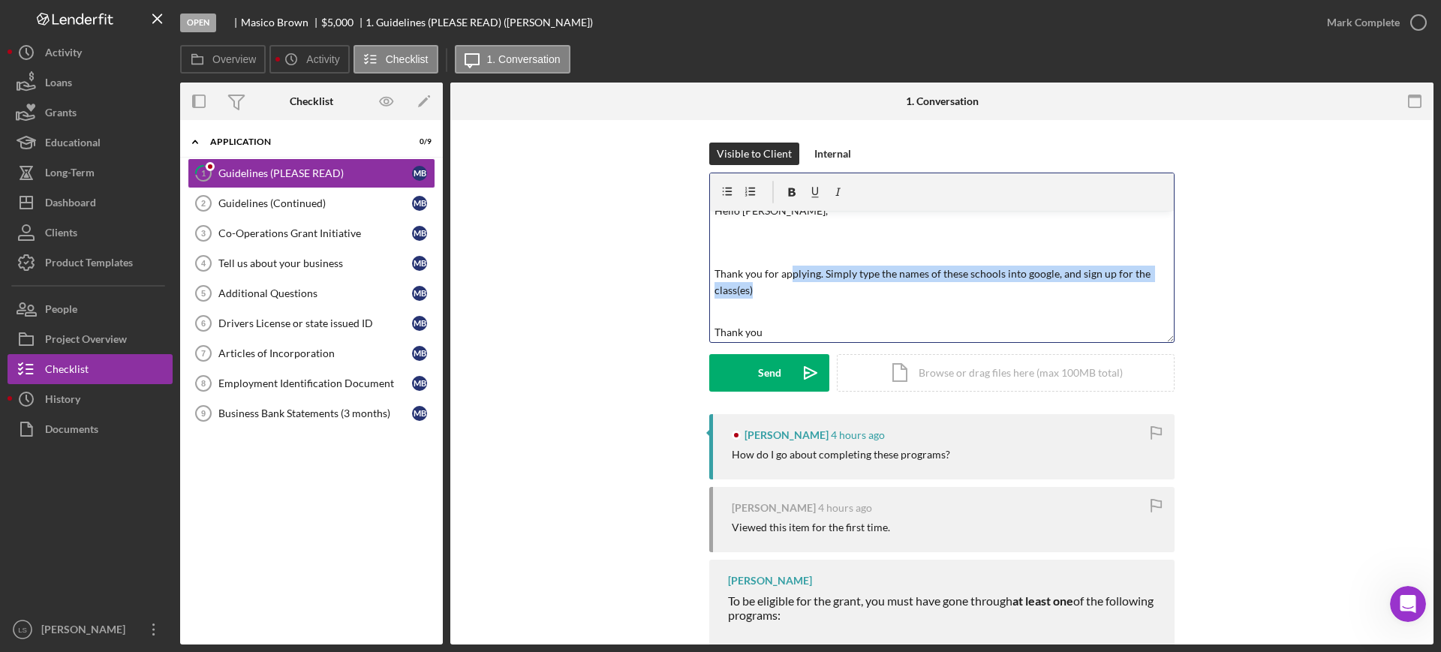
click at [788, 288] on p "Thank you for applying. Simply type the names of these schools into google, and…" at bounding box center [942, 283] width 456 height 34
click at [765, 287] on p "Thank you for applying. Simply type the names of these schools into google, and…" at bounding box center [942, 283] width 456 height 34
click at [759, 290] on p "Thank you for applying. Simply type the names of these schools into google, and…" at bounding box center [942, 283] width 456 height 34
click at [774, 286] on p "Thank you for applying. Simply type the names of these schools into google, and…" at bounding box center [942, 283] width 456 height 34
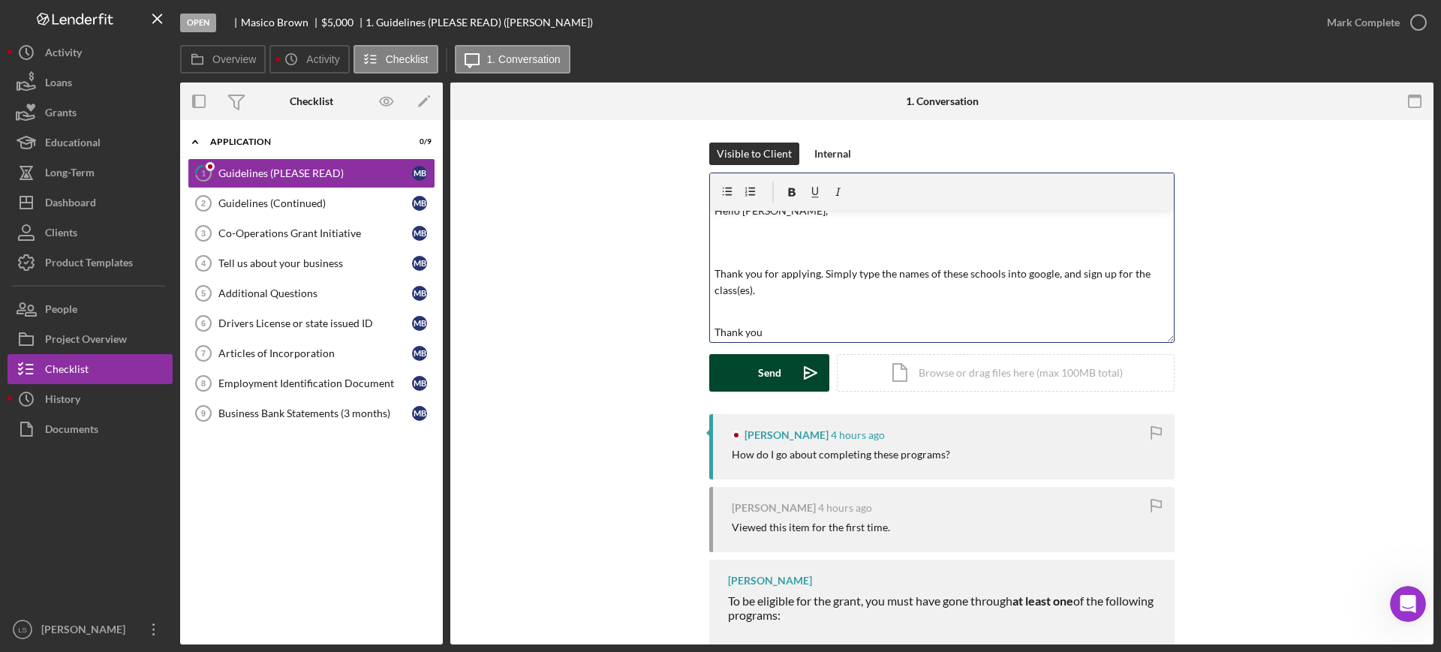
click at [768, 371] on div "Send" at bounding box center [769, 373] width 23 height 38
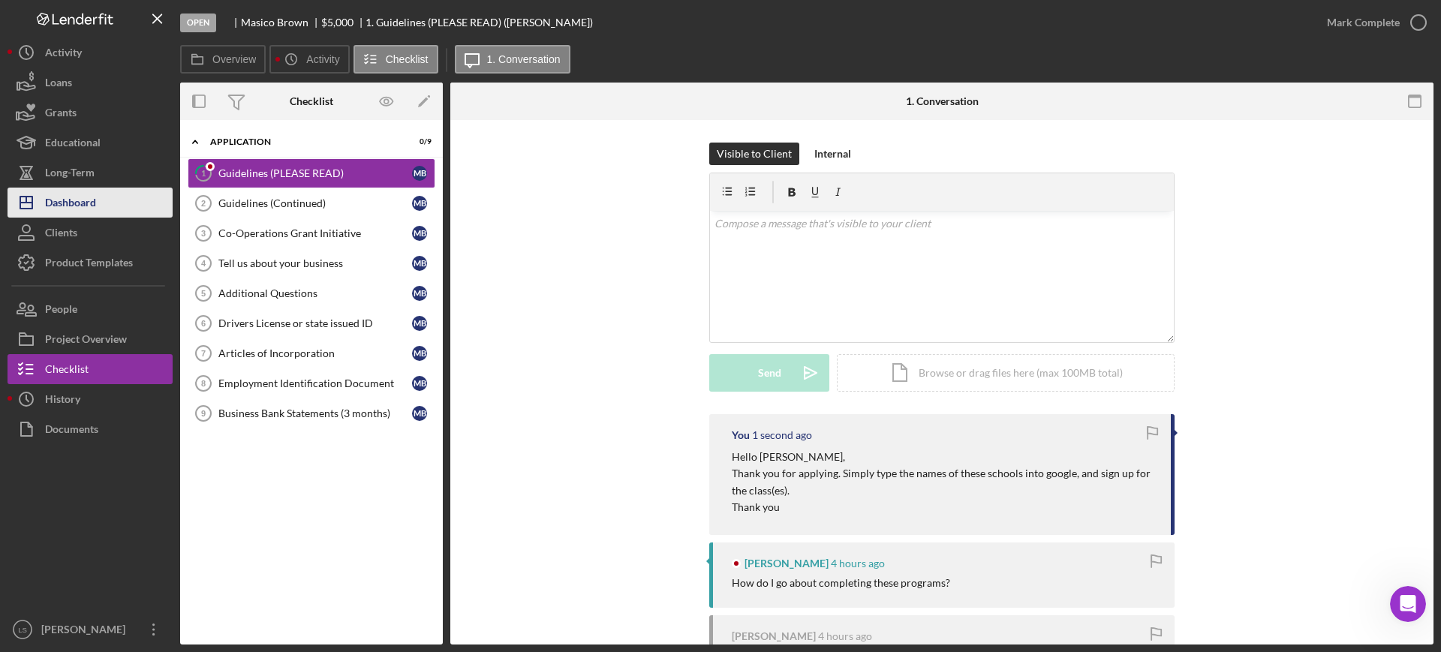
scroll to position [0, 0]
click at [95, 205] on div "Dashboard" at bounding box center [70, 205] width 51 height 34
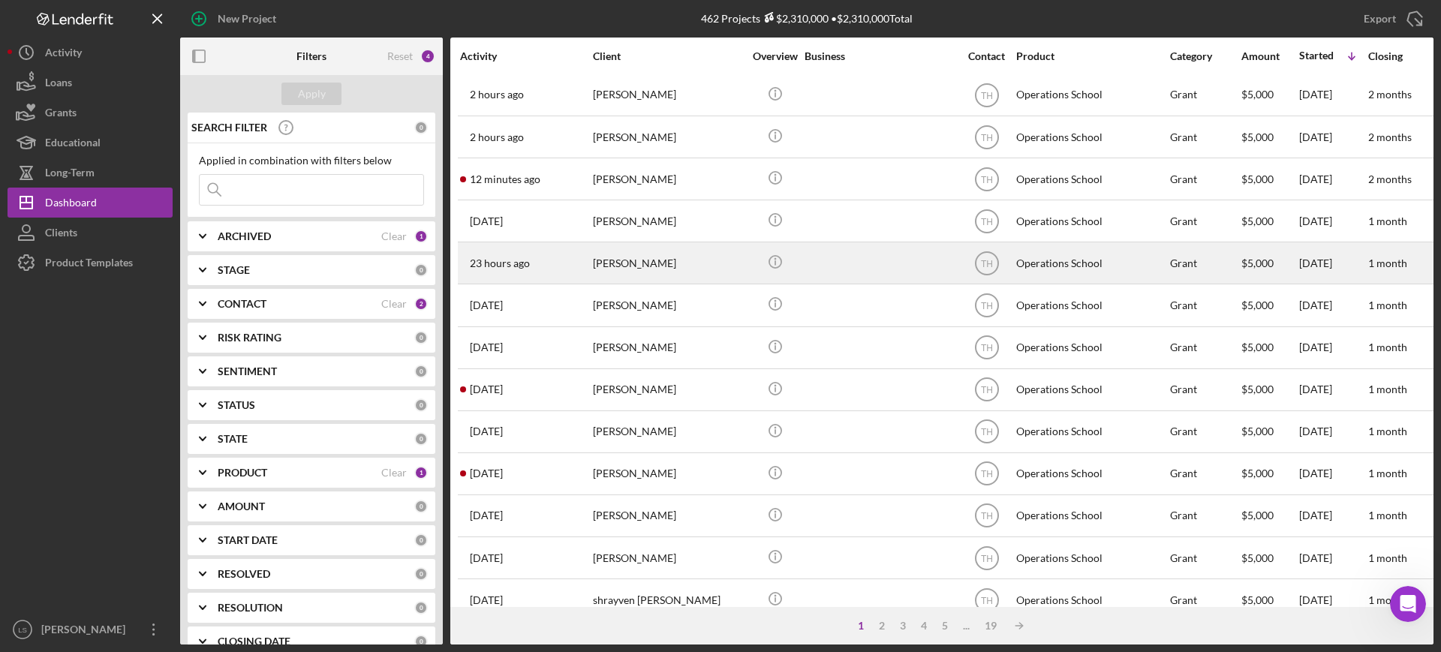
scroll to position [281, 0]
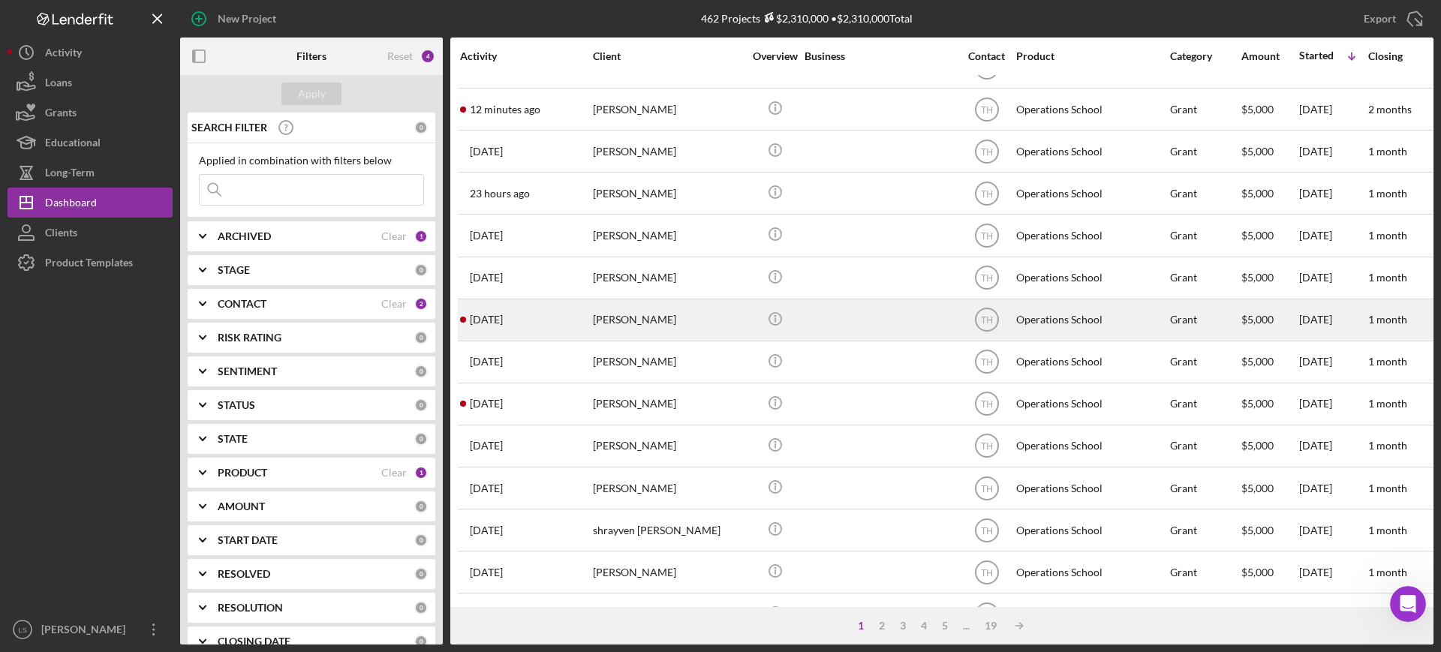
click at [635, 317] on div "[PERSON_NAME]" at bounding box center [668, 320] width 150 height 40
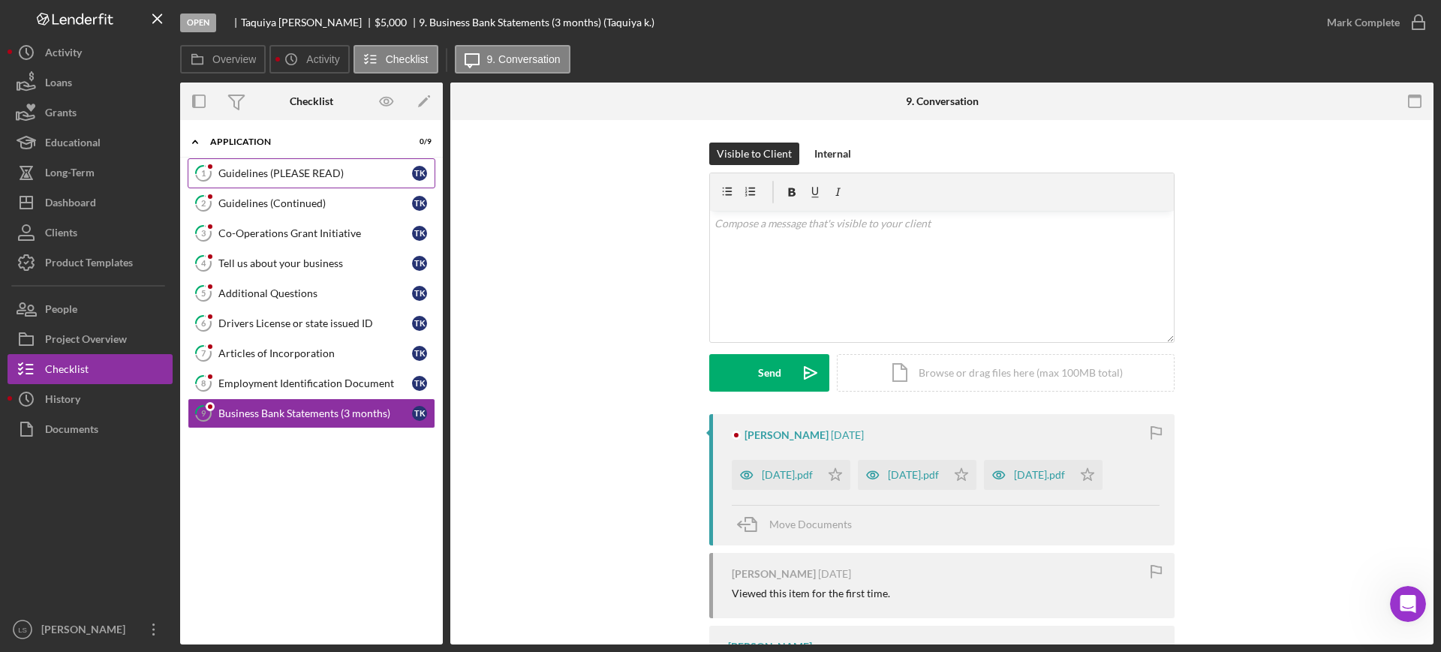
click at [303, 177] on div "Guidelines (PLEASE READ)" at bounding box center [315, 173] width 194 height 12
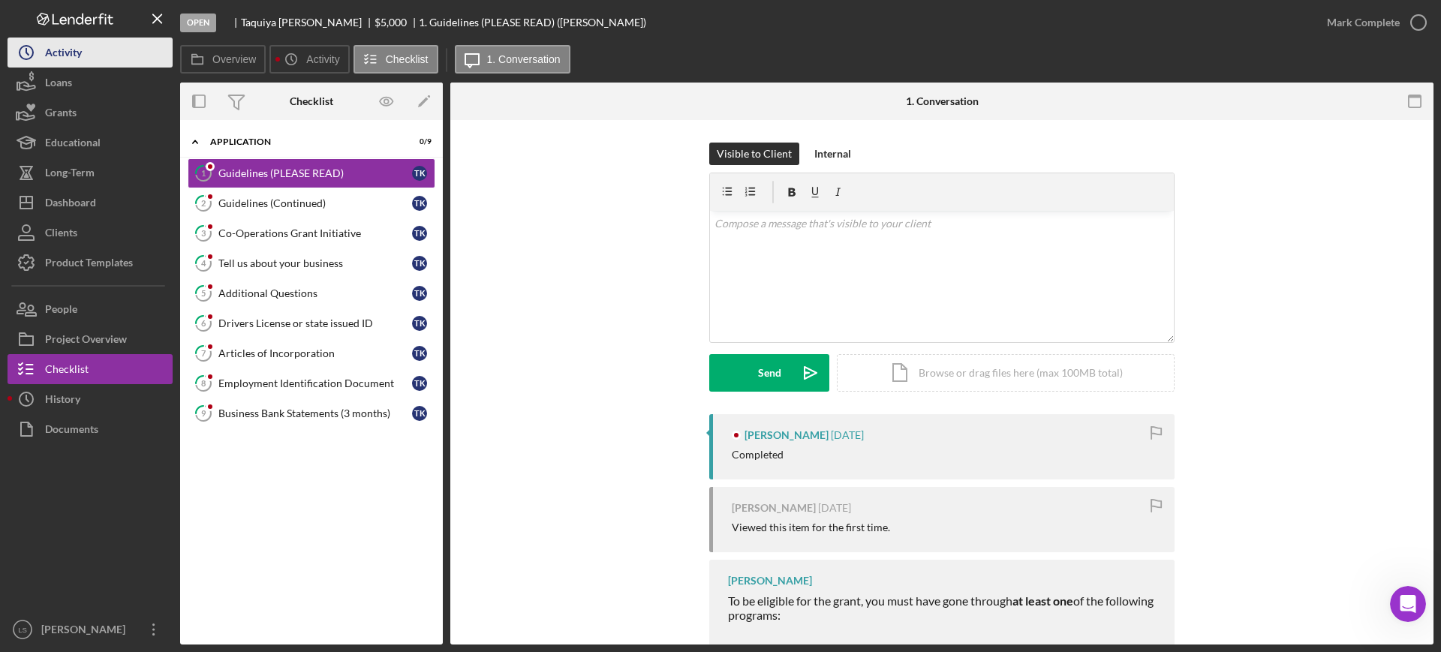
drag, startPoint x: 66, startPoint y: 165, endPoint x: 108, endPoint y: 47, distance: 125.1
